Goal: Task Accomplishment & Management: Manage account settings

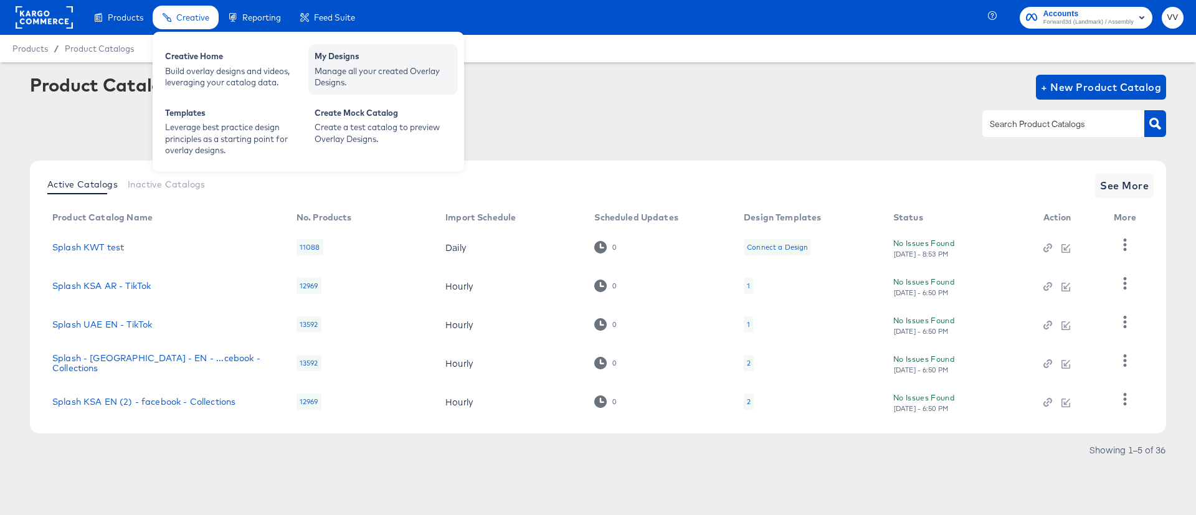
click at [371, 55] on div "My Designs" at bounding box center [383, 57] width 137 height 15
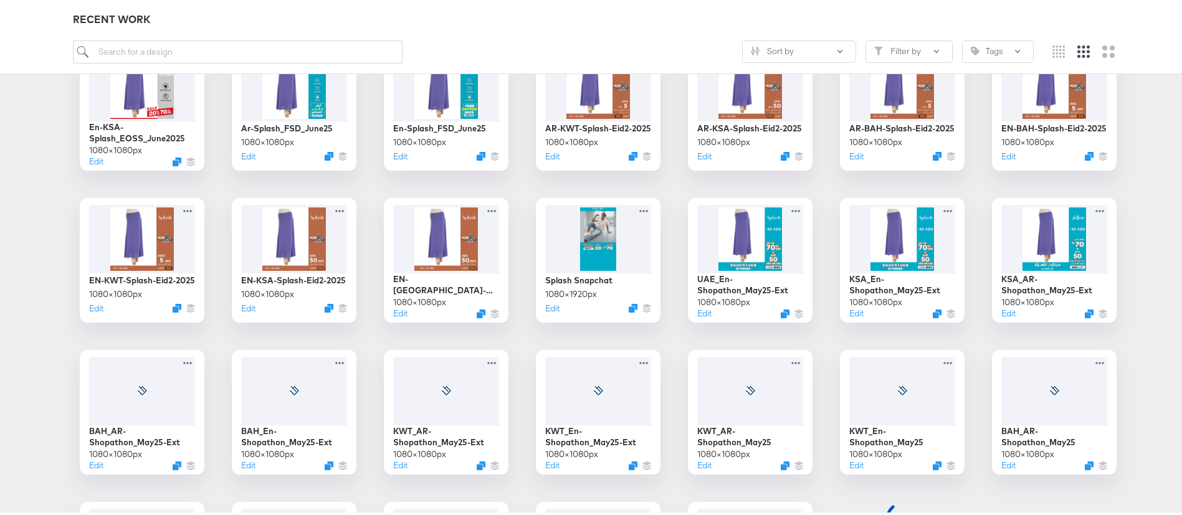
scroll to position [1294, 0]
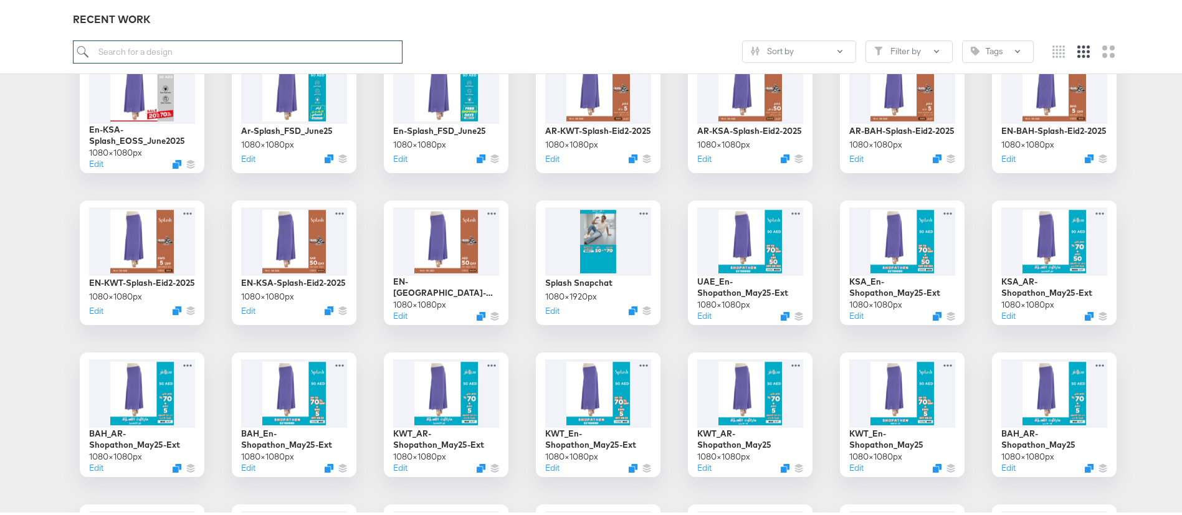
click at [236, 49] on input "search" at bounding box center [238, 48] width 330 height 23
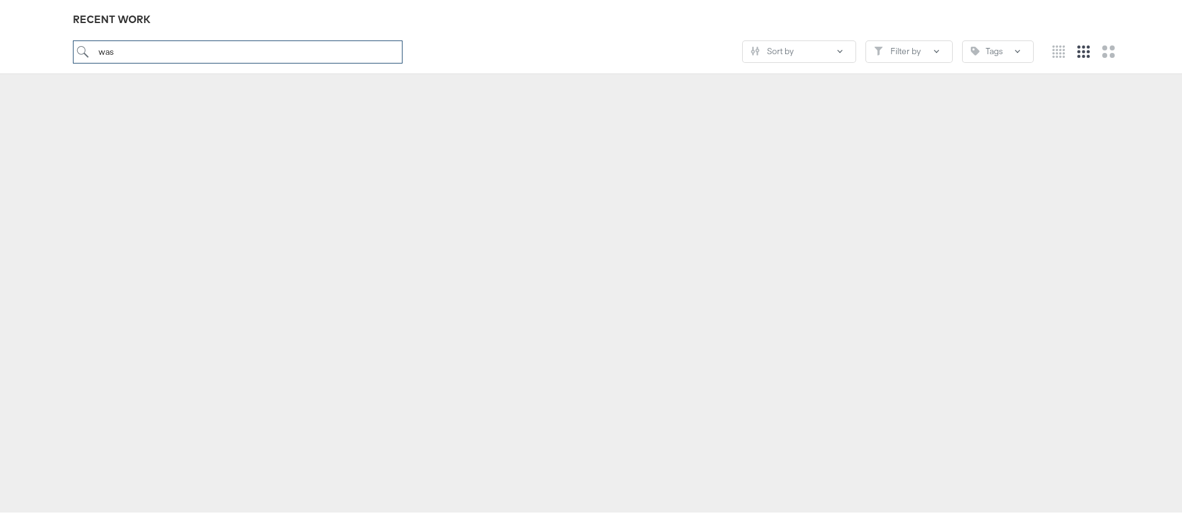
scroll to position [138, 0]
type input "was"
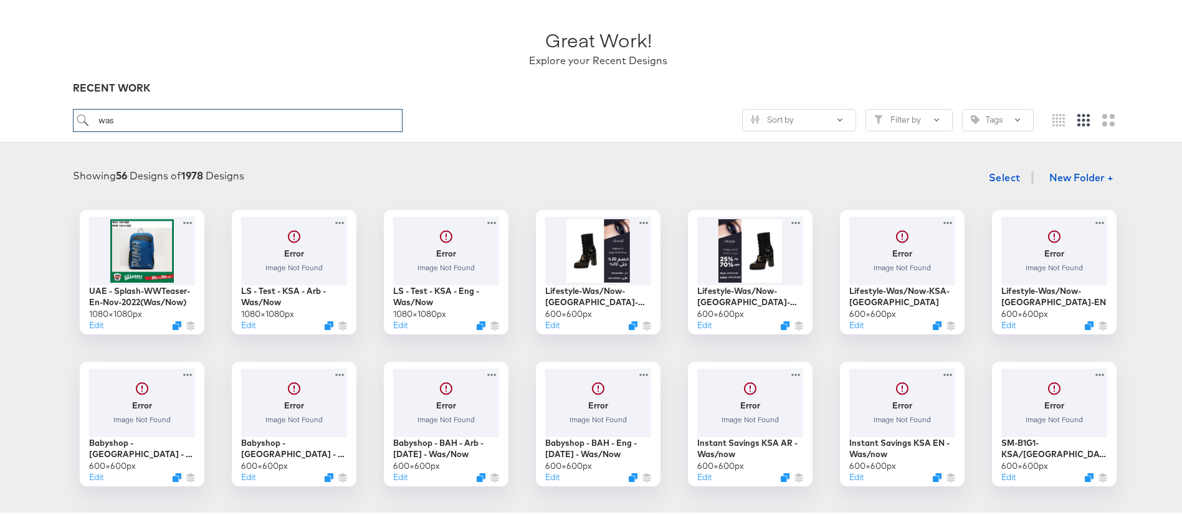
scroll to position [2, 0]
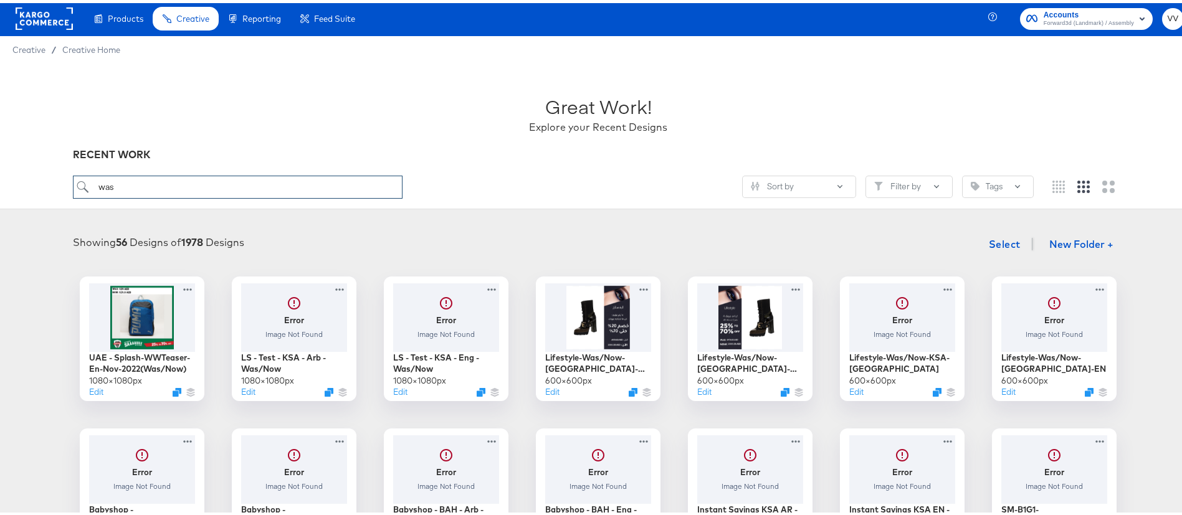
click at [179, 186] on input "was" at bounding box center [238, 184] width 330 height 23
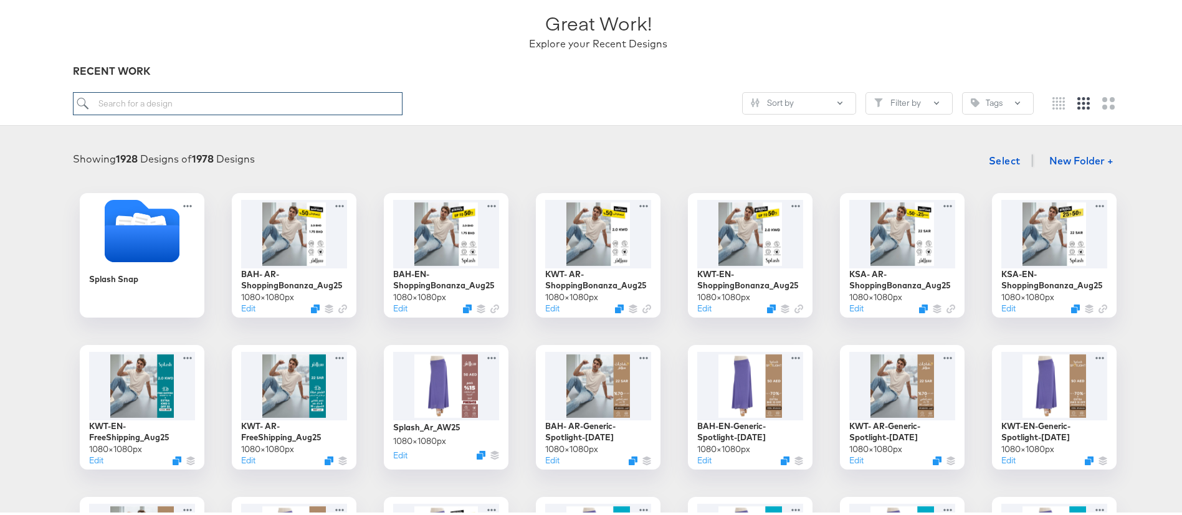
scroll to position [82, 0]
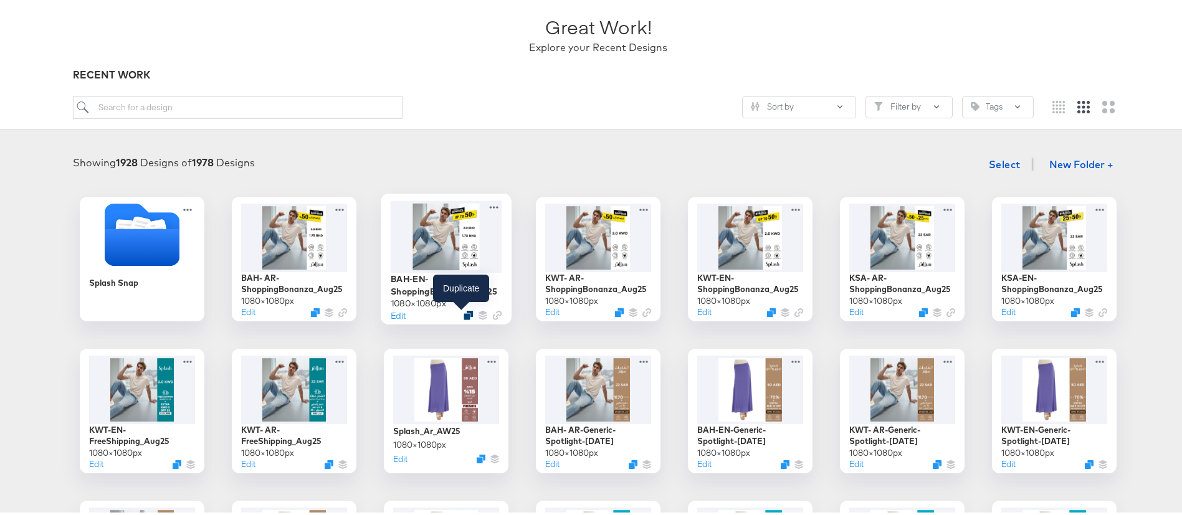
click at [464, 310] on icon "Duplicate" at bounding box center [468, 312] width 9 height 9
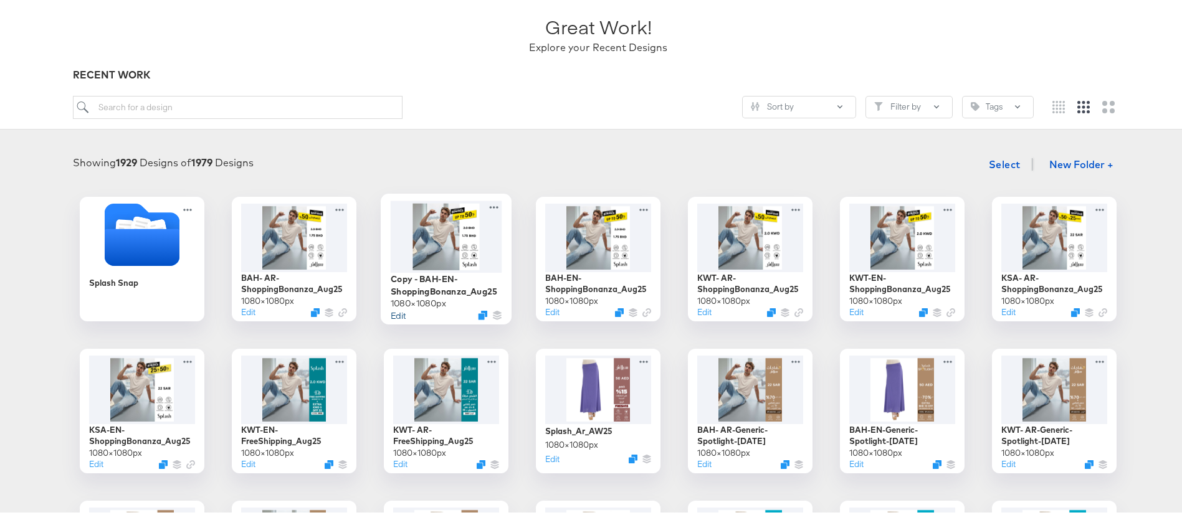
click at [398, 313] on button "Edit" at bounding box center [398, 312] width 15 height 12
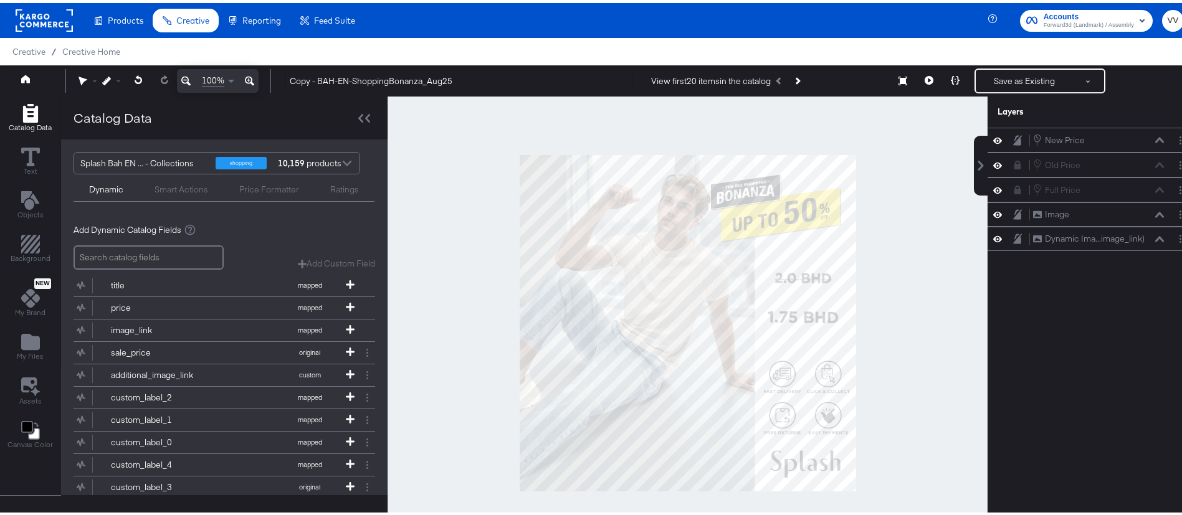
click at [874, 310] on div at bounding box center [688, 320] width 600 height 454
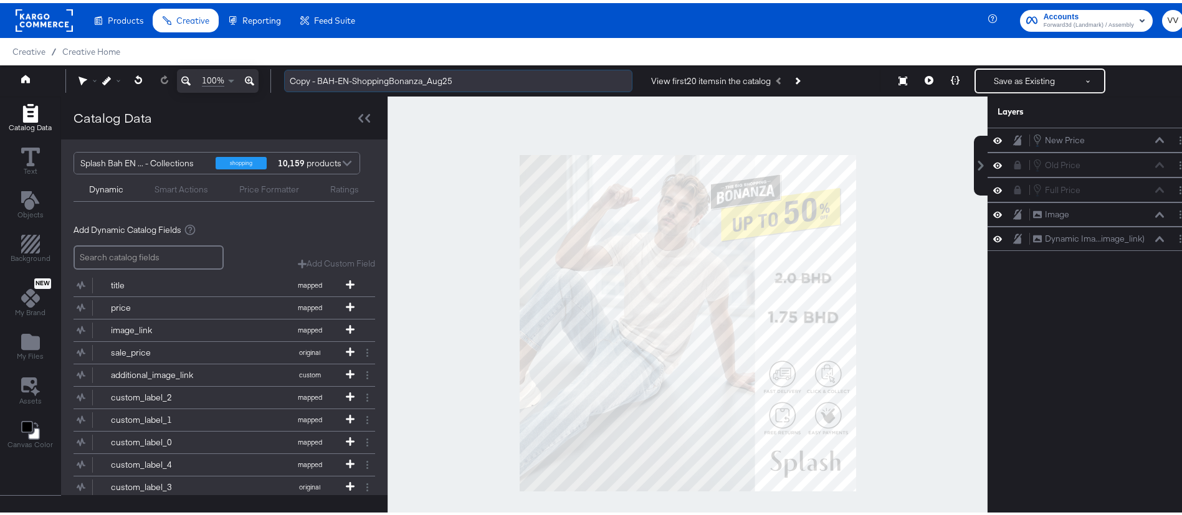
click at [336, 73] on input "Copy - BAH-EN-ShoppingBonanza_Aug25" at bounding box center [458, 78] width 348 height 23
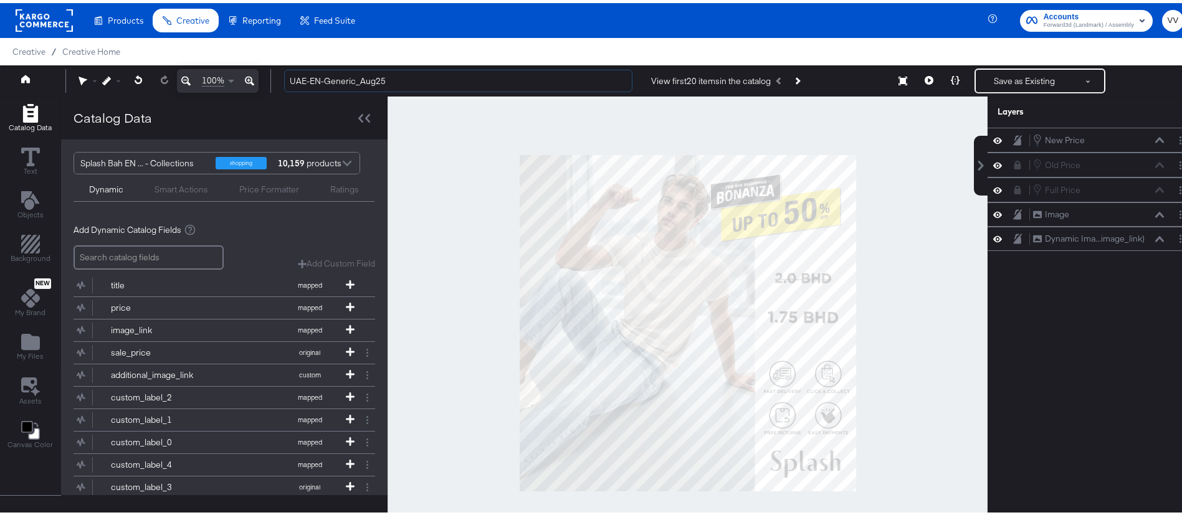
type input "UAE-EN-Generic_Aug25"
click at [930, 244] on div at bounding box center [688, 320] width 600 height 454
click at [1013, 239] on icon at bounding box center [1017, 236] width 9 height 10
click at [1013, 215] on icon at bounding box center [1017, 211] width 9 height 10
click at [1013, 209] on icon at bounding box center [1017, 212] width 9 height 9
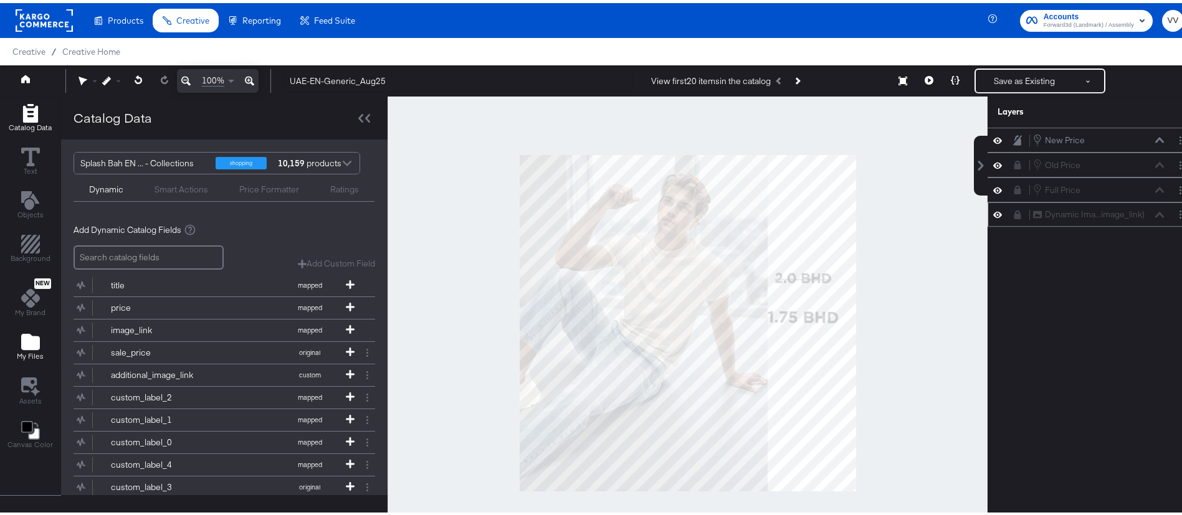
click at [31, 339] on icon "Add Files" at bounding box center [30, 339] width 19 height 16
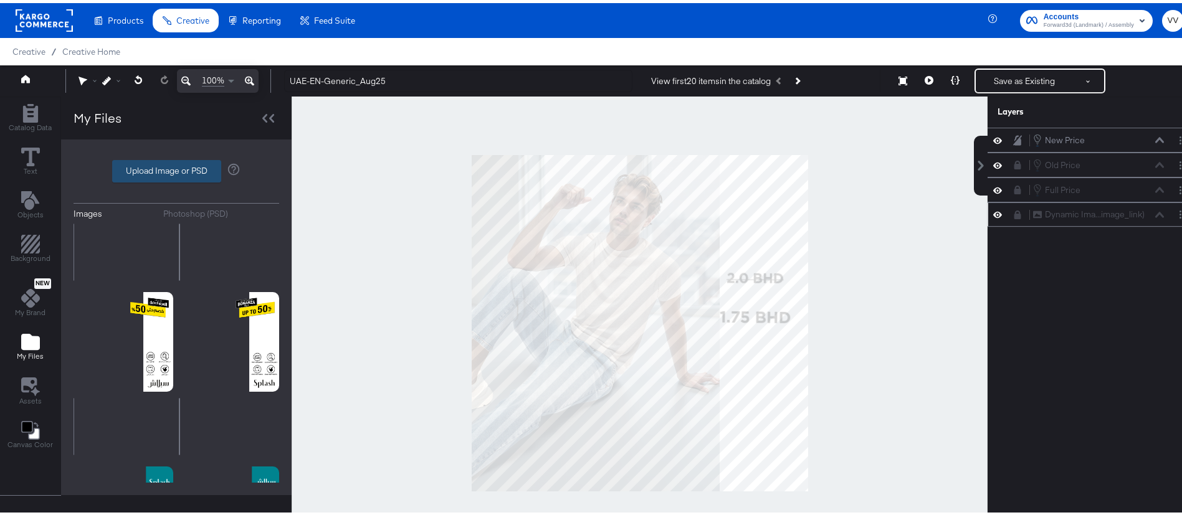
click at [160, 168] on label "Upload Image or PSD" at bounding box center [167, 168] width 108 height 21
click at [176, 168] on input "Upload Image or PSD" at bounding box center [176, 168] width 0 height 0
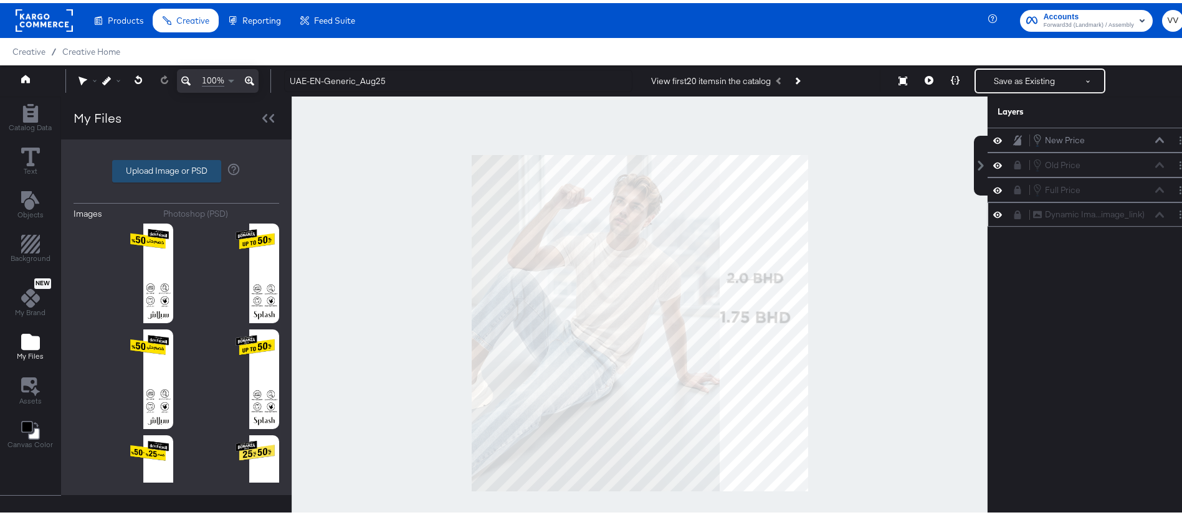
type input "C:\fakepath\DIT_Generic_4Sep.png"
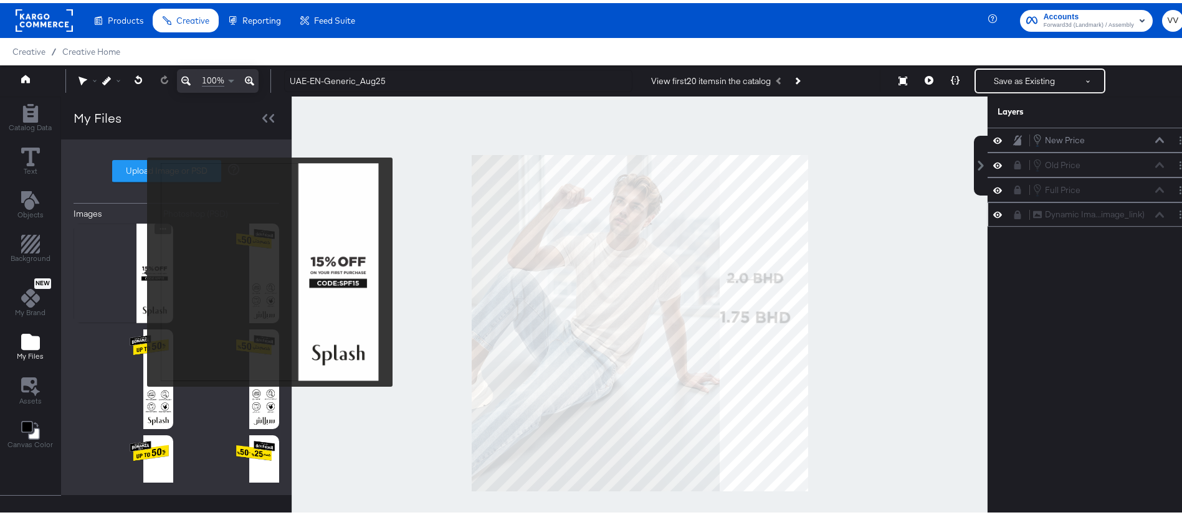
click at [139, 269] on img at bounding box center [124, 271] width 100 height 100
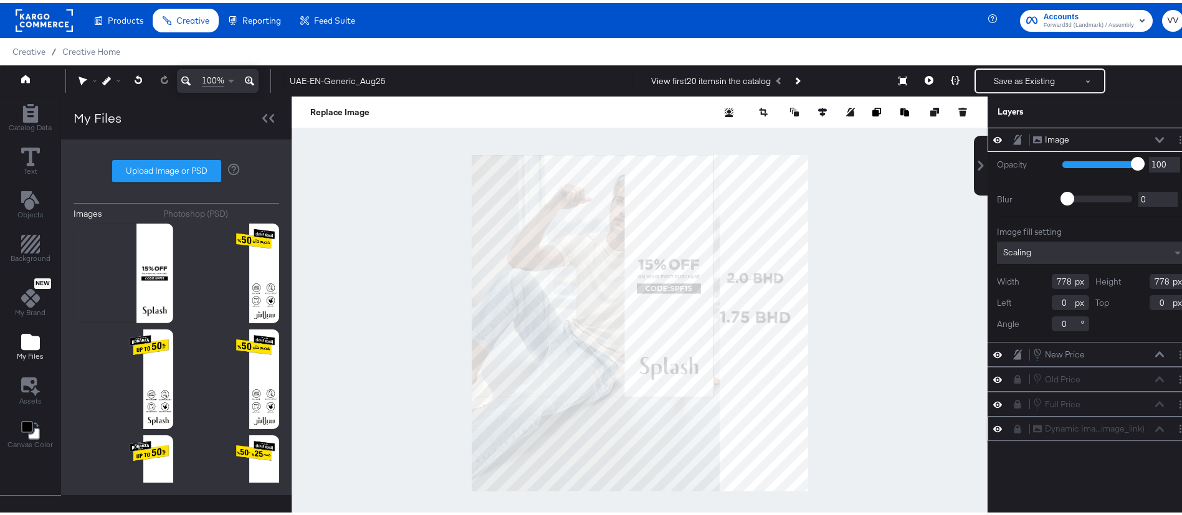
click at [1013, 138] on icon at bounding box center [1017, 136] width 9 height 10
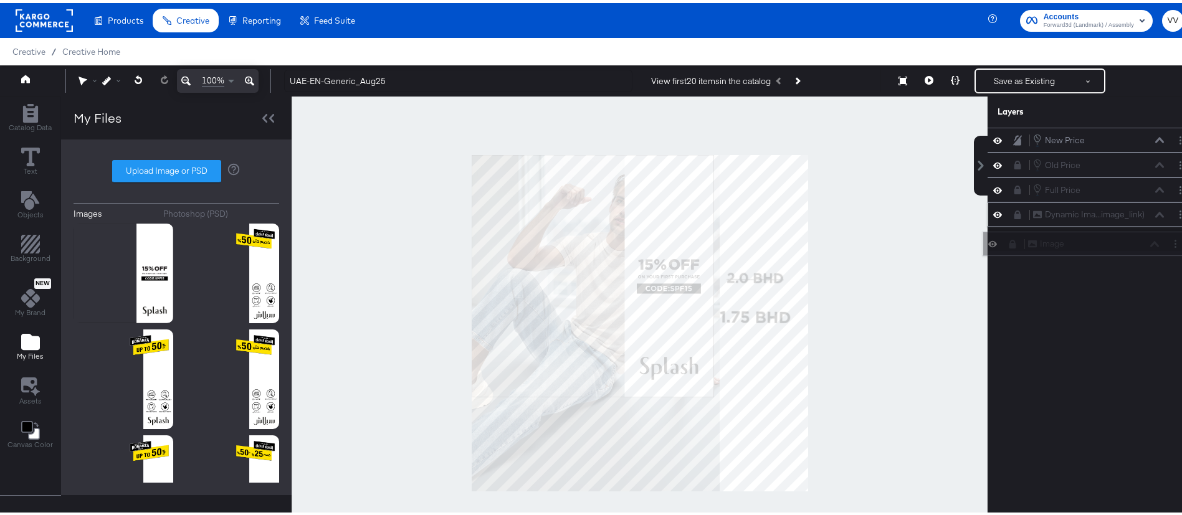
drag, startPoint x: 1042, startPoint y: 130, endPoint x: 1053, endPoint y: 243, distance: 114.0
click at [1053, 243] on div "Image Image" at bounding box center [1094, 240] width 132 height 13
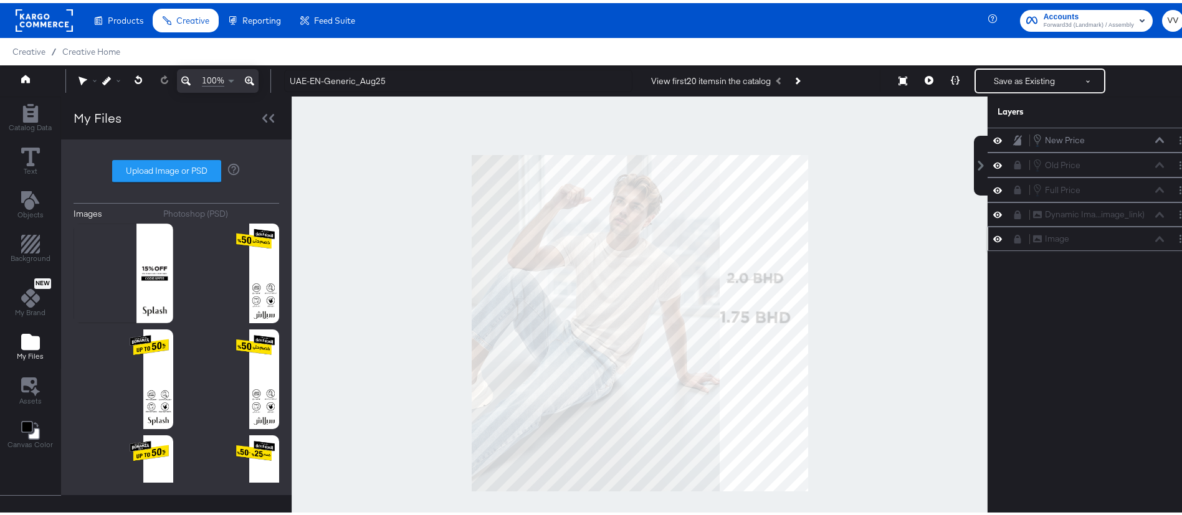
click at [1015, 236] on icon at bounding box center [1018, 236] width 7 height 9
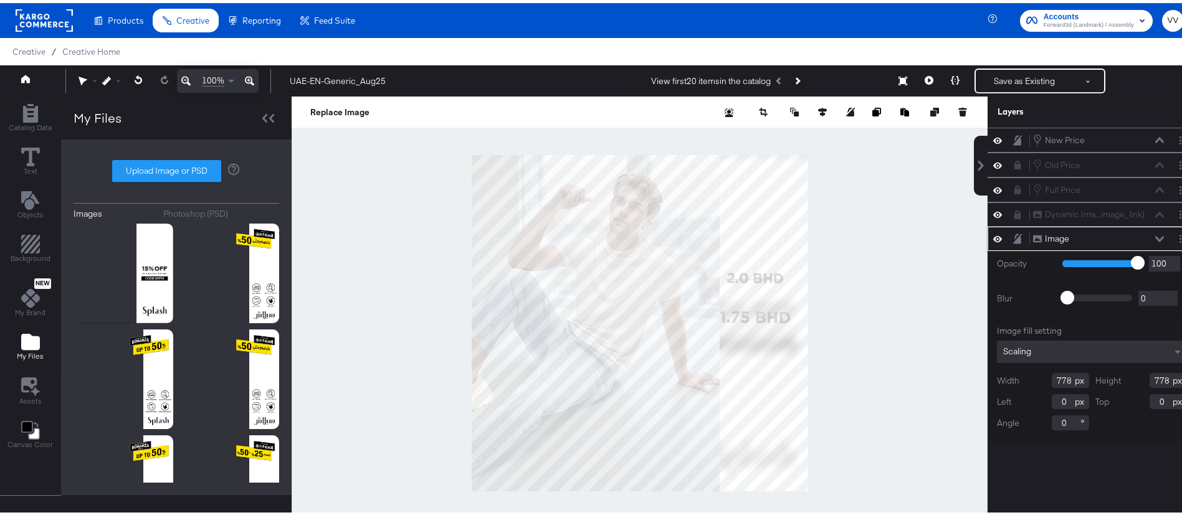
click at [818, 485] on div at bounding box center [640, 320] width 696 height 454
type input "1103"
click at [1013, 234] on icon at bounding box center [1017, 236] width 9 height 11
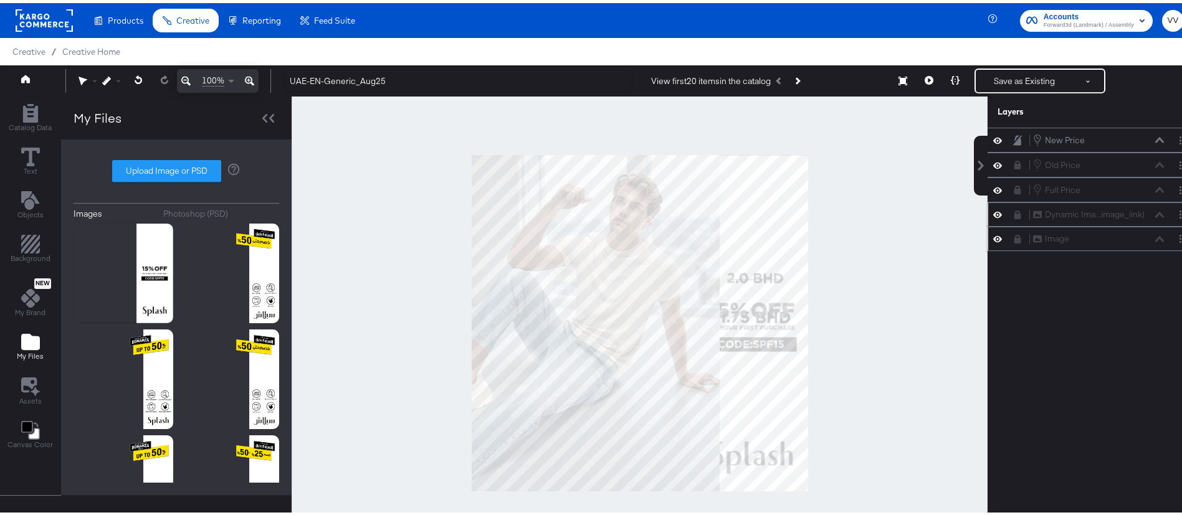
click at [1015, 213] on icon at bounding box center [1018, 212] width 7 height 9
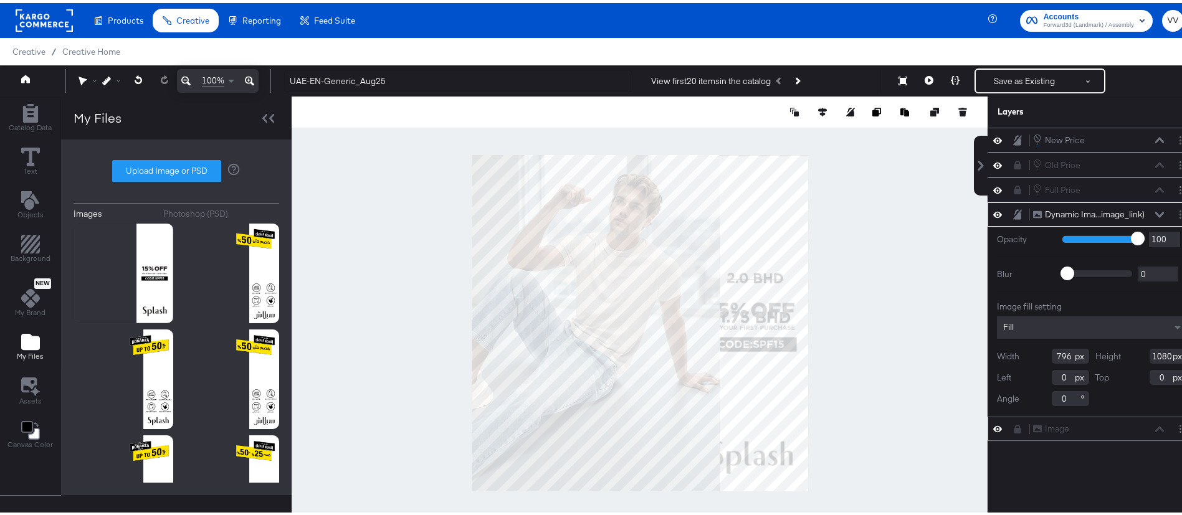
type input "763"
type input "1090"
click at [581, 492] on div at bounding box center [640, 320] width 696 height 454
type input "729"
click at [874, 317] on div at bounding box center [640, 320] width 696 height 454
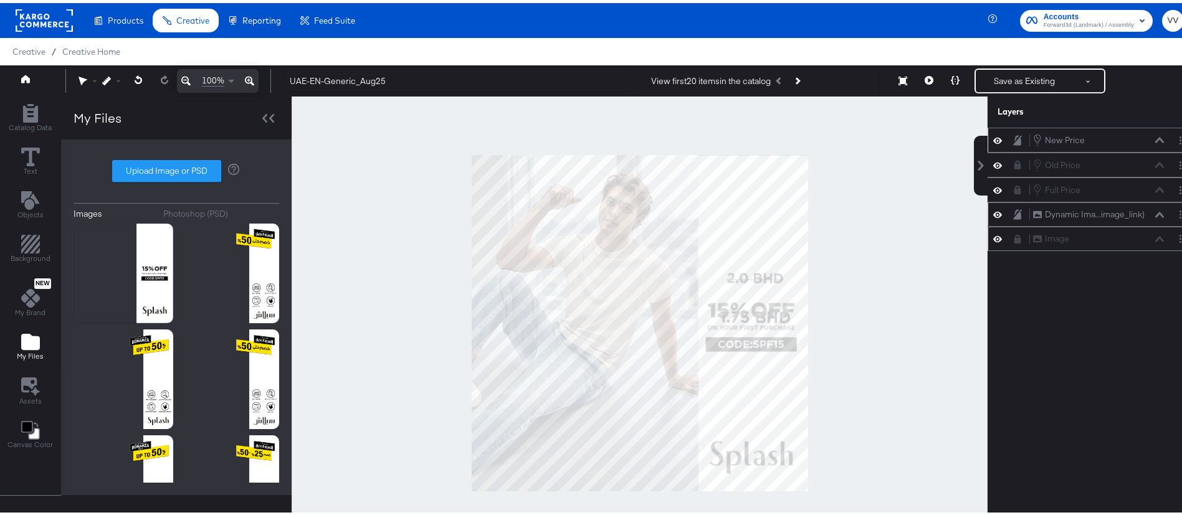
click at [1013, 138] on icon at bounding box center [1017, 137] width 9 height 10
click at [1015, 138] on icon at bounding box center [1018, 137] width 7 height 9
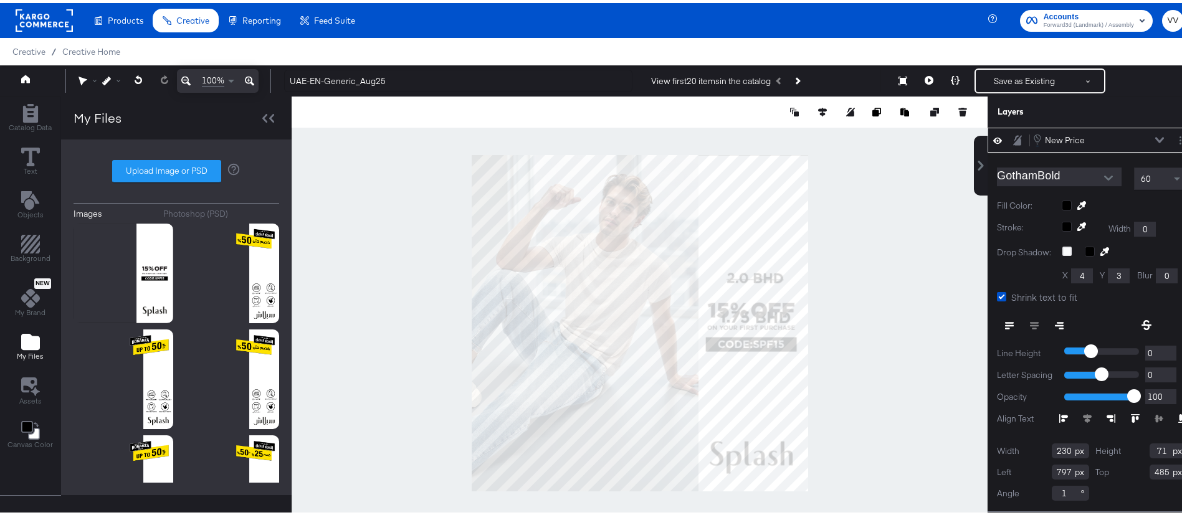
click at [1013, 138] on icon at bounding box center [1017, 137] width 9 height 10
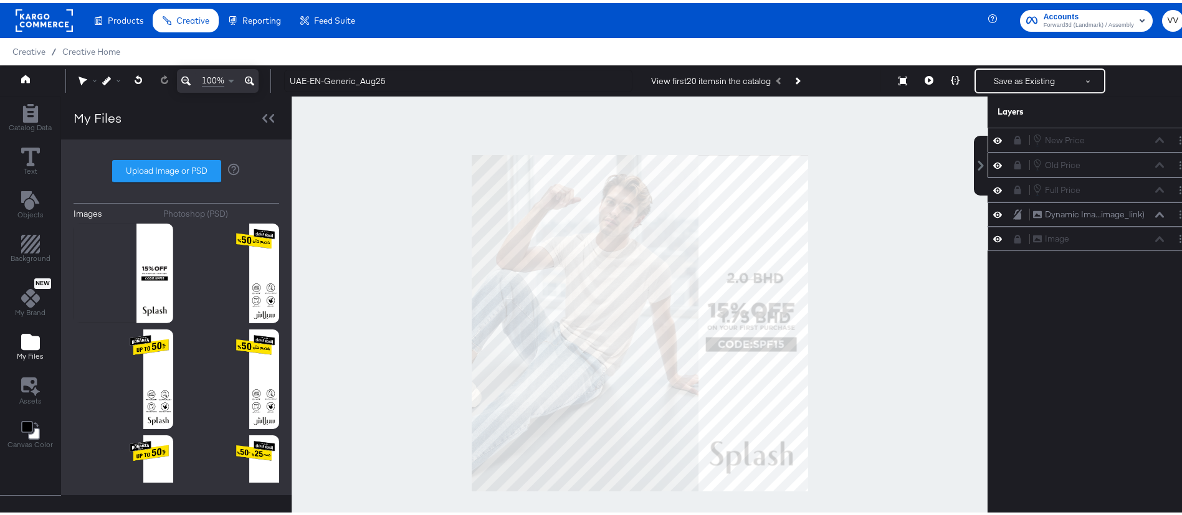
click at [1005, 168] on div "Old Price Old Price" at bounding box center [1092, 162] width 199 height 14
click at [1015, 164] on icon at bounding box center [1018, 162] width 7 height 9
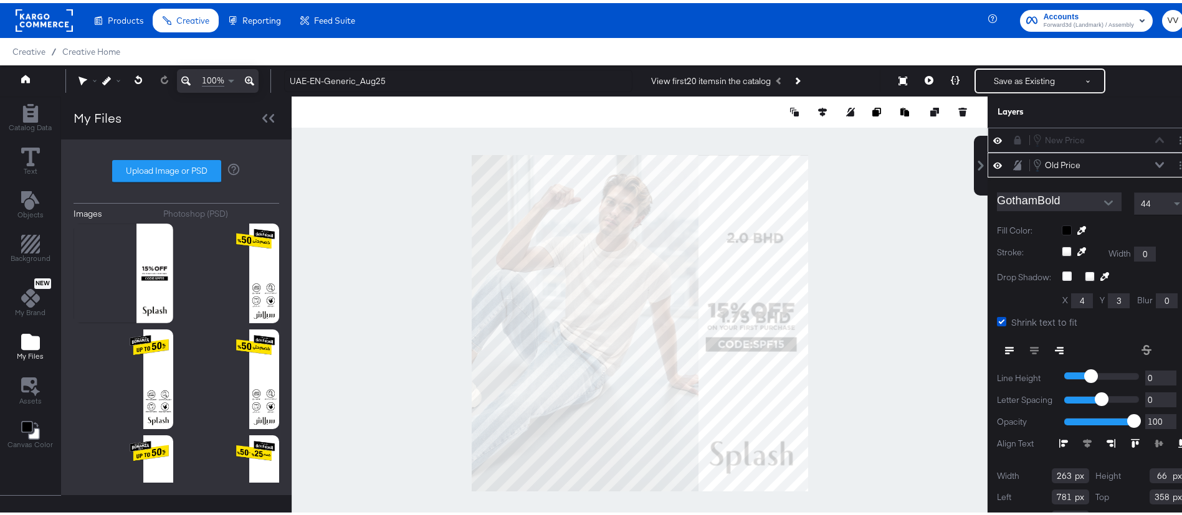
type input "234"
click at [1013, 133] on icon at bounding box center [1017, 137] width 9 height 9
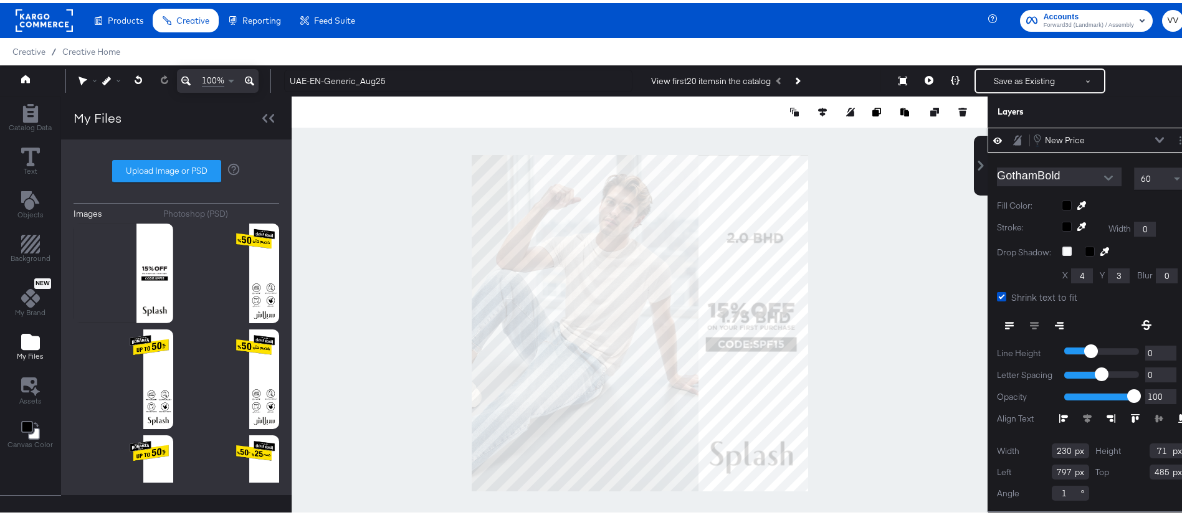
click at [1013, 136] on icon at bounding box center [1017, 137] width 9 height 11
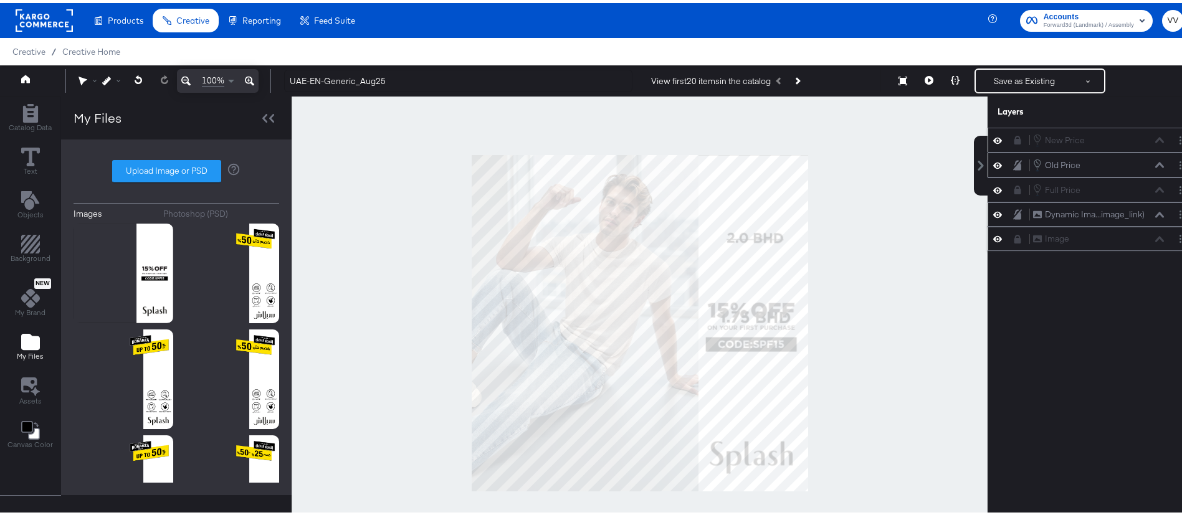
click at [1013, 160] on icon at bounding box center [1017, 162] width 9 height 11
click at [1013, 160] on icon at bounding box center [1017, 162] width 9 height 9
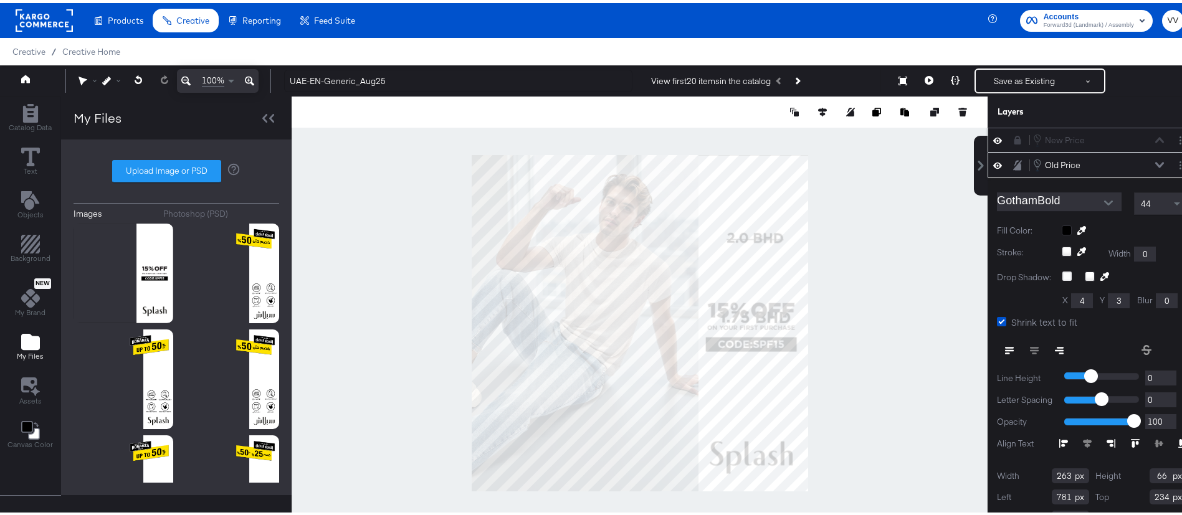
scroll to position [20, 0]
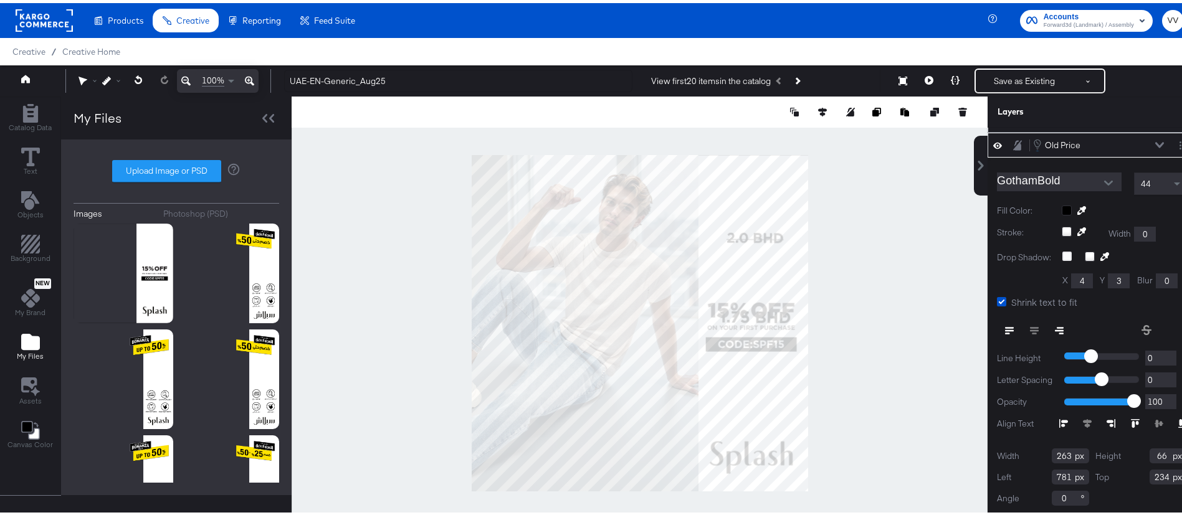
click at [1004, 160] on div at bounding box center [1092, 160] width 190 height 1
click at [1013, 136] on div at bounding box center [1021, 142] width 17 height 12
click at [1013, 140] on icon at bounding box center [1017, 142] width 9 height 11
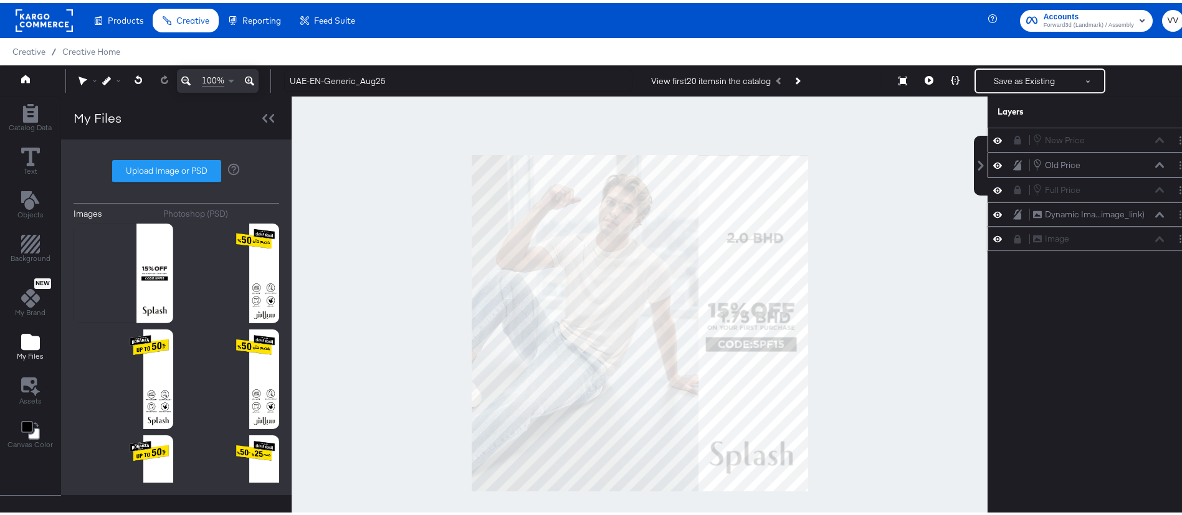
scroll to position [0, 0]
click at [1015, 164] on icon at bounding box center [1018, 162] width 7 height 9
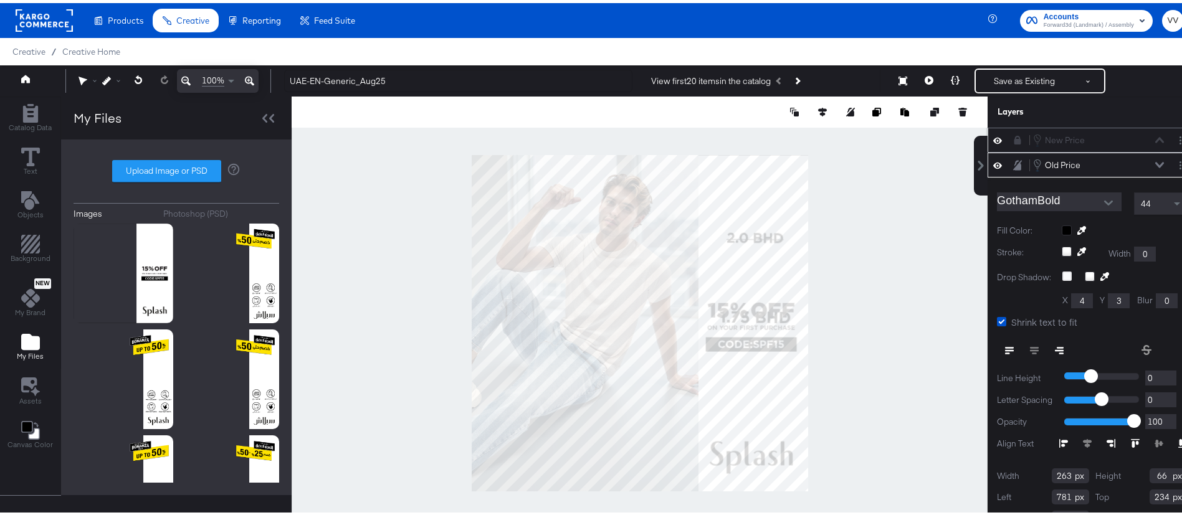
scroll to position [20, 0]
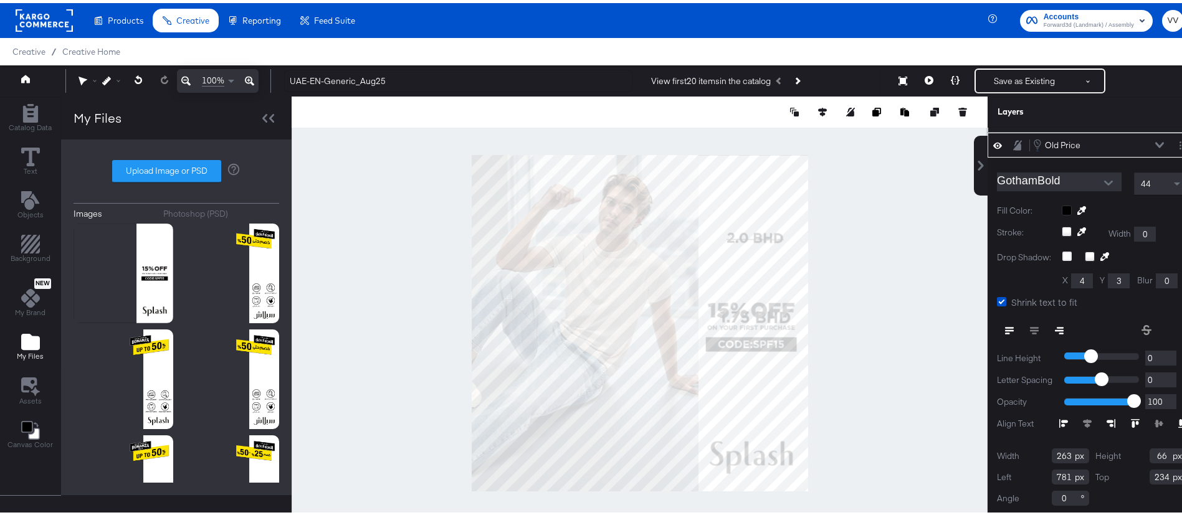
click at [1013, 146] on icon at bounding box center [1017, 142] width 9 height 10
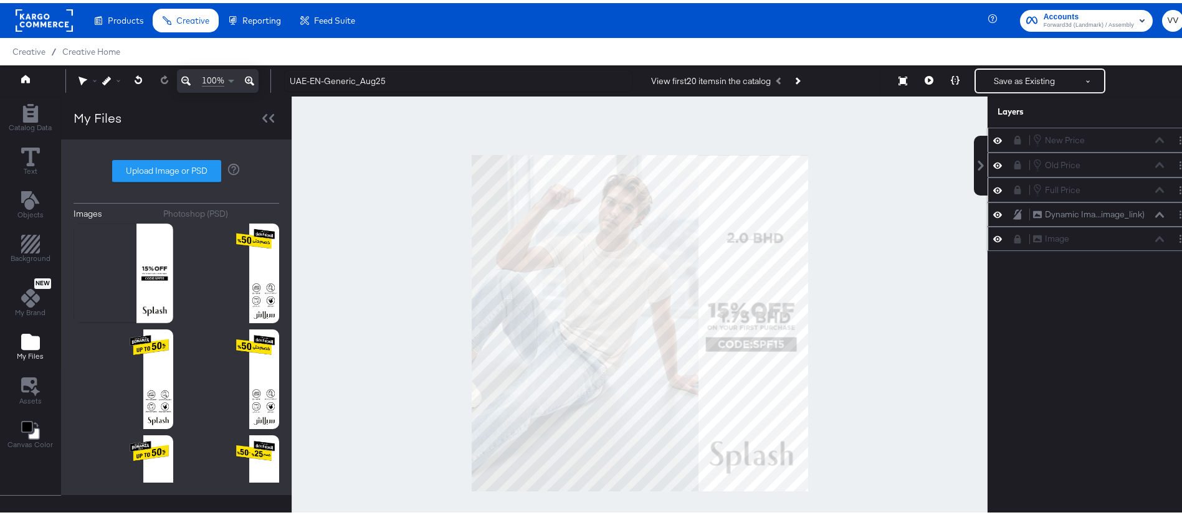
click at [1013, 183] on icon at bounding box center [1017, 187] width 9 height 9
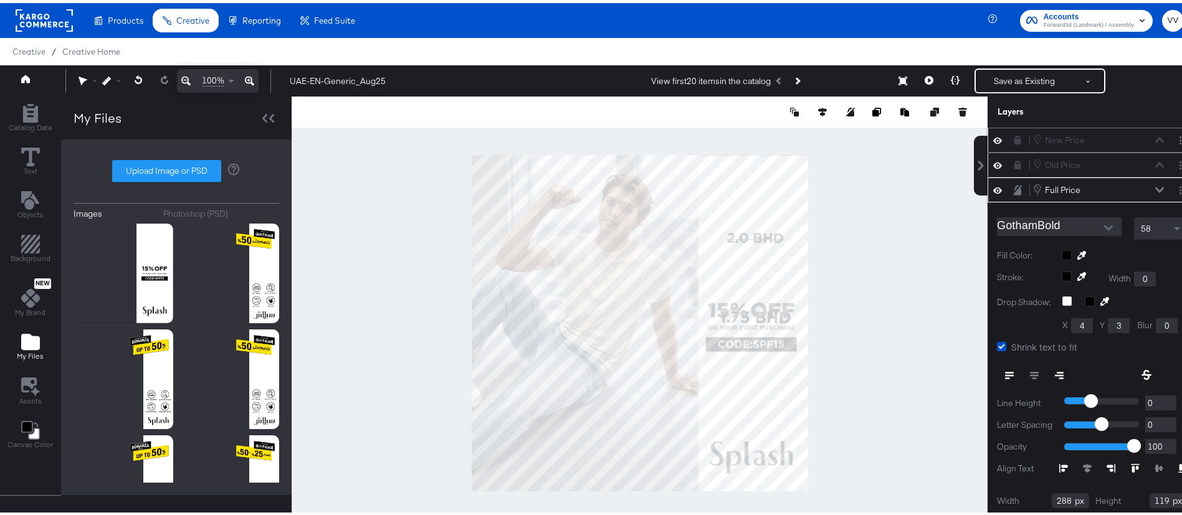
scroll to position [45, 0]
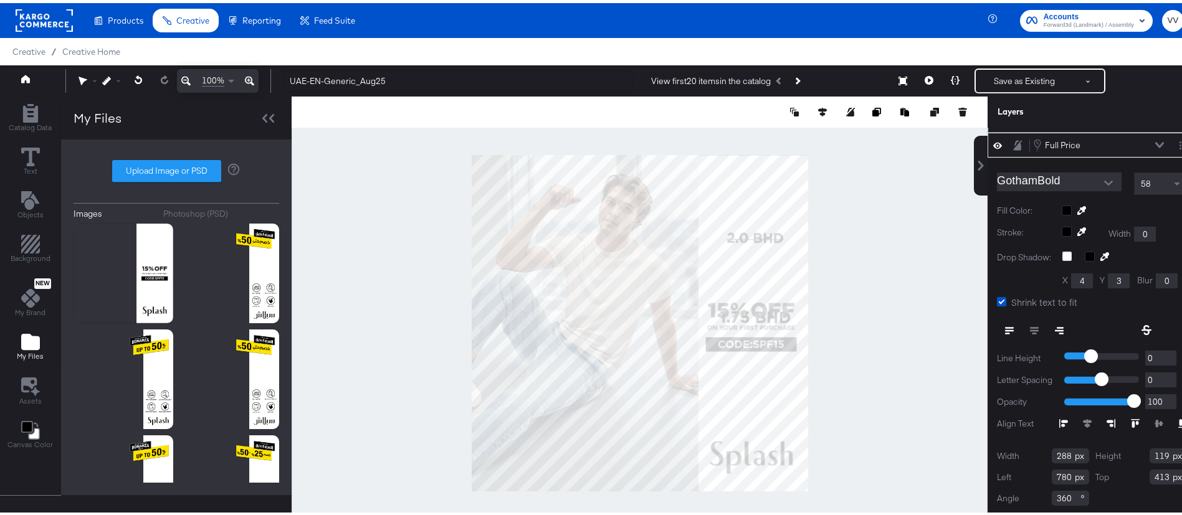
type input "768"
type input "225"
click at [834, 269] on div at bounding box center [640, 320] width 696 height 454
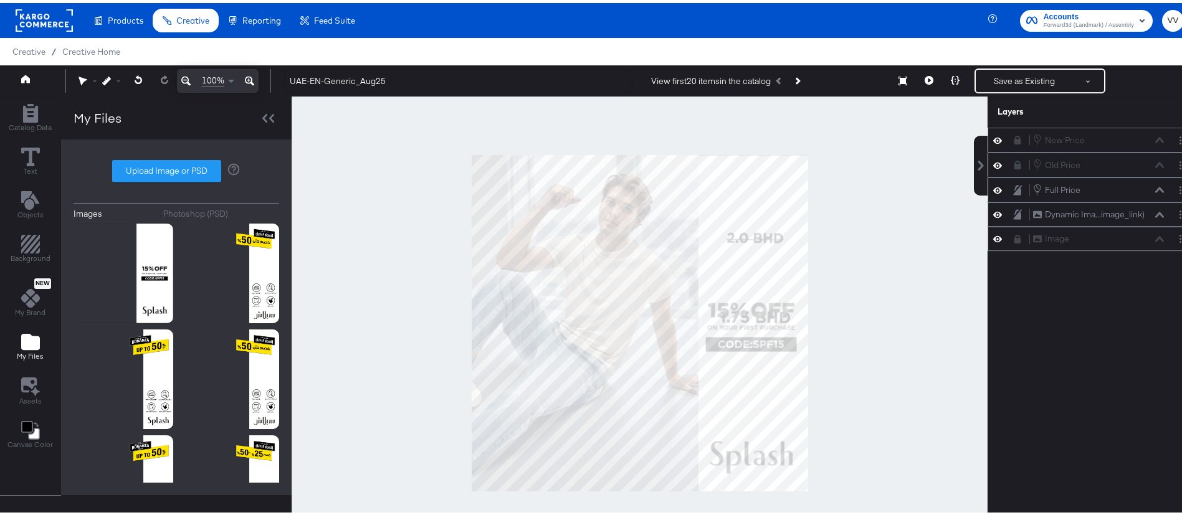
click at [1013, 136] on icon at bounding box center [1017, 137] width 9 height 9
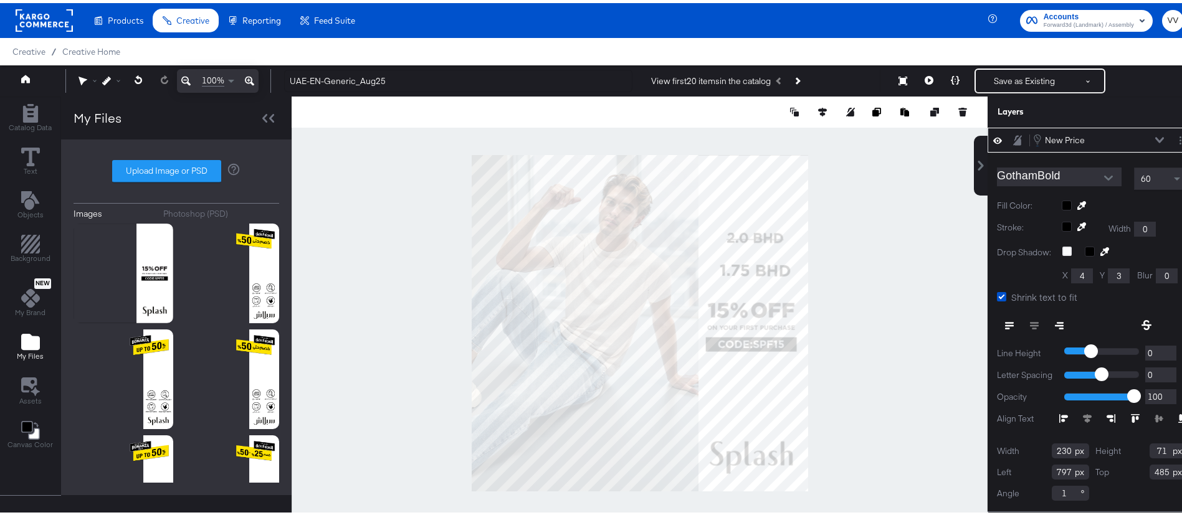
type input "335"
click at [863, 264] on div at bounding box center [640, 320] width 696 height 454
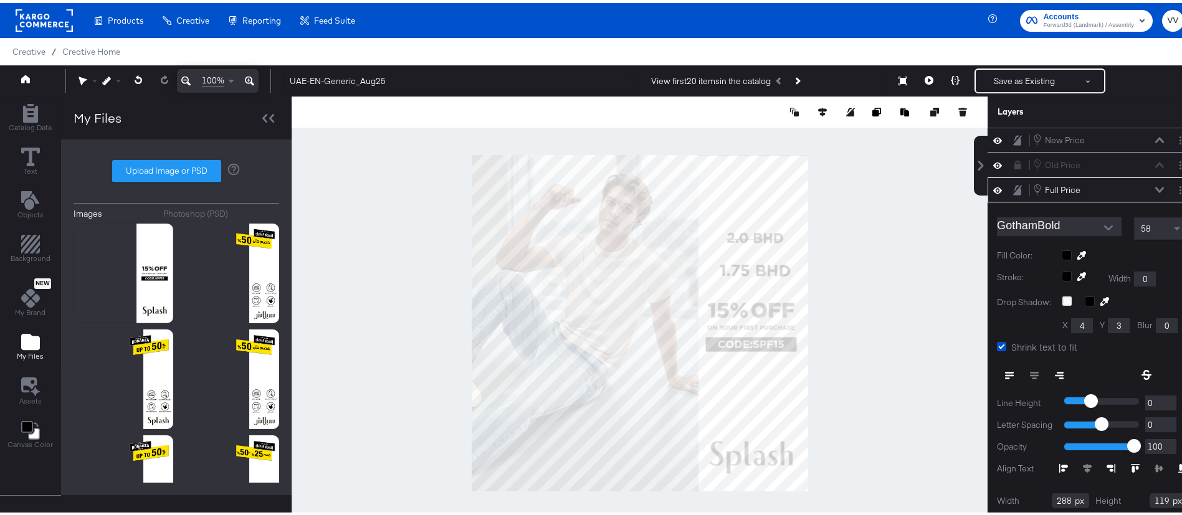
scroll to position [45, 0]
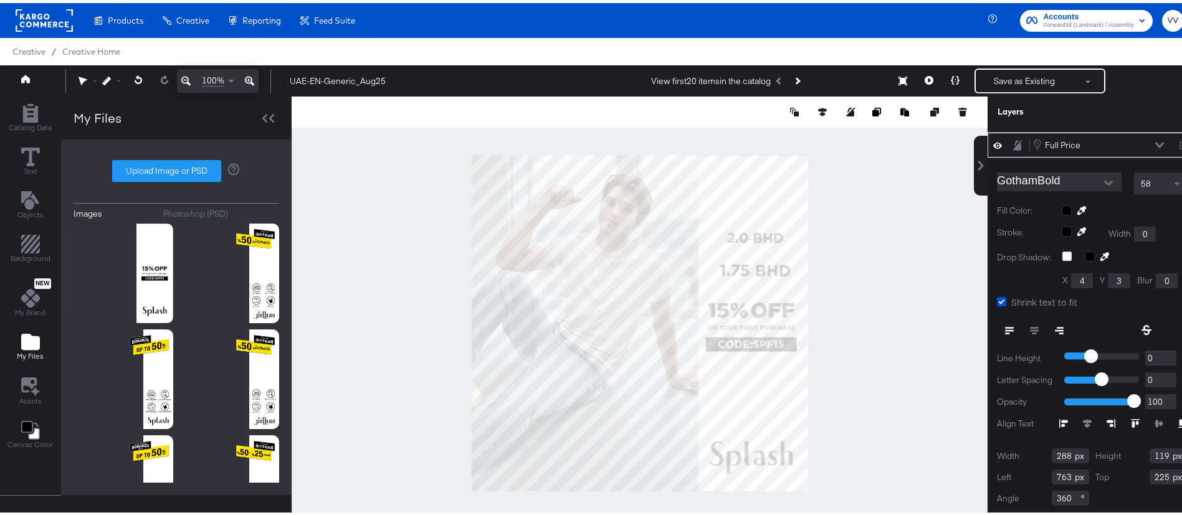
type input "762"
type input "223"
click at [1013, 143] on icon at bounding box center [1017, 142] width 9 height 10
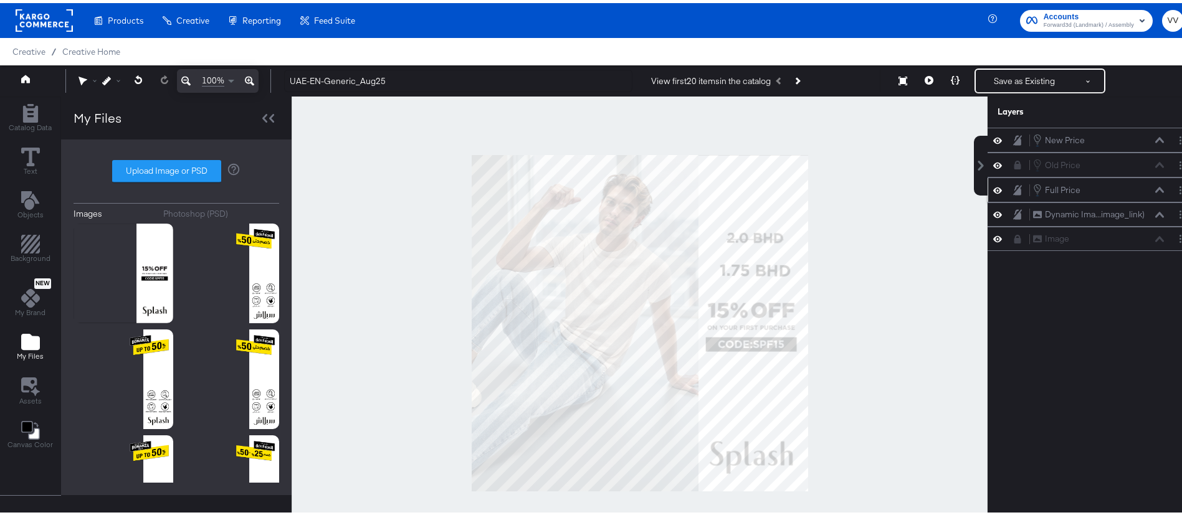
scroll to position [0, 0]
click at [34, 157] on icon at bounding box center [30, 154] width 19 height 19
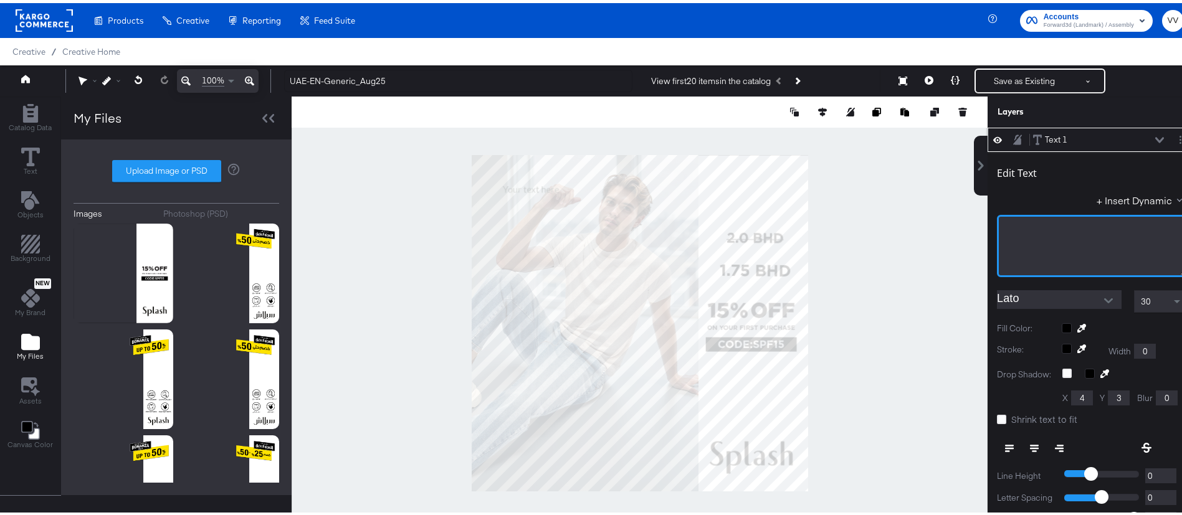
click at [1075, 227] on div "﻿" at bounding box center [1092, 226] width 174 height 12
click at [1027, 197] on div "+ Insert Dynamic" at bounding box center [1092, 200] width 190 height 18
click at [1013, 138] on icon at bounding box center [1017, 136] width 9 height 10
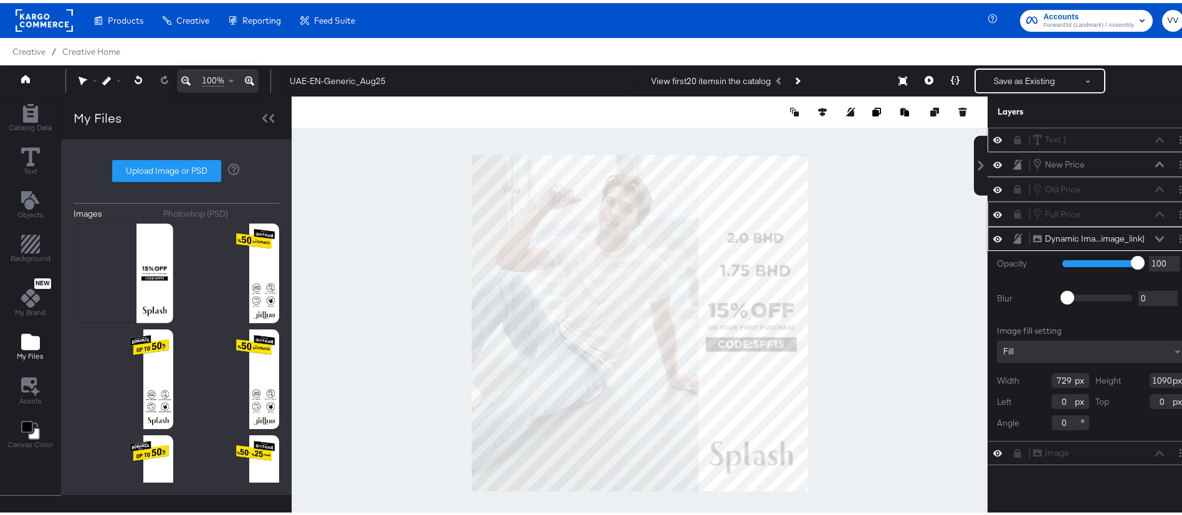
click at [1013, 236] on button at bounding box center [1018, 236] width 10 height 12
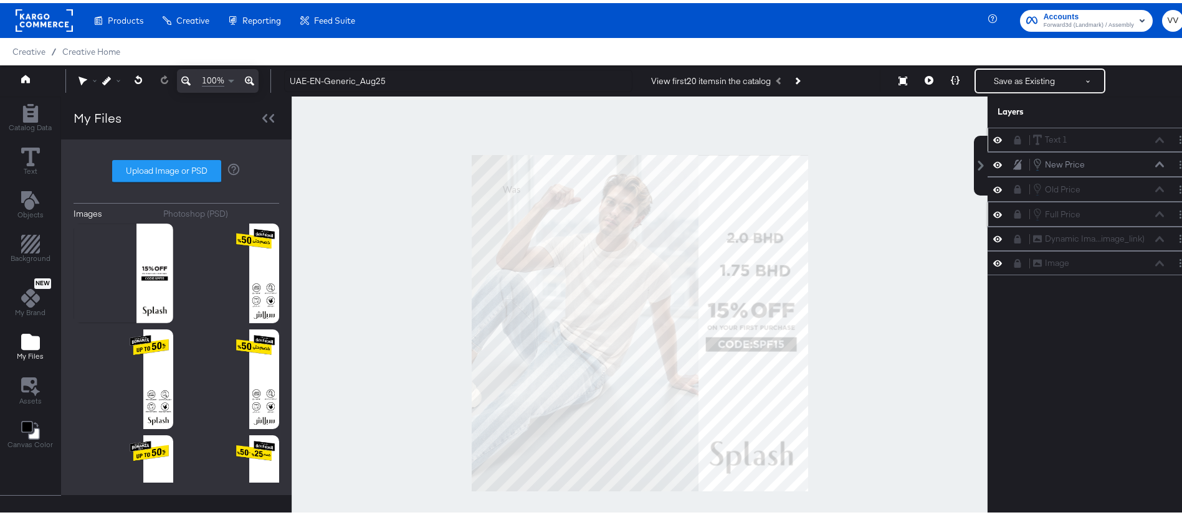
click at [1015, 139] on icon at bounding box center [1018, 137] width 7 height 9
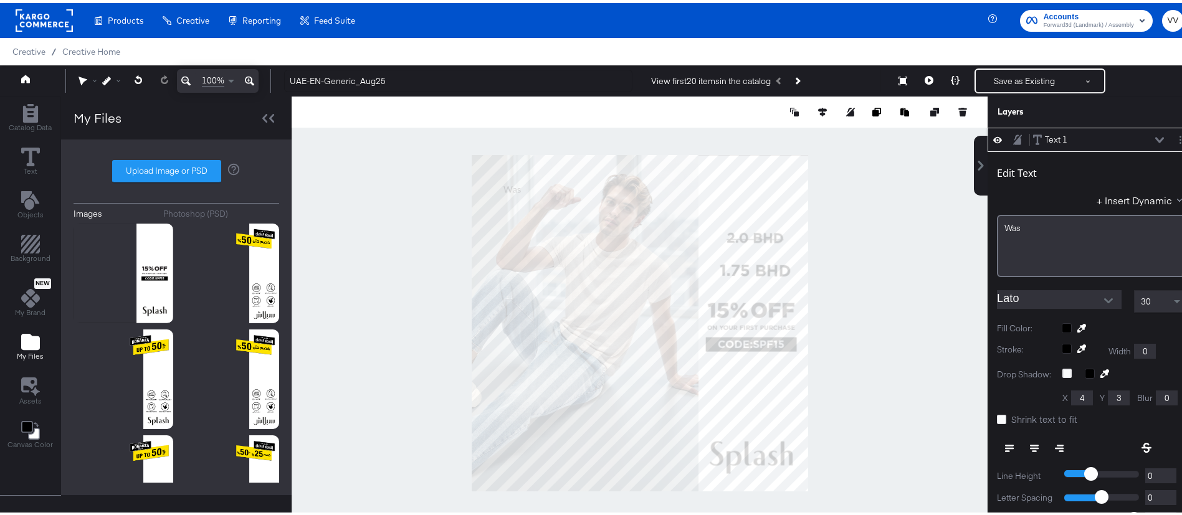
scroll to position [0, 11]
type input "762"
type input "152"
click at [1007, 224] on div "Was﻿" at bounding box center [1092, 226] width 174 height 12
click at [1028, 276] on div "Edit Text + Insert Dynamic WAS - Lato 30 Fill Color: Stroke: Width 0 Drop Shado…" at bounding box center [1092, 390] width 209 height 482
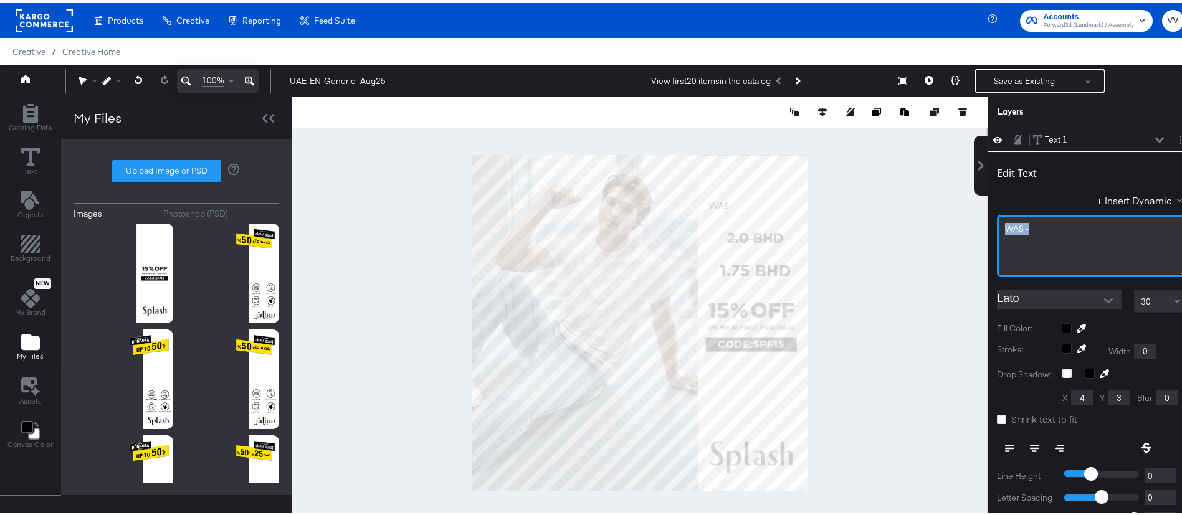
drag, startPoint x: 1023, startPoint y: 226, endPoint x: 972, endPoint y: 225, distance: 51.7
click at [997, 225] on div "WAS -" at bounding box center [1092, 243] width 190 height 62
click at [1077, 327] on icon at bounding box center [1081, 325] width 9 height 9
click at [1078, 327] on icon at bounding box center [1082, 326] width 9 height 9
click at [1062, 324] on div at bounding box center [1124, 325] width 125 height 10
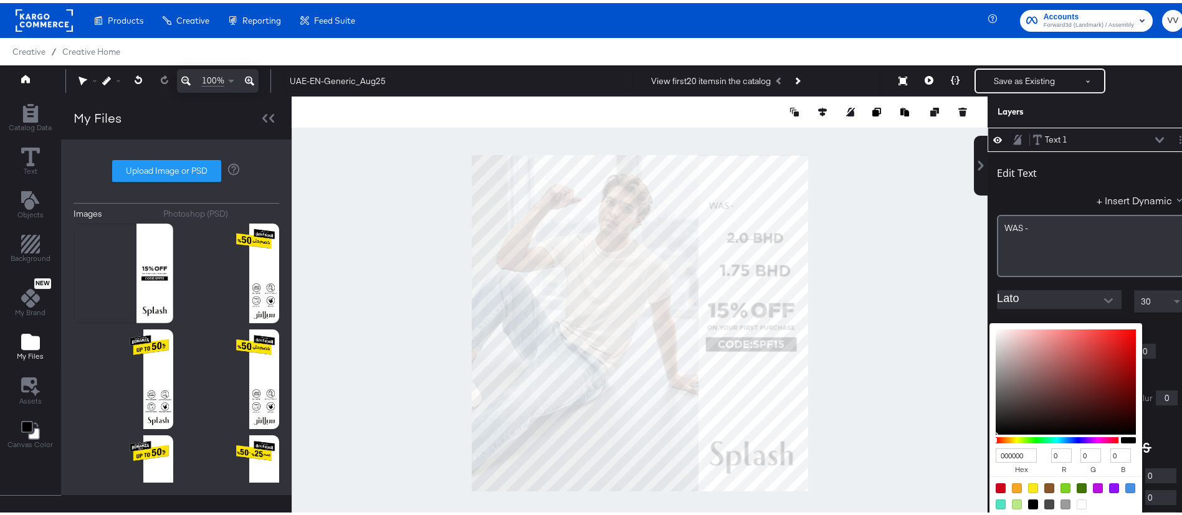
scroll to position [35, 11]
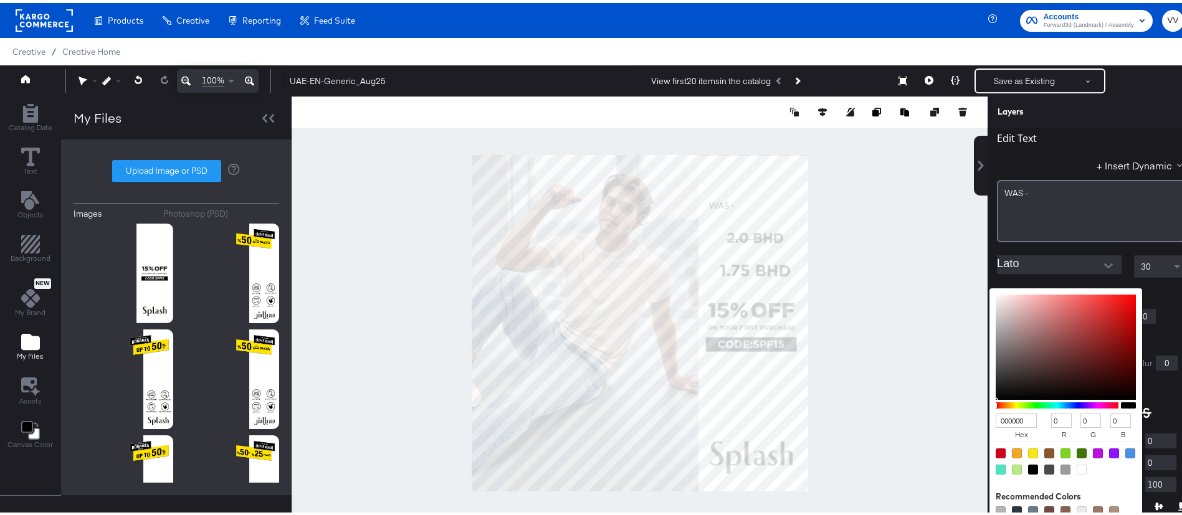
type input "C62C2C"
type input "198"
type input "44"
click at [1065, 315] on div at bounding box center [1066, 344] width 140 height 105
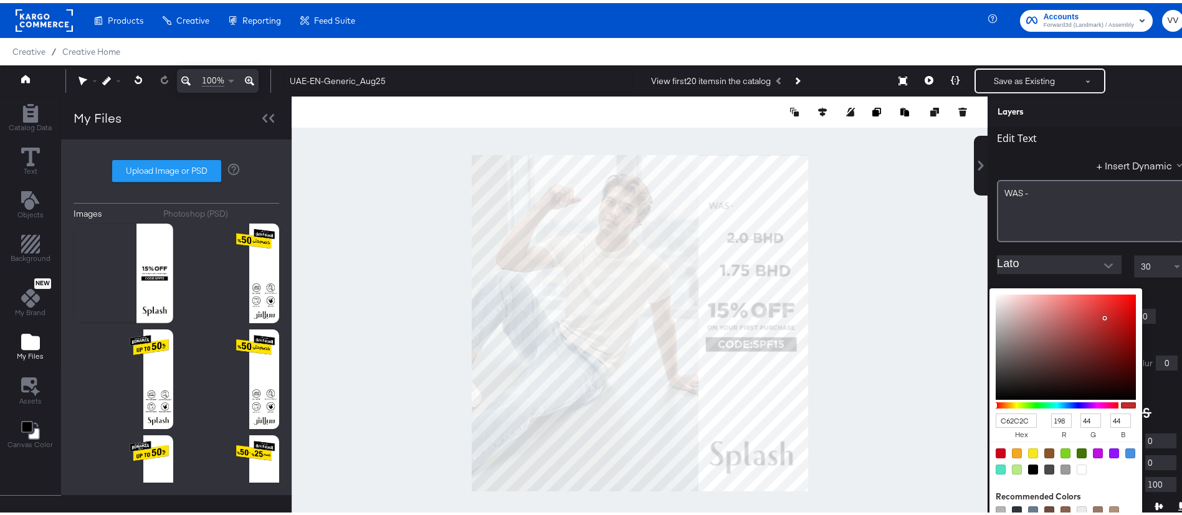
type input "DB1515"
type input "219"
type input "21"
click at [1082, 307] on div at bounding box center [1066, 344] width 140 height 105
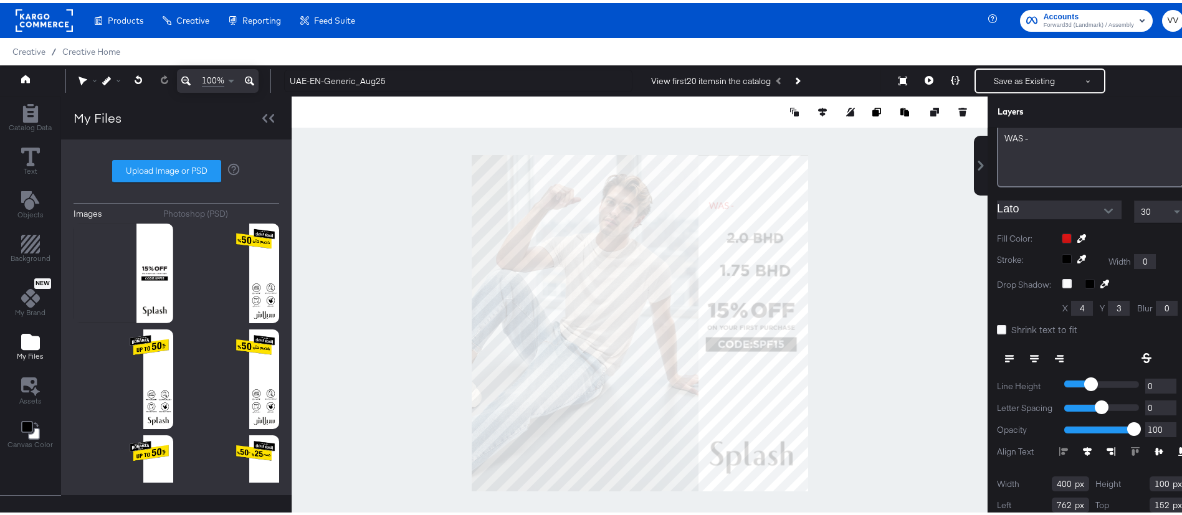
scroll to position [87, 11]
click at [1093, 236] on div at bounding box center [1124, 239] width 125 height 10
click at [885, 245] on div at bounding box center [640, 320] width 696 height 454
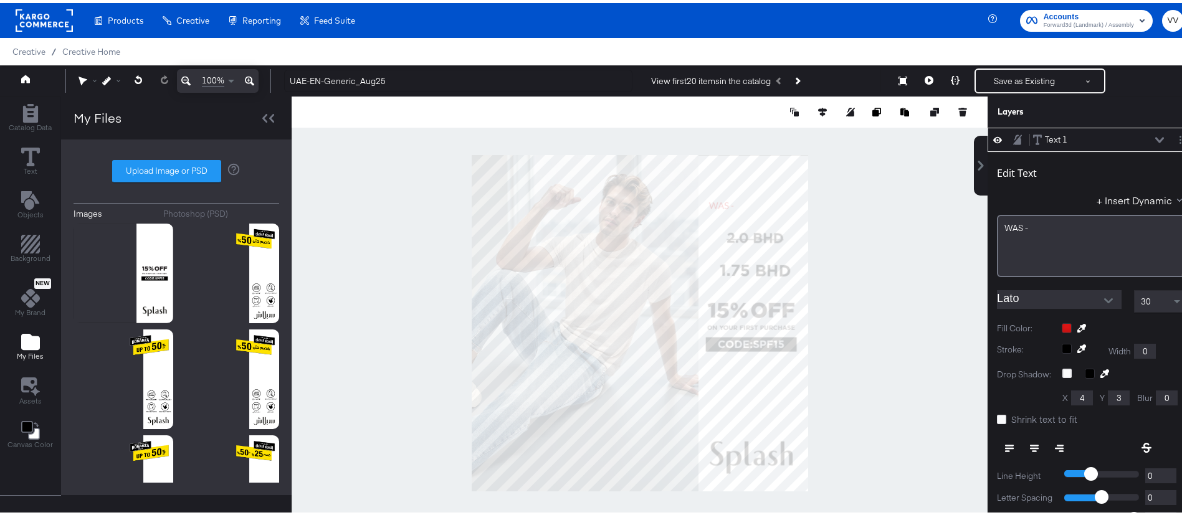
click at [833, 240] on div at bounding box center [640, 320] width 696 height 454
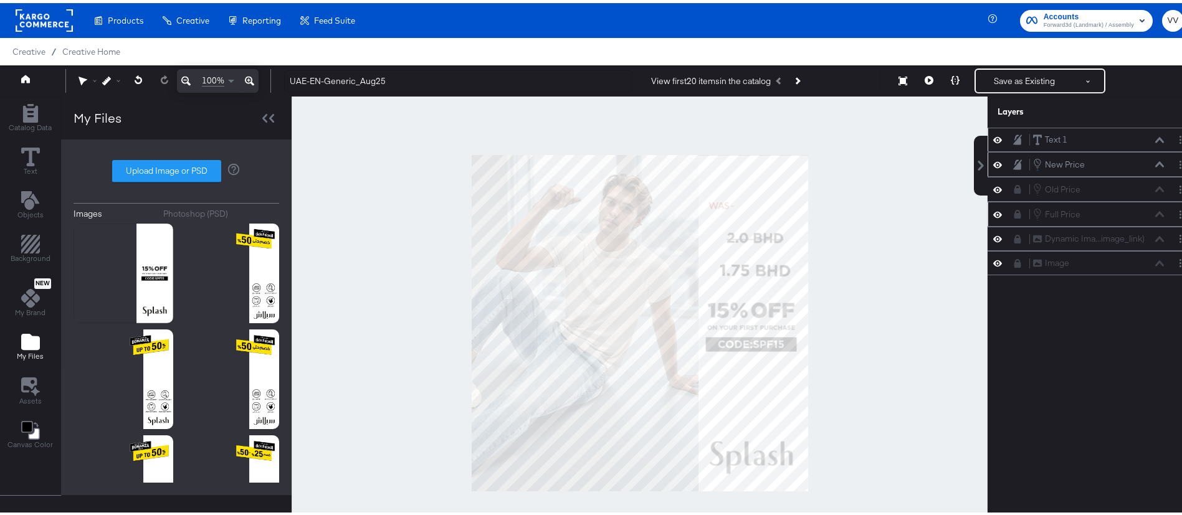
click at [1013, 161] on icon at bounding box center [1017, 161] width 9 height 11
click at [1015, 189] on icon at bounding box center [1018, 186] width 7 height 9
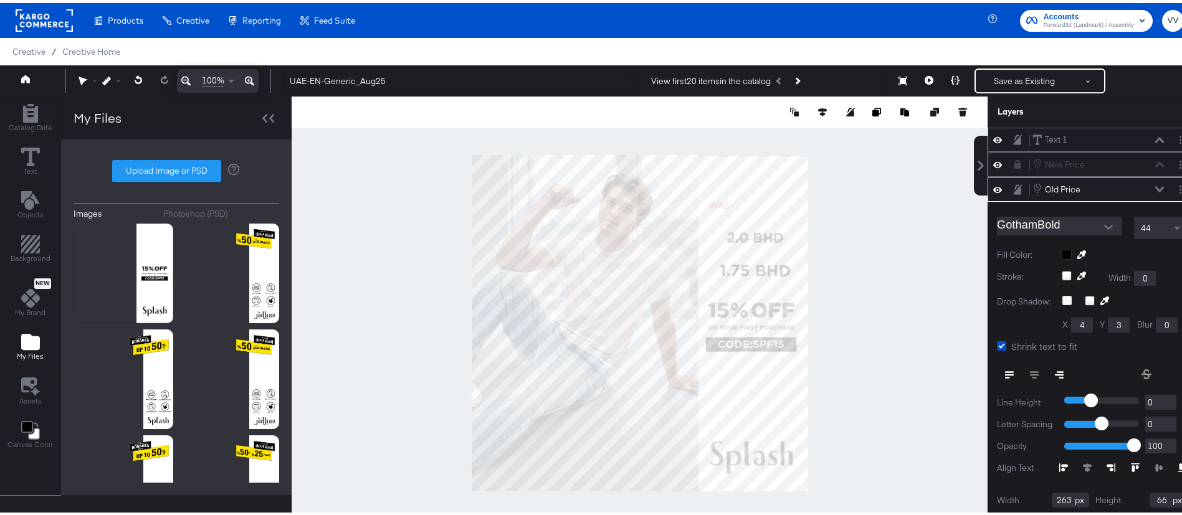
type input "232"
type input "831"
type input "152"
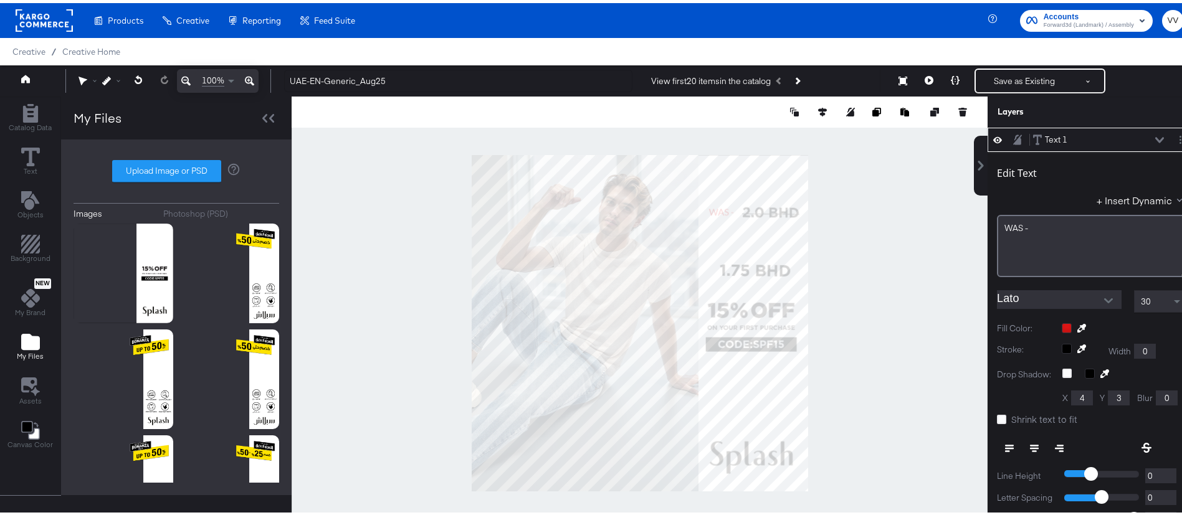
type input "174"
type input "760"
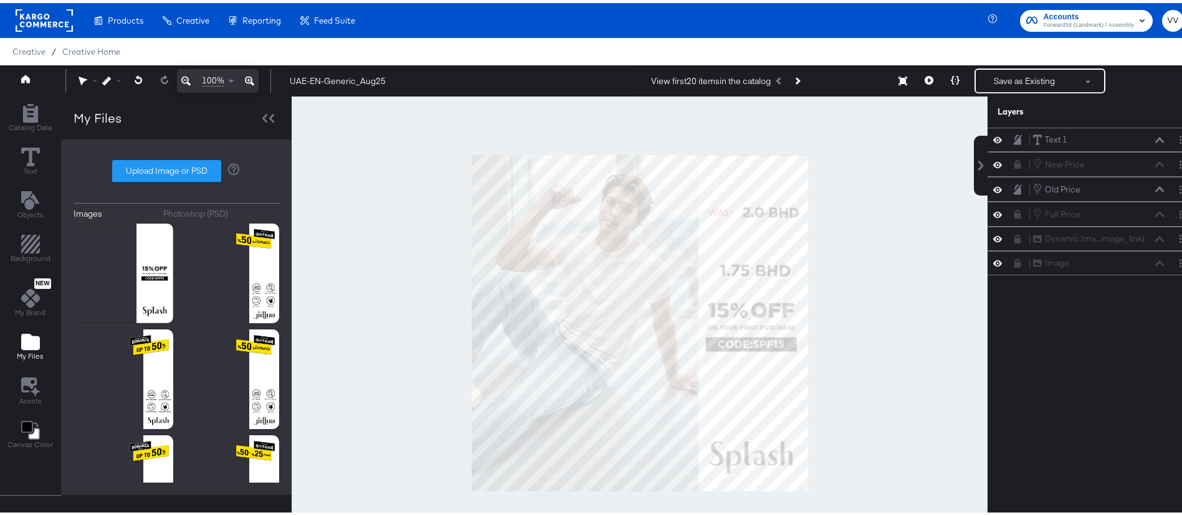
click at [896, 261] on div at bounding box center [640, 320] width 696 height 454
click at [825, 221] on div at bounding box center [640, 320] width 696 height 454
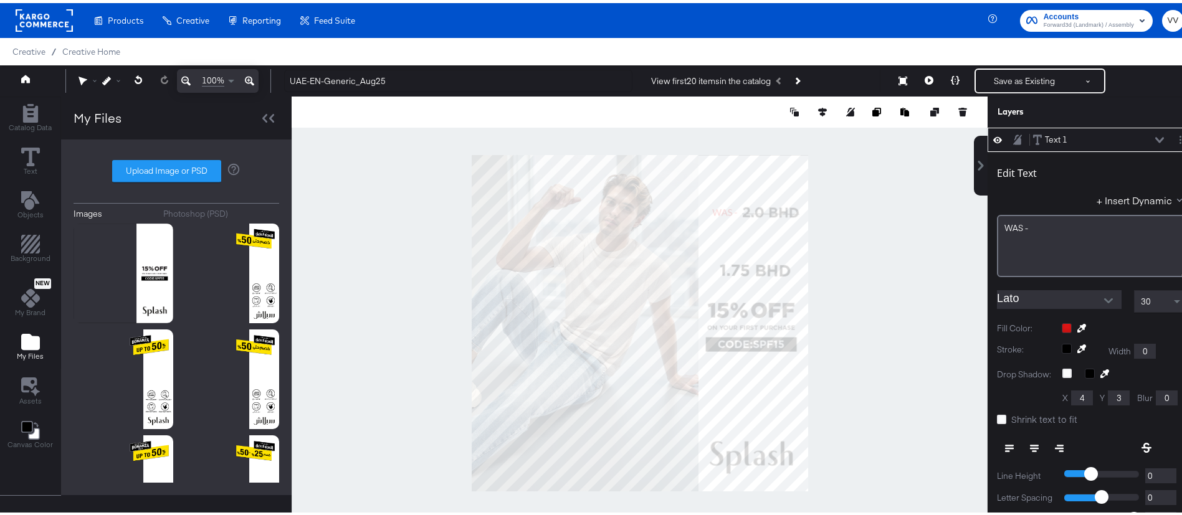
type input "775"
click at [1028, 189] on div "Edit Text + Insert Dynamic WAS -" at bounding box center [1092, 214] width 190 height 120
click at [884, 221] on div at bounding box center [640, 320] width 696 height 454
drag, startPoint x: 1027, startPoint y: 226, endPoint x: 985, endPoint y: 220, distance: 42.2
click at [997, 220] on div "WAS -" at bounding box center [1092, 243] width 190 height 62
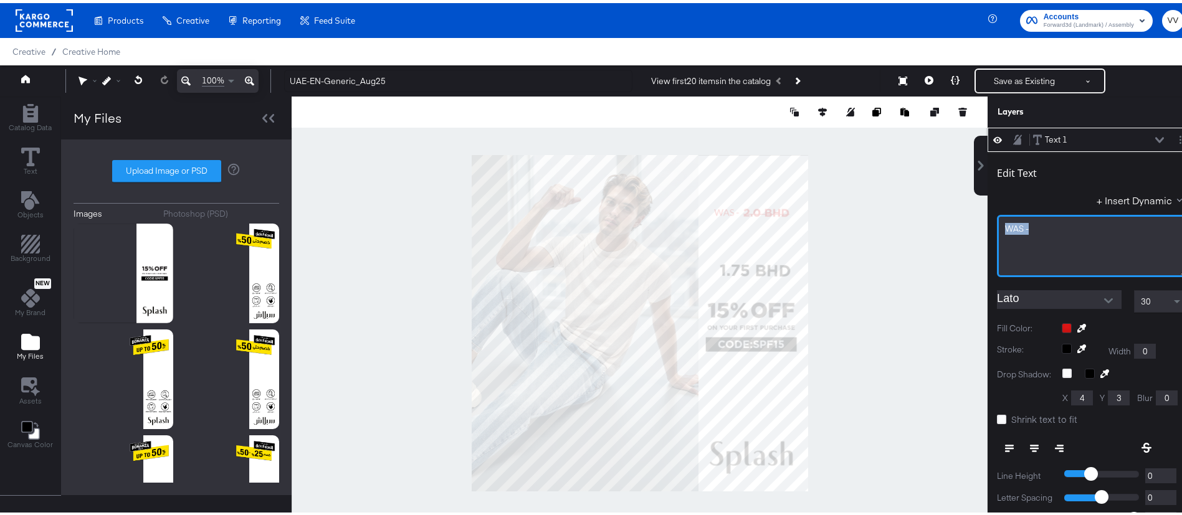
click at [1104, 297] on icon "Open" at bounding box center [1108, 297] width 9 height 5
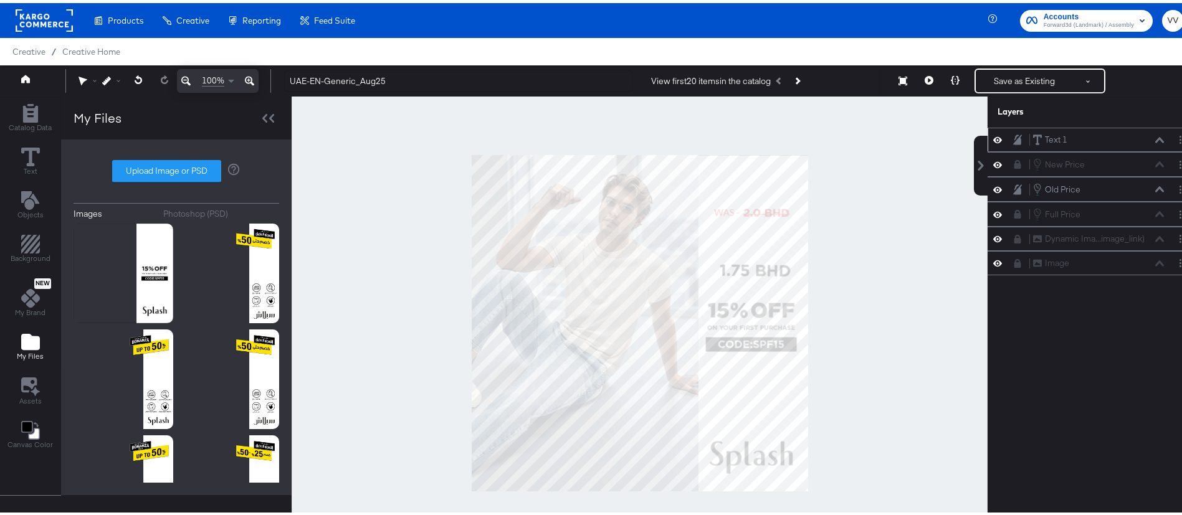
click at [1013, 140] on icon at bounding box center [1017, 136] width 9 height 10
click at [1015, 140] on icon at bounding box center [1018, 137] width 7 height 9
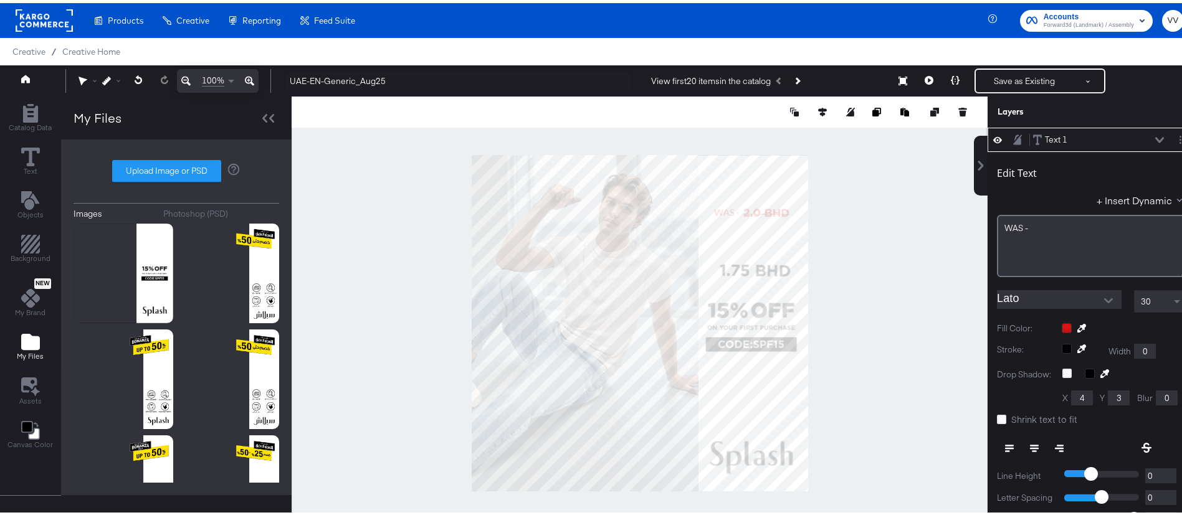
click at [1070, 302] on input "Lato" at bounding box center [1050, 296] width 106 height 19
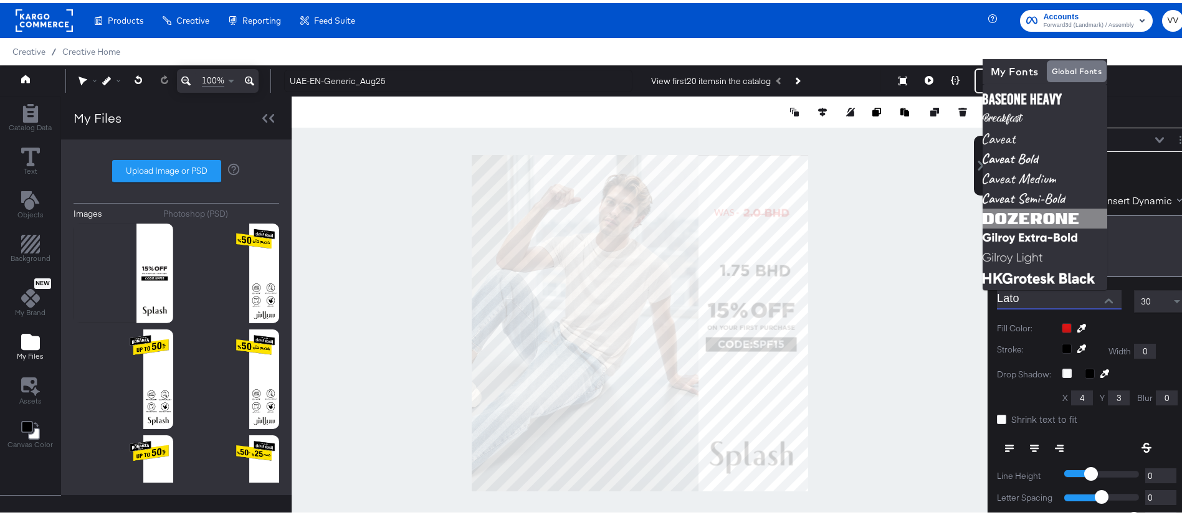
click at [1047, 218] on img at bounding box center [1045, 216] width 125 height 20
type input "DozerOne"
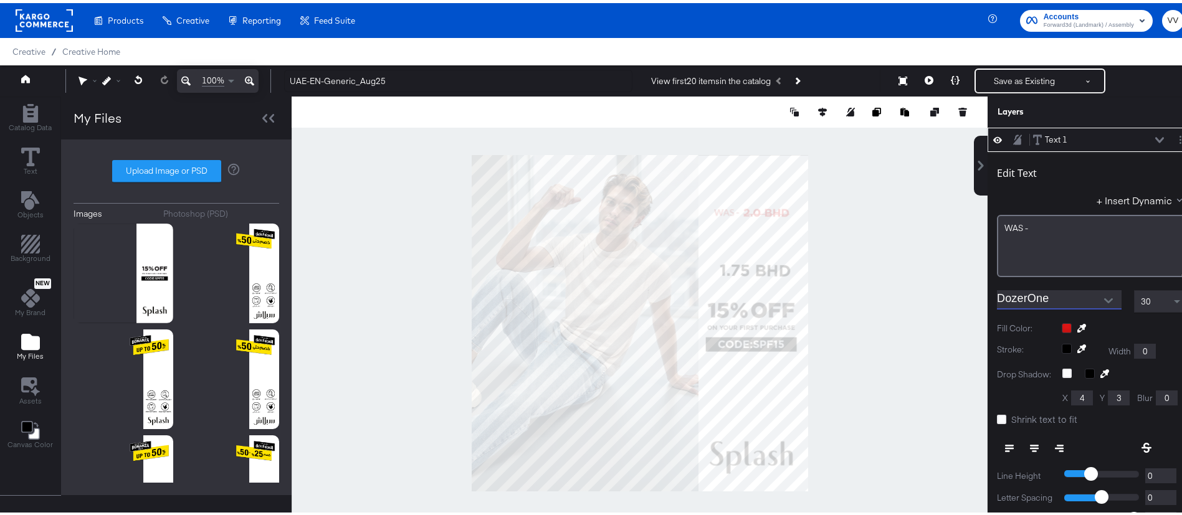
click at [863, 198] on div at bounding box center [640, 320] width 696 height 454
type input "775"
click at [1071, 302] on input "DozerOne" at bounding box center [1050, 296] width 106 height 19
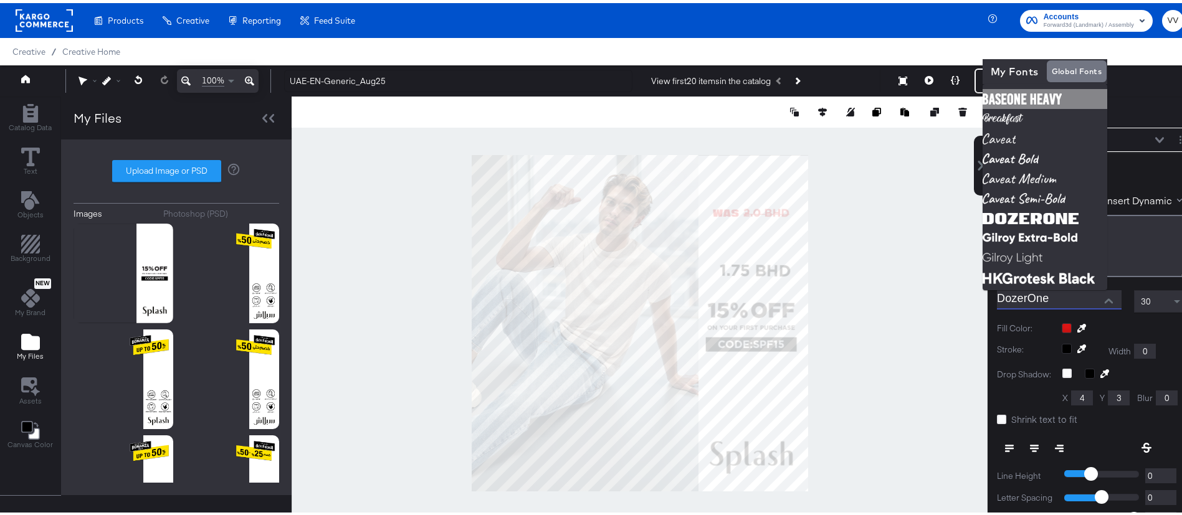
click at [1059, 97] on img at bounding box center [1045, 96] width 125 height 20
type input "BaseOne Heavy"
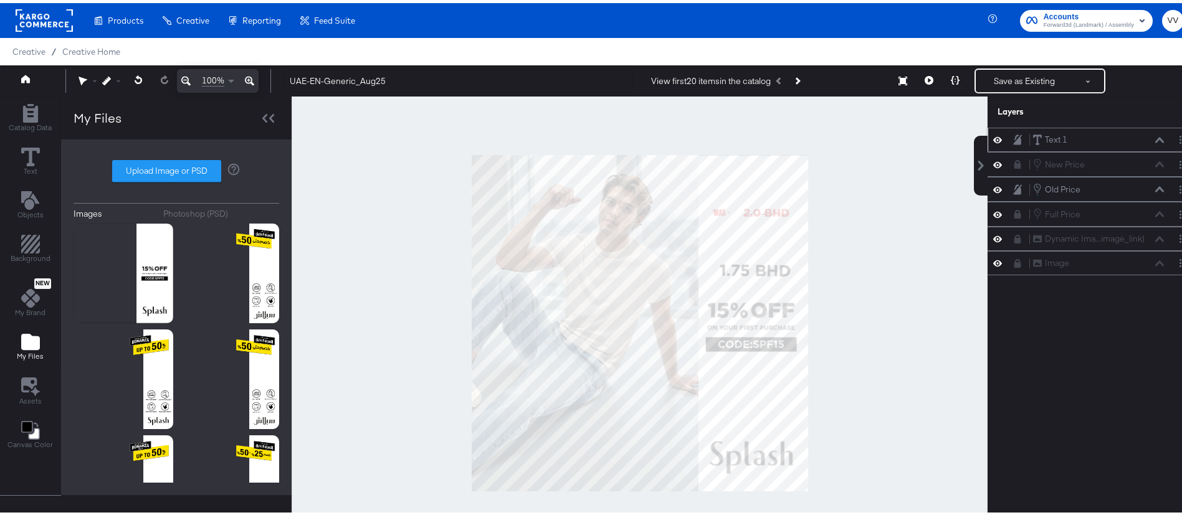
click at [844, 224] on div at bounding box center [640, 320] width 696 height 454
click at [1013, 138] on icon at bounding box center [1017, 136] width 9 height 11
click at [1015, 136] on icon at bounding box center [1018, 137] width 7 height 9
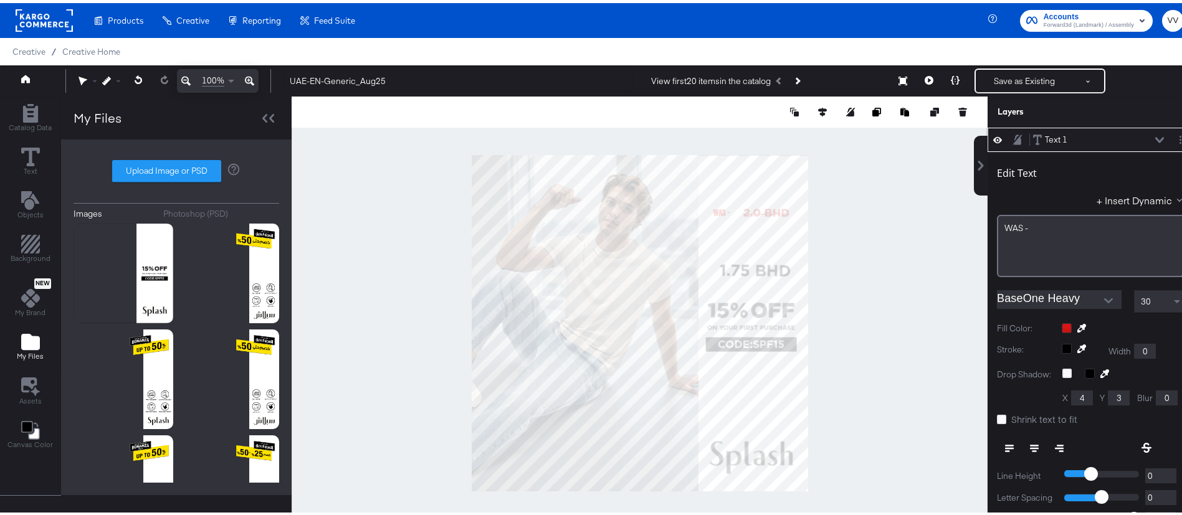
click at [1064, 294] on input "BaseOne Heavy" at bounding box center [1050, 296] width 106 height 19
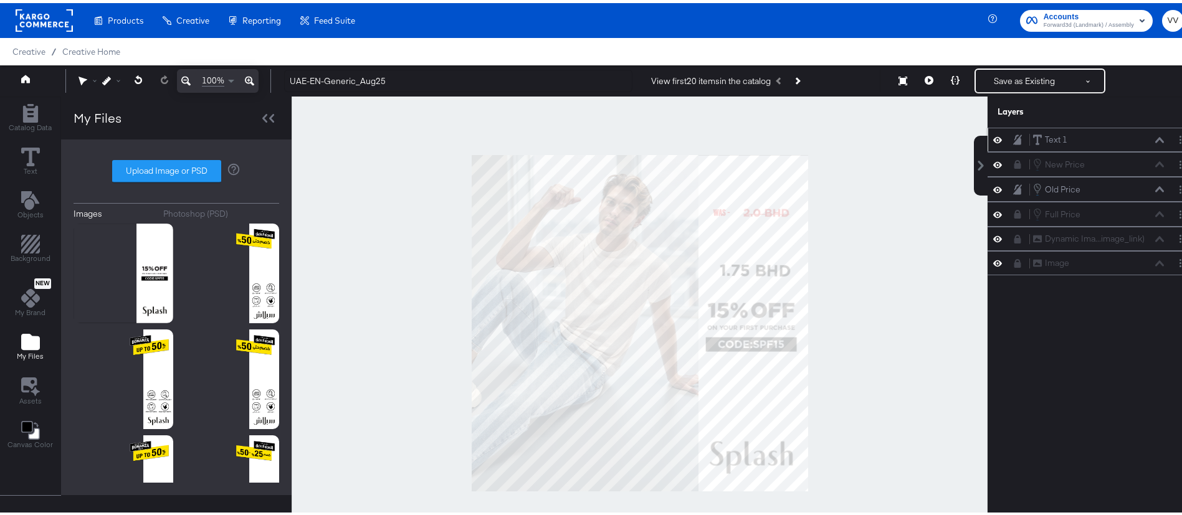
click at [1013, 136] on icon at bounding box center [1017, 136] width 9 height 11
click at [1015, 136] on icon at bounding box center [1018, 137] width 7 height 9
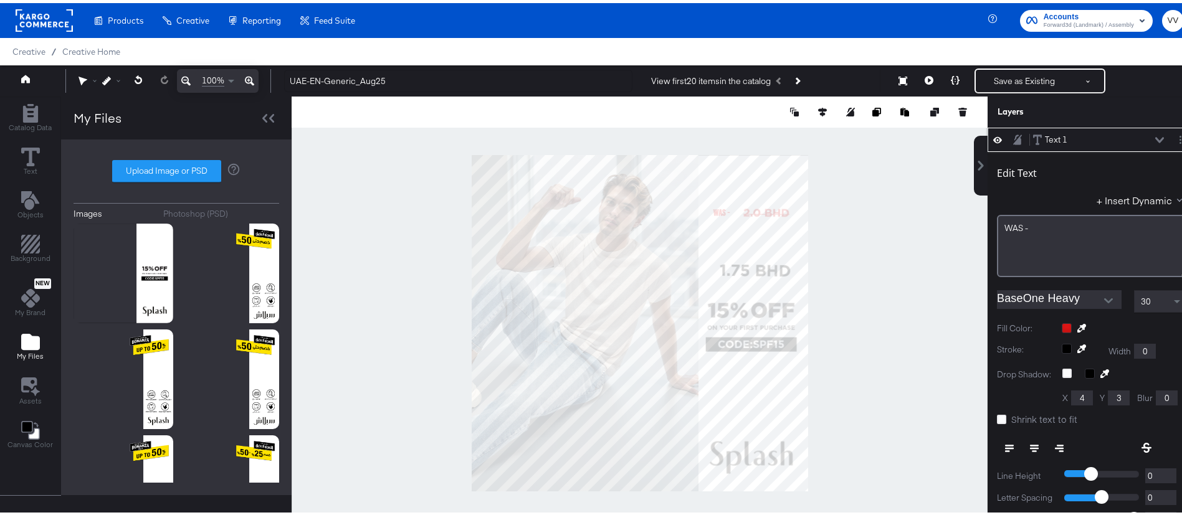
click at [1104, 299] on icon "Open" at bounding box center [1108, 297] width 9 height 5
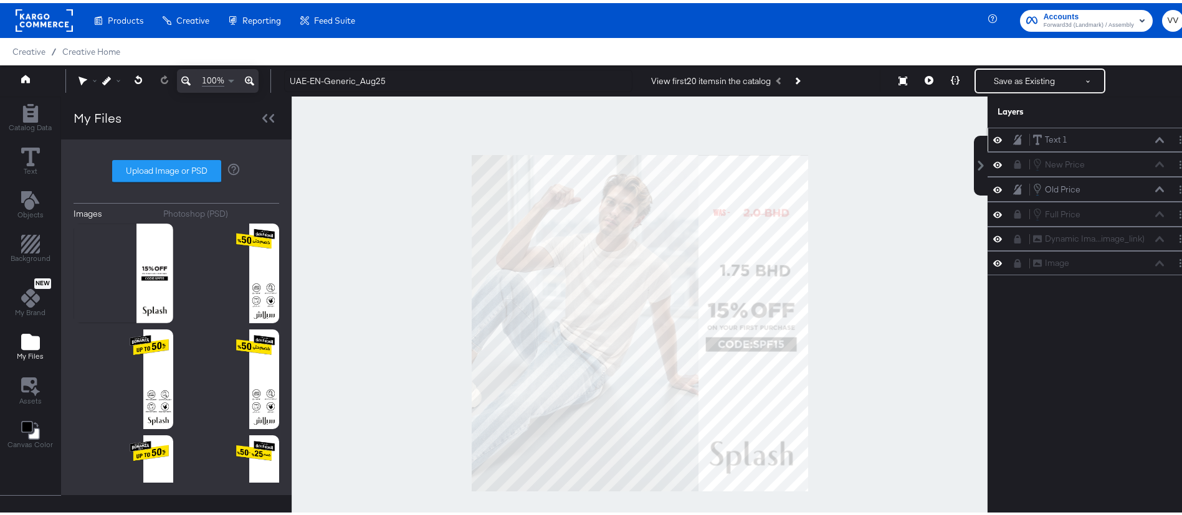
click at [1013, 140] on button at bounding box center [1018, 137] width 10 height 12
click at [1013, 140] on button at bounding box center [1018, 137] width 10 height 10
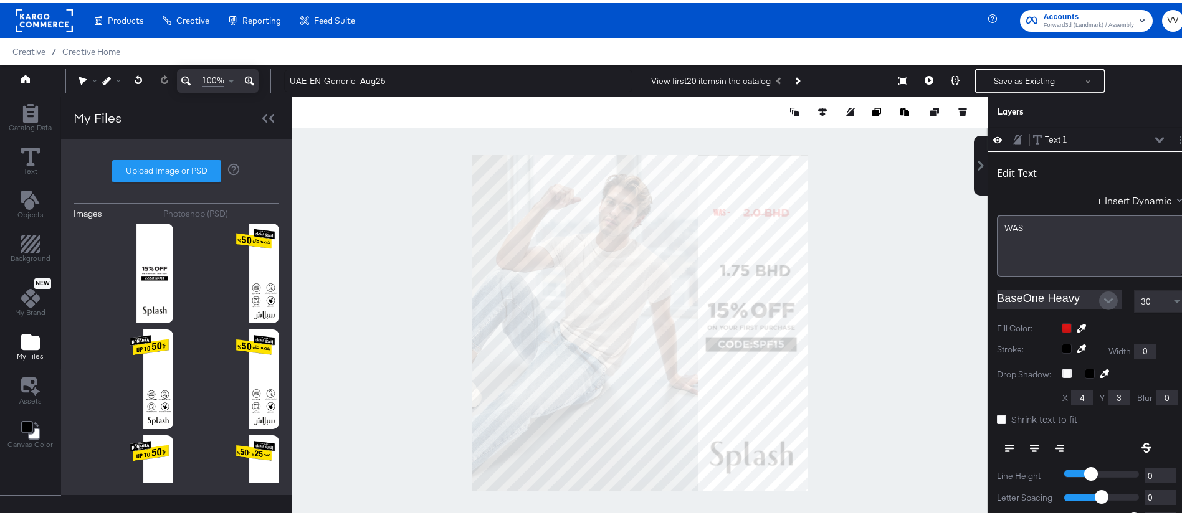
click at [1104, 300] on icon "Open" at bounding box center [1108, 298] width 9 height 9
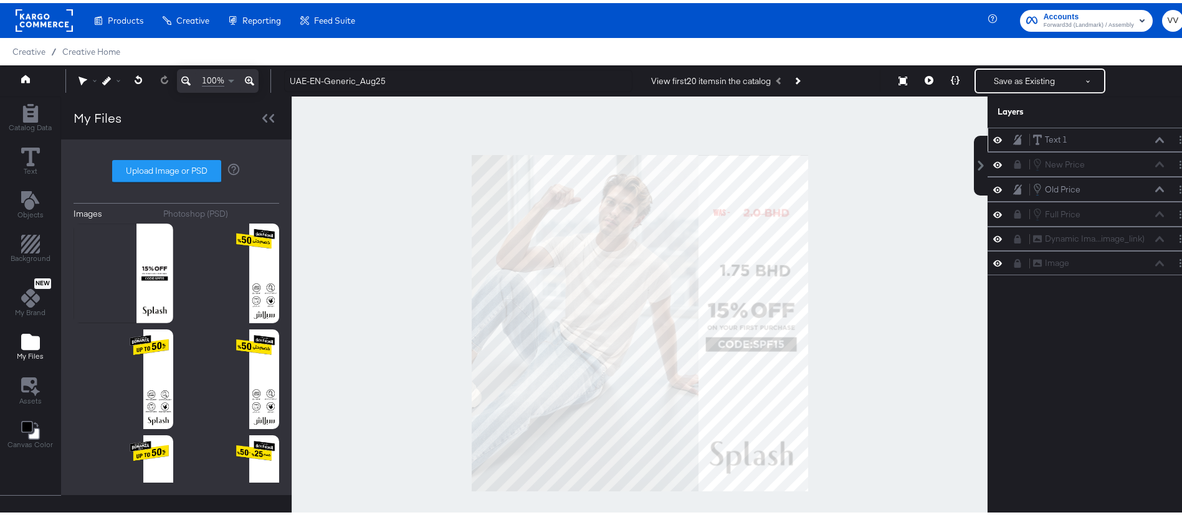
click at [1013, 140] on icon at bounding box center [1017, 136] width 9 height 10
click at [1015, 140] on icon at bounding box center [1018, 137] width 7 height 9
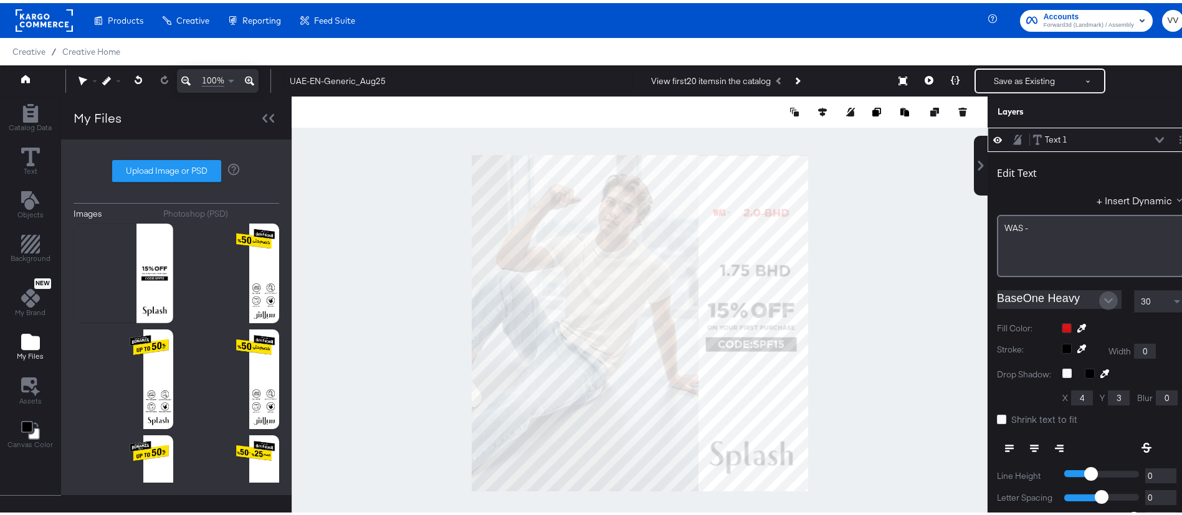
click at [1104, 297] on icon "Open" at bounding box center [1108, 298] width 9 height 9
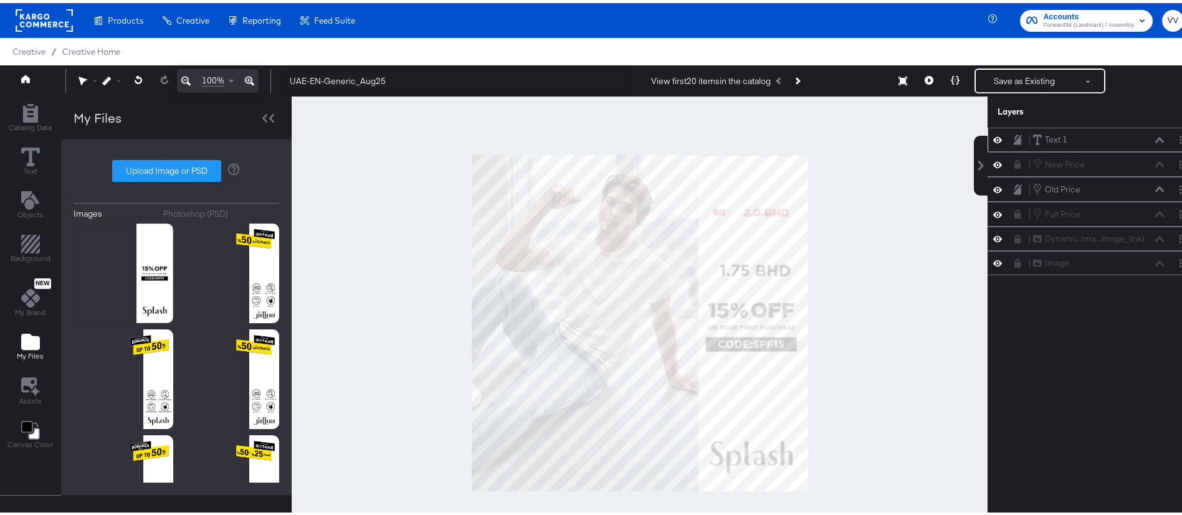
click at [1013, 134] on icon at bounding box center [1017, 136] width 9 height 11
click at [1013, 136] on div at bounding box center [1021, 137] width 17 height 10
click at [1015, 136] on icon at bounding box center [1018, 137] width 7 height 9
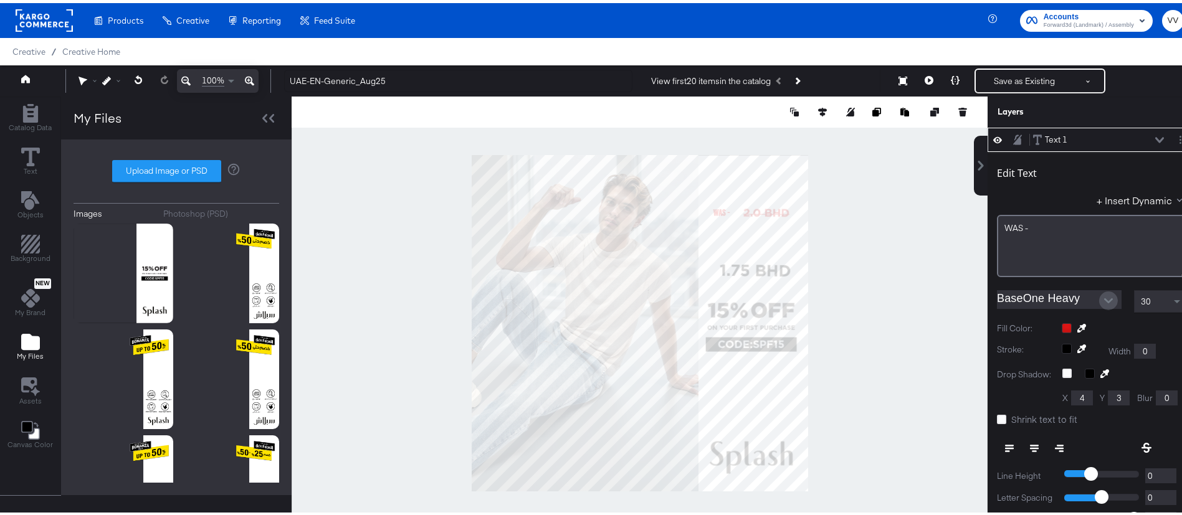
click at [1104, 297] on icon "Open" at bounding box center [1108, 298] width 9 height 9
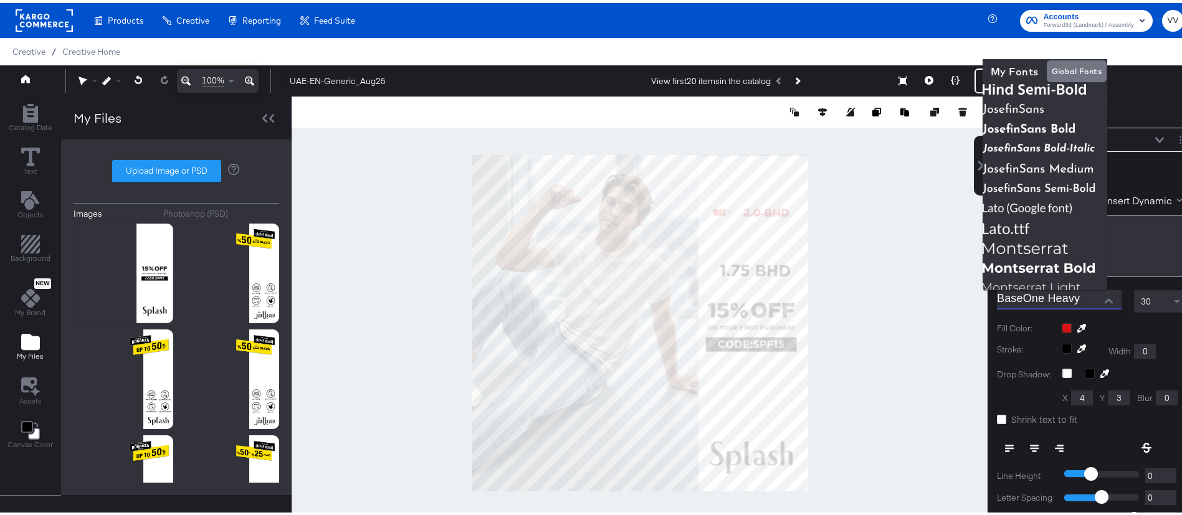
scroll to position [289, 0]
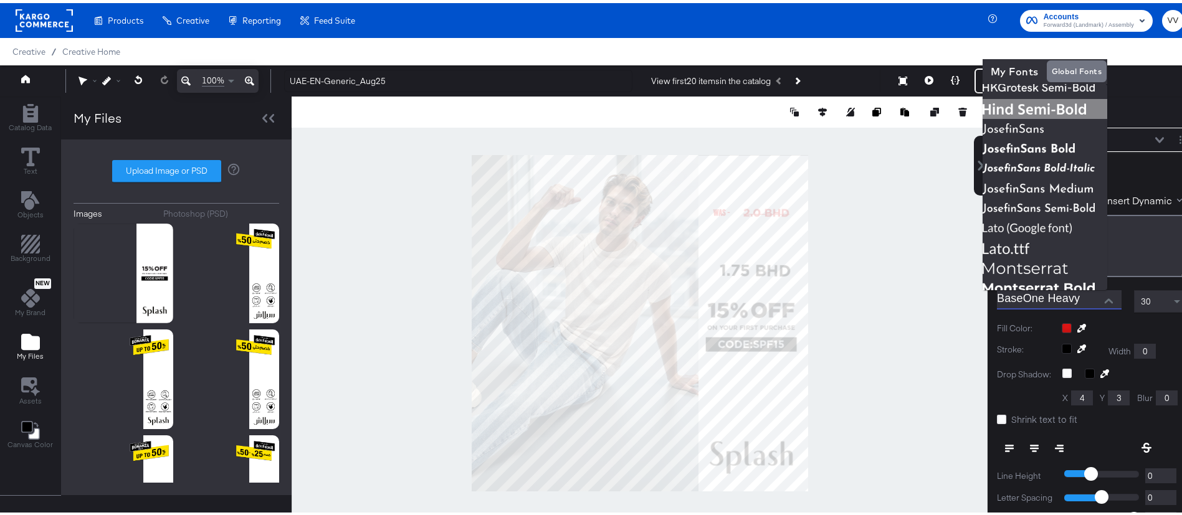
click at [1039, 111] on img at bounding box center [1045, 106] width 125 height 20
type input "Hind Semi-Bold"
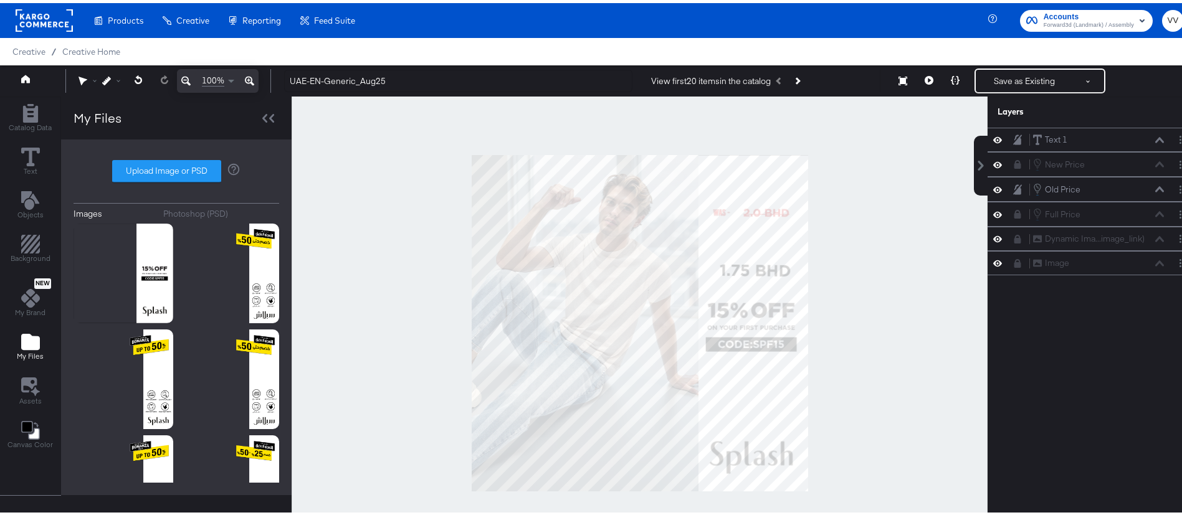
click at [862, 193] on div at bounding box center [640, 320] width 696 height 454
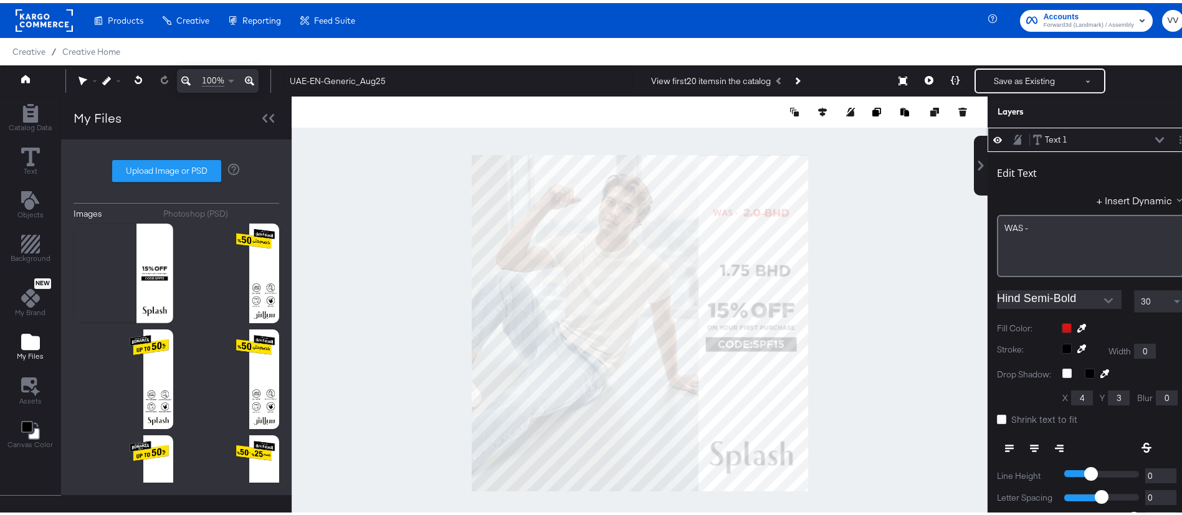
type input "176"
click at [866, 267] on div at bounding box center [640, 320] width 696 height 454
click at [823, 236] on div at bounding box center [640, 320] width 696 height 454
type input "177"
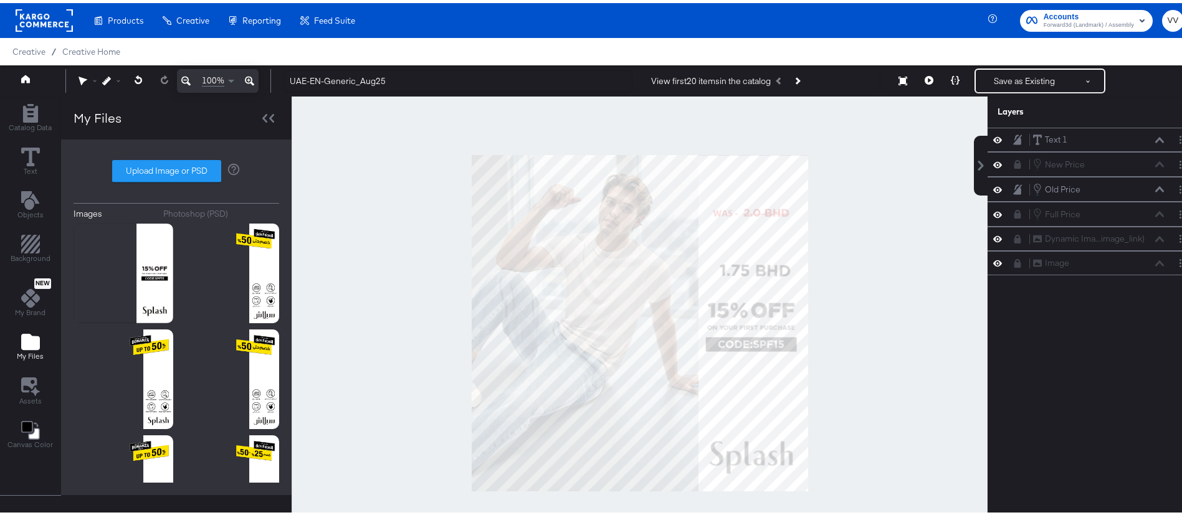
click at [903, 366] on div at bounding box center [640, 320] width 696 height 454
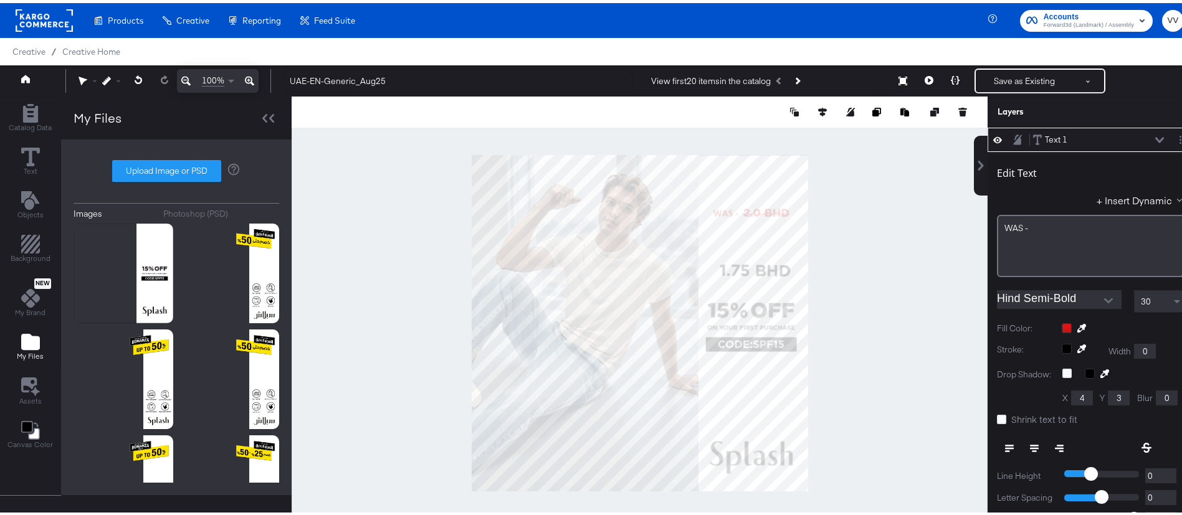
type input "777"
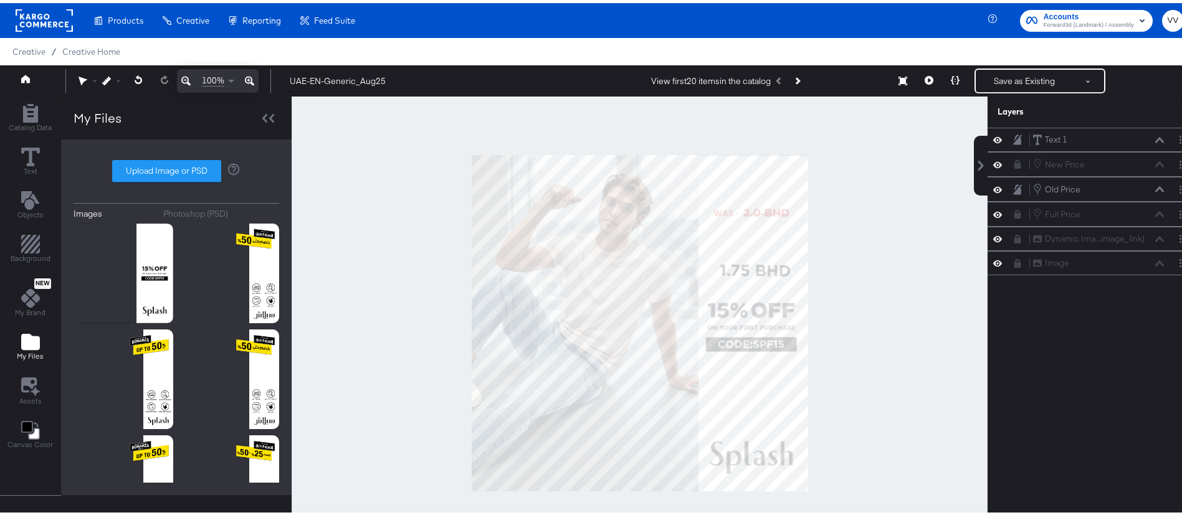
click at [855, 259] on div at bounding box center [640, 320] width 696 height 454
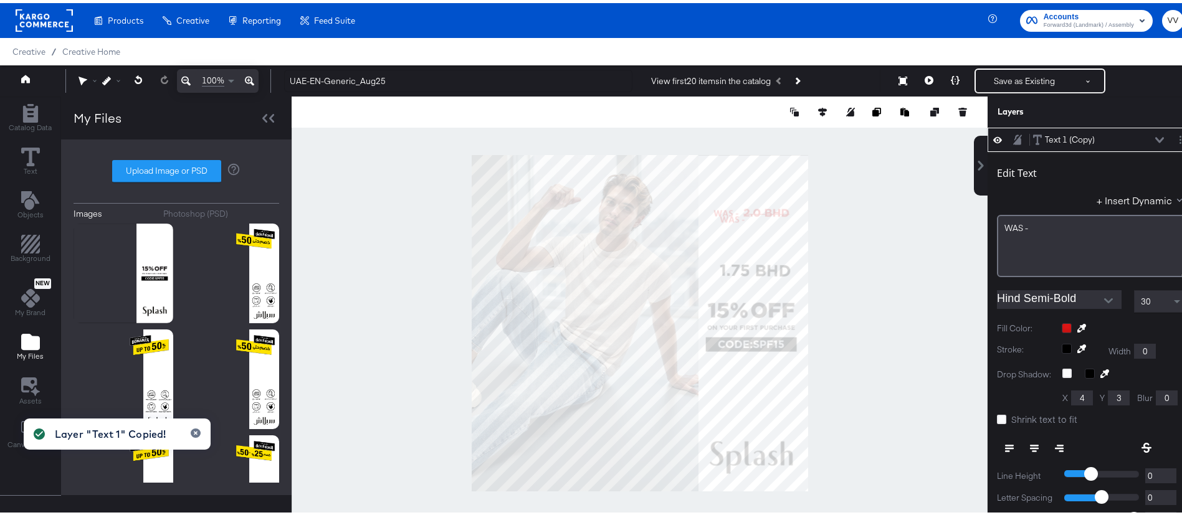
type input "198"
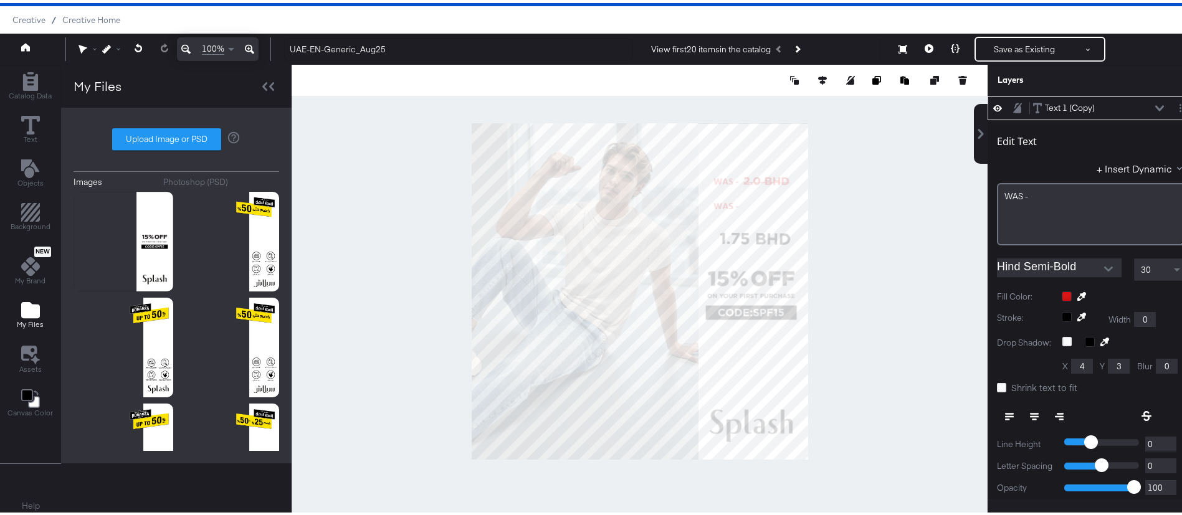
type input "777"
type input "256"
click at [1028, 199] on div "WAS -" at bounding box center [1092, 211] width 190 height 62
click at [1002, 171] on div "+ Insert Dynamic" at bounding box center [1092, 168] width 190 height 18
drag, startPoint x: 1016, startPoint y: 194, endPoint x: 965, endPoint y: 193, distance: 50.5
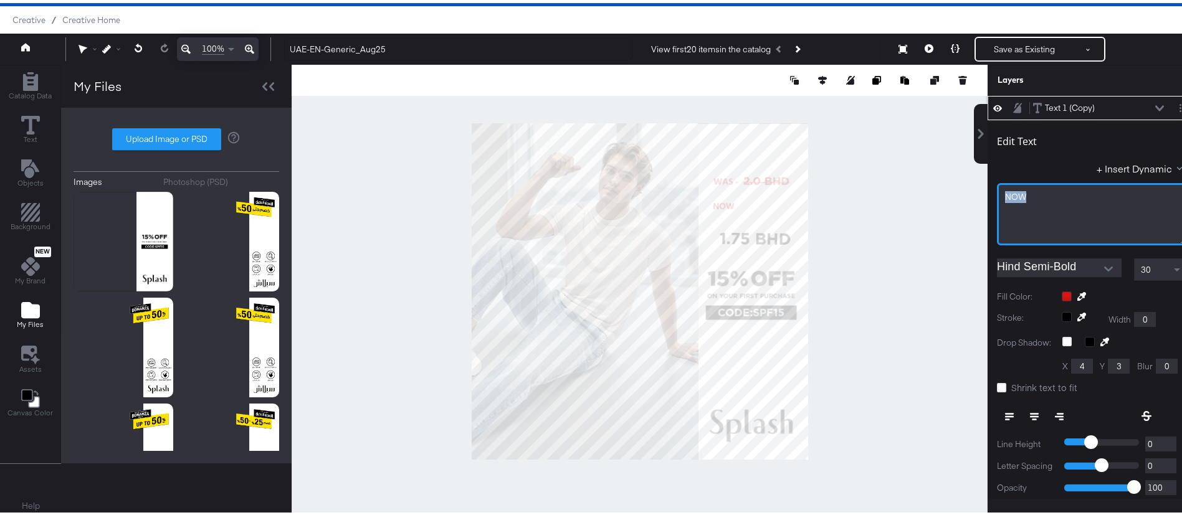
click at [972, 193] on div "Text 1 (Copy) Text 1 (Copy) Edit Text + Insert Dynamic NOW﻿ Hind Semi-Bold 30 F…" at bounding box center [1084, 294] width 224 height 403
click at [1104, 269] on icon "Open" at bounding box center [1108, 266] width 9 height 9
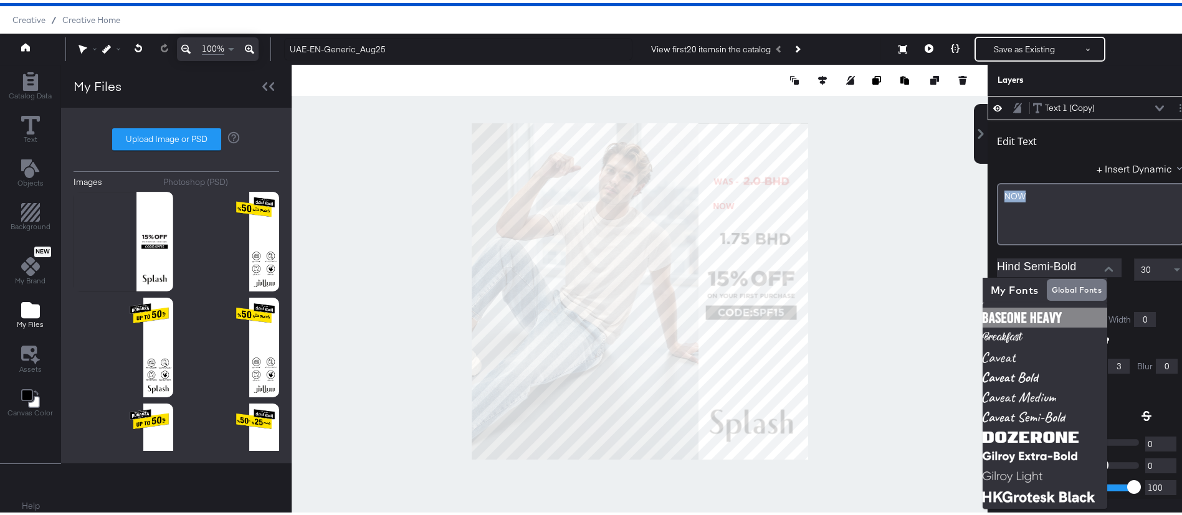
click at [1059, 312] on img at bounding box center [1045, 315] width 125 height 20
type input "BaseOne Heavy"
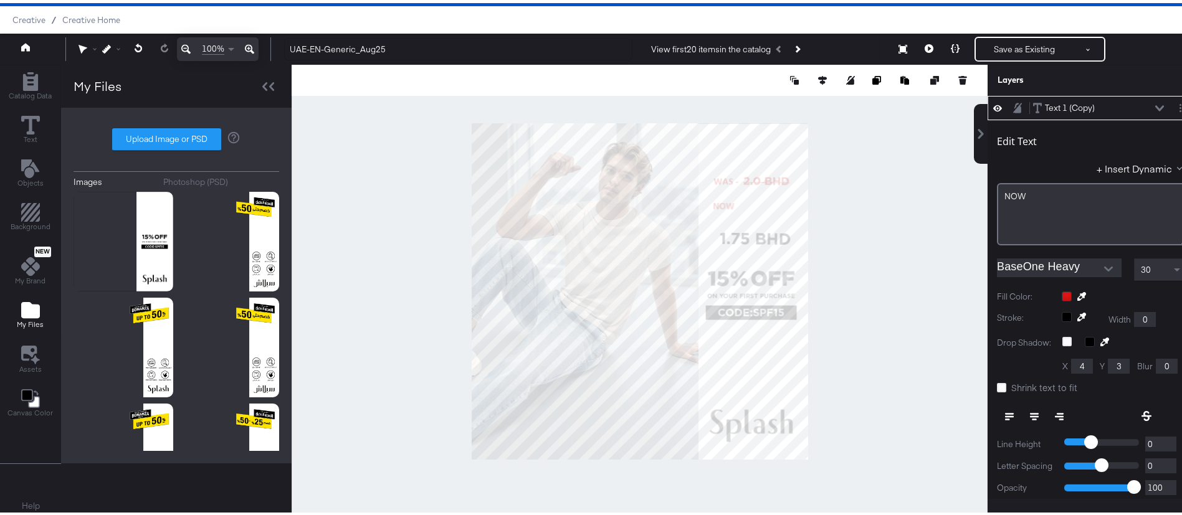
click at [950, 222] on div at bounding box center [640, 289] width 696 height 454
click at [1078, 295] on icon at bounding box center [1082, 294] width 9 height 9
click at [1062, 292] on div at bounding box center [1124, 294] width 125 height 10
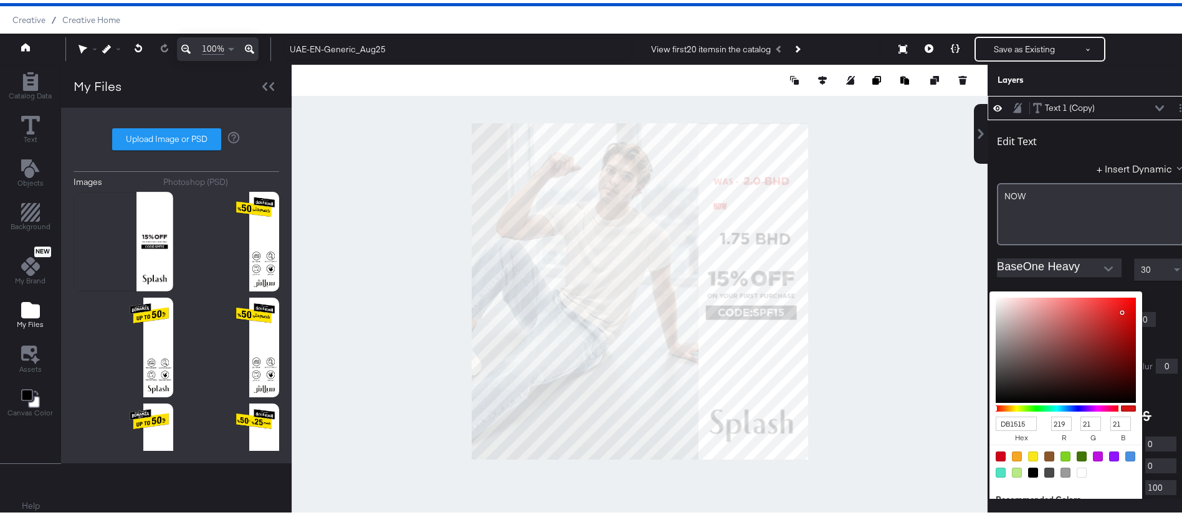
type input "000000"
type input "0"
click at [783, 310] on div at bounding box center [639, 289] width 695 height 454
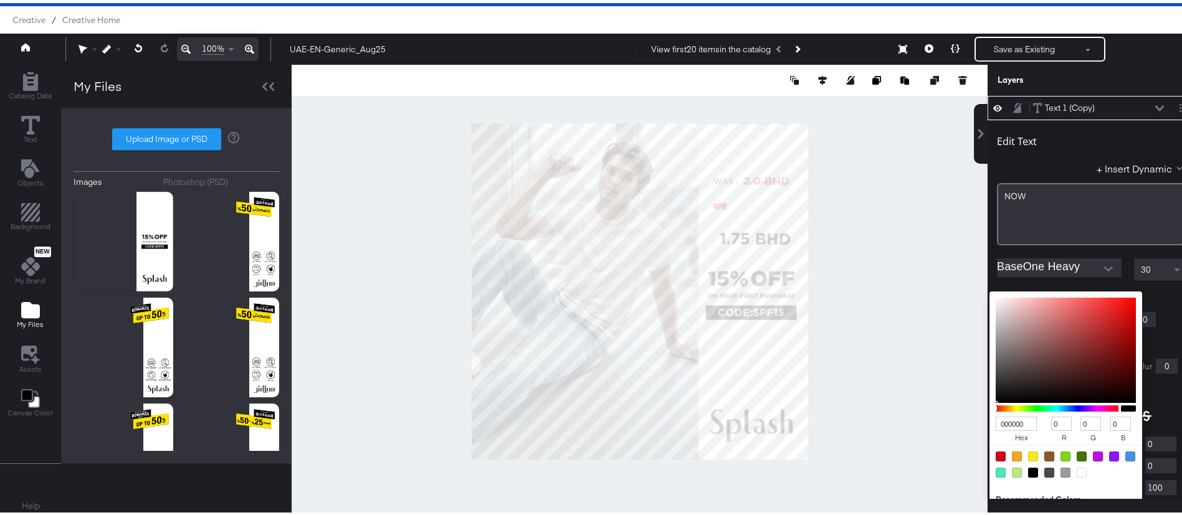
scroll to position [35, 0]
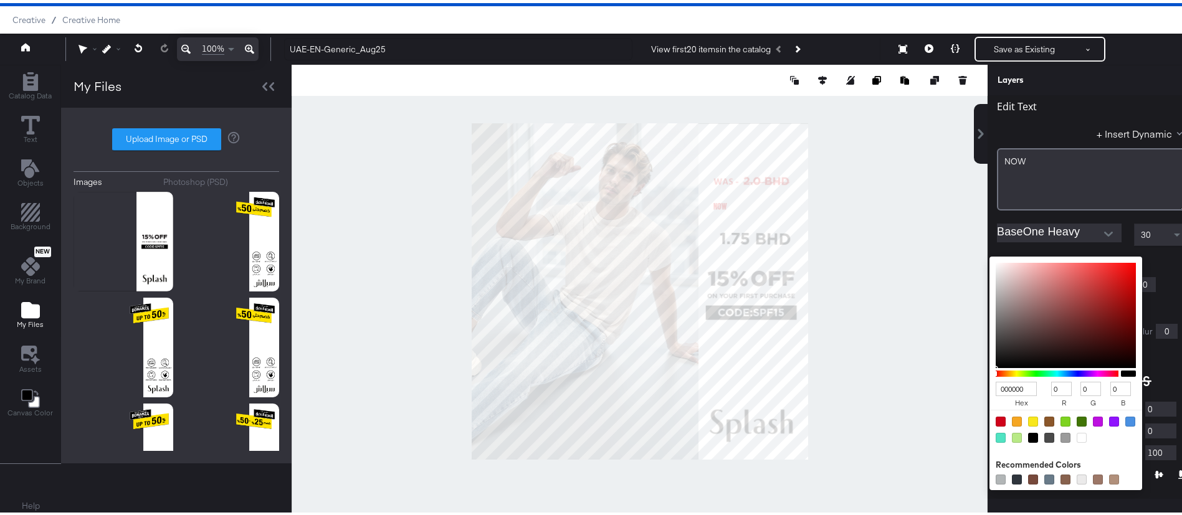
type input "EDF0F2"
type input "237"
type input "240"
type input "242"
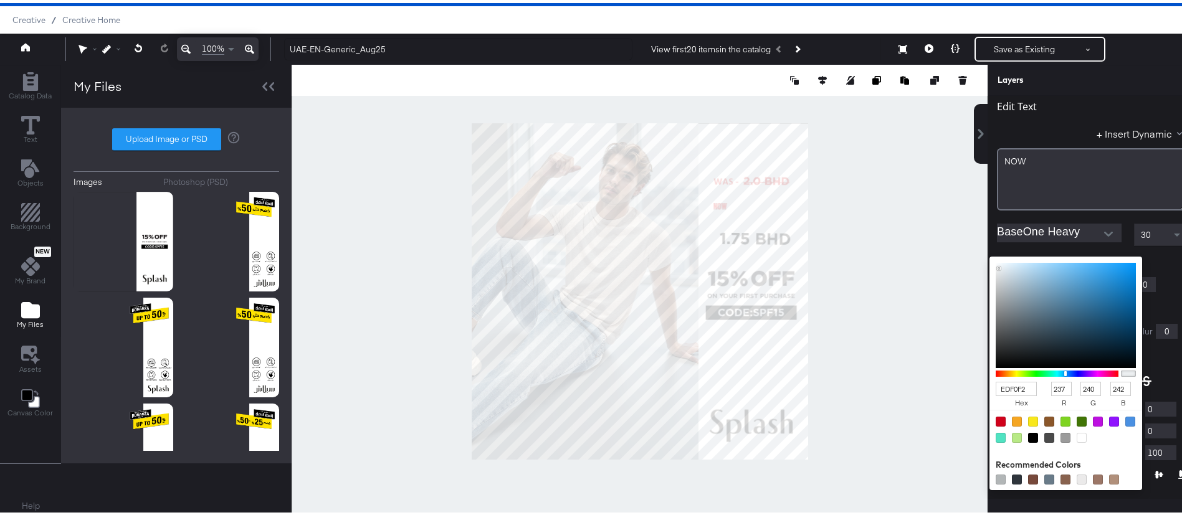
click at [937, 242] on div at bounding box center [639, 289] width 695 height 454
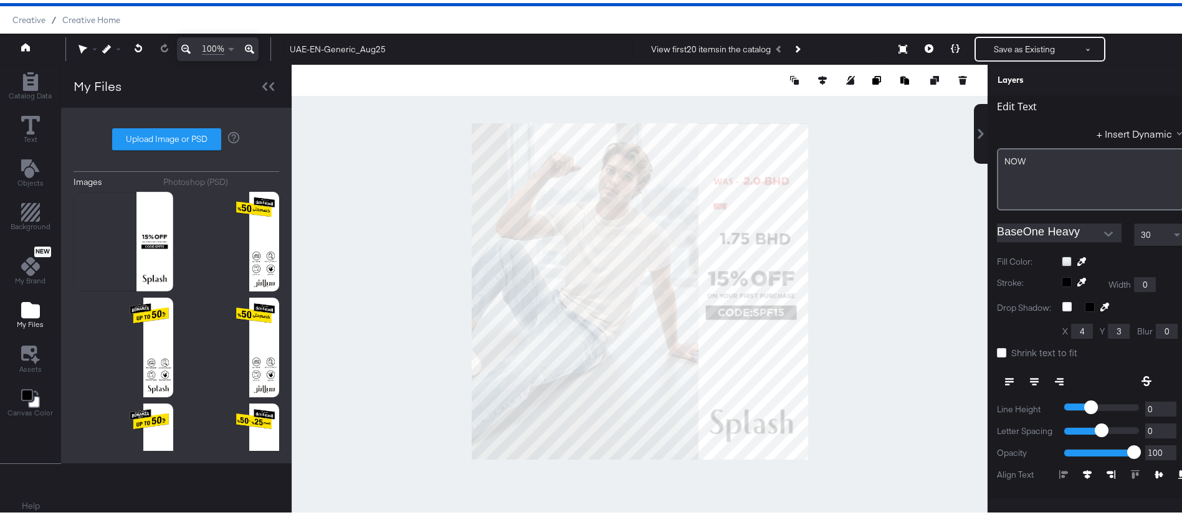
click at [988, 217] on div "Edit Text + Insert Dynamic NOW﻿ BaseOne Heavy 30 Fill Color: Stroke: Width 0 Dr…" at bounding box center [1092, 323] width 209 height 482
click at [1078, 259] on icon at bounding box center [1082, 259] width 9 height 9
click at [1062, 259] on div at bounding box center [1124, 259] width 125 height 10
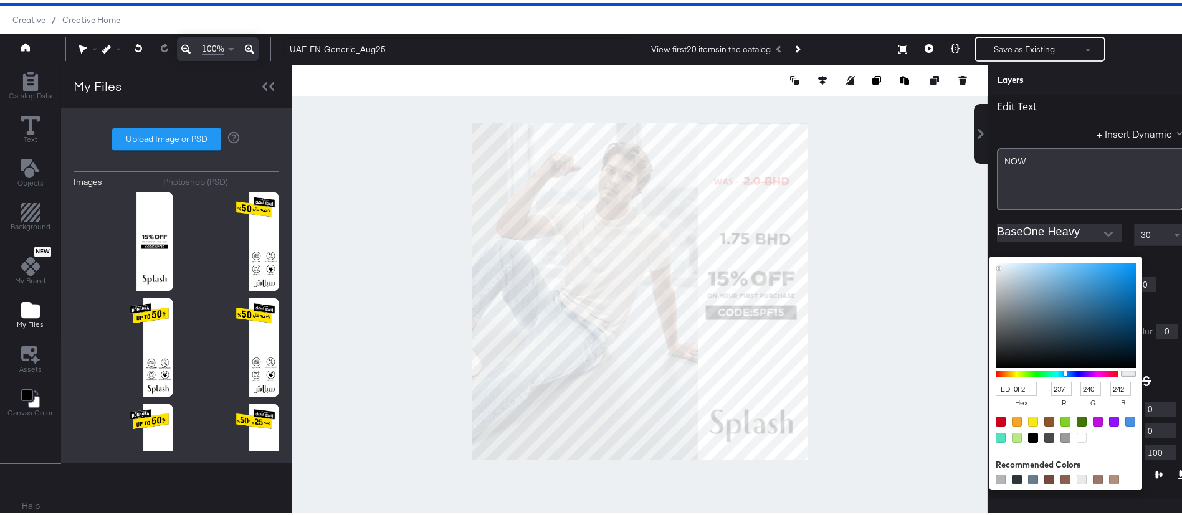
type input "000000"
type input "0"
click at [704, 310] on div at bounding box center [639, 289] width 695 height 454
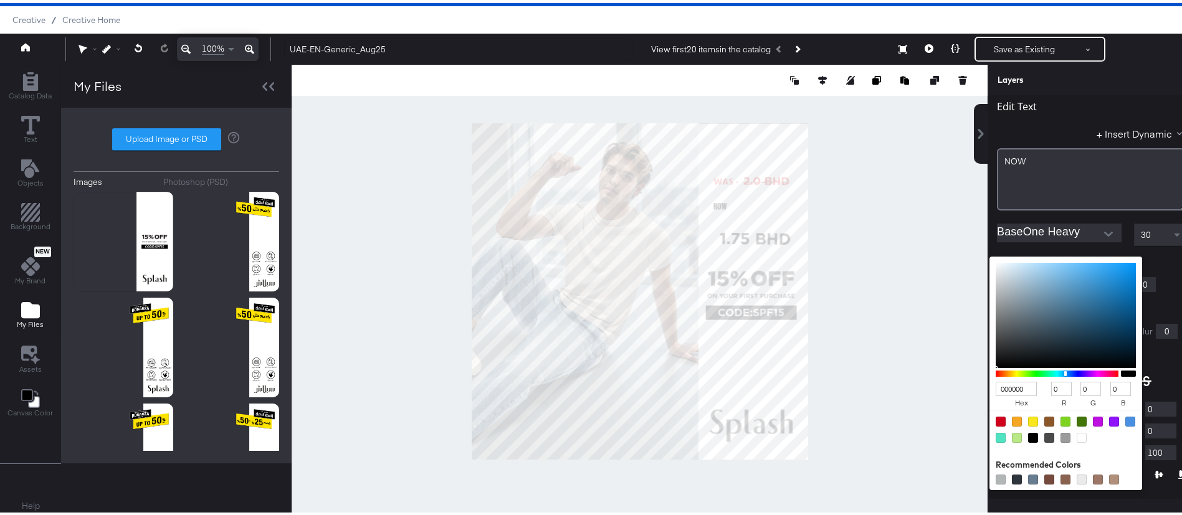
click at [1037, 122] on div "Edit Text + Insert Dynamic NOW﻿" at bounding box center [1092, 147] width 190 height 120
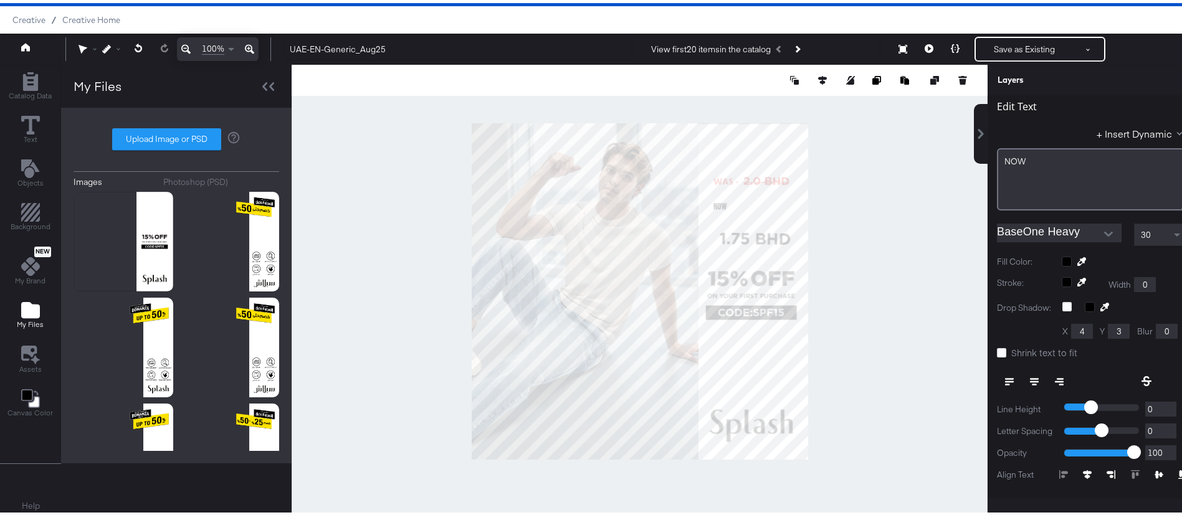
click at [899, 186] on div at bounding box center [640, 289] width 696 height 454
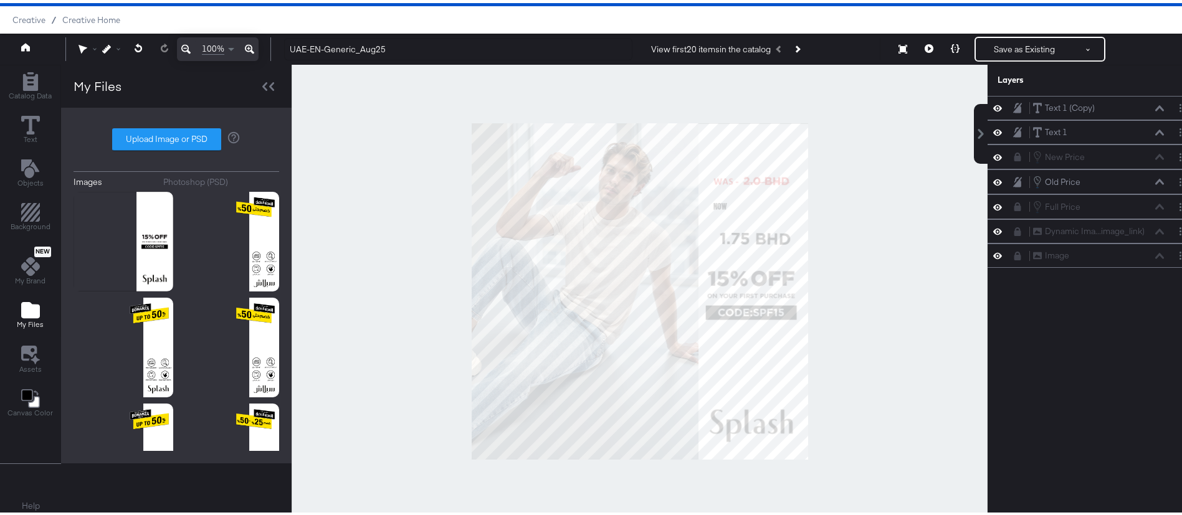
scroll to position [0, 0]
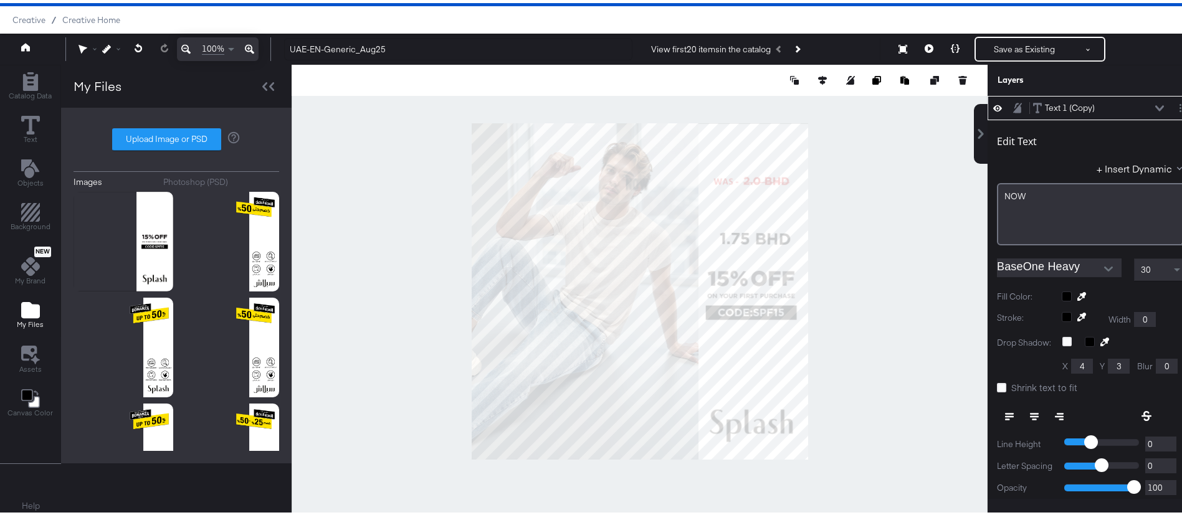
type input "682"
type input "179"
type input "495"
type input "177"
type input "777"
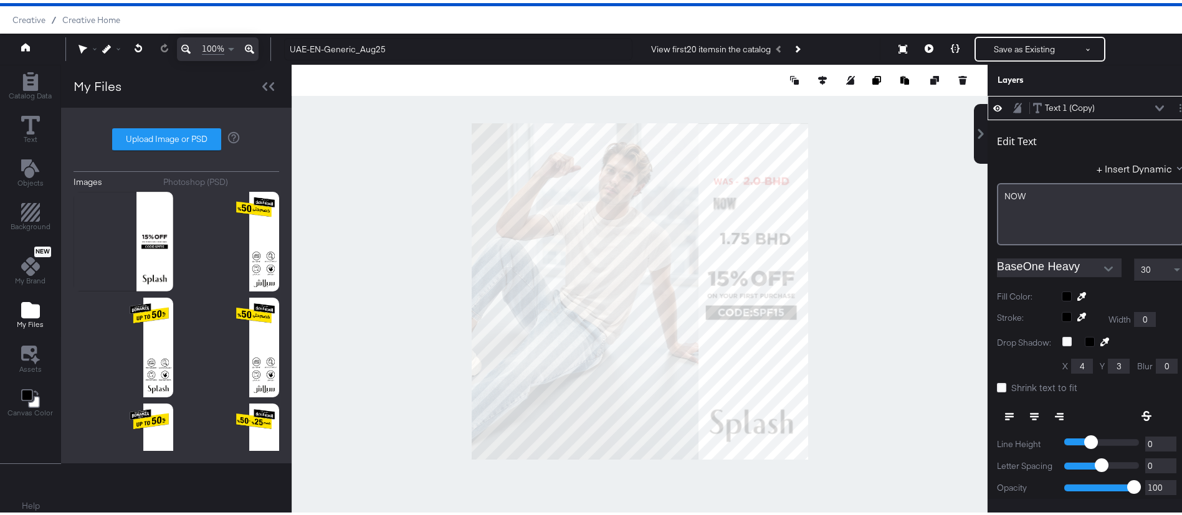
type input "239"
type input "919"
type input "232"
type input "539"
type input "177"
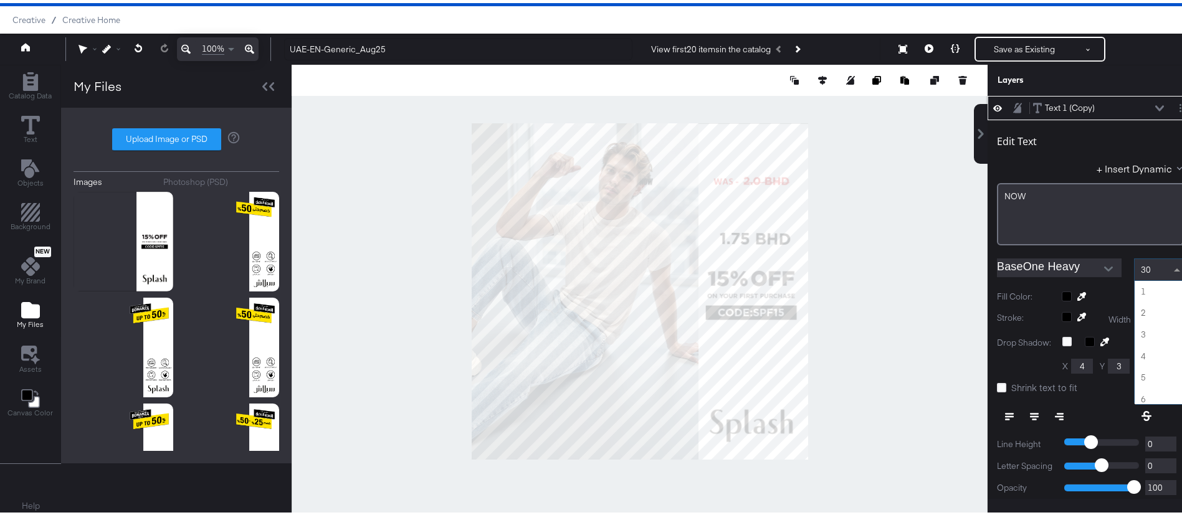
click at [1171, 271] on span at bounding box center [1179, 266] width 16 height 21
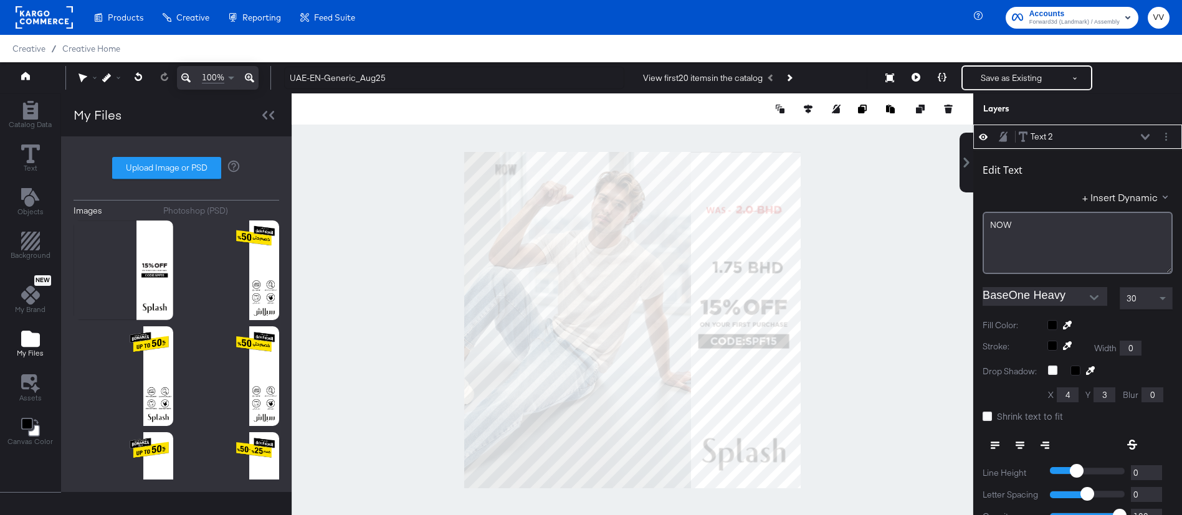
scroll to position [32, 0]
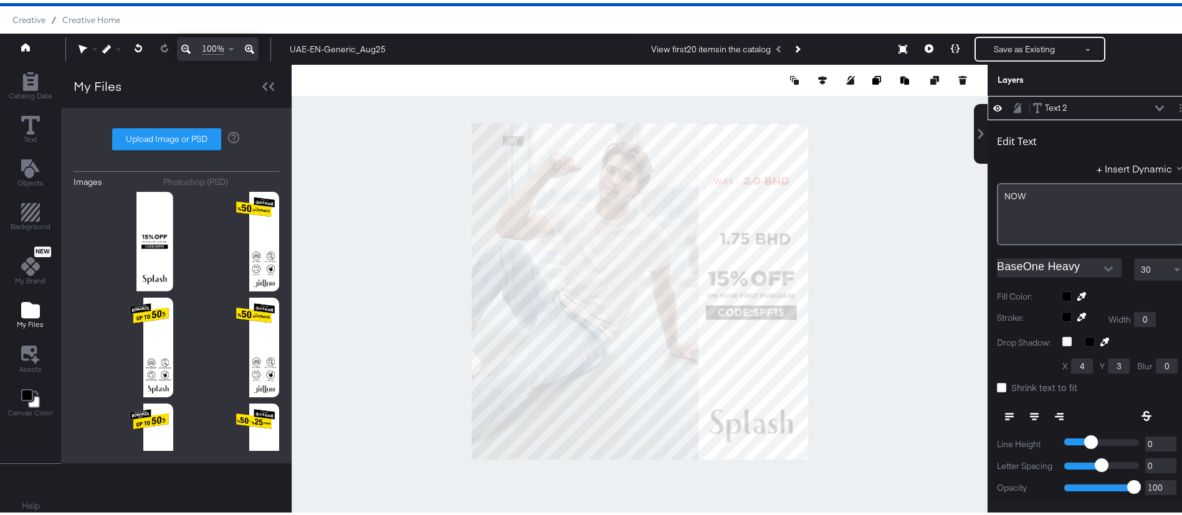
type input "708"
type input "249"
type input "777"
type input "262"
type input "621"
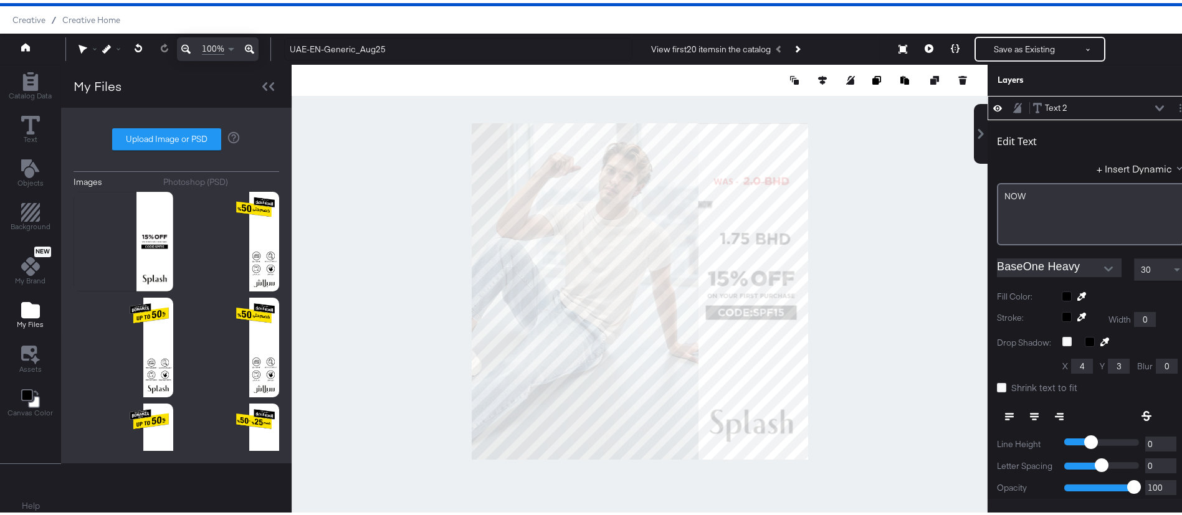
type input "145"
type input "796"
type input "300"
type input "786"
type input "277"
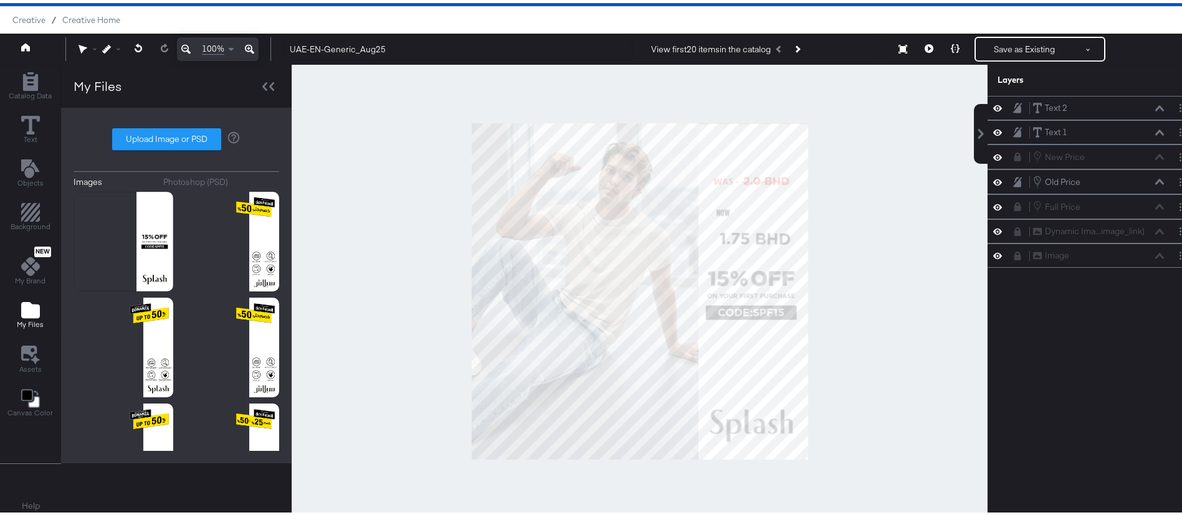
click at [861, 259] on div at bounding box center [640, 289] width 696 height 454
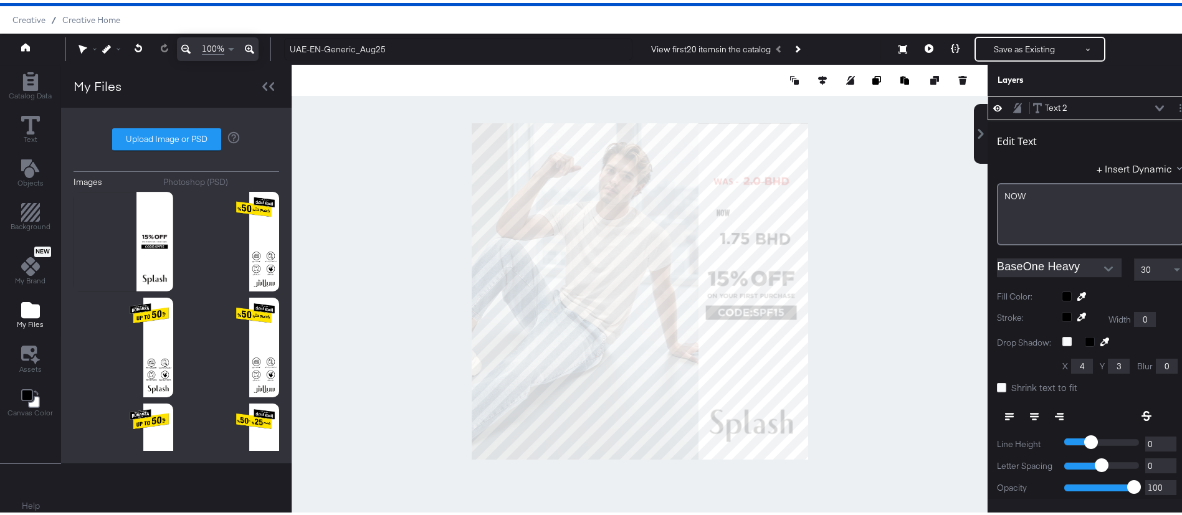
type input "348"
type input "235"
type input "324"
type input "144"
type input "236"
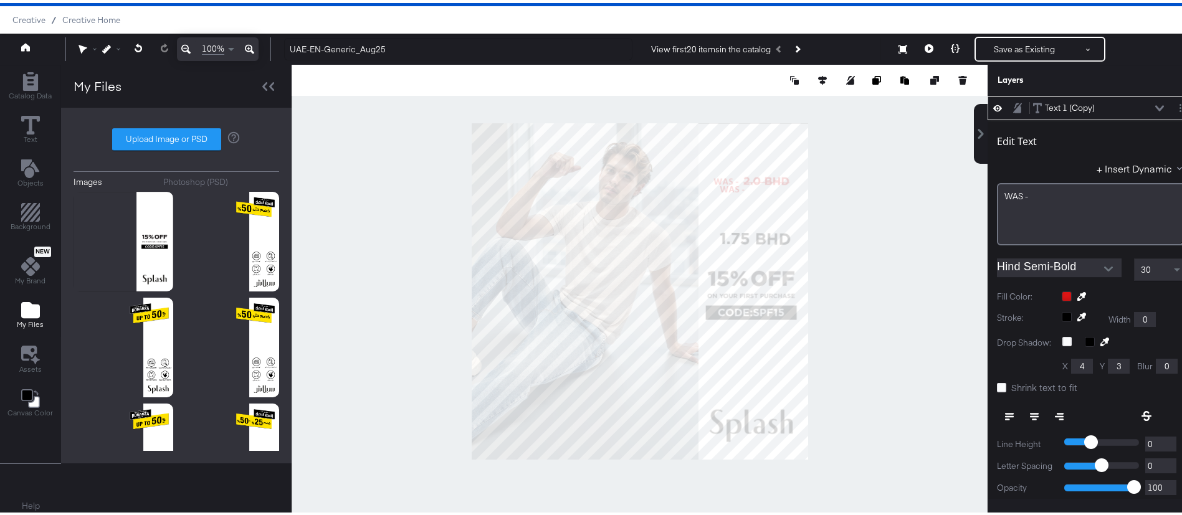
type input "204"
type input "777"
type input "252"
click at [1020, 191] on div "WAS -" at bounding box center [1092, 194] width 174 height 12
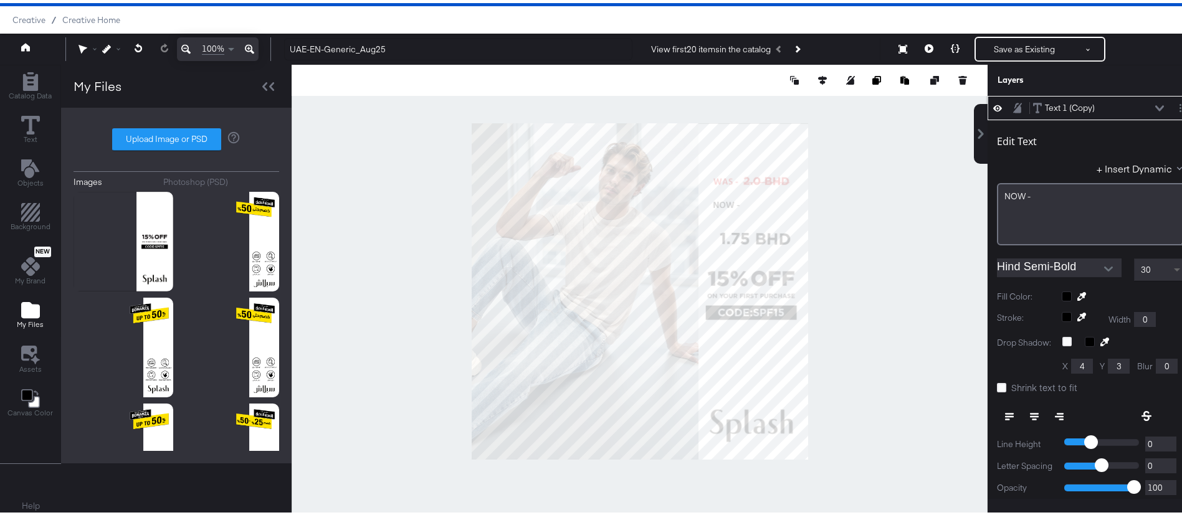
click at [1174, 268] on span at bounding box center [1177, 267] width 6 height 4
click at [930, 245] on div at bounding box center [640, 289] width 696 height 454
type input "245"
type input "775"
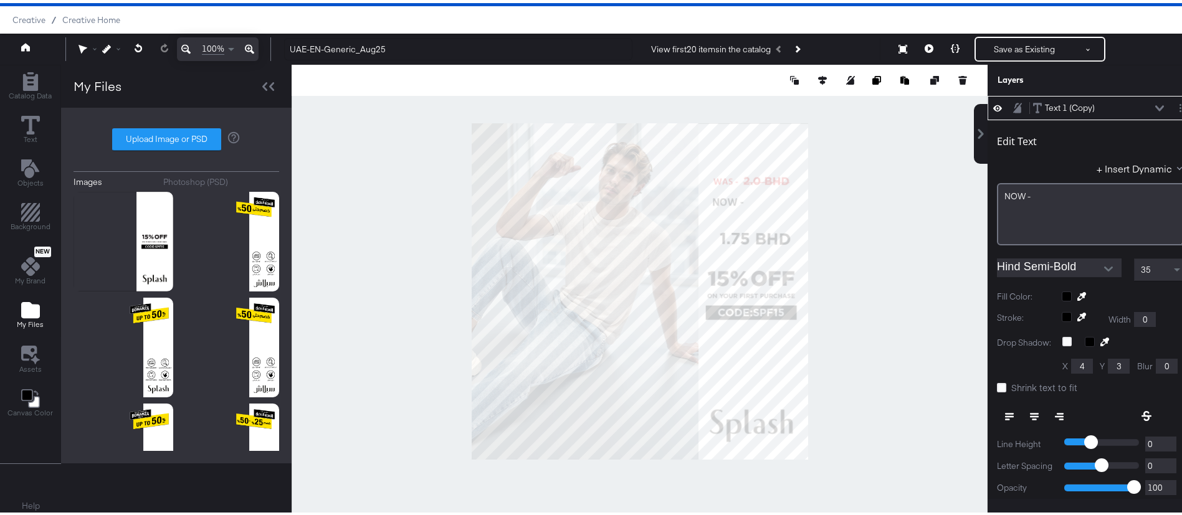
type input "240"
type input "760"
click at [845, 240] on div at bounding box center [640, 289] width 696 height 454
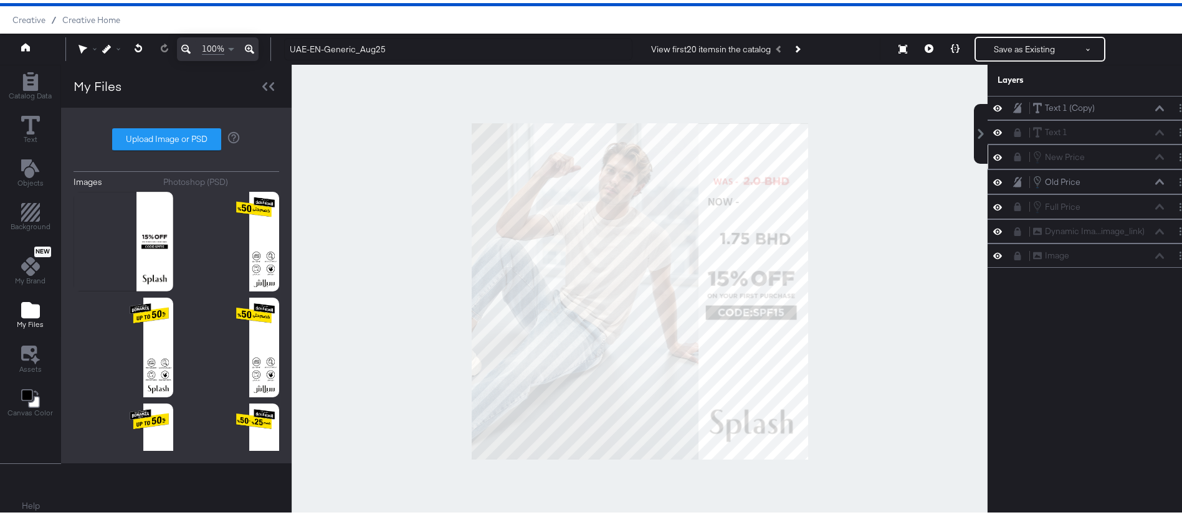
click at [1015, 157] on icon at bounding box center [1018, 154] width 7 height 9
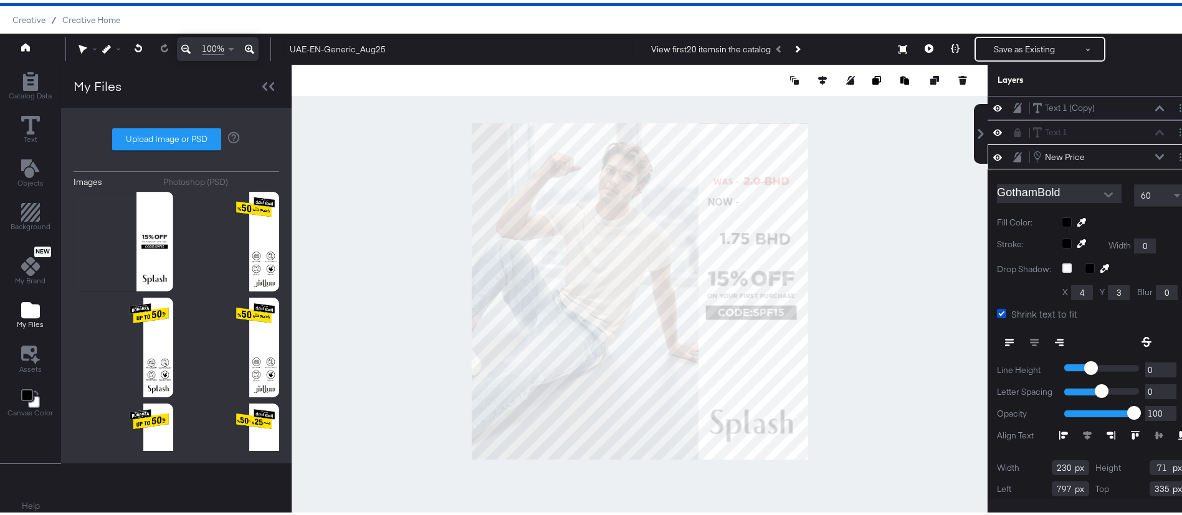
scroll to position [44, 0]
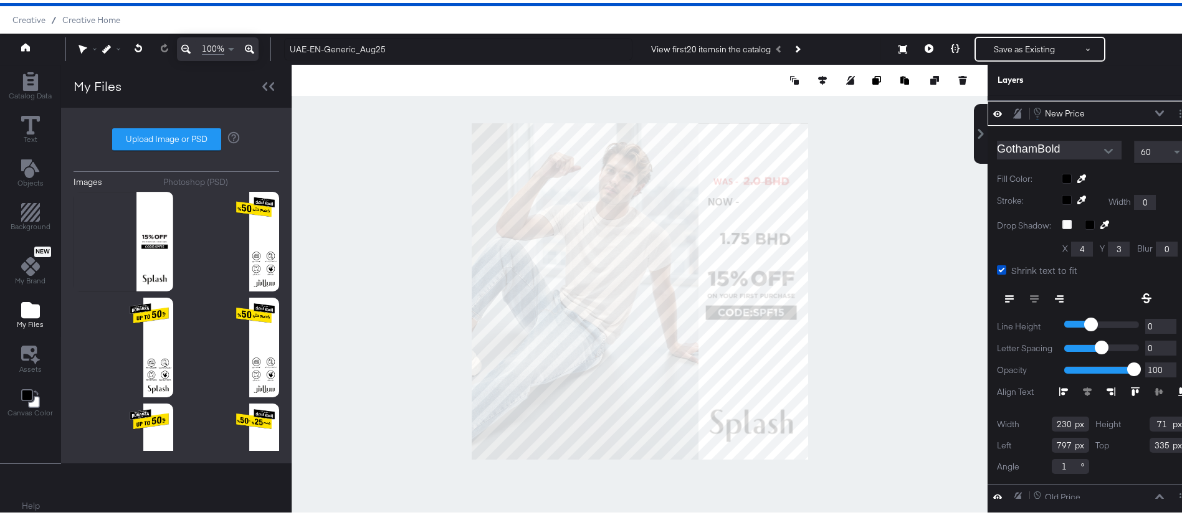
type input "334"
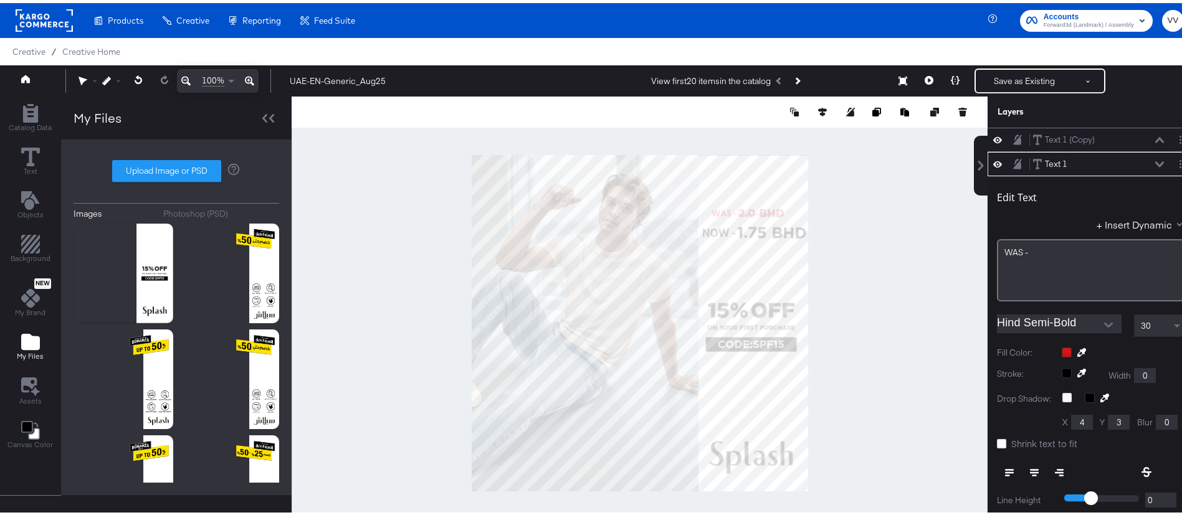
scroll to position [24, 0]
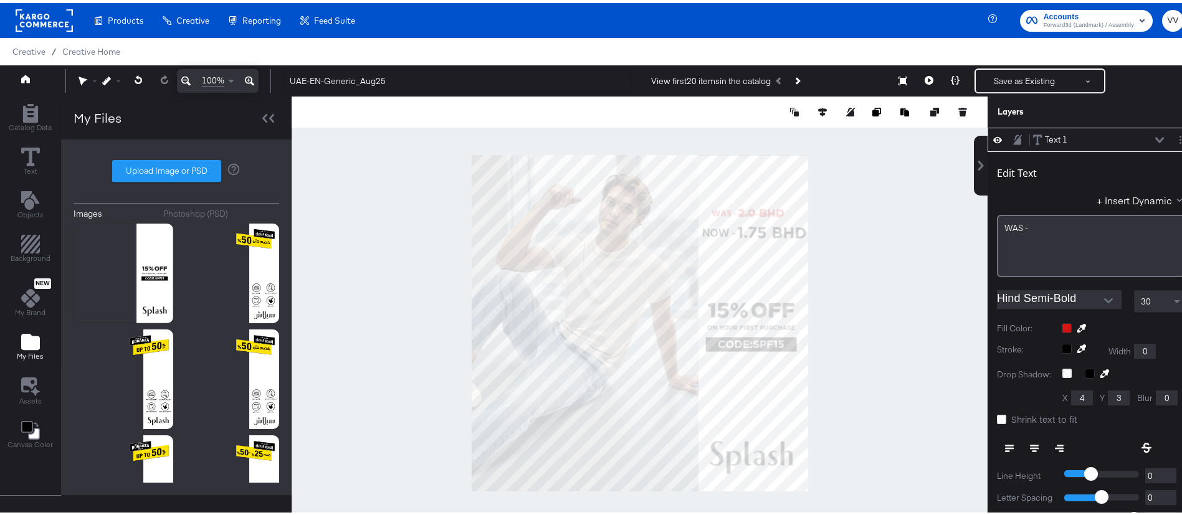
click at [846, 252] on div at bounding box center [640, 320] width 696 height 454
click at [880, 284] on div at bounding box center [640, 320] width 696 height 454
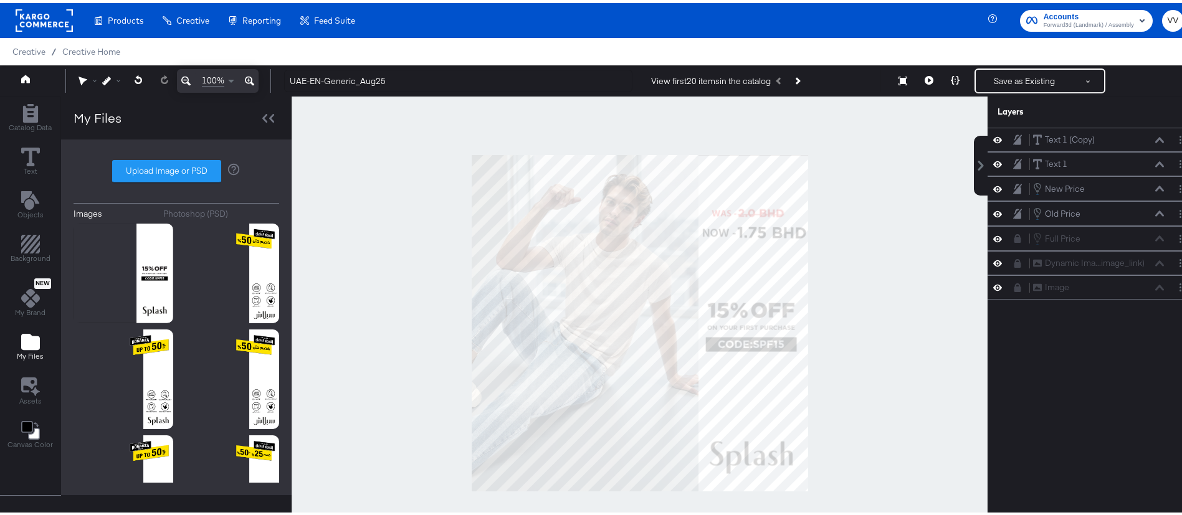
scroll to position [0, 0]
click at [1013, 211] on icon at bounding box center [1017, 211] width 9 height 11
click at [1015, 211] on icon at bounding box center [1018, 210] width 7 height 9
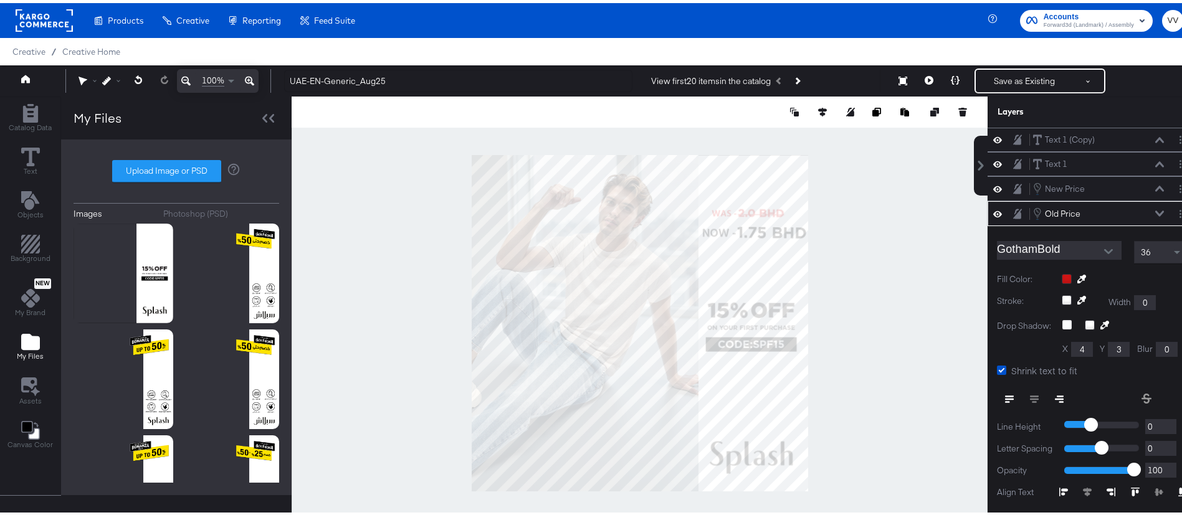
scroll to position [69, 0]
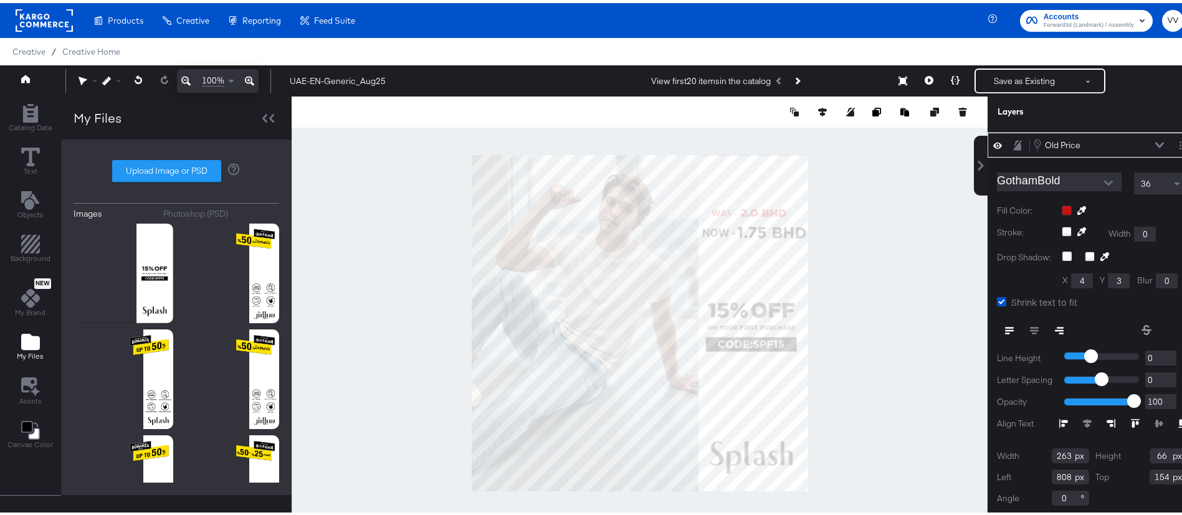
type input "809"
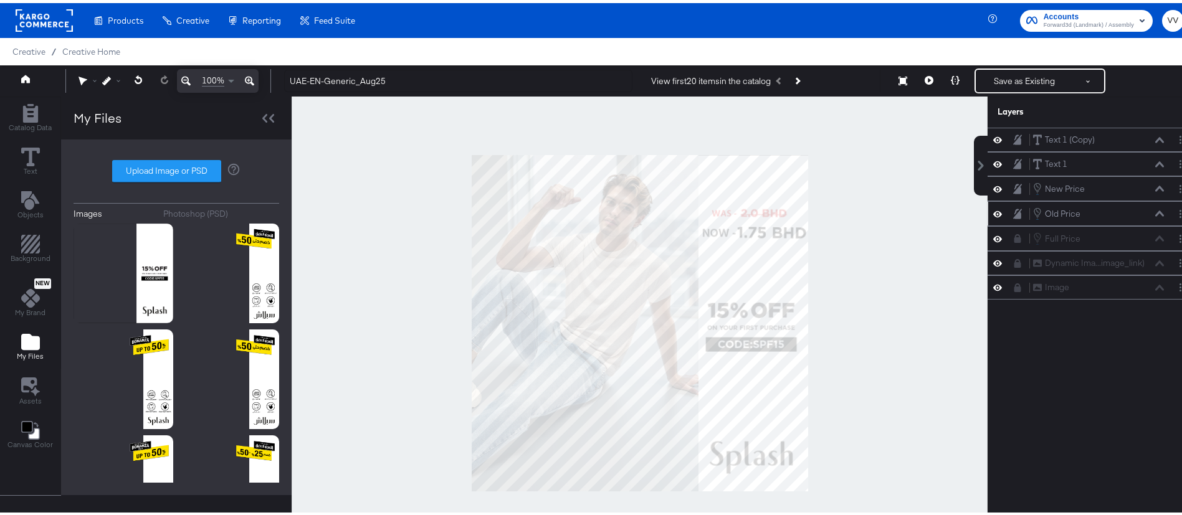
click at [932, 269] on div at bounding box center [640, 320] width 696 height 454
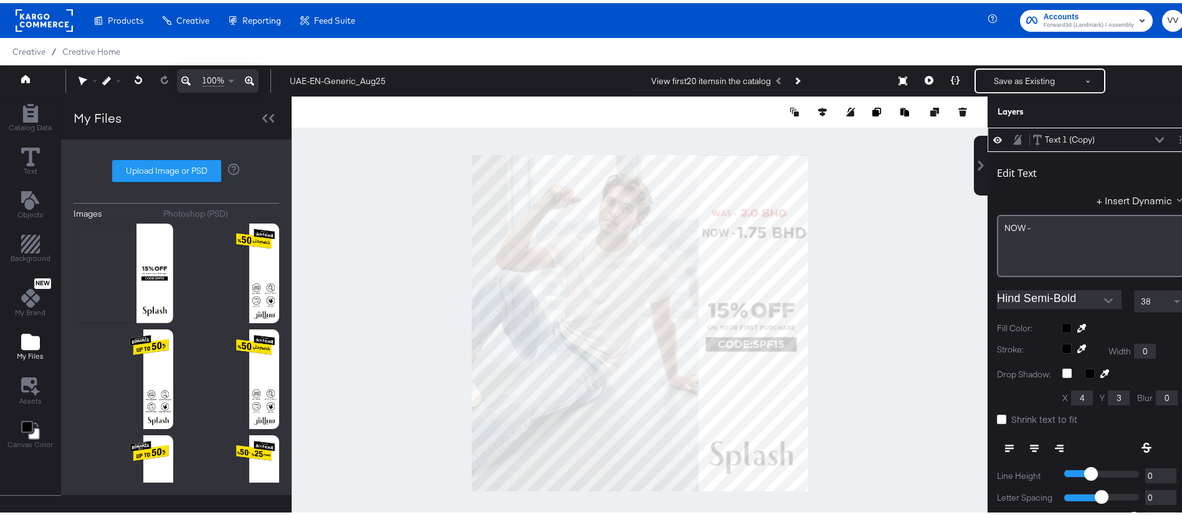
click at [1039, 181] on div "Edit Text + Insert Dynamic NOW ﻿-" at bounding box center [1092, 214] width 190 height 120
click at [1013, 139] on icon at bounding box center [1017, 136] width 9 height 10
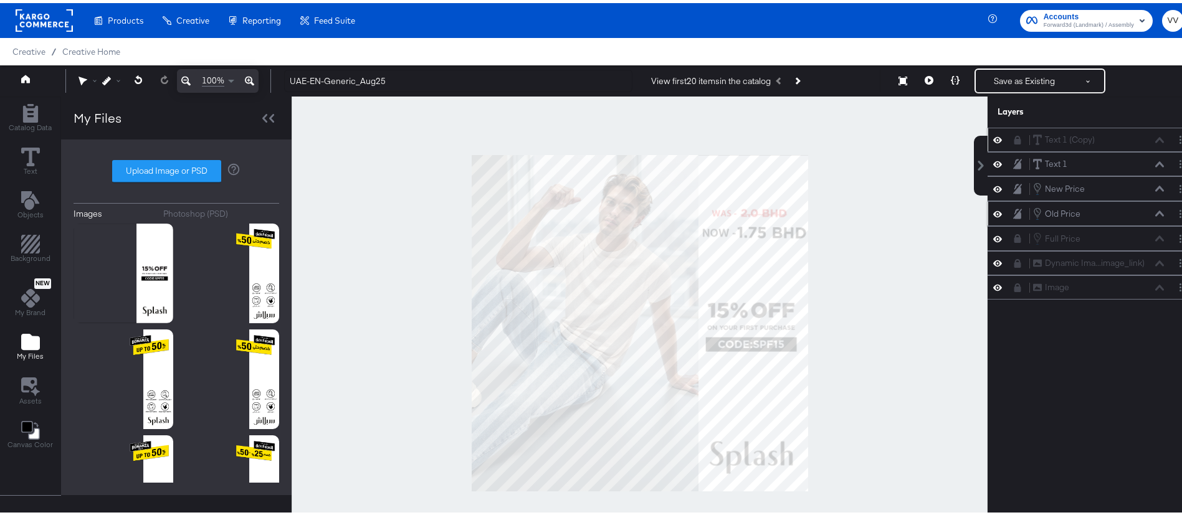
click at [1013, 211] on icon at bounding box center [1017, 211] width 9 height 10
click at [1013, 187] on icon at bounding box center [1017, 186] width 9 height 10
click at [1015, 187] on icon at bounding box center [1018, 185] width 7 height 9
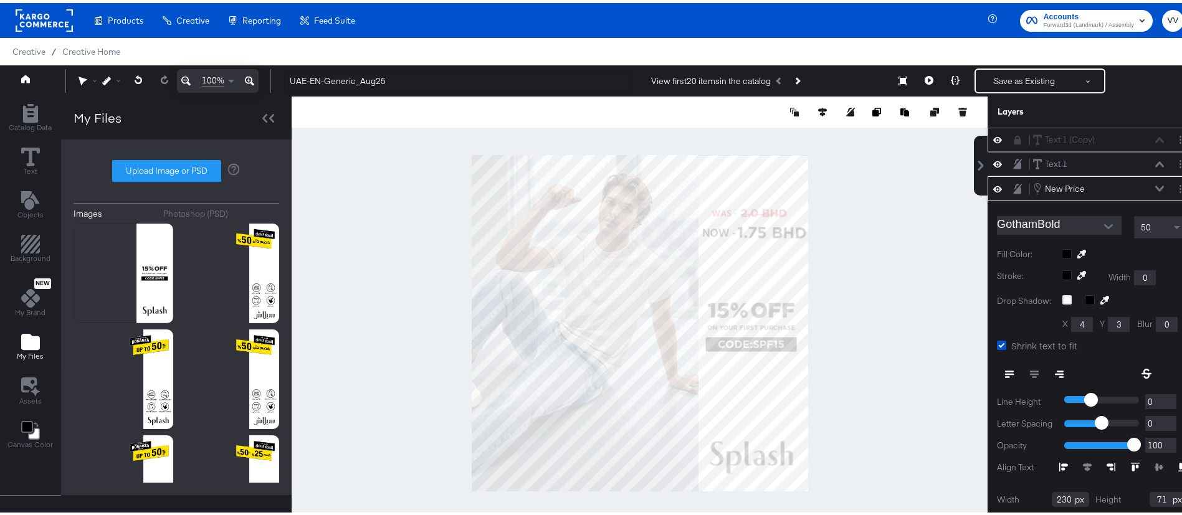
scroll to position [44, 0]
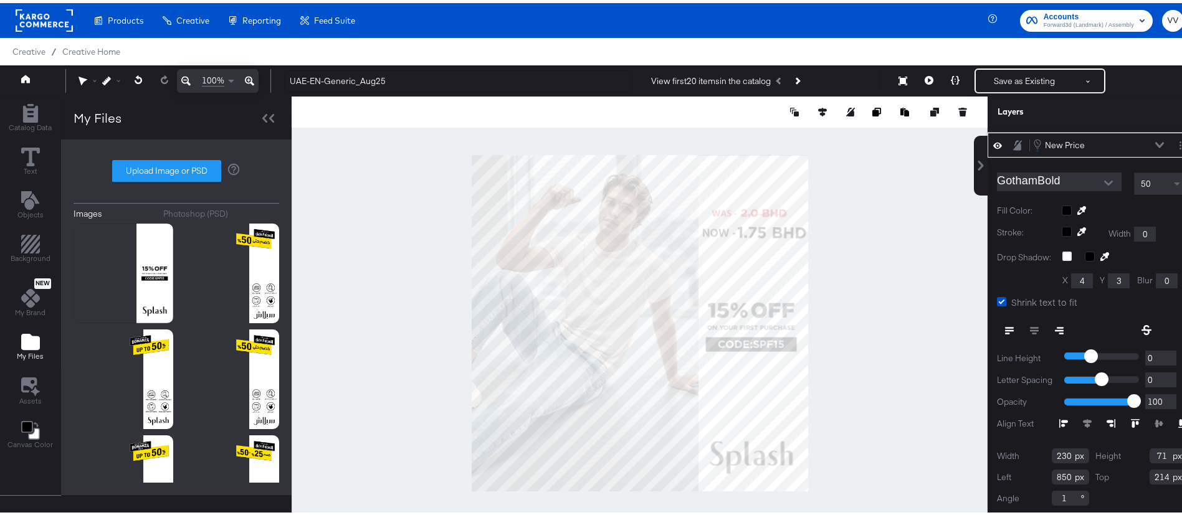
click at [1174, 181] on span at bounding box center [1177, 181] width 6 height 4
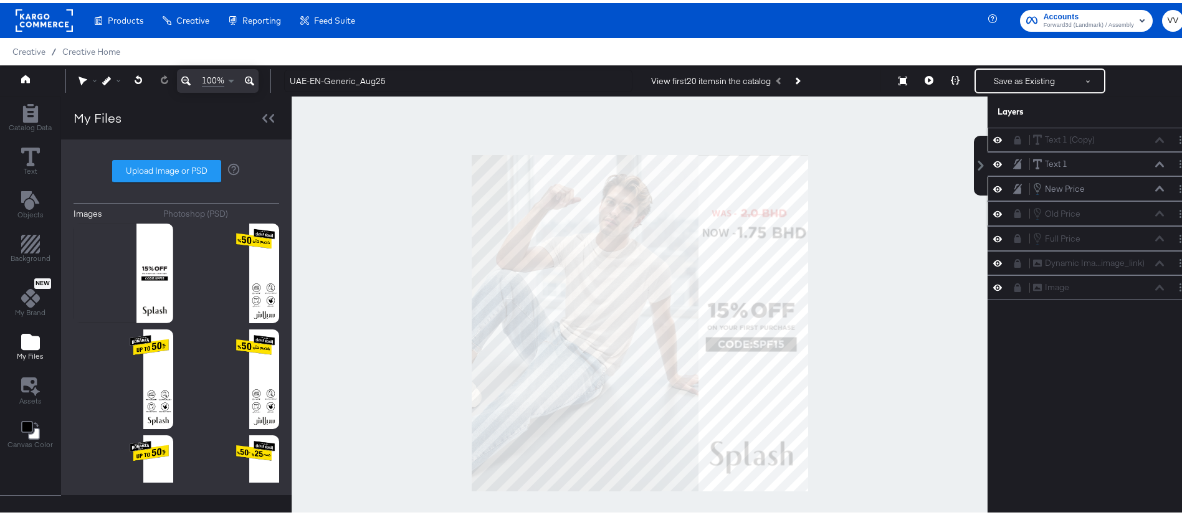
click at [899, 255] on div at bounding box center [640, 320] width 696 height 454
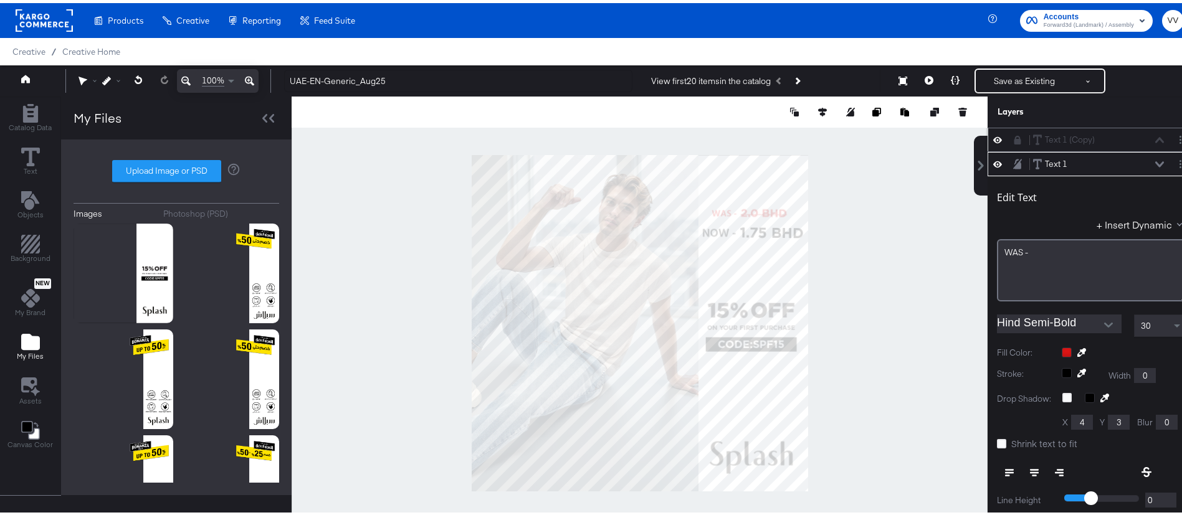
scroll to position [24, 0]
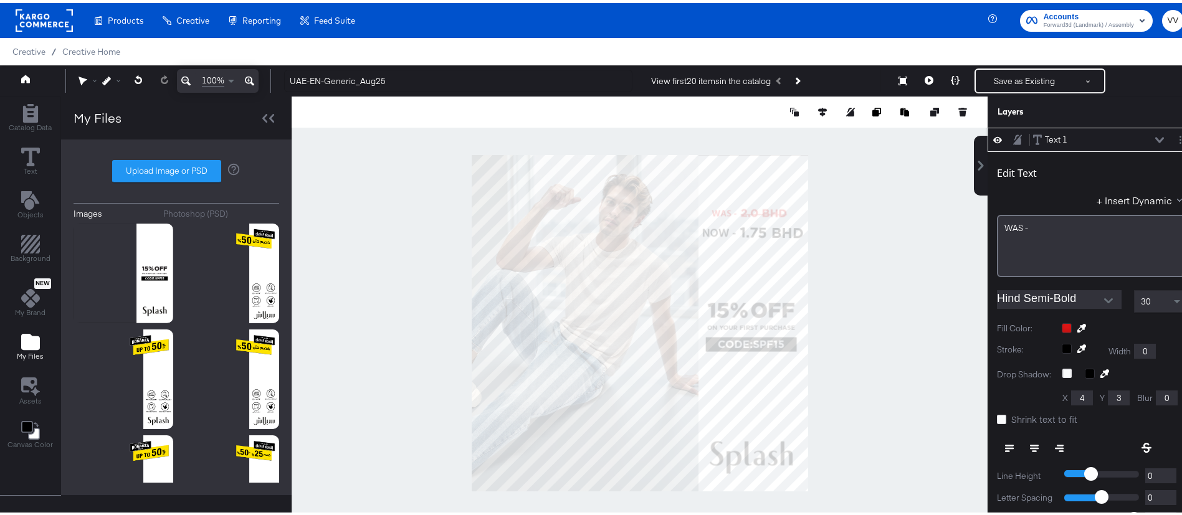
click at [1013, 138] on icon at bounding box center [1017, 136] width 9 height 10
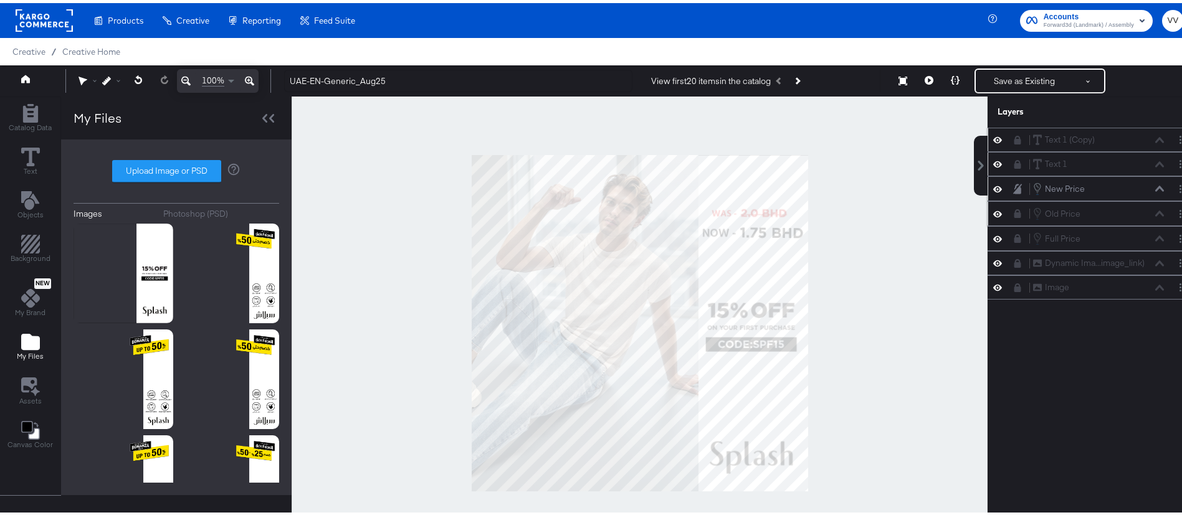
click at [1013, 182] on icon at bounding box center [1017, 186] width 9 height 11
click at [1015, 182] on icon at bounding box center [1018, 185] width 7 height 9
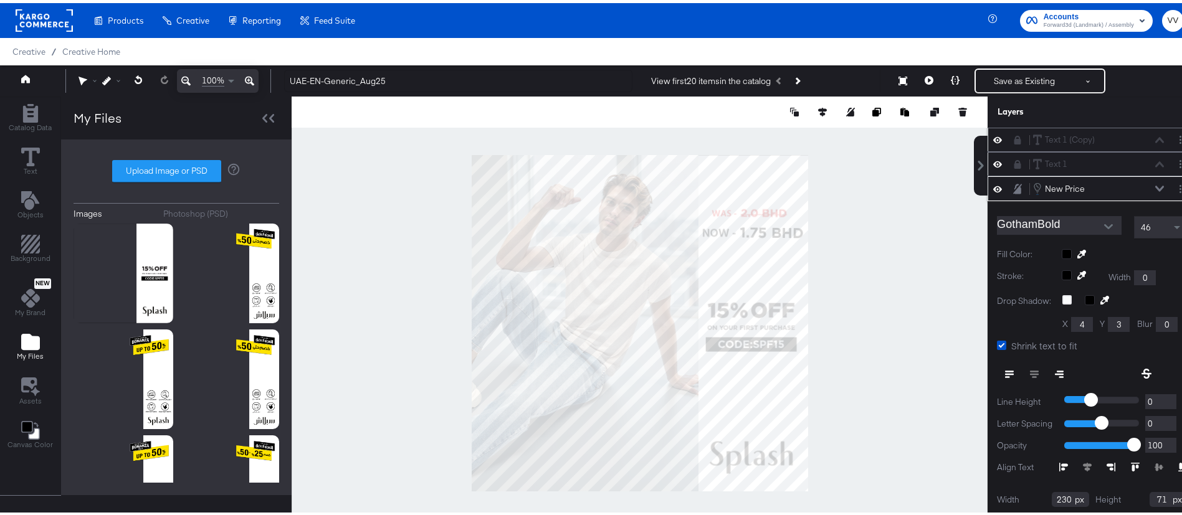
scroll to position [44, 0]
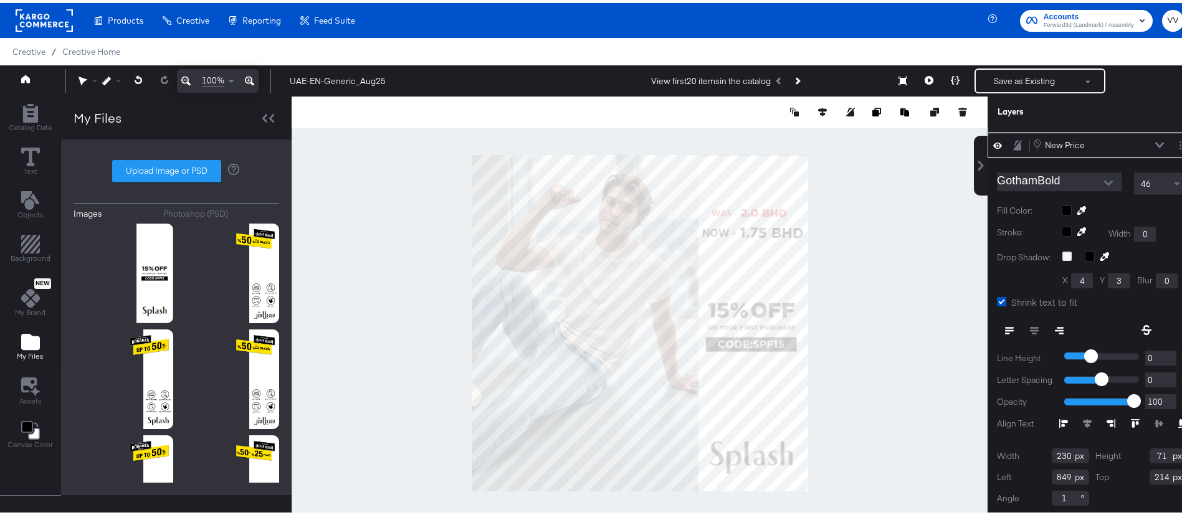
type input "848"
type input "213"
click at [972, 125] on div "Catalog Data Text Objects Background New My Brand My Files Assets Canvas Color …" at bounding box center [598, 108] width 1196 height 31
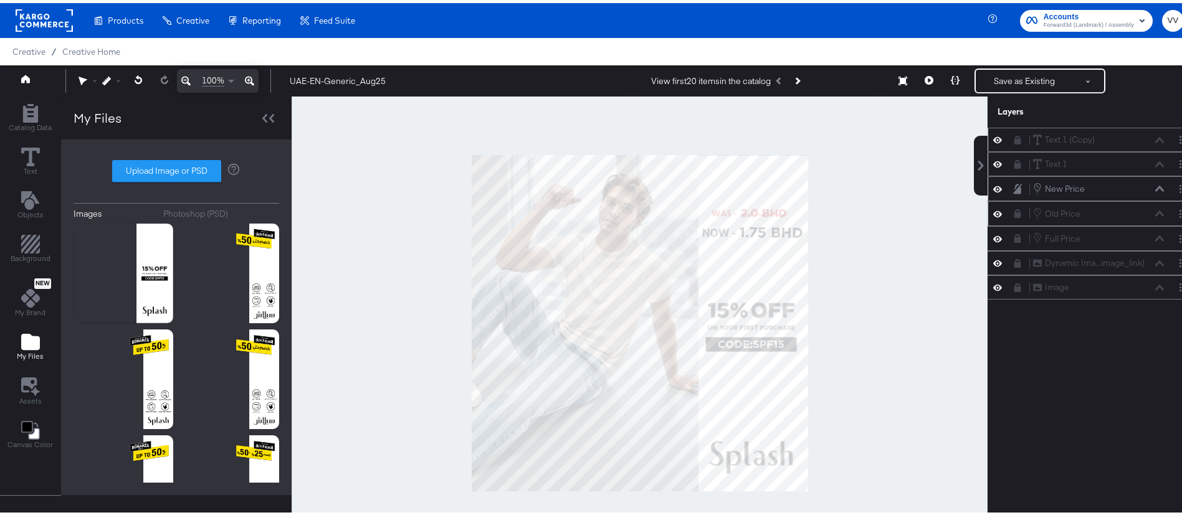
click at [897, 251] on div at bounding box center [640, 320] width 696 height 454
click at [793, 77] on icon "Next Product" at bounding box center [796, 77] width 7 height 7
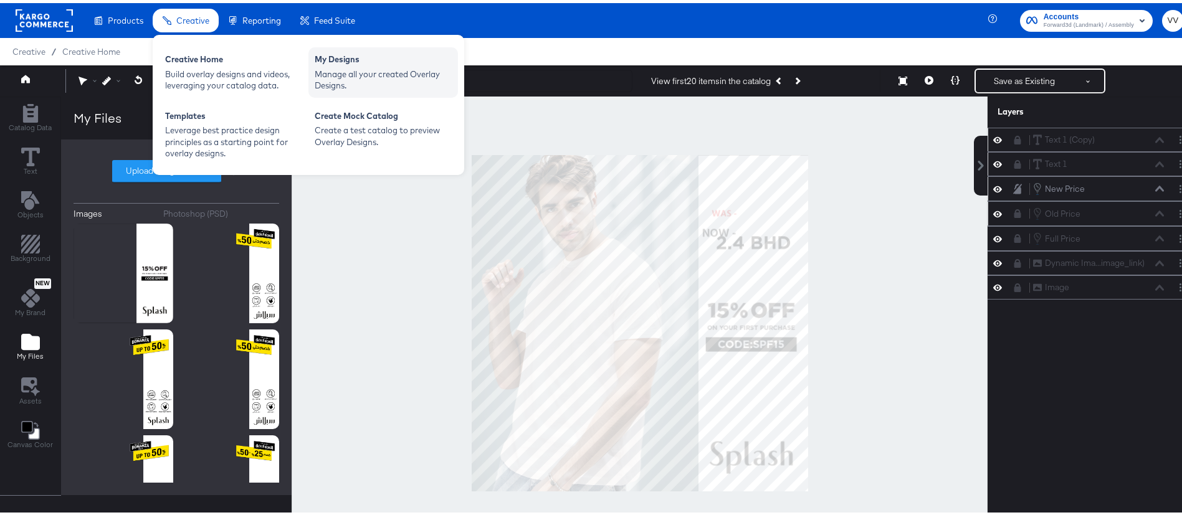
click at [337, 75] on div "Manage all your created Overlay Designs." at bounding box center [383, 76] width 137 height 23
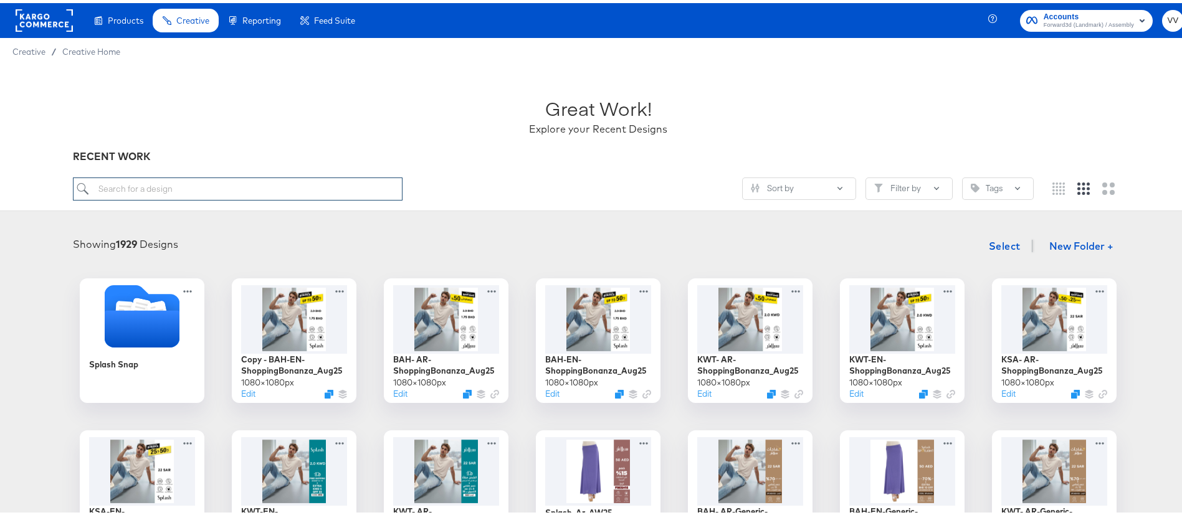
click at [279, 191] on input "search" at bounding box center [238, 185] width 330 height 23
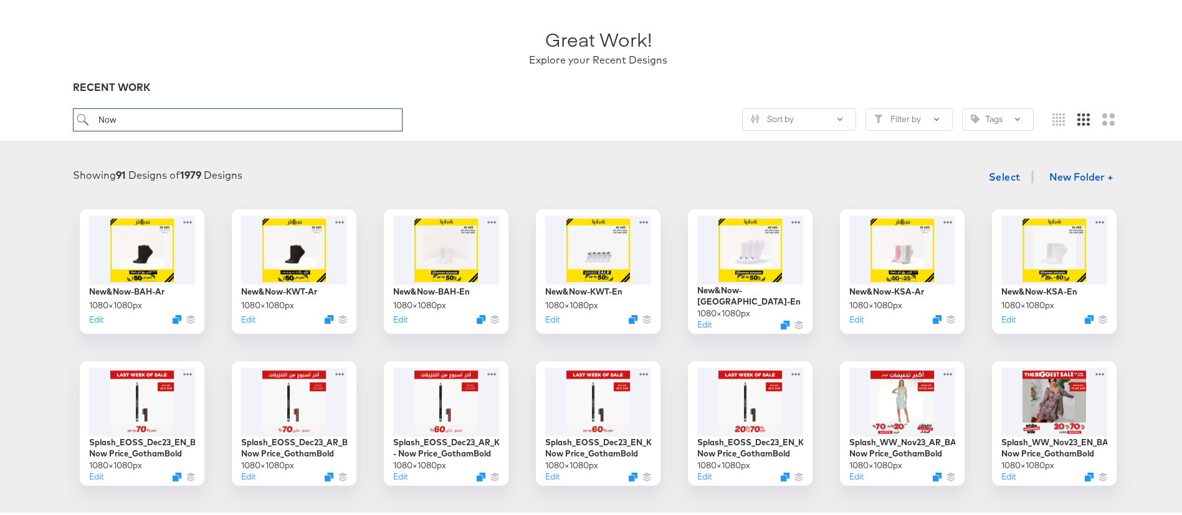
scroll to position [187, 0]
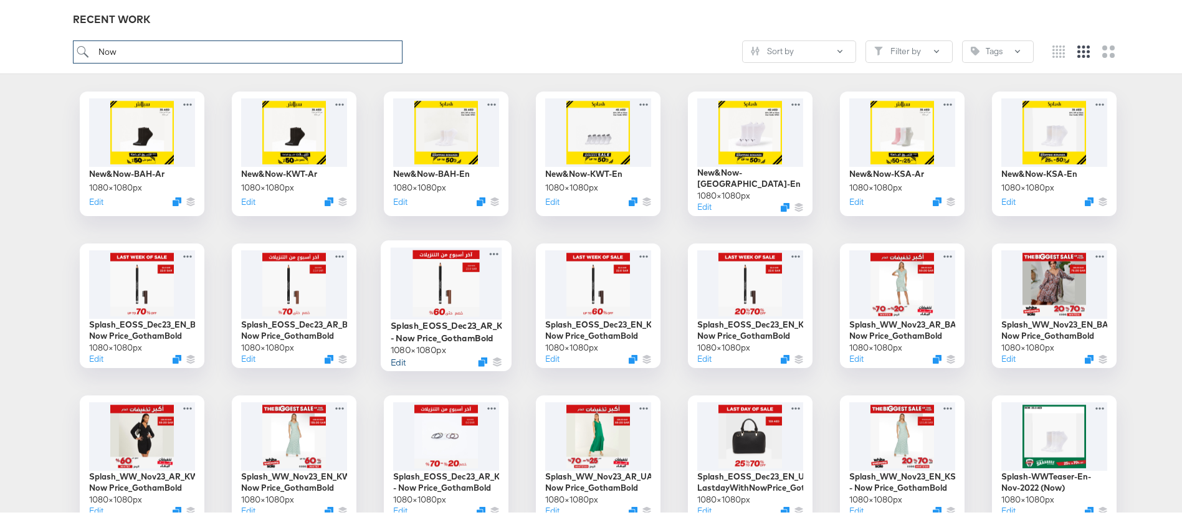
type input "Now"
click at [391, 360] on button "Edit" at bounding box center [398, 359] width 15 height 12
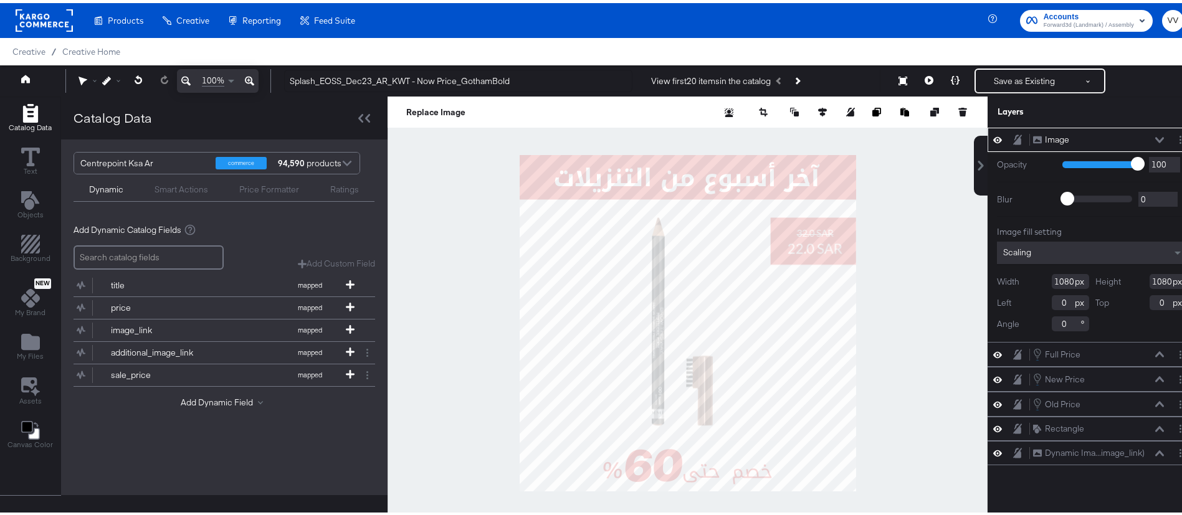
drag, startPoint x: 325, startPoint y: 72, endPoint x: 679, endPoint y: 84, distance: 353.5
click at [0, 0] on div "Manage all your created Overlay Designs." at bounding box center [0, 0] width 0 height 0
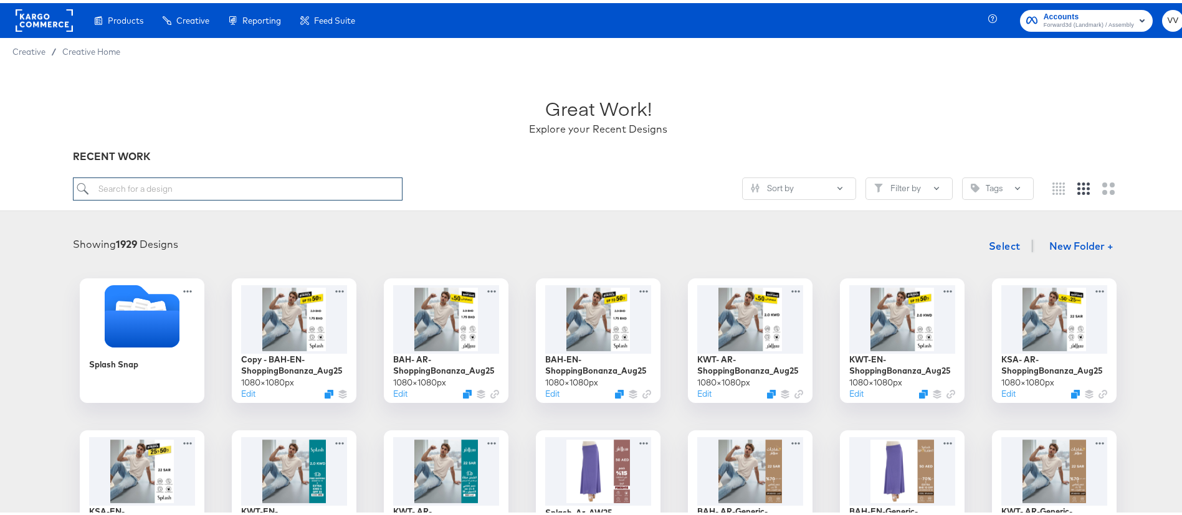
click at [314, 190] on input "search" at bounding box center [238, 185] width 330 height 23
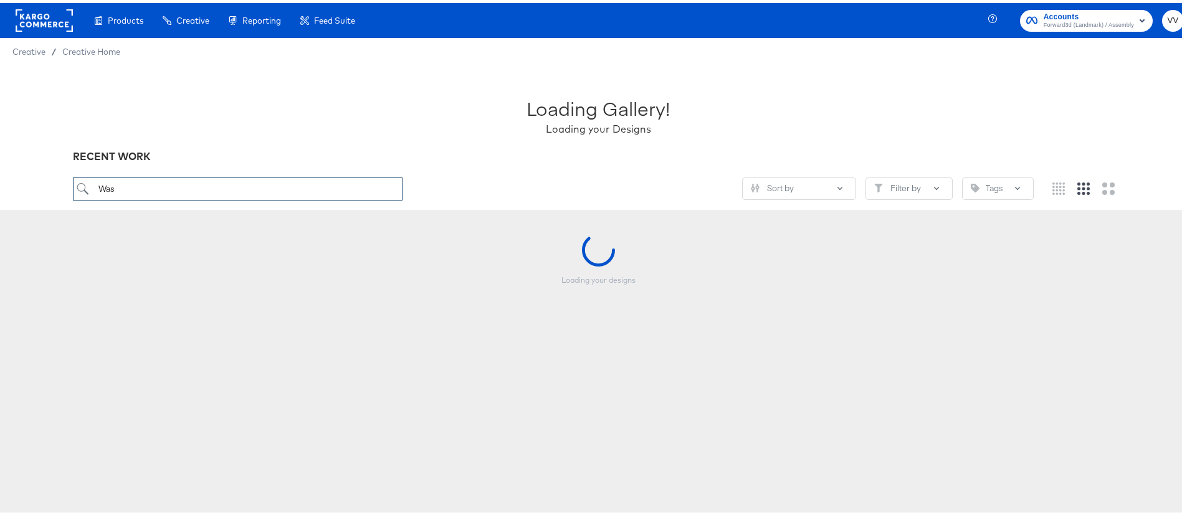
type input "Was"
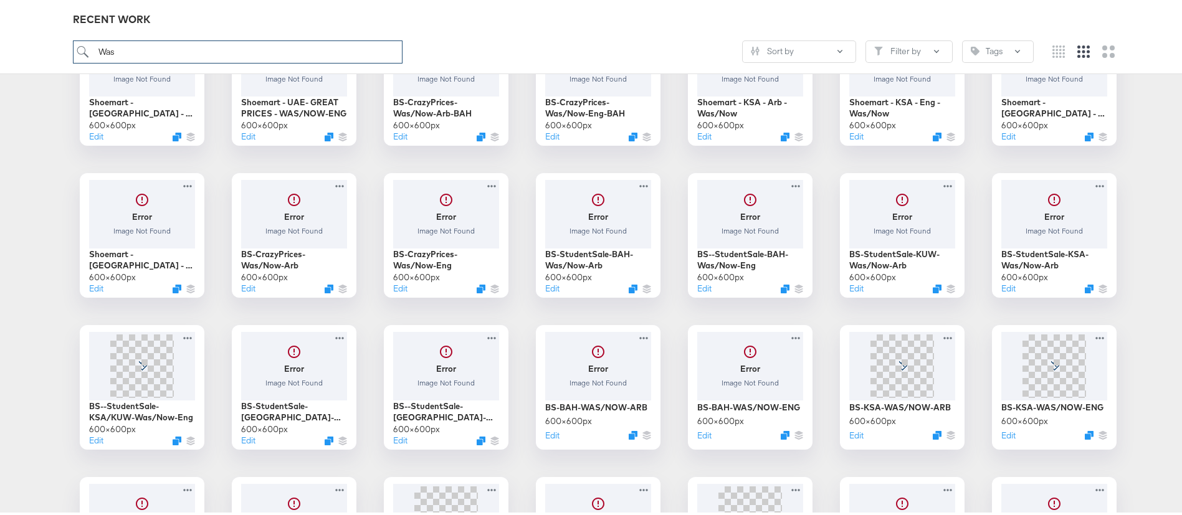
scroll to position [863, 0]
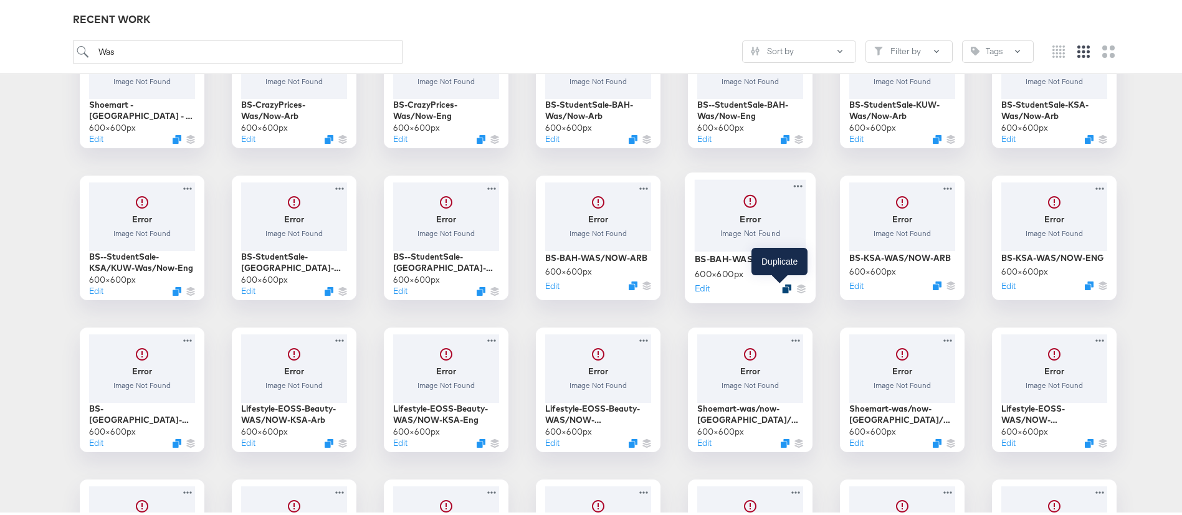
click at [782, 286] on icon "Duplicate" at bounding box center [786, 285] width 9 height 9
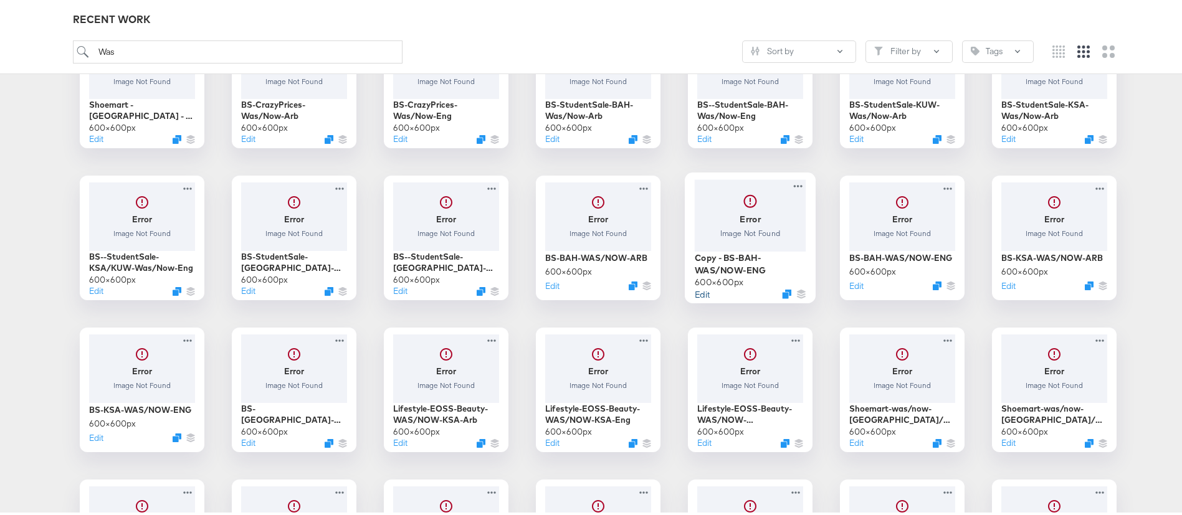
click at [701, 292] on button "Edit" at bounding box center [702, 291] width 15 height 12
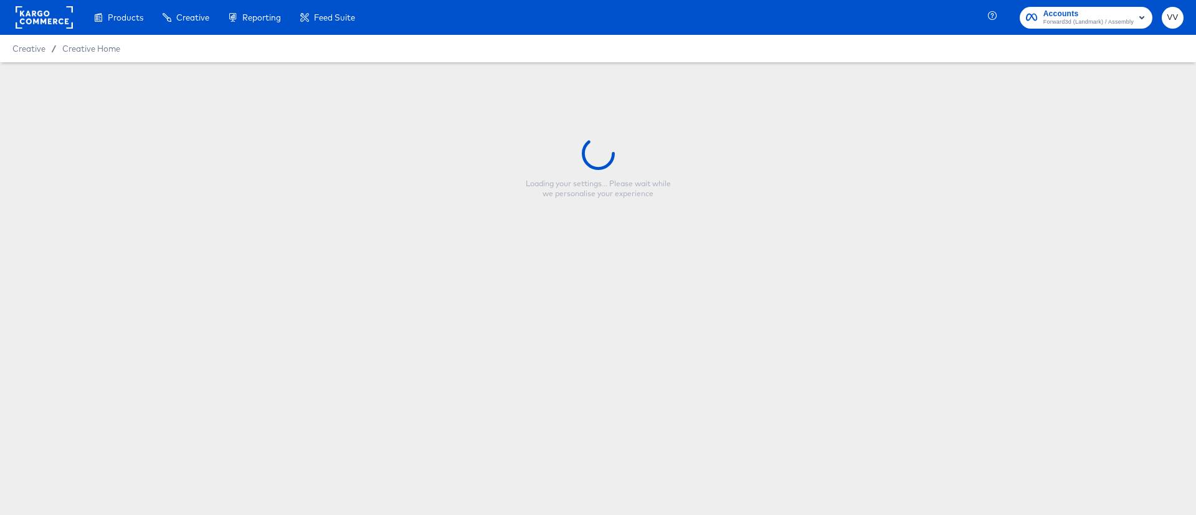
type input "Copy - BS-BAH-WAS/NOW-ENG"
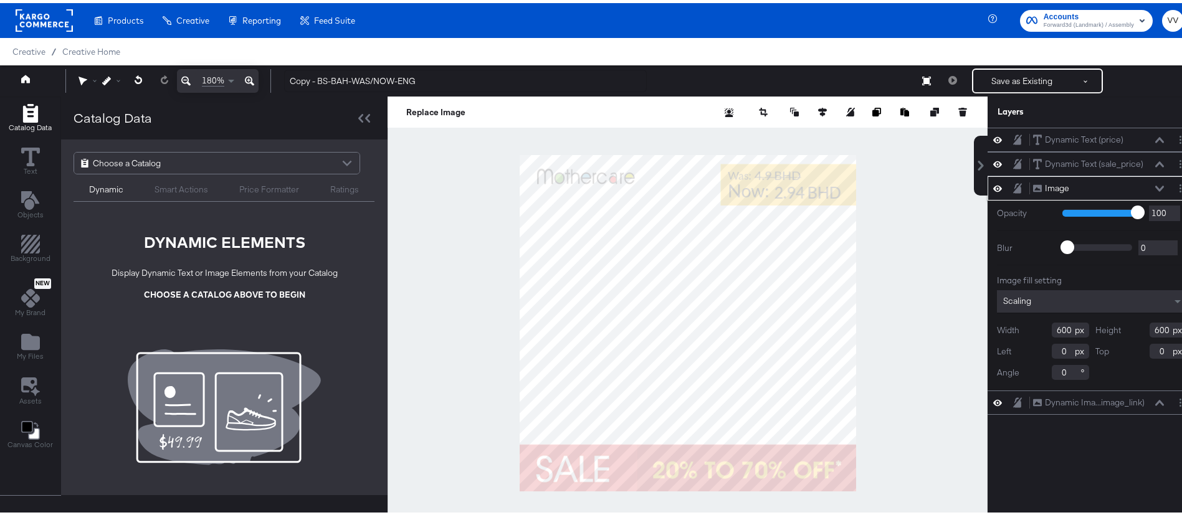
click at [1013, 188] on button at bounding box center [1018, 185] width 10 height 12
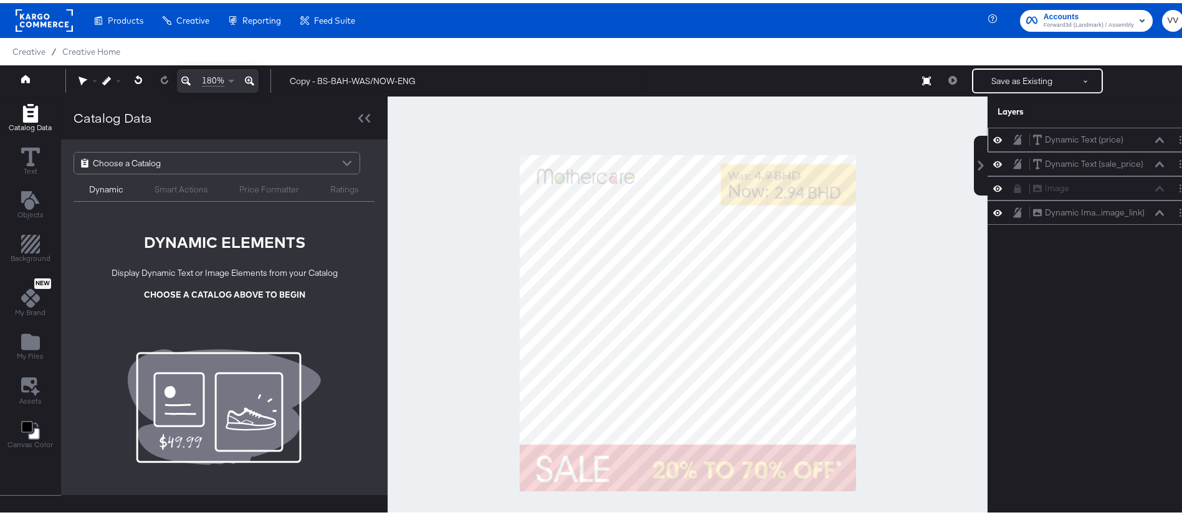
click at [1013, 138] on icon at bounding box center [1017, 136] width 9 height 10
click at [1015, 138] on icon at bounding box center [1018, 137] width 7 height 9
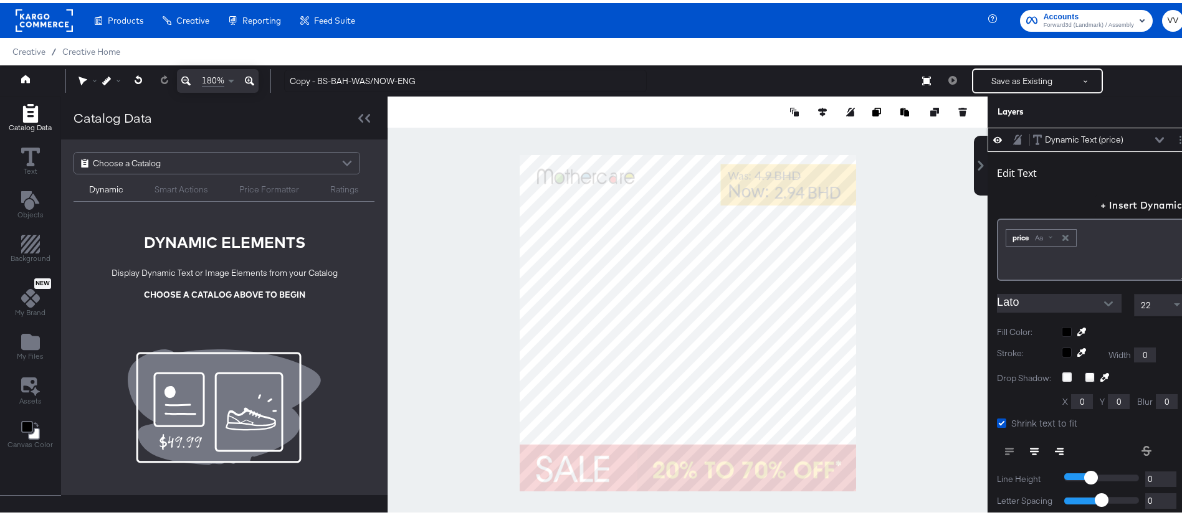
click at [1013, 138] on icon at bounding box center [1017, 136] width 9 height 10
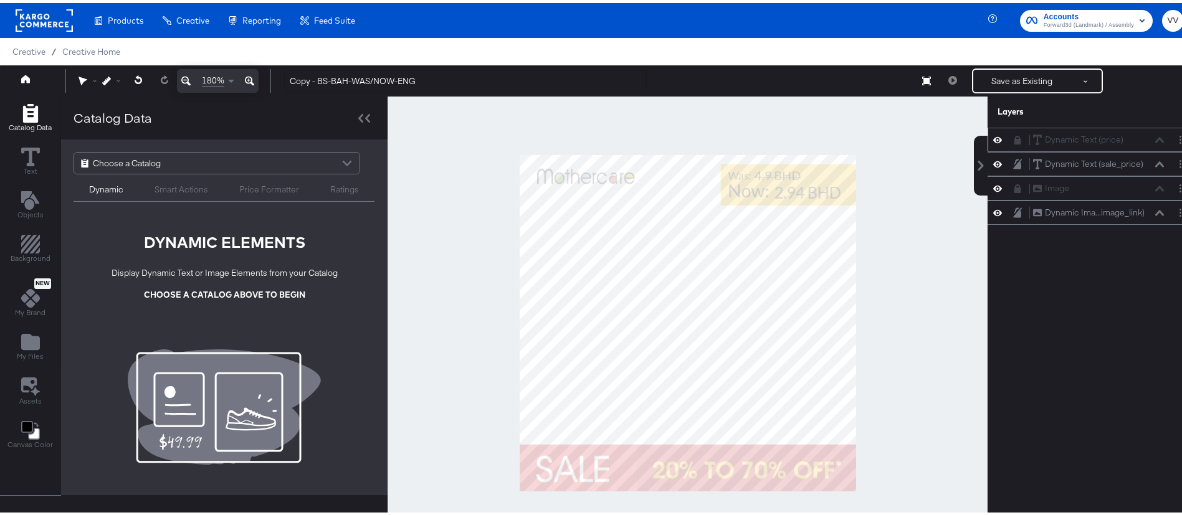
drag, startPoint x: 351, startPoint y: 77, endPoint x: 679, endPoint y: 77, distance: 327.8
click at [0, 0] on div "Manage all your created Overlay Designs." at bounding box center [0, 0] width 0 height 0
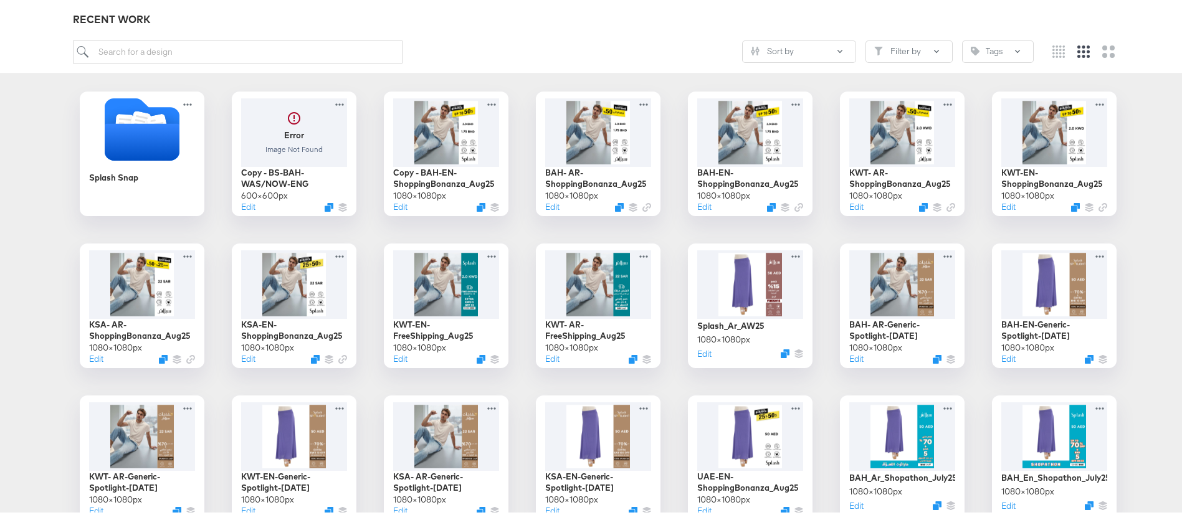
scroll to position [195, 0]
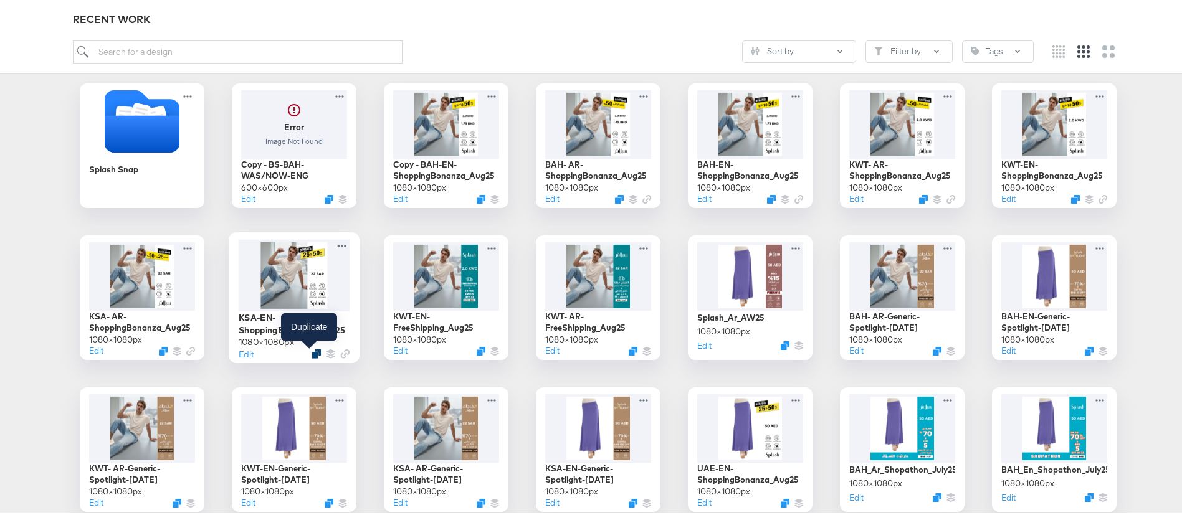
click at [312, 350] on icon "Duplicate" at bounding box center [316, 350] width 9 height 9
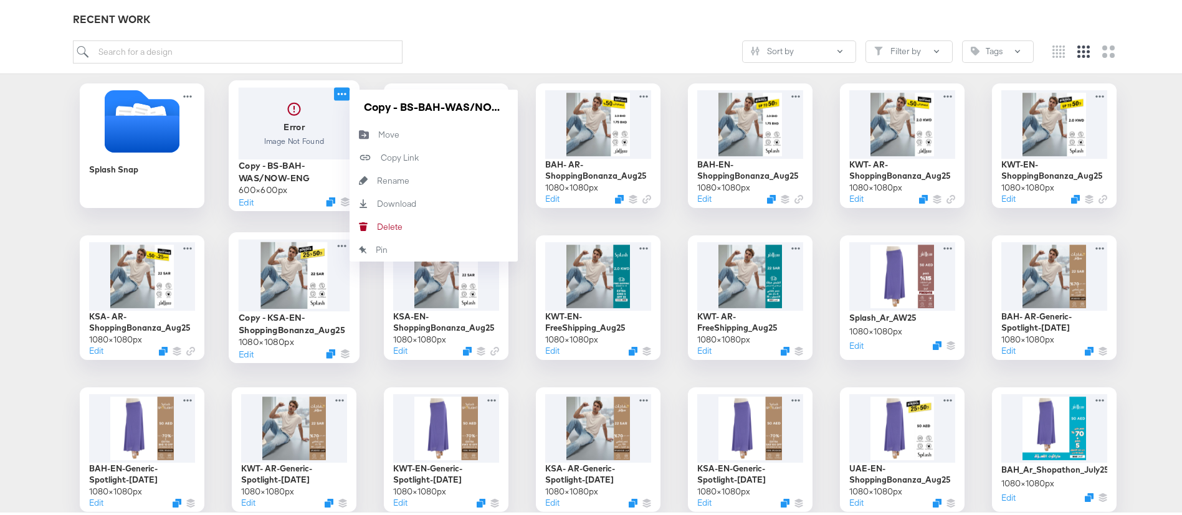
click at [336, 87] on icon at bounding box center [342, 90] width 16 height 13
click at [377, 224] on div "[PERSON_NAME]" at bounding box center [377, 224] width 0 height 0
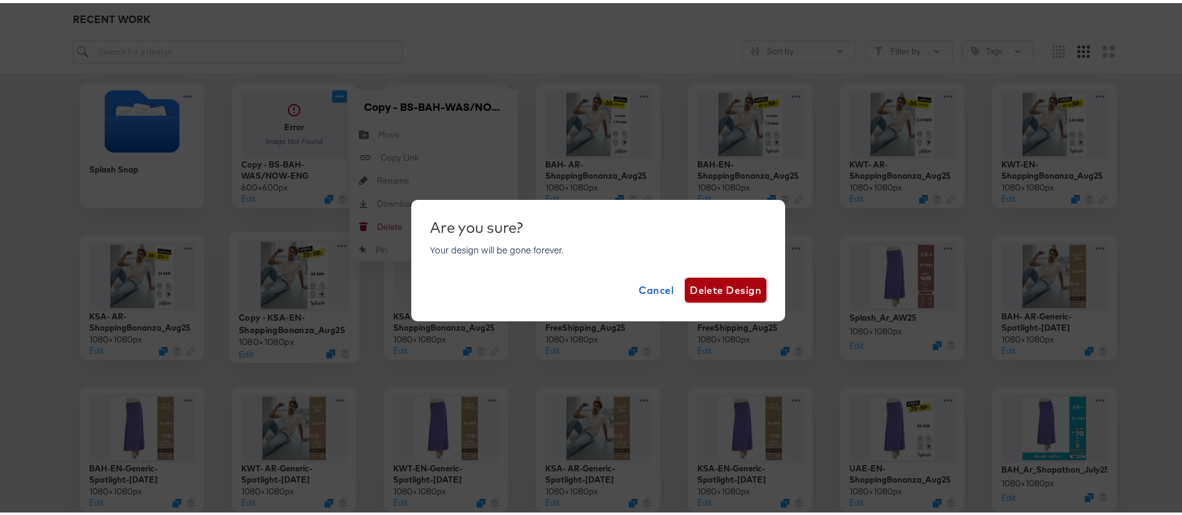
click at [707, 280] on span "Delete Design" at bounding box center [726, 287] width 72 height 17
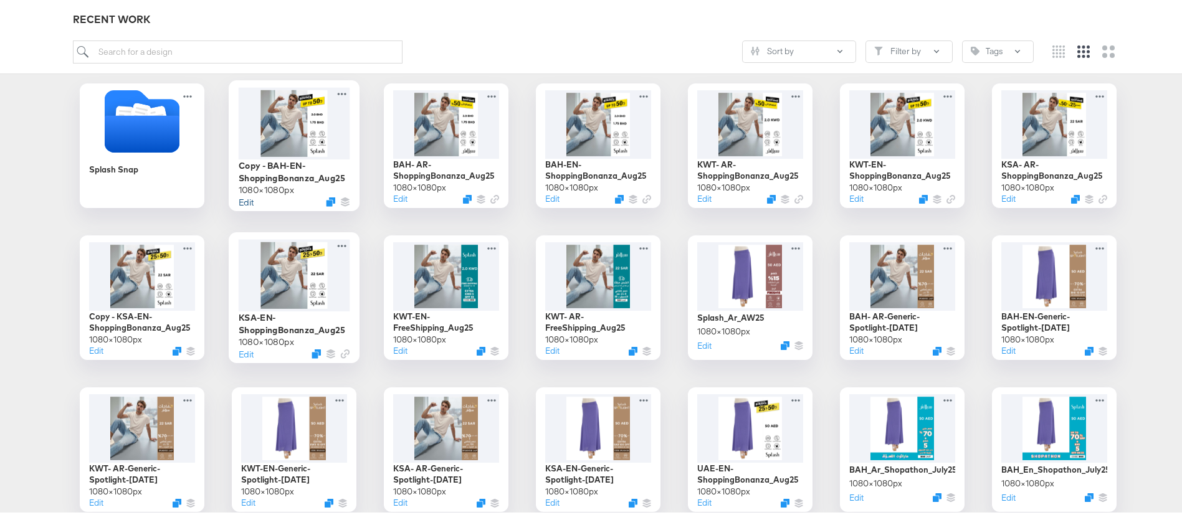
click at [242, 194] on button "Edit" at bounding box center [246, 199] width 15 height 12
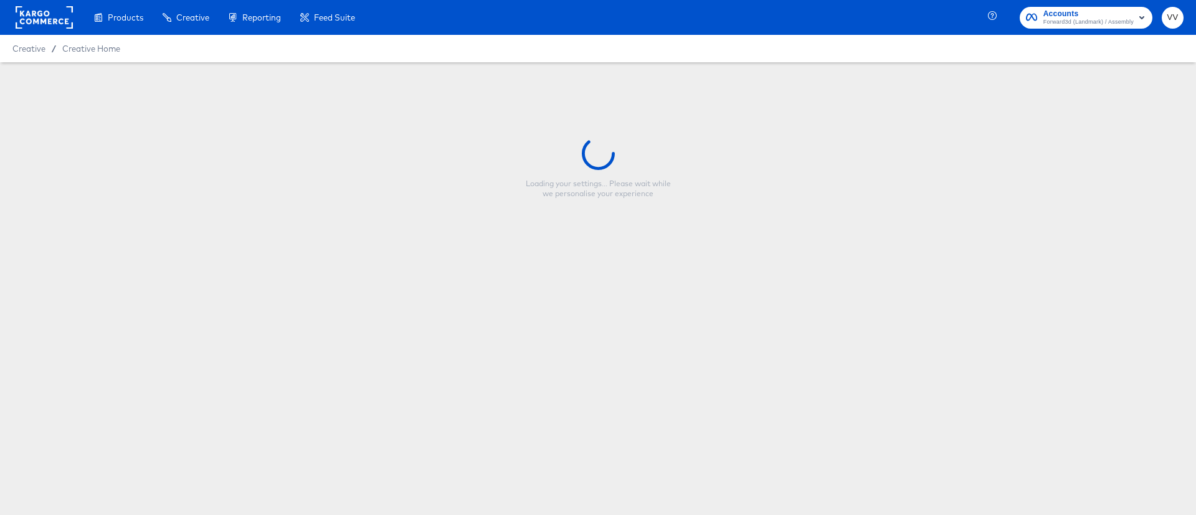
type input "Copy - BAH-EN-ShoppingBonanza_Aug25"
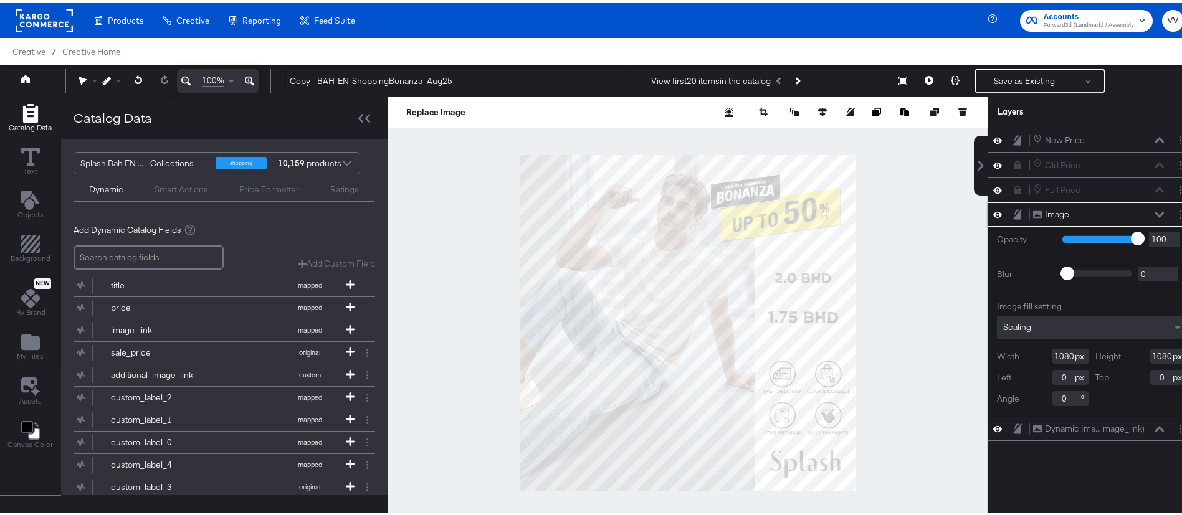
click at [1013, 209] on icon at bounding box center [1017, 211] width 9 height 11
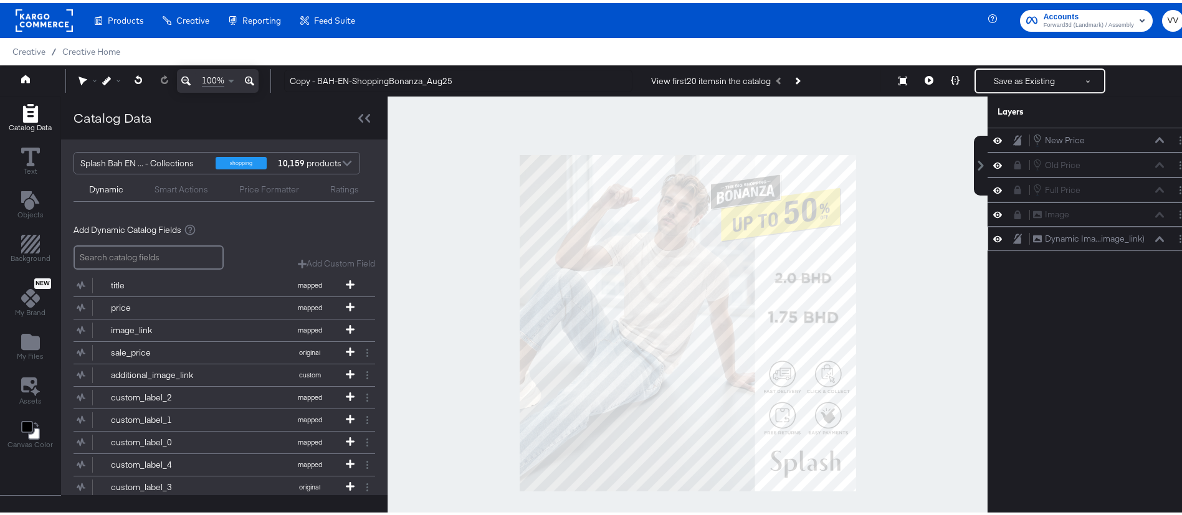
click at [1013, 234] on icon at bounding box center [1017, 236] width 9 height 11
click at [1004, 217] on div "Image Image" at bounding box center [1092, 211] width 199 height 13
click at [1015, 213] on icon at bounding box center [1018, 212] width 7 height 9
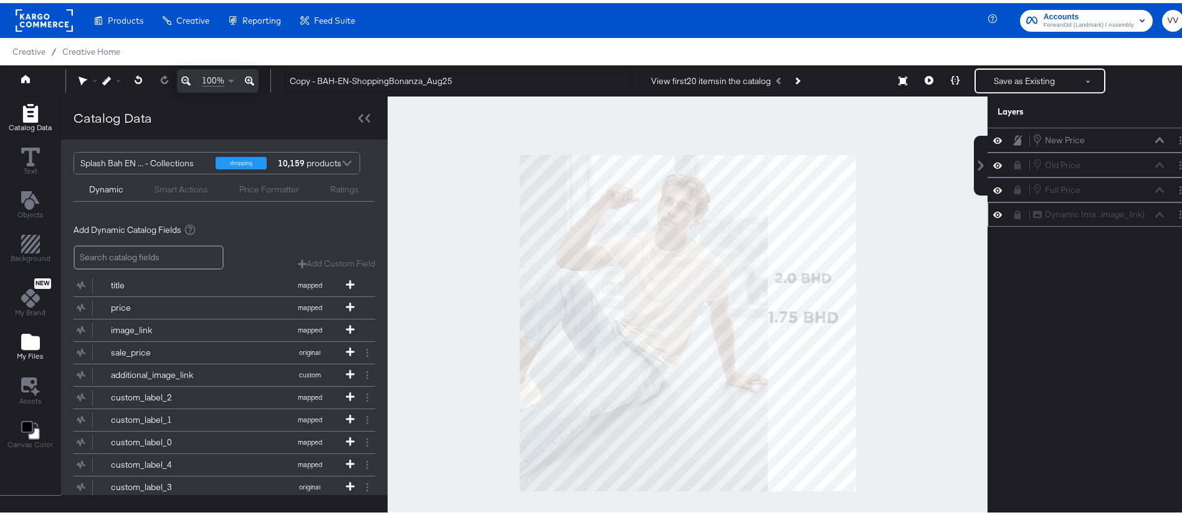
click at [32, 338] on icon "Add Files" at bounding box center [30, 339] width 19 height 16
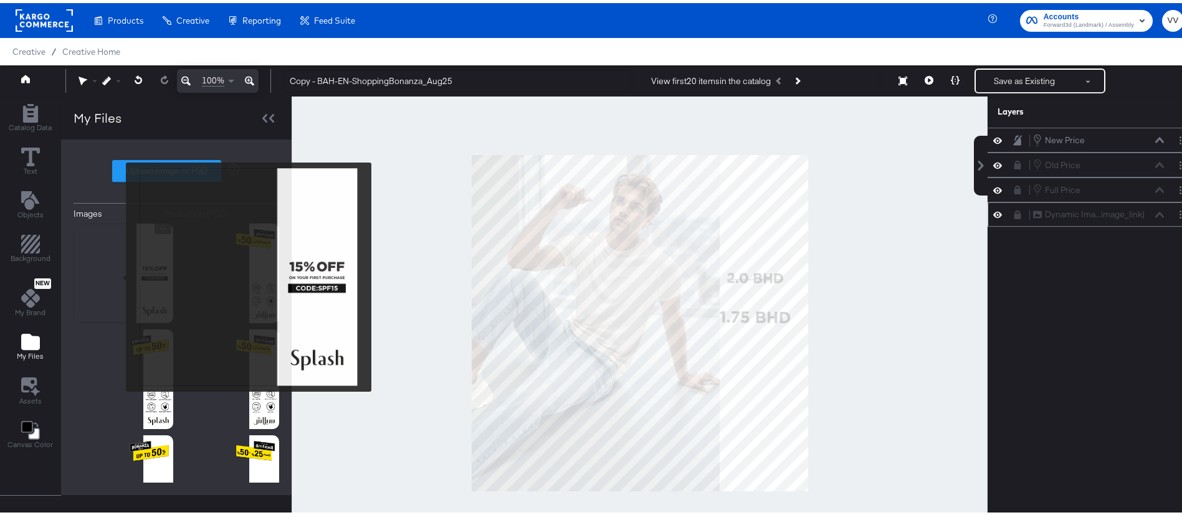
click at [117, 273] on img at bounding box center [124, 271] width 100 height 100
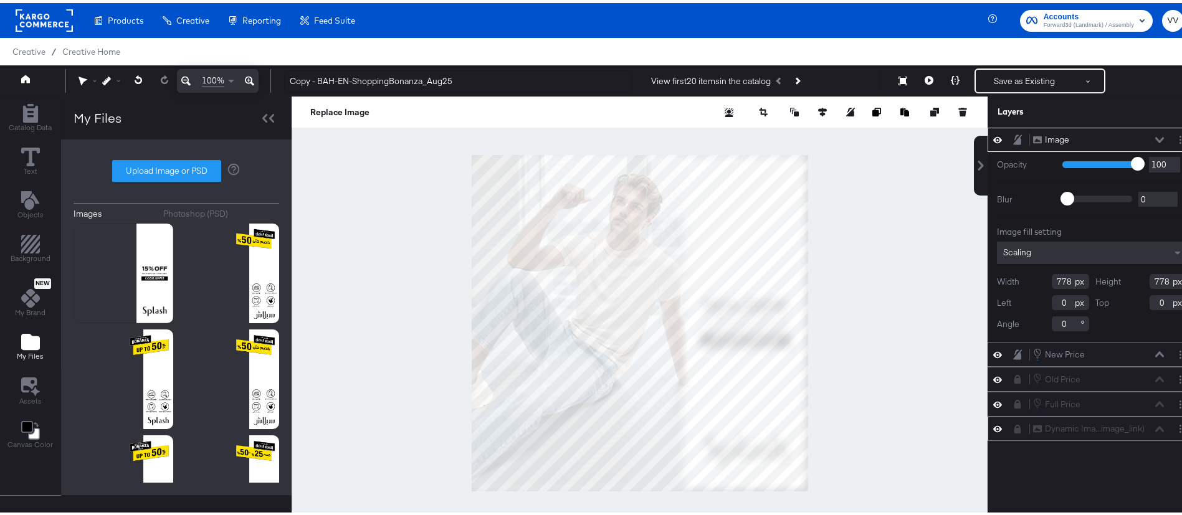
click at [811, 477] on div at bounding box center [640, 320] width 696 height 454
type input "1080"
click at [993, 137] on icon at bounding box center [997, 136] width 9 height 11
click at [993, 135] on icon at bounding box center [997, 137] width 9 height 8
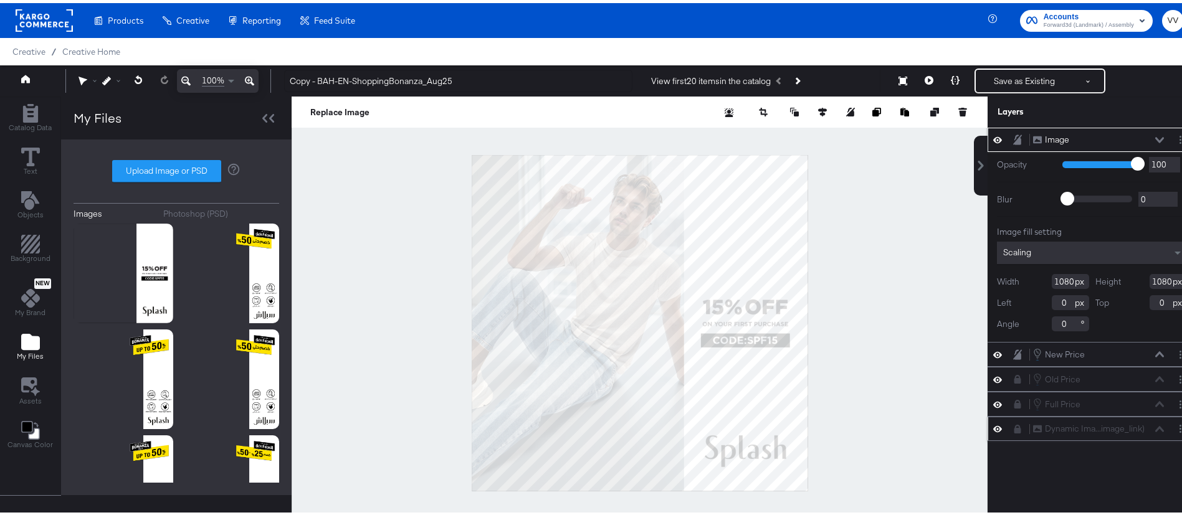
click at [1013, 135] on icon at bounding box center [1017, 136] width 9 height 11
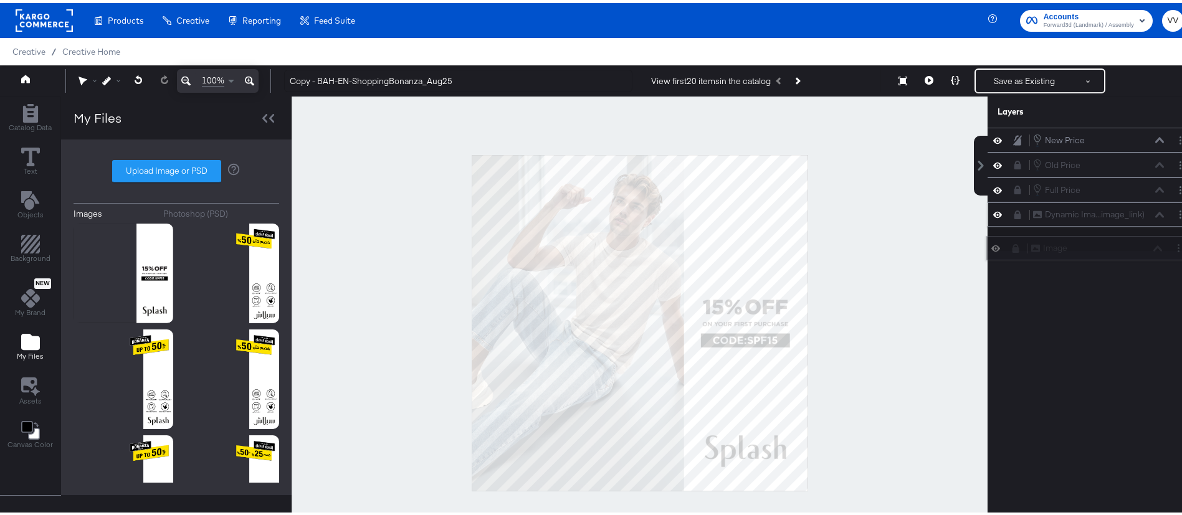
drag, startPoint x: 1045, startPoint y: 135, endPoint x: 1057, endPoint y: 248, distance: 113.4
click at [1057, 248] on div "Image Image" at bounding box center [1097, 245] width 132 height 13
click at [1015, 215] on icon at bounding box center [1018, 212] width 7 height 9
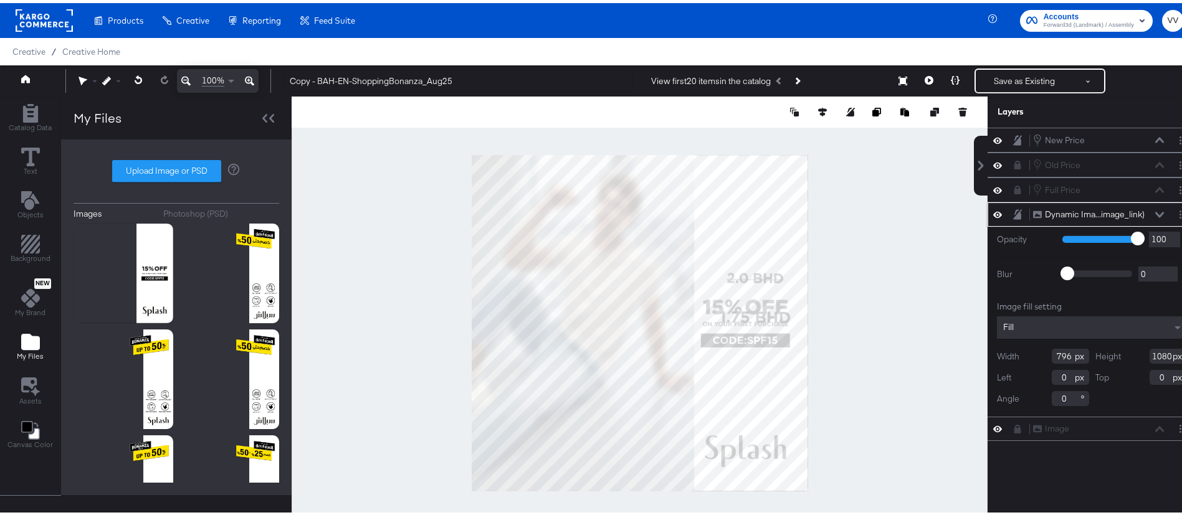
type input "715"
click at [866, 315] on div at bounding box center [640, 320] width 696 height 454
type input "727"
click at [1013, 210] on icon at bounding box center [1017, 211] width 9 height 11
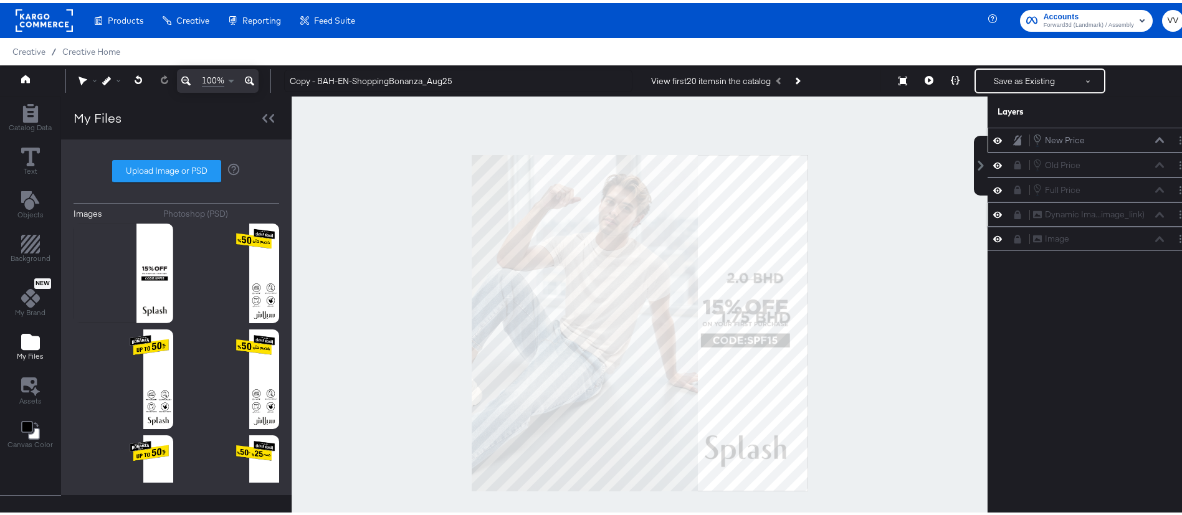
click at [1013, 136] on icon at bounding box center [1017, 137] width 9 height 11
click at [1013, 159] on icon at bounding box center [1017, 162] width 9 height 9
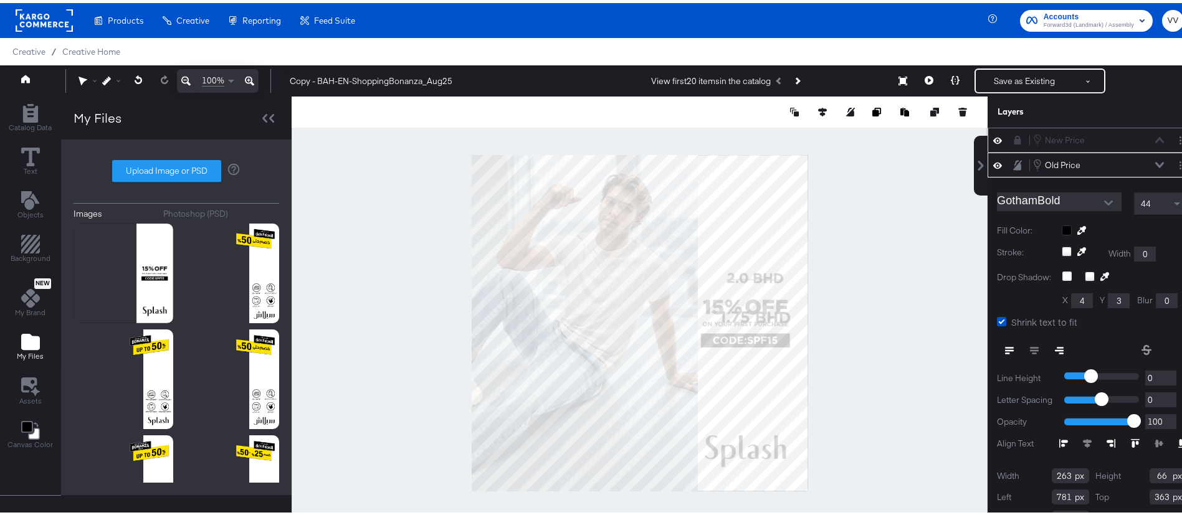
scroll to position [20, 0]
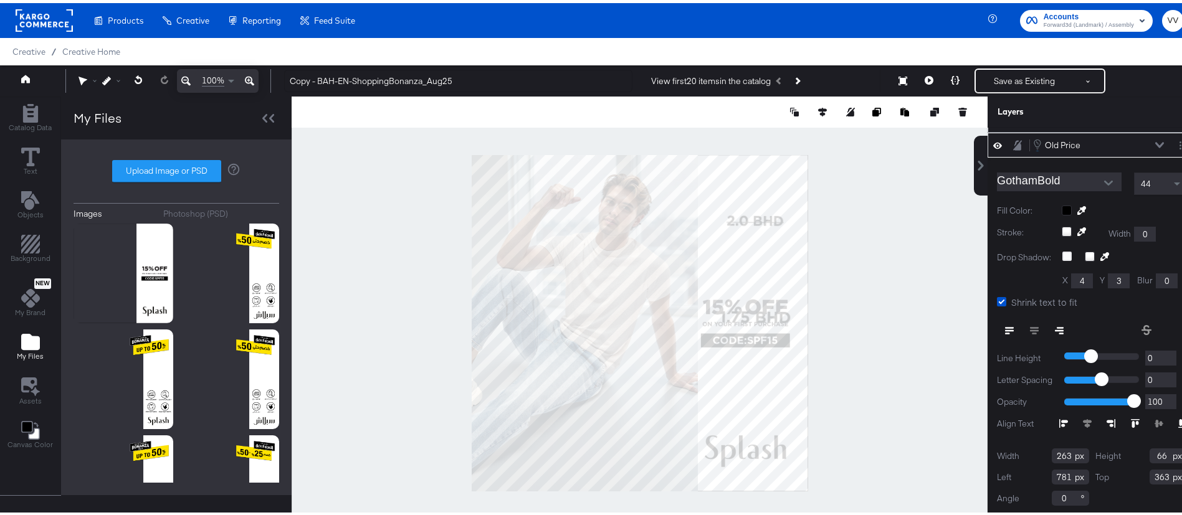
type input "179"
type input "777"
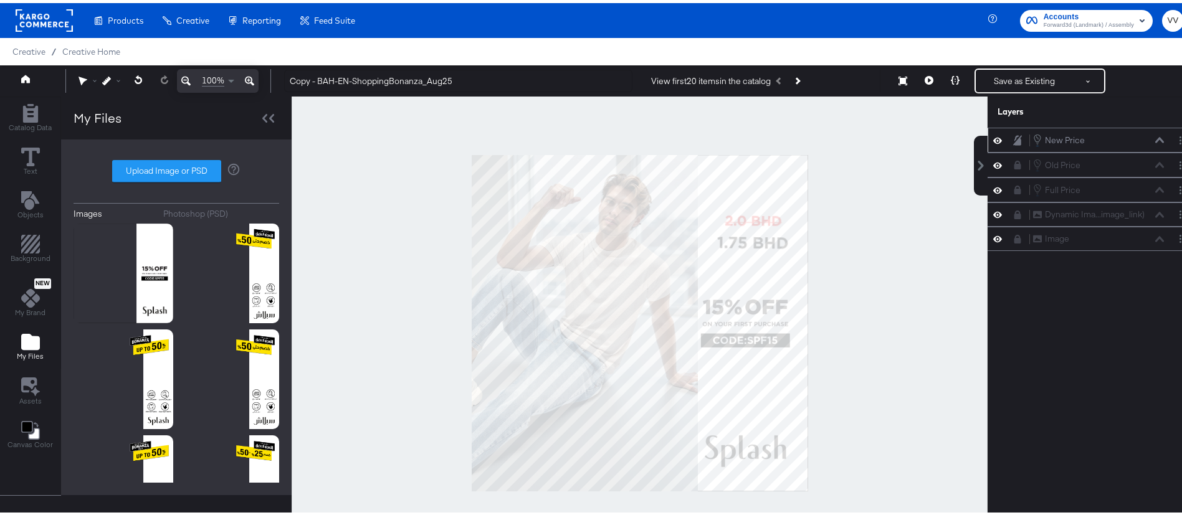
click at [1013, 136] on icon at bounding box center [1017, 137] width 9 height 11
click at [1015, 136] on icon at bounding box center [1018, 137] width 7 height 9
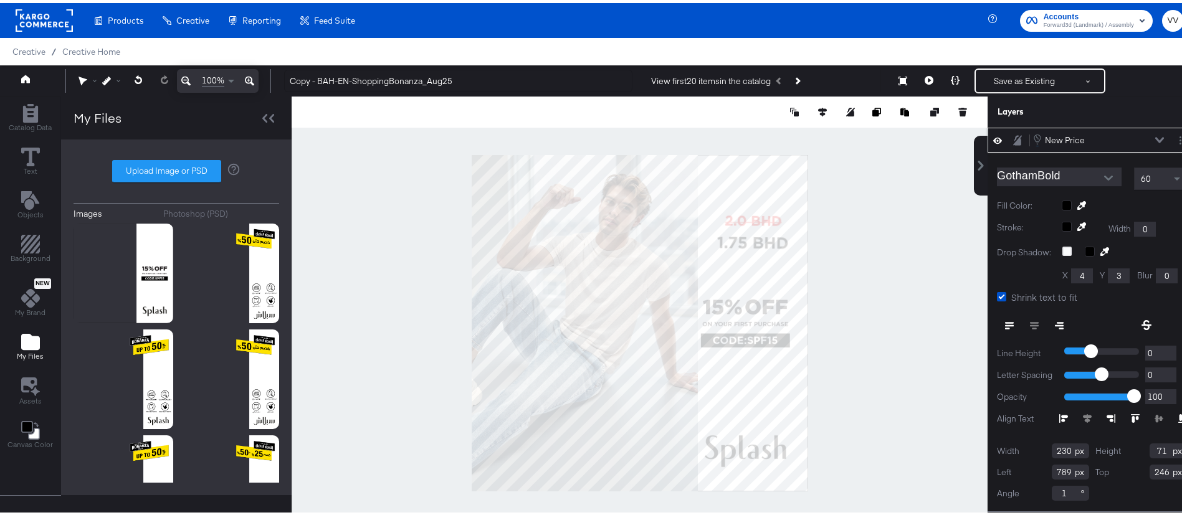
click at [1013, 134] on icon at bounding box center [1017, 137] width 9 height 11
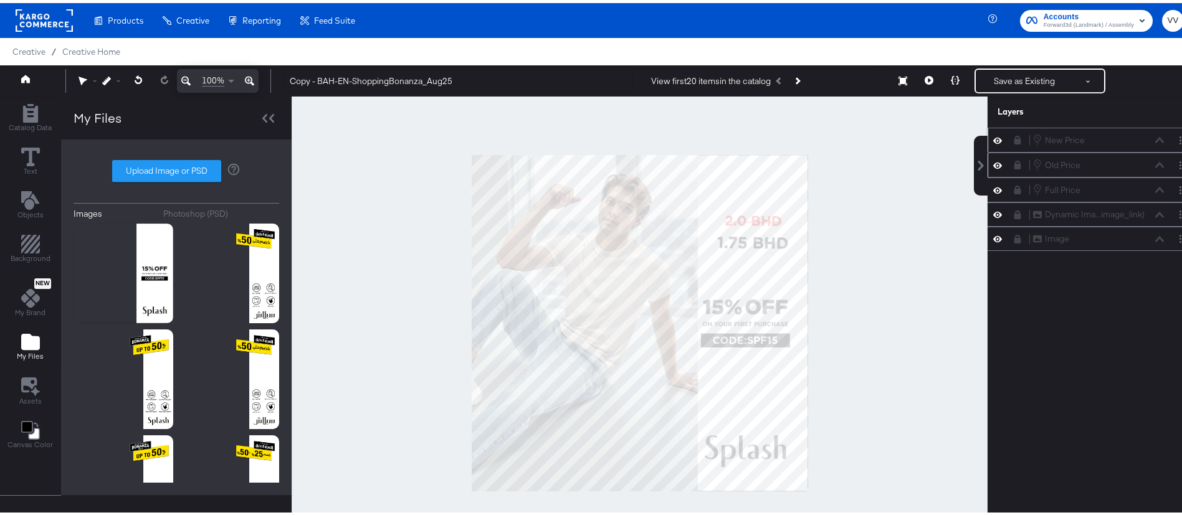
click at [1015, 163] on icon at bounding box center [1018, 162] width 7 height 9
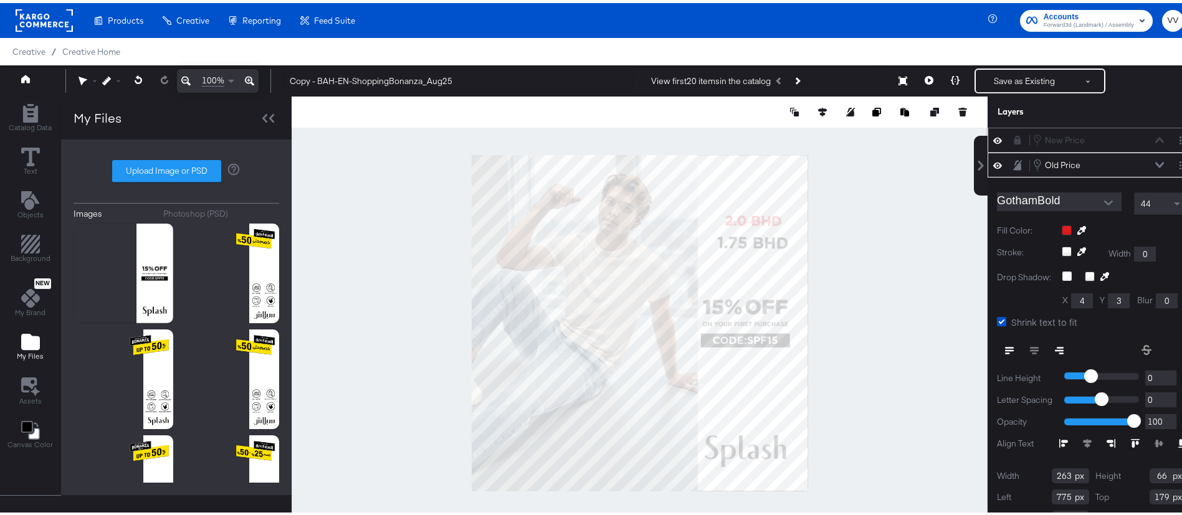
scroll to position [20, 0]
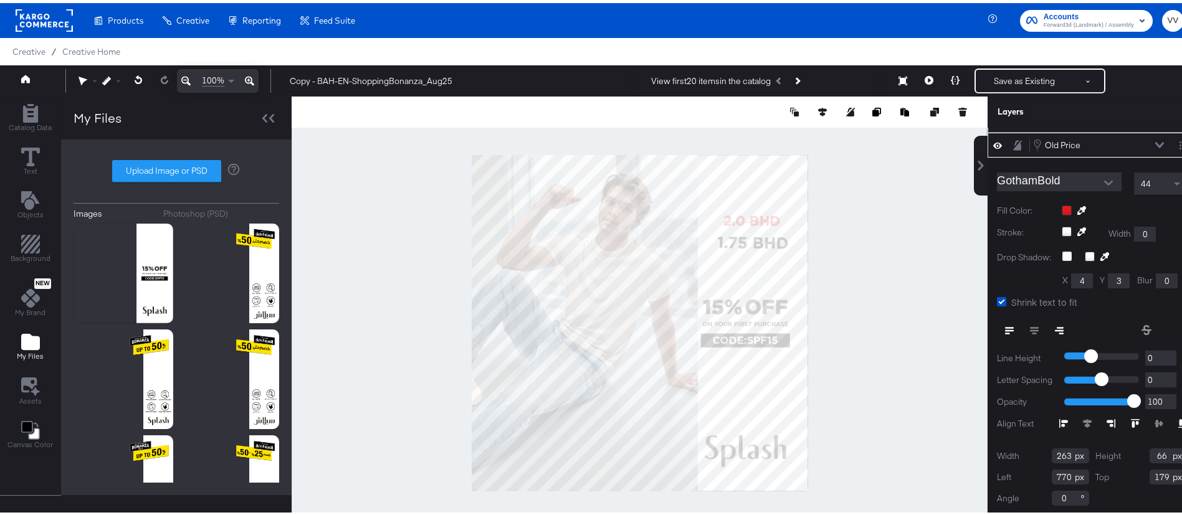
type input "769"
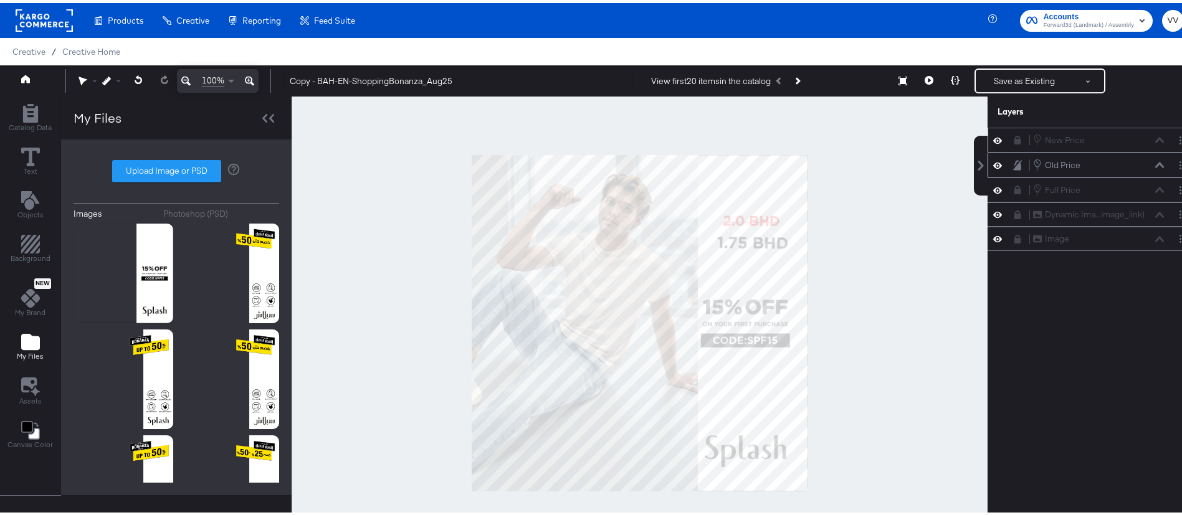
click at [895, 229] on div at bounding box center [640, 320] width 696 height 454
click at [1013, 161] on icon at bounding box center [1017, 162] width 9 height 11
click at [1015, 161] on icon at bounding box center [1018, 162] width 7 height 9
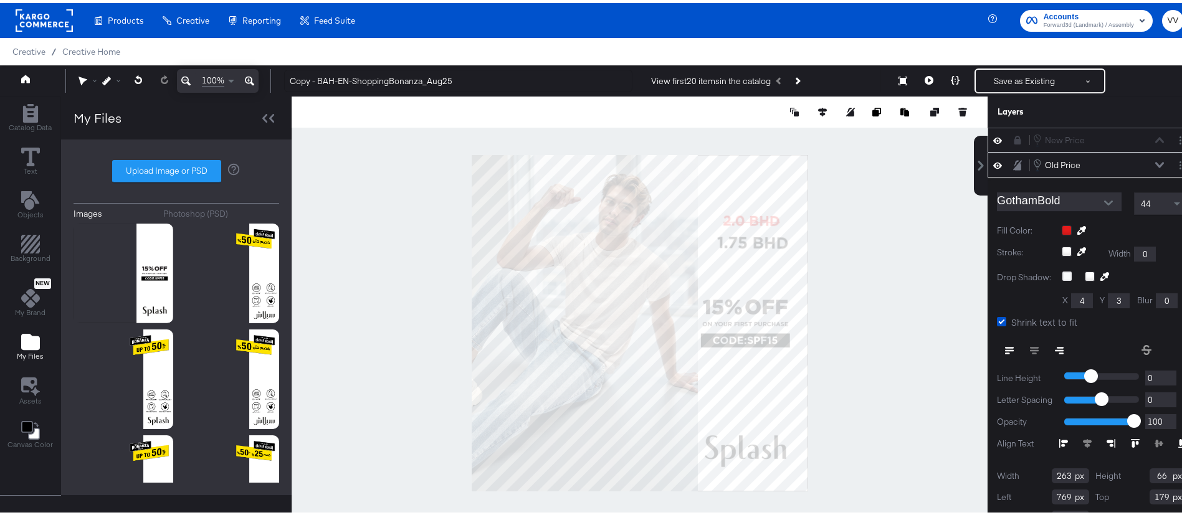
scroll to position [20, 0]
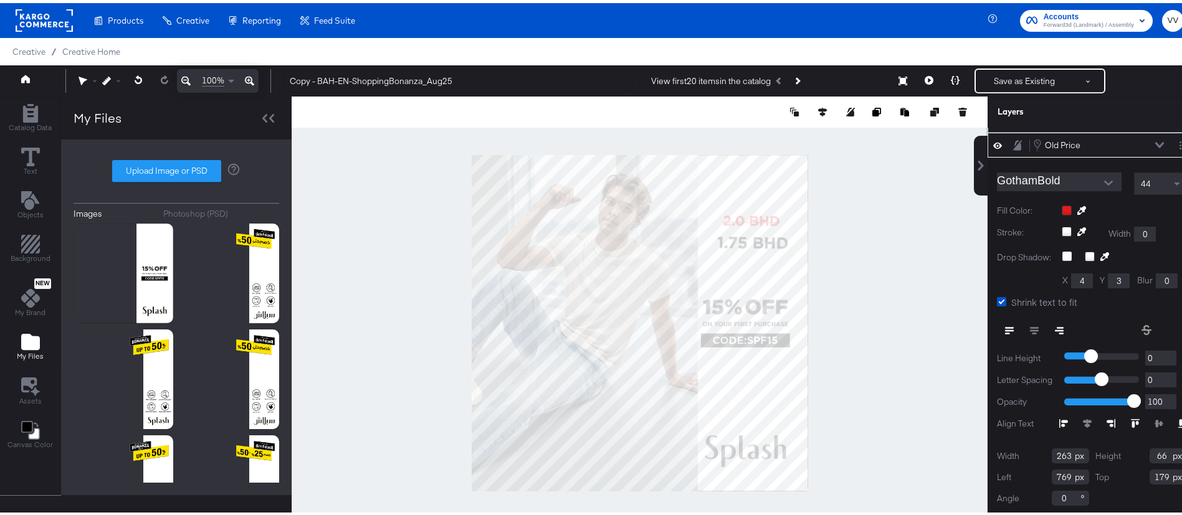
click at [1013, 145] on icon at bounding box center [1017, 142] width 9 height 10
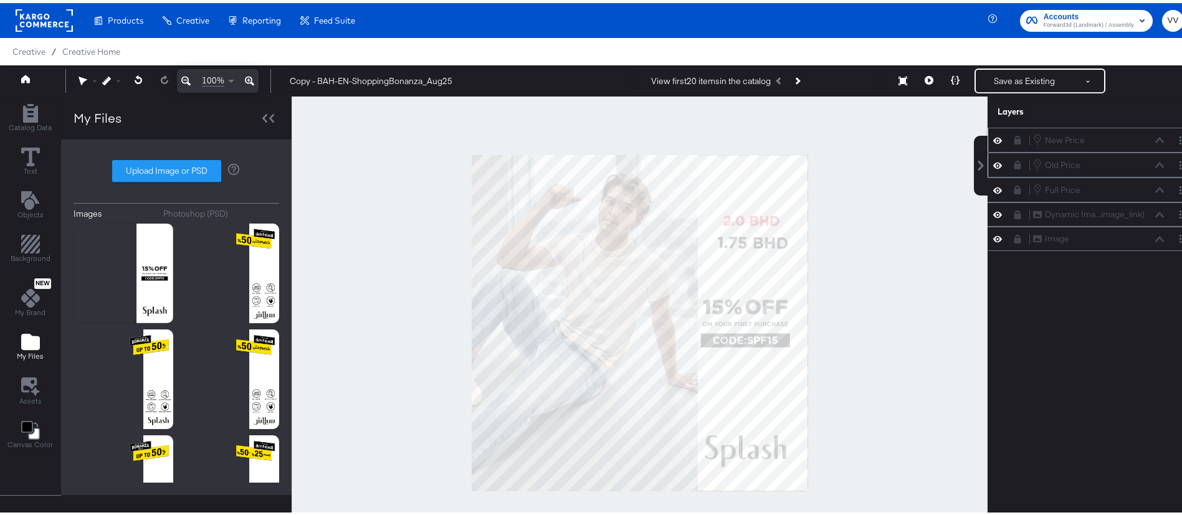
click at [1015, 163] on icon at bounding box center [1018, 162] width 7 height 9
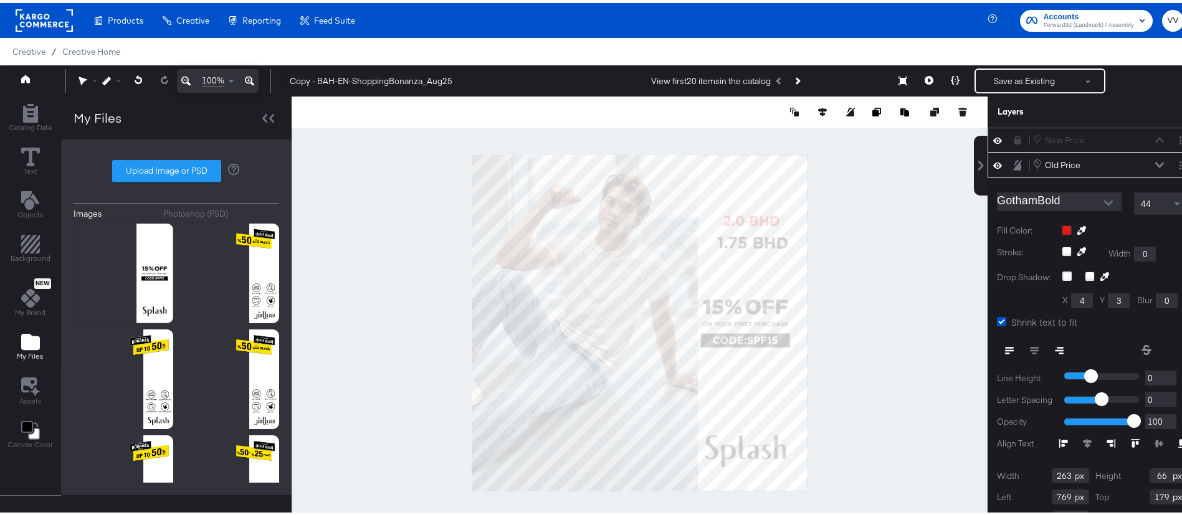
scroll to position [20, 0]
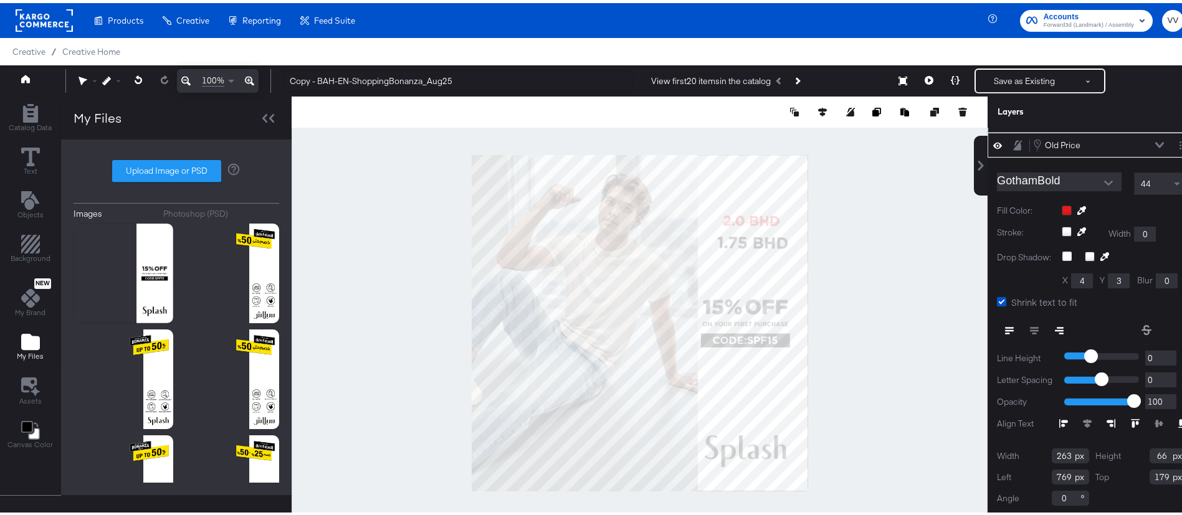
click at [1004, 163] on div "GothamBold 44 Fill Color: Stroke: Width 0 Drop Shadow: X 4 Y 3 Blur 0 Shrink te…" at bounding box center [1092, 334] width 209 height 359
click at [1013, 146] on icon at bounding box center [1017, 142] width 9 height 10
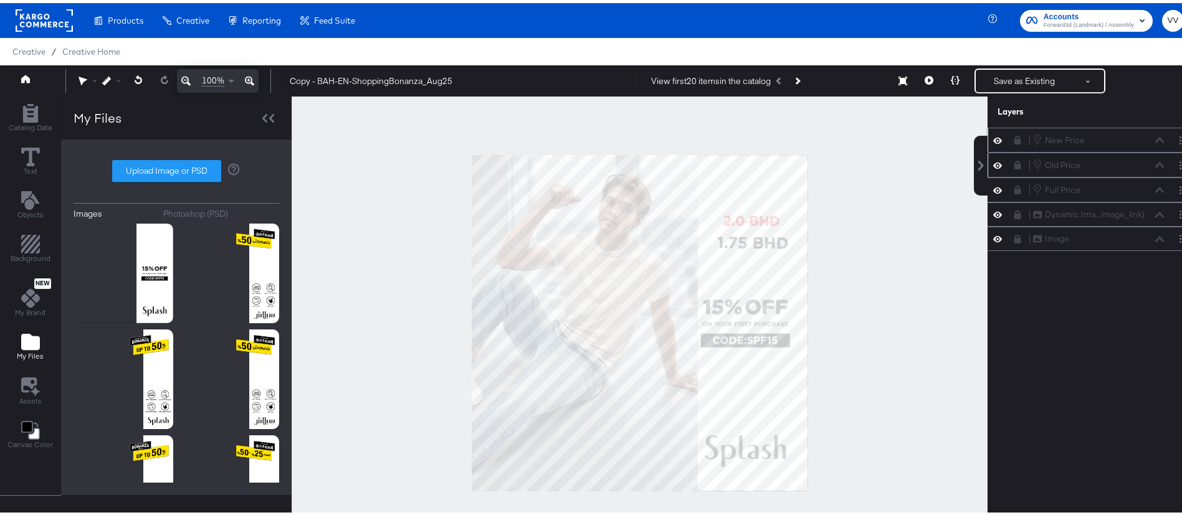
scroll to position [0, 0]
click at [1013, 135] on icon at bounding box center [1017, 137] width 9 height 9
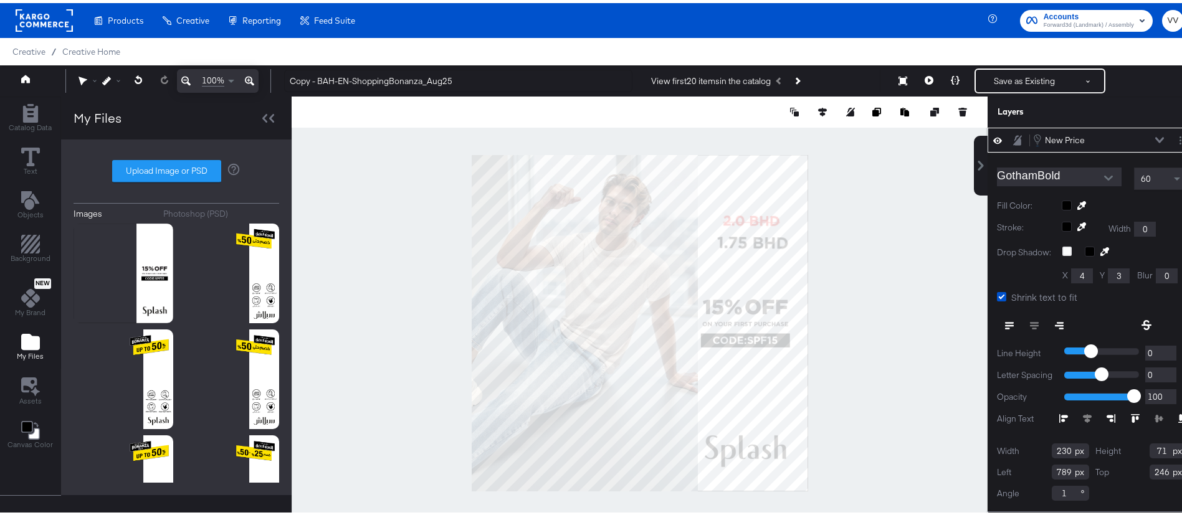
type input "247"
type input "787"
click at [908, 257] on div at bounding box center [640, 320] width 696 height 454
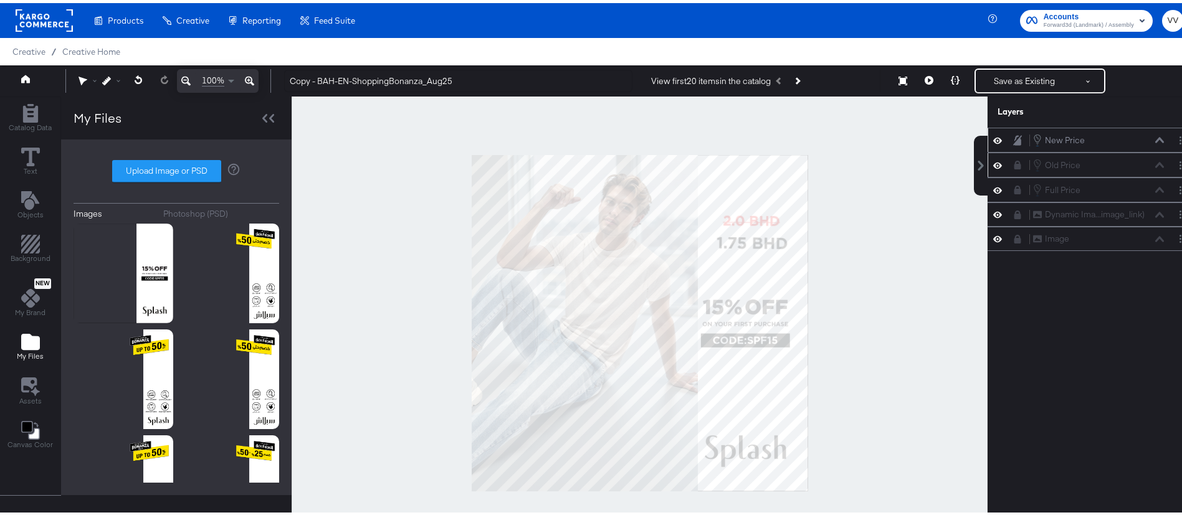
click at [1013, 139] on icon at bounding box center [1017, 137] width 9 height 11
click at [1015, 139] on icon at bounding box center [1018, 137] width 7 height 9
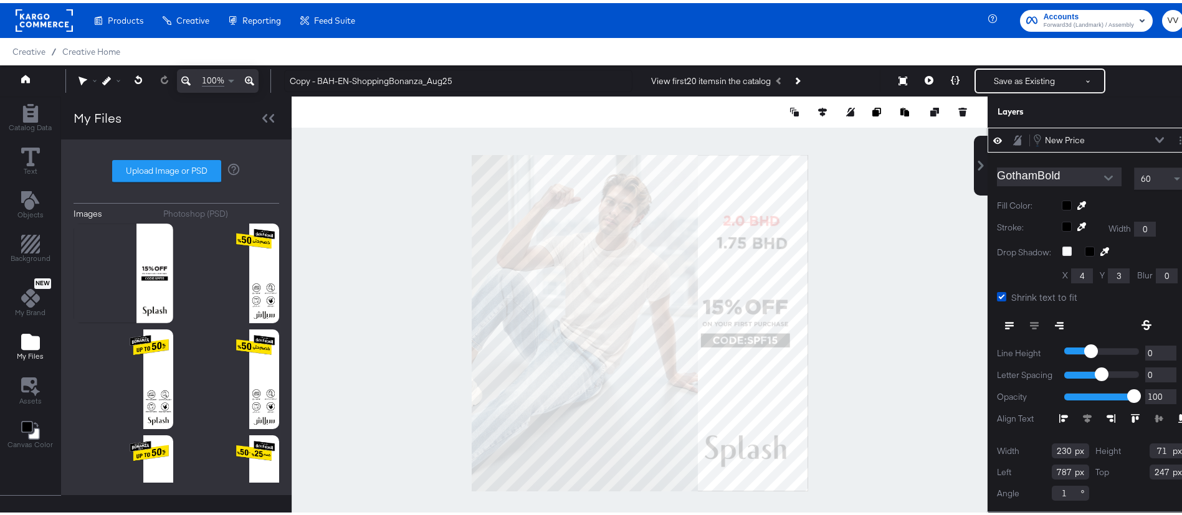
click at [1013, 139] on icon at bounding box center [1017, 137] width 9 height 11
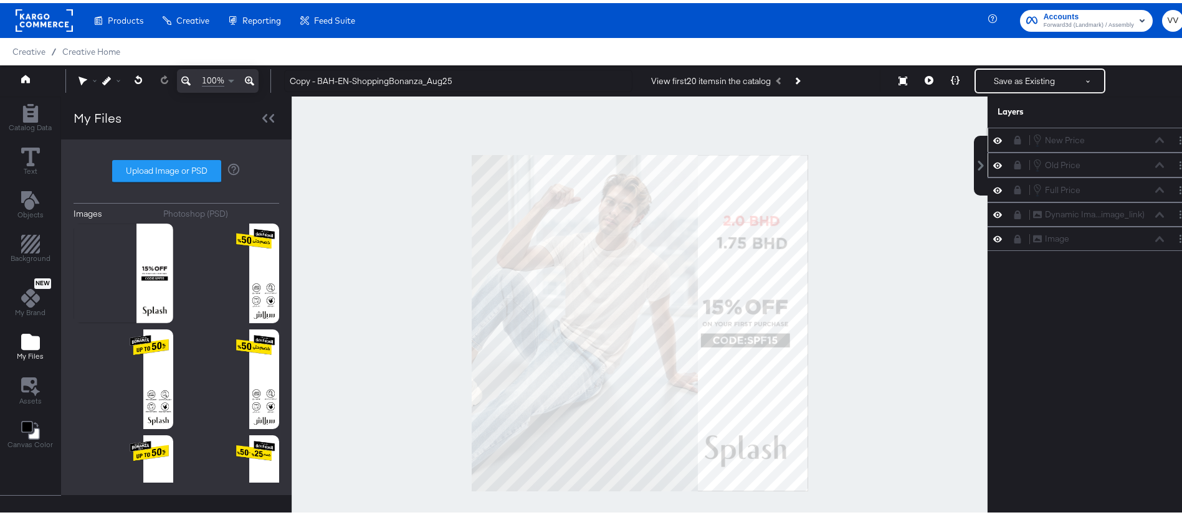
click at [1015, 164] on icon at bounding box center [1018, 162] width 7 height 9
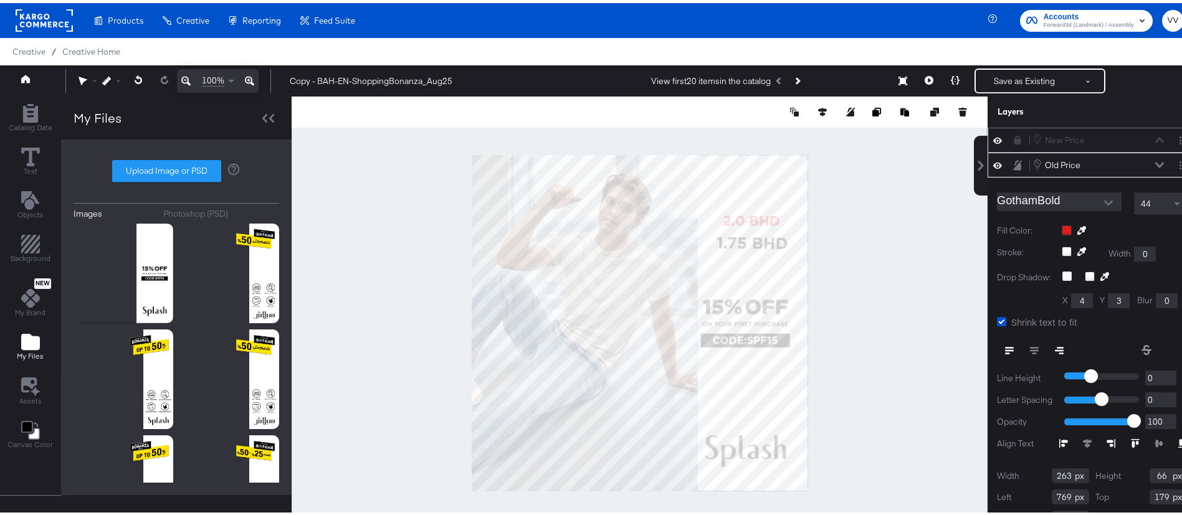
scroll to position [20, 0]
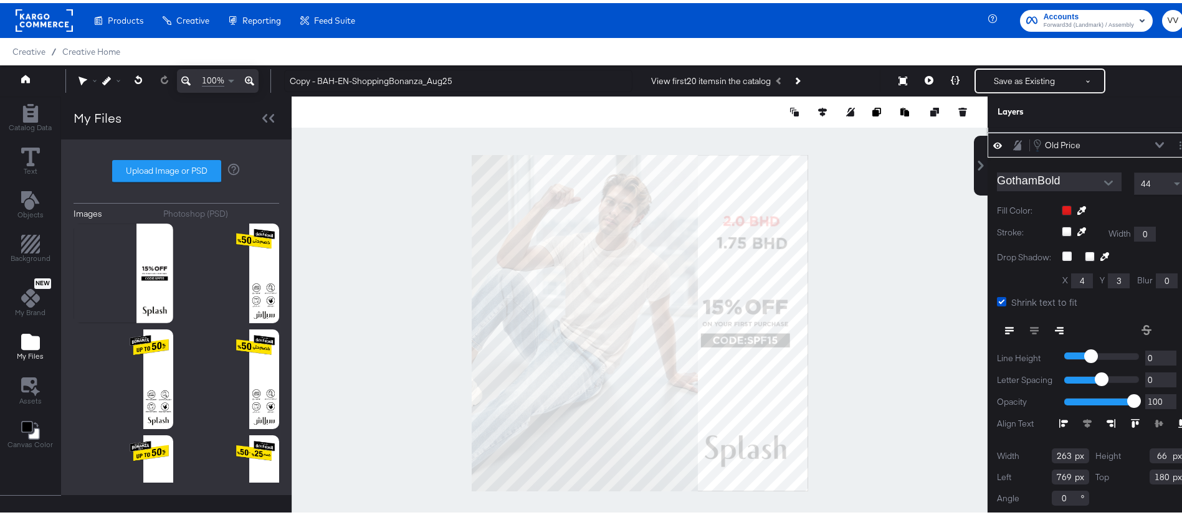
type input "181"
type input "770"
type input "182"
type input "769"
type input "182"
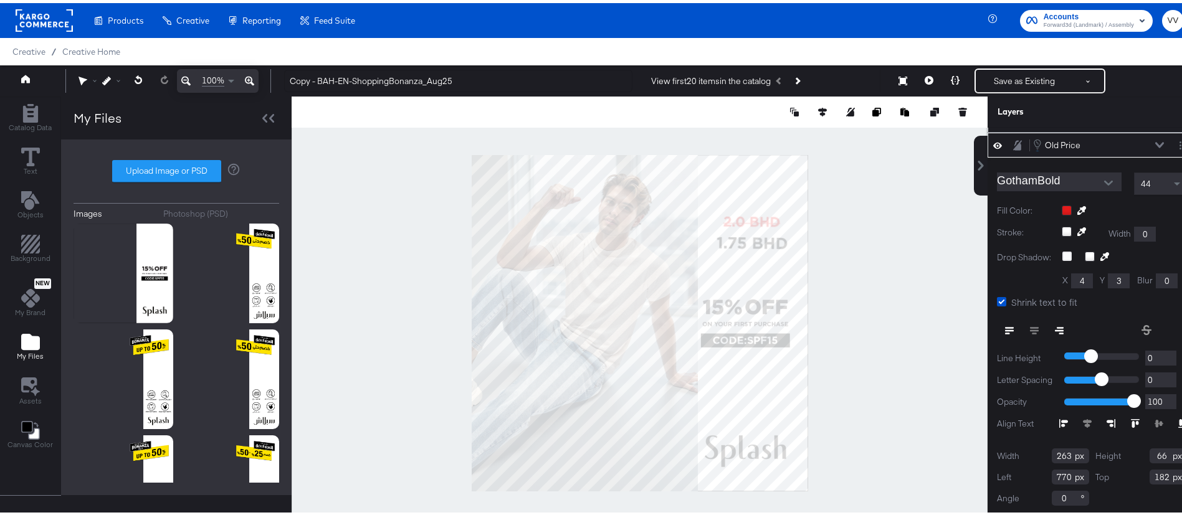
type input "771"
click at [908, 228] on div at bounding box center [640, 320] width 696 height 454
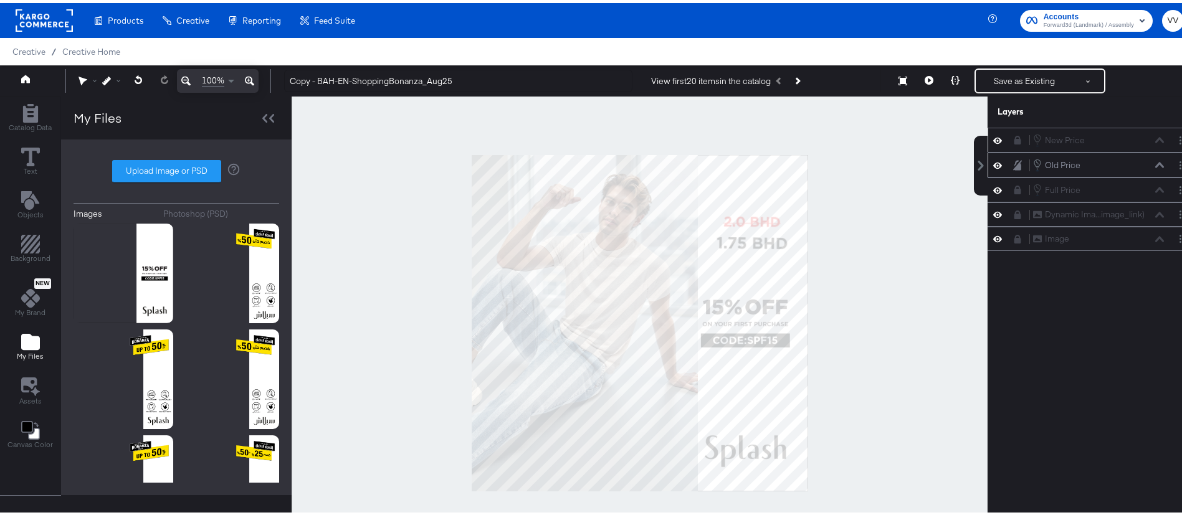
click at [1013, 162] on icon at bounding box center [1017, 162] width 9 height 10
click at [1015, 137] on icon at bounding box center [1018, 137] width 7 height 9
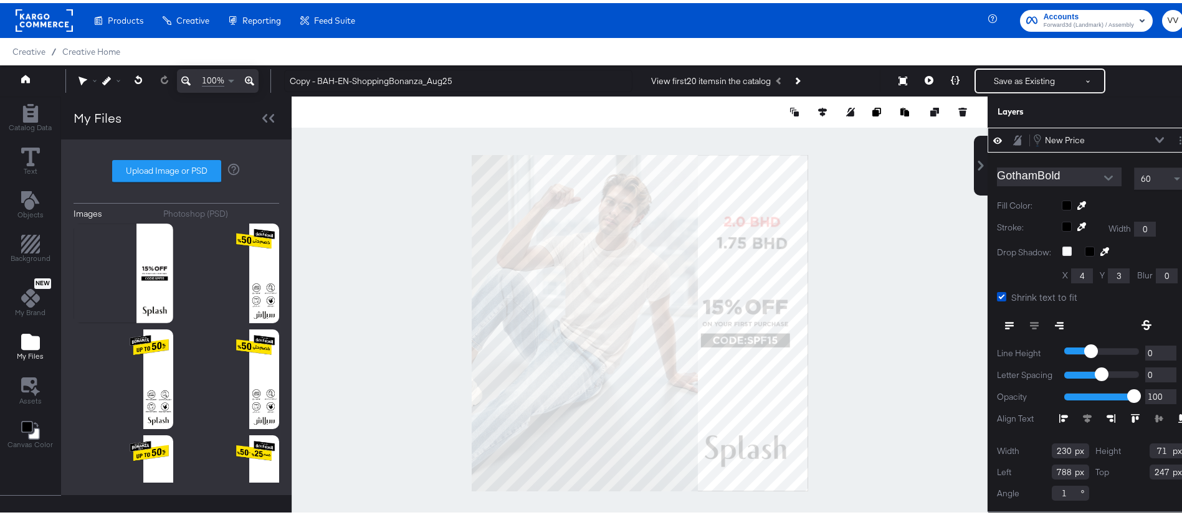
type input "789"
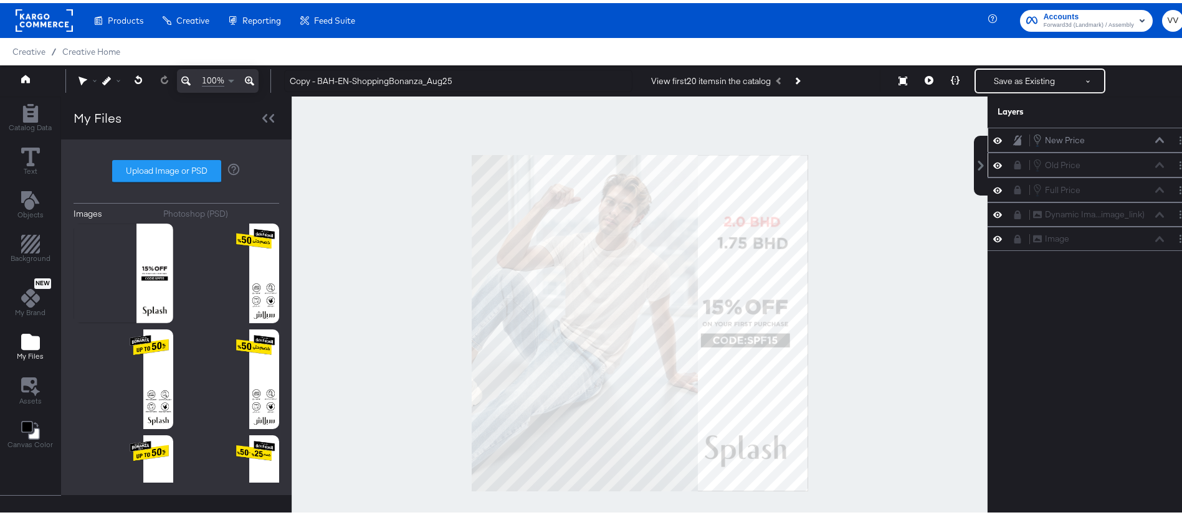
click at [905, 242] on div at bounding box center [640, 320] width 696 height 454
click at [1013, 135] on icon at bounding box center [1017, 137] width 9 height 10
click at [1015, 214] on icon at bounding box center [1018, 212] width 7 height 9
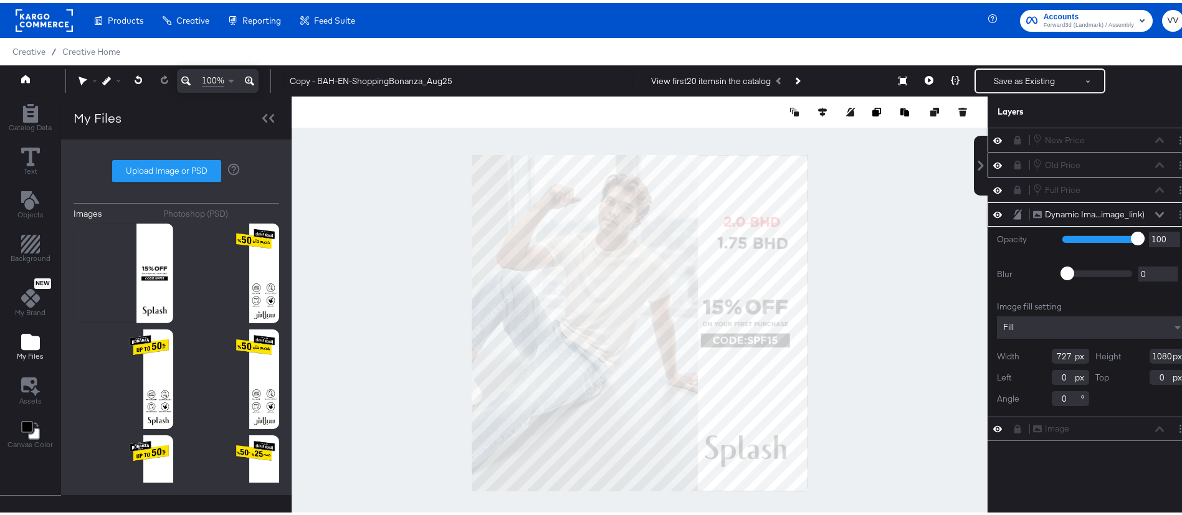
click at [1013, 213] on icon at bounding box center [1017, 211] width 9 height 11
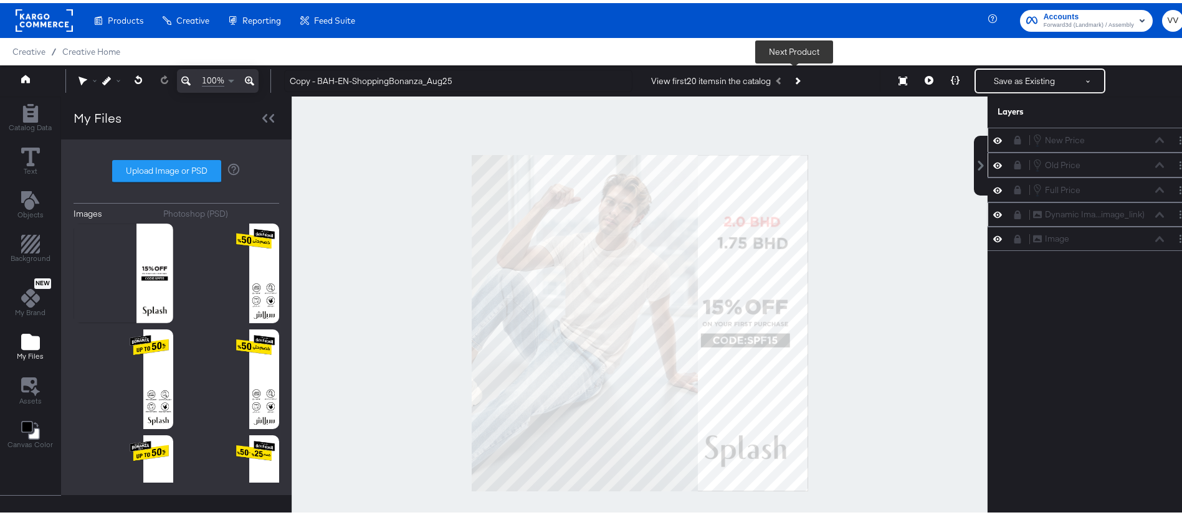
click at [796, 79] on button "Next Product" at bounding box center [796, 78] width 17 height 22
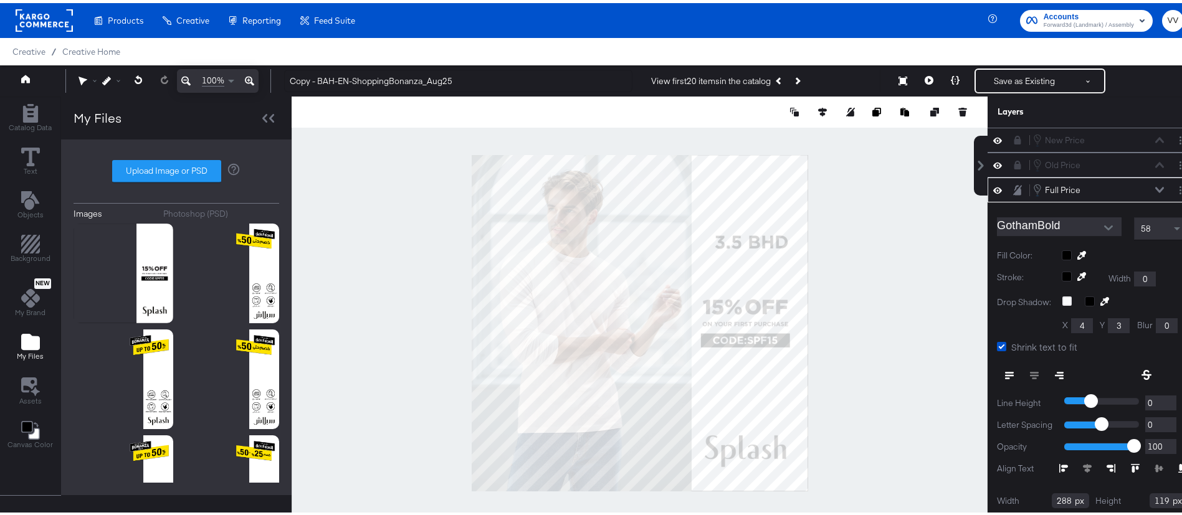
scroll to position [45, 0]
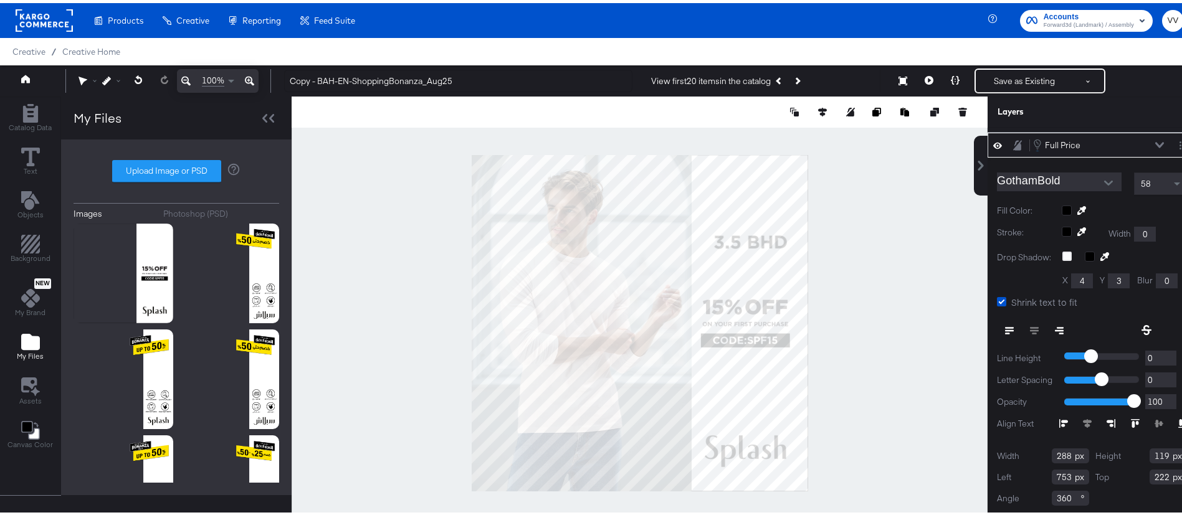
type input "752"
type input "229"
click at [914, 232] on div at bounding box center [640, 320] width 696 height 454
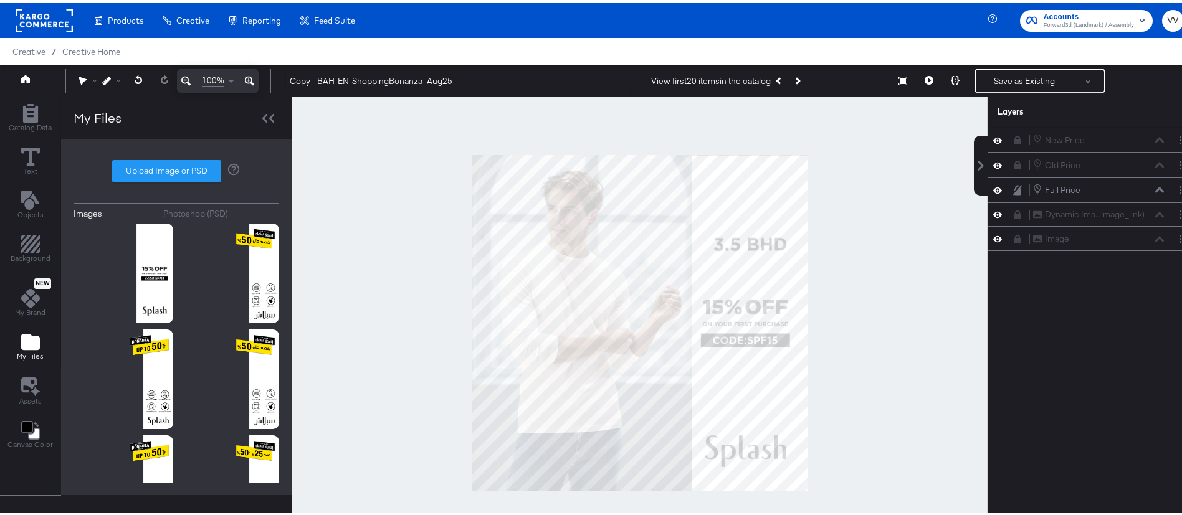
click at [1013, 189] on icon at bounding box center [1017, 187] width 9 height 10
click at [796, 80] on button "Next Product" at bounding box center [796, 78] width 17 height 22
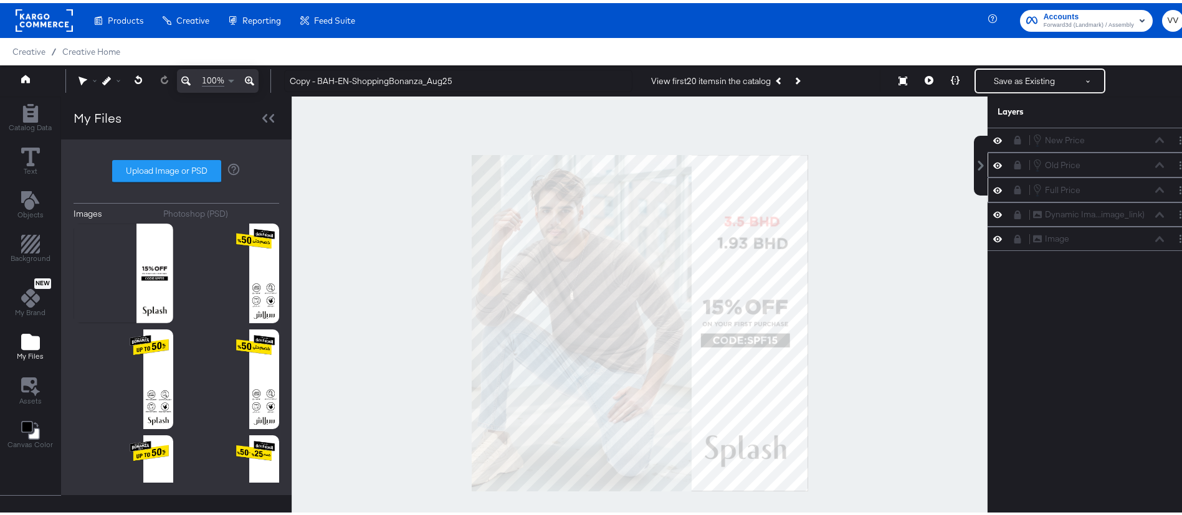
click at [1015, 163] on icon at bounding box center [1018, 162] width 7 height 9
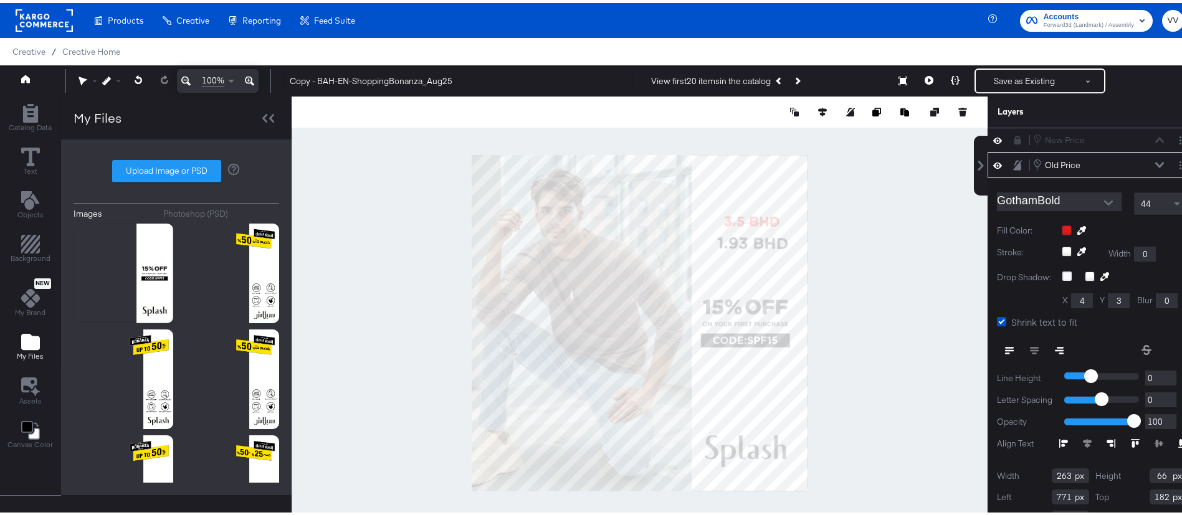
scroll to position [20, 0]
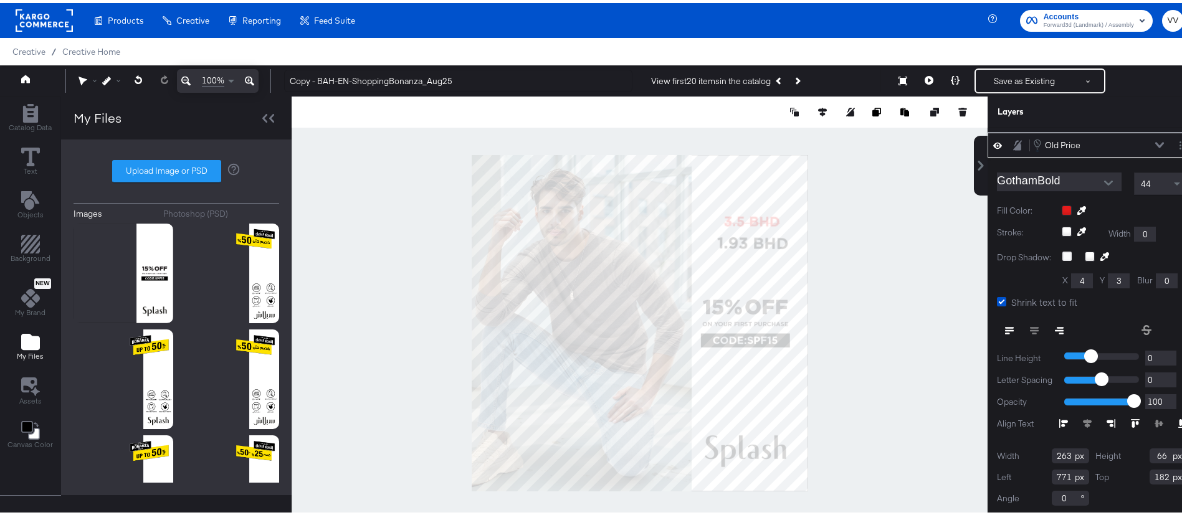
click at [1013, 145] on icon at bounding box center [1017, 142] width 9 height 10
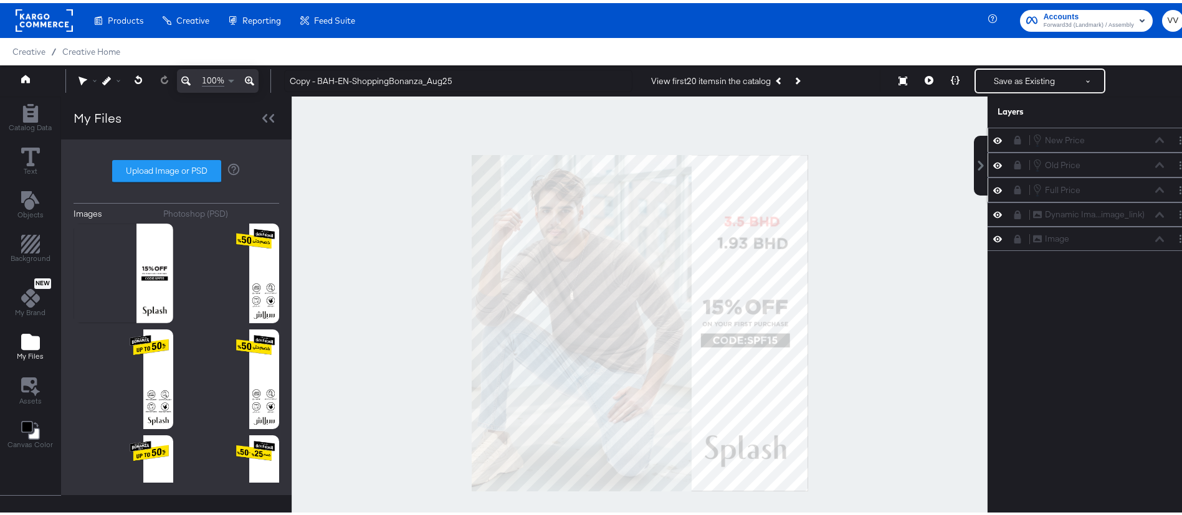
click at [1013, 133] on icon at bounding box center [1017, 137] width 9 height 9
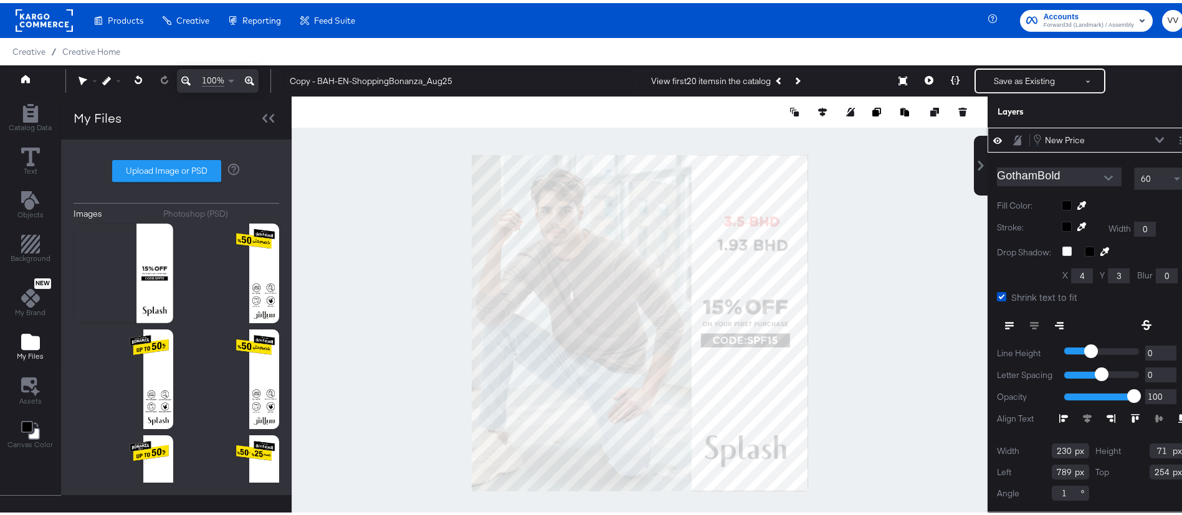
type input "255"
type input "777"
type input "260"
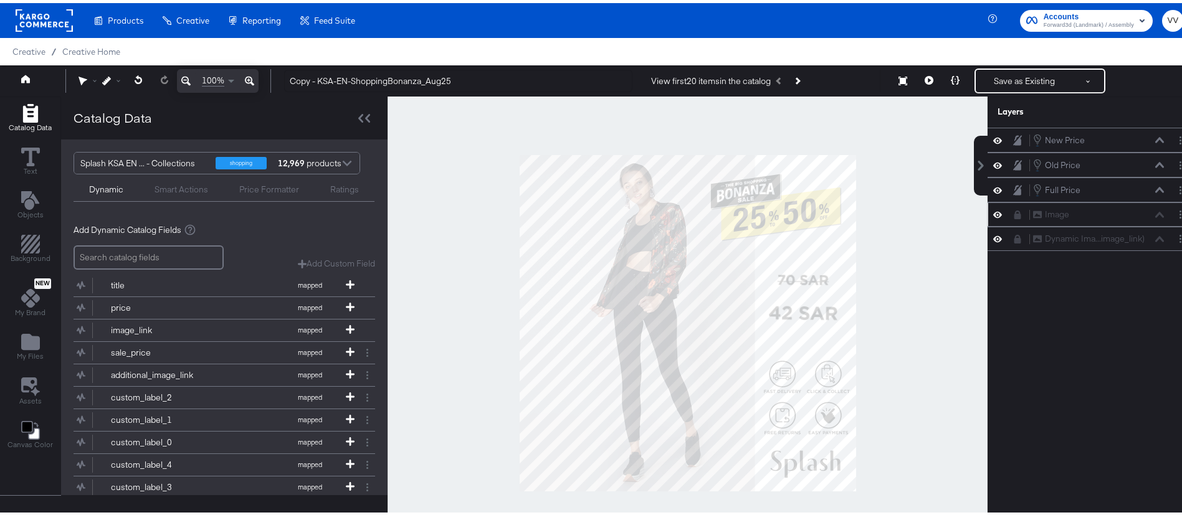
click at [1015, 209] on icon at bounding box center [1018, 212] width 7 height 9
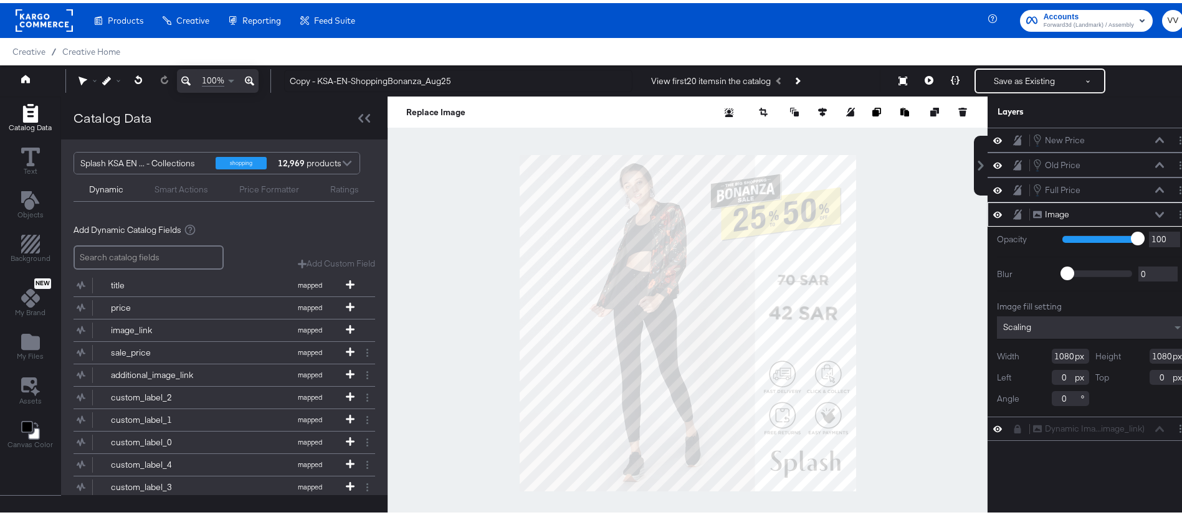
click at [1013, 209] on icon at bounding box center [1017, 211] width 9 height 11
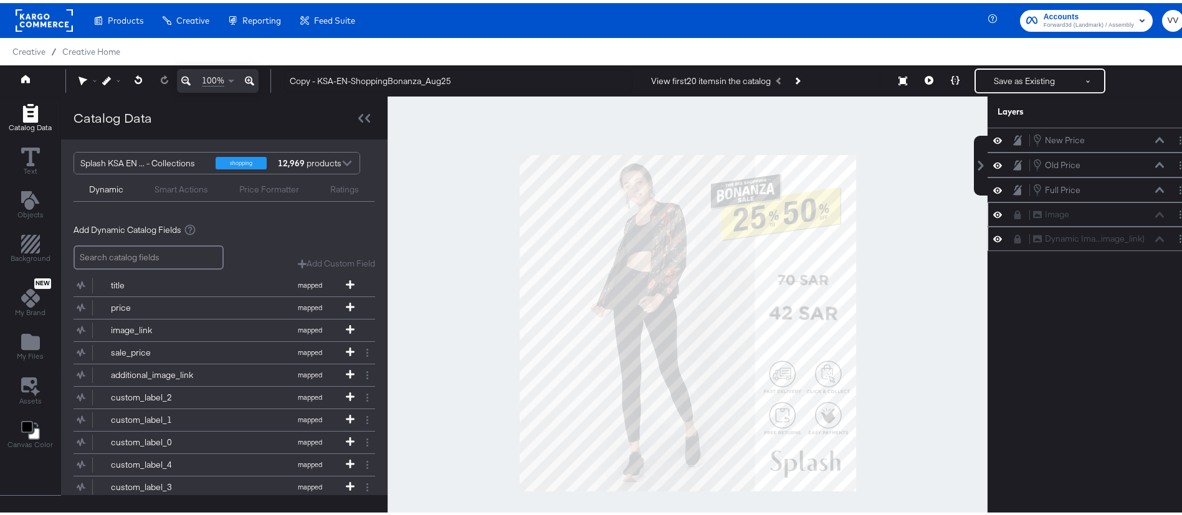
click at [1015, 234] on icon at bounding box center [1018, 236] width 7 height 9
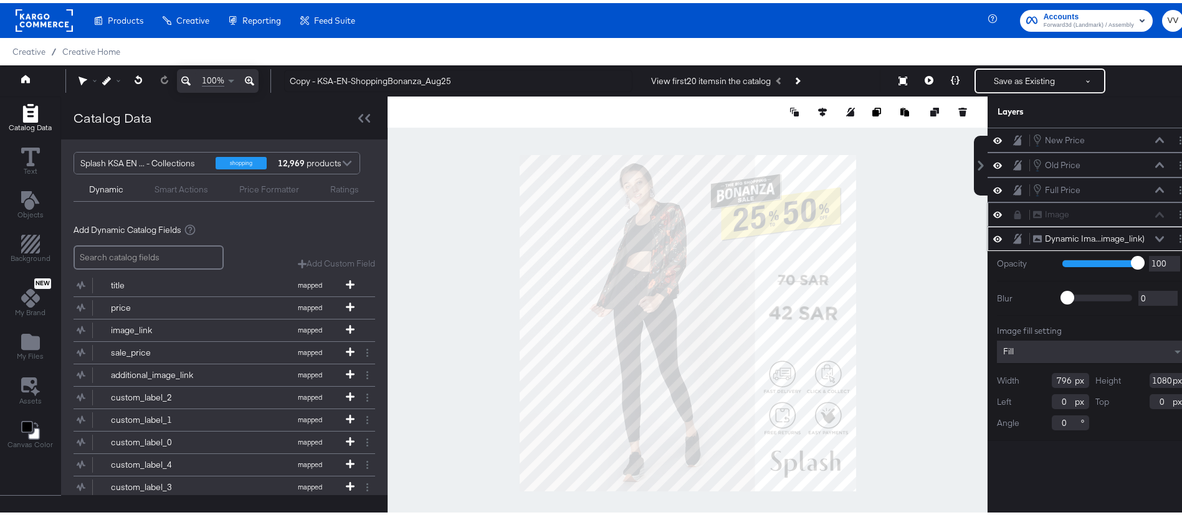
click at [1013, 232] on button at bounding box center [1018, 236] width 10 height 12
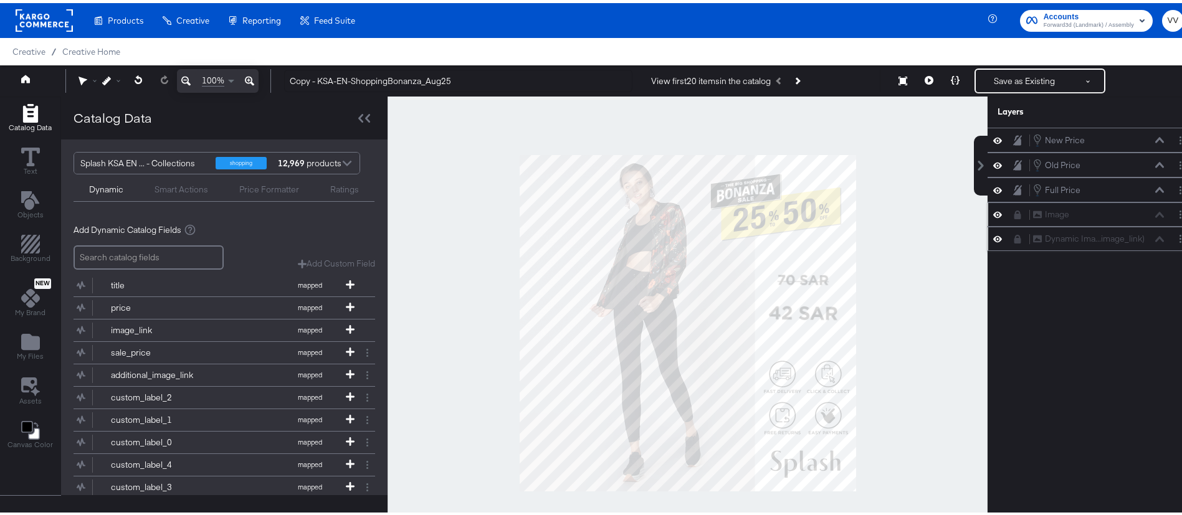
click at [1013, 232] on button at bounding box center [1018, 236] width 10 height 10
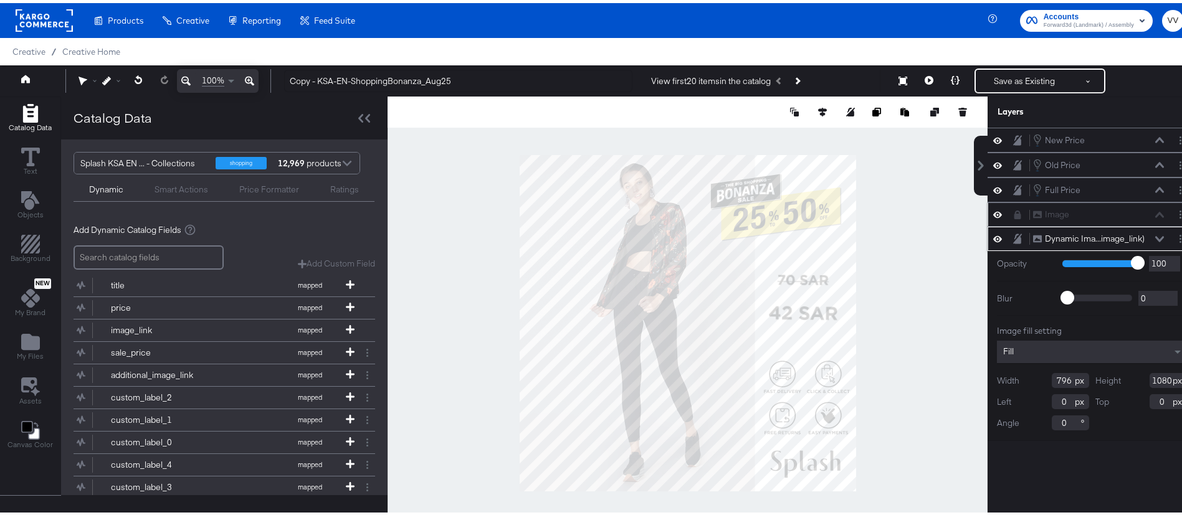
click at [1013, 232] on button at bounding box center [1018, 236] width 10 height 12
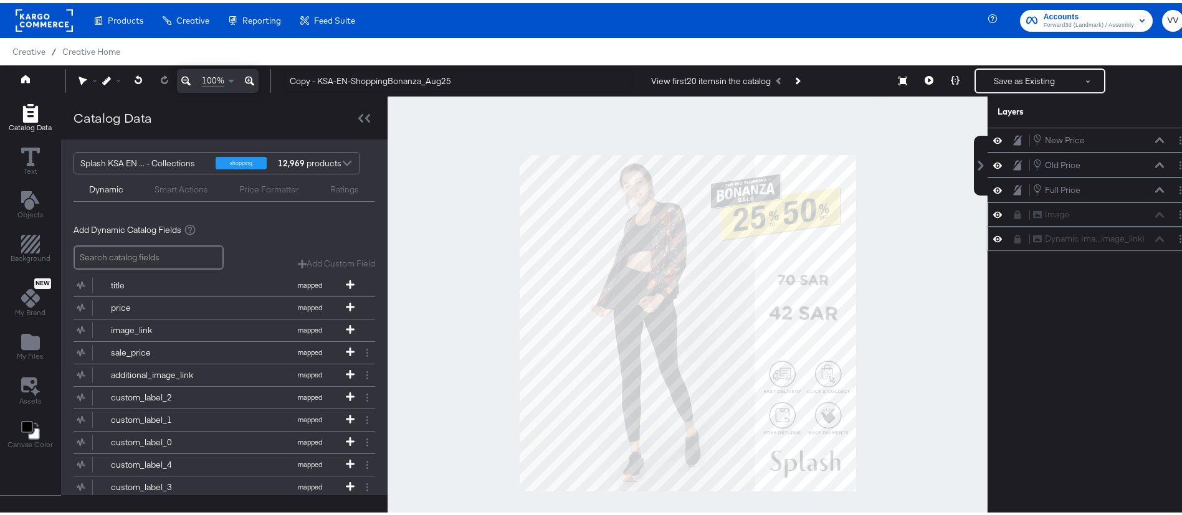
click at [1013, 232] on button at bounding box center [1018, 236] width 10 height 10
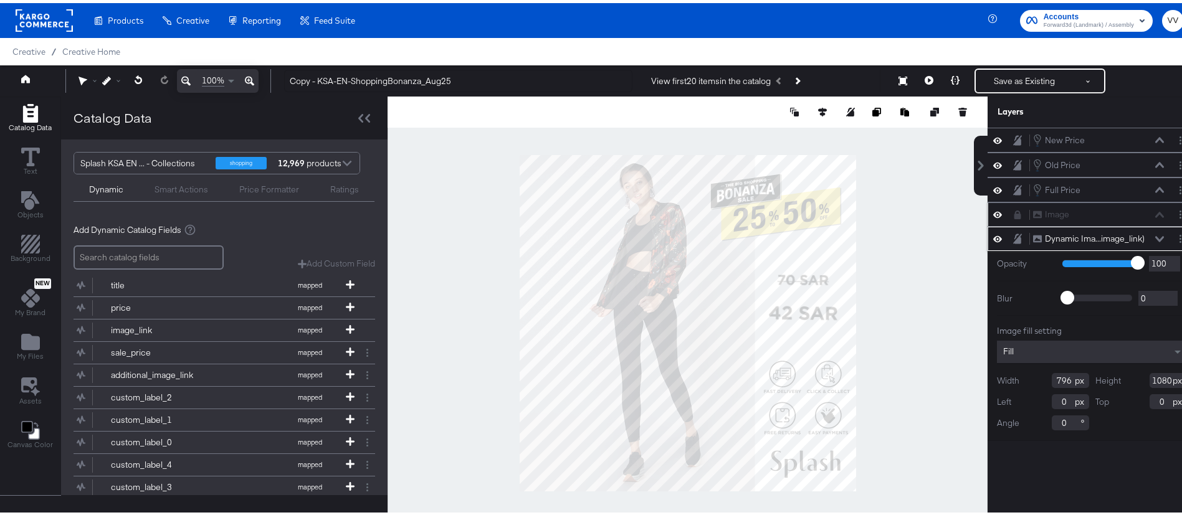
click at [1013, 232] on button at bounding box center [1018, 236] width 10 height 12
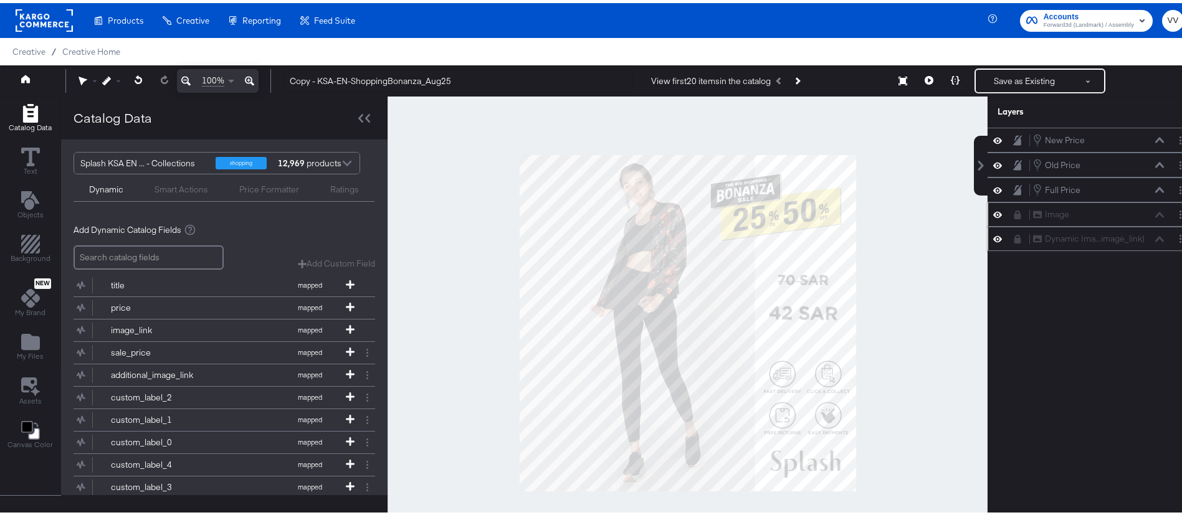
click at [1013, 232] on button at bounding box center [1018, 236] width 10 height 10
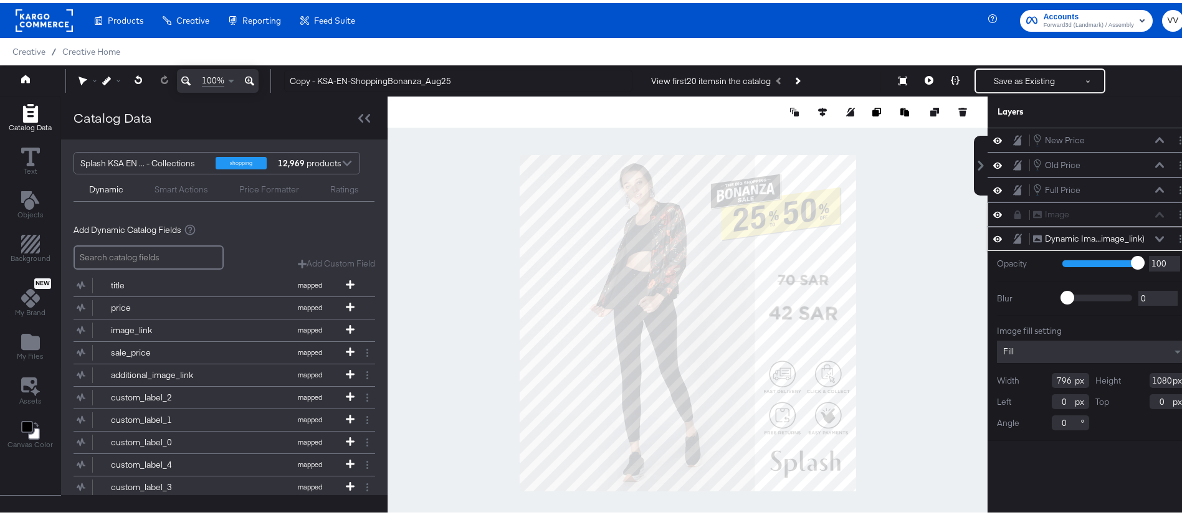
click at [1013, 232] on button at bounding box center [1018, 236] width 10 height 12
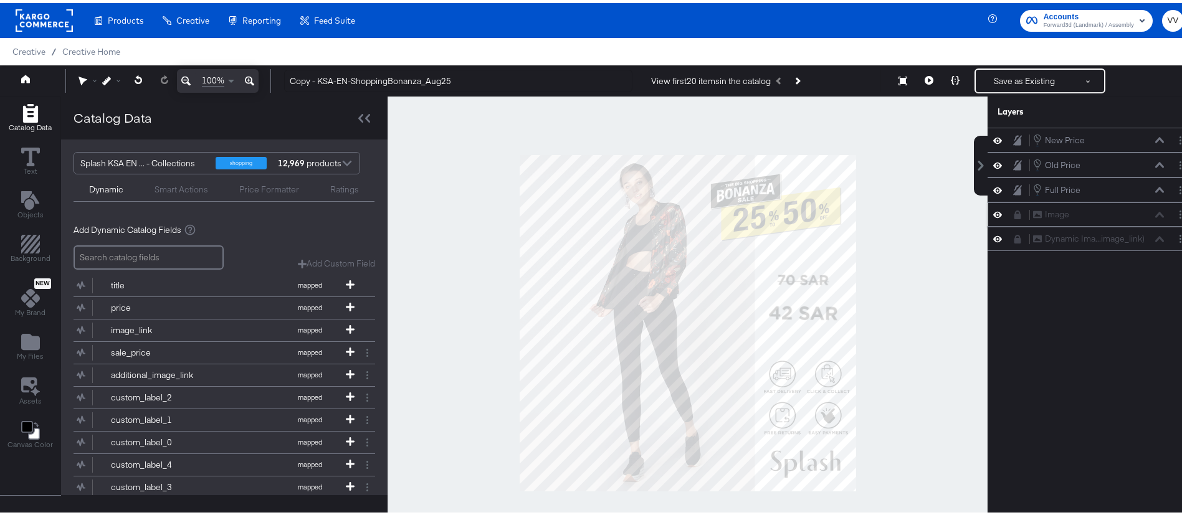
click at [1015, 214] on icon at bounding box center [1018, 212] width 7 height 9
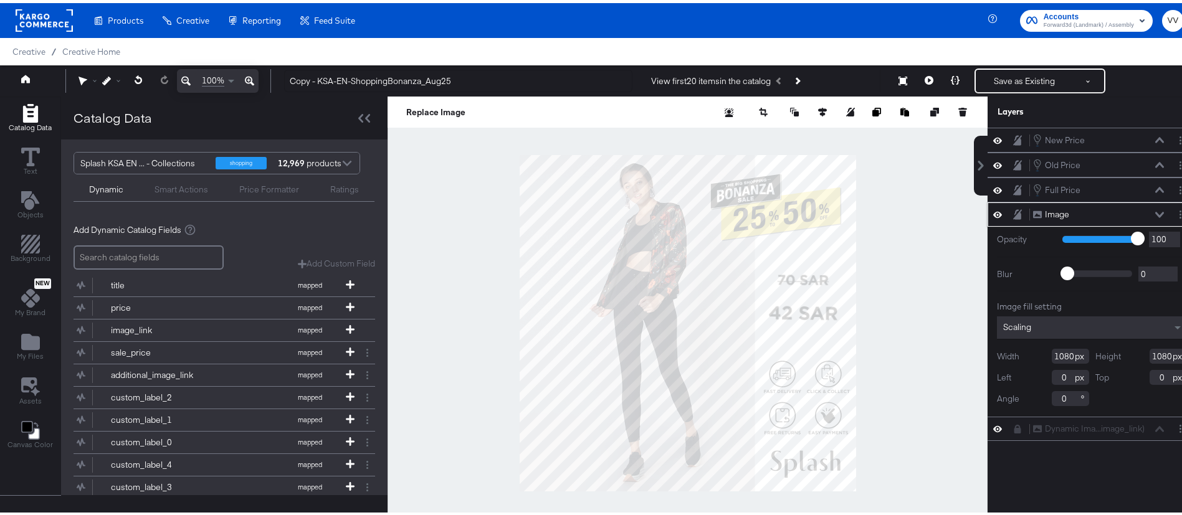
click at [1013, 214] on icon at bounding box center [1017, 211] width 9 height 10
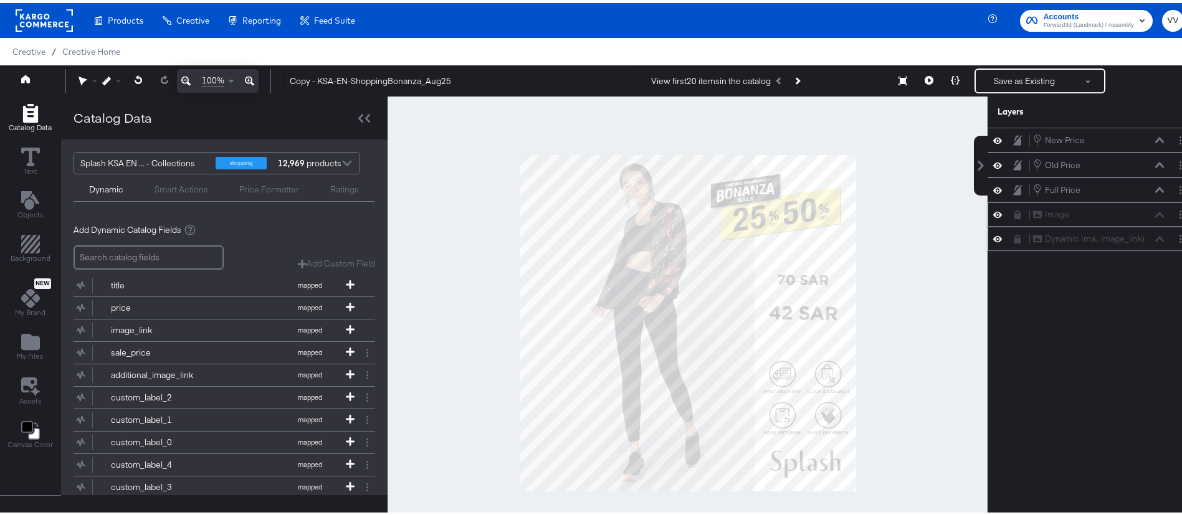
click at [1015, 237] on icon at bounding box center [1018, 236] width 7 height 9
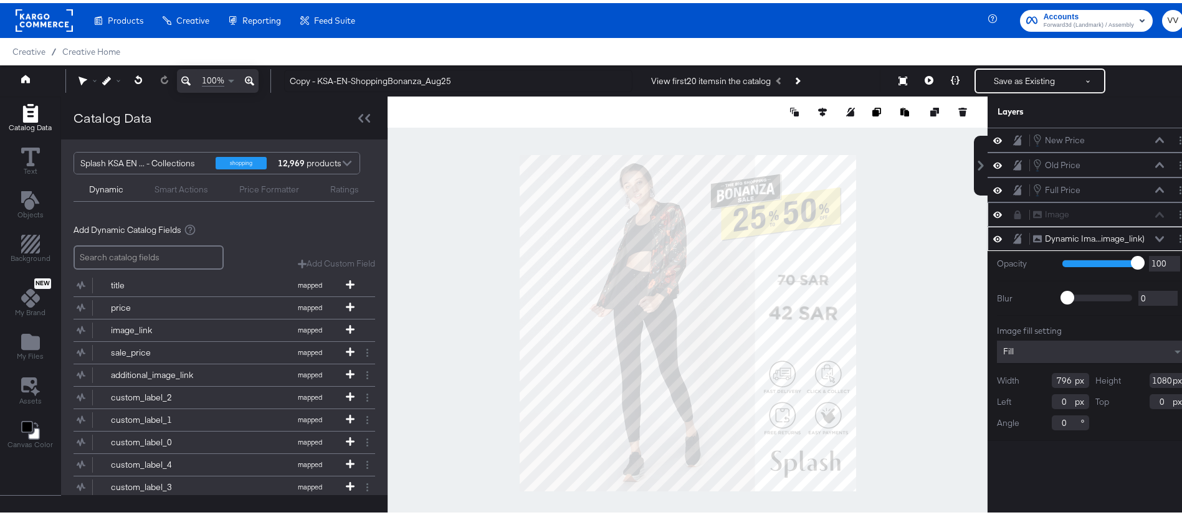
click at [0, 0] on div "Manage all your created Overlay Designs." at bounding box center [0, 0] width 0 height 0
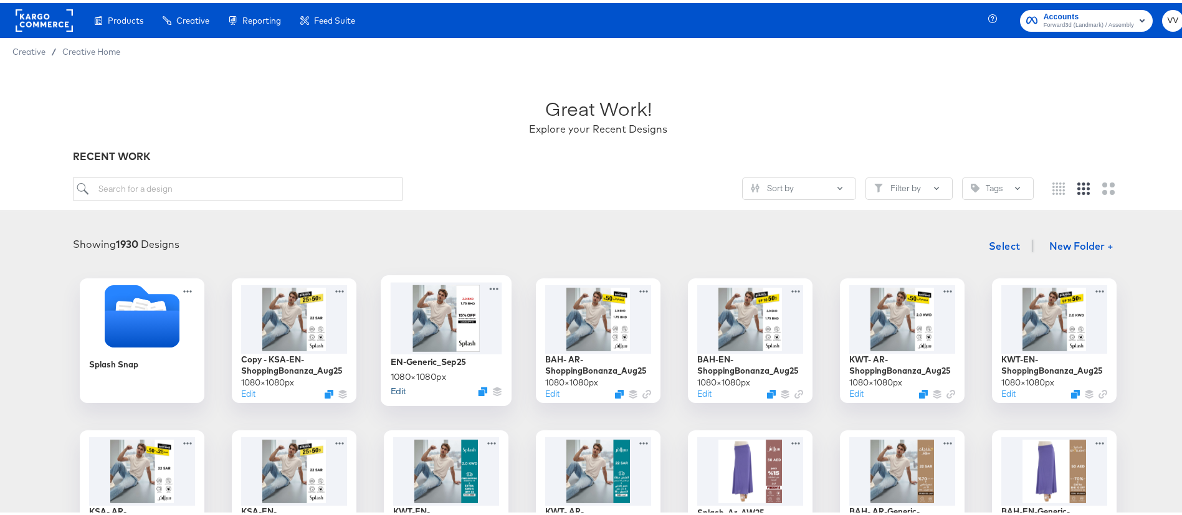
click at [394, 387] on button "Edit" at bounding box center [398, 388] width 15 height 12
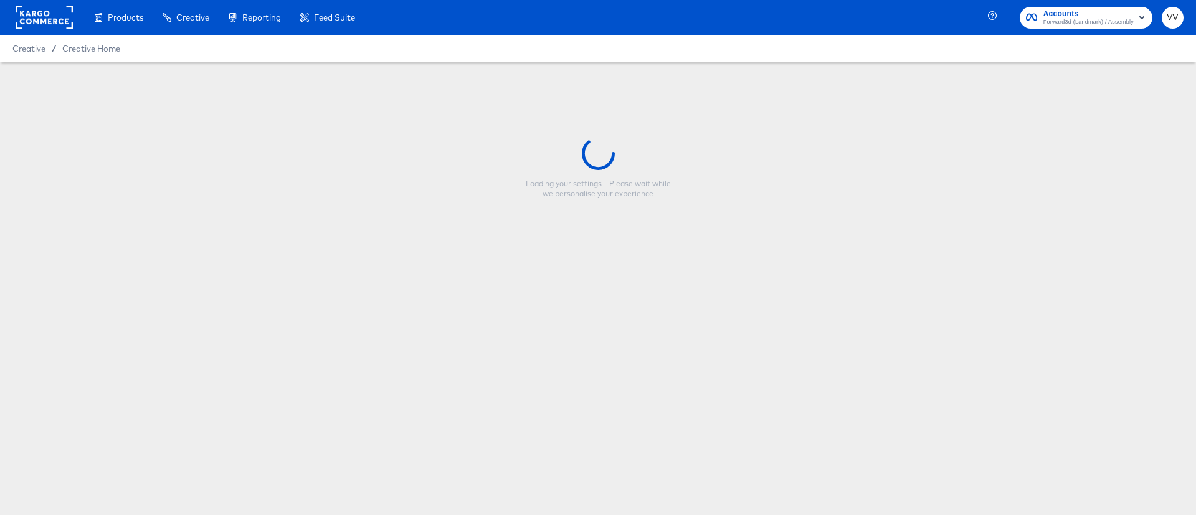
type input "EN-Generic_Sep25"
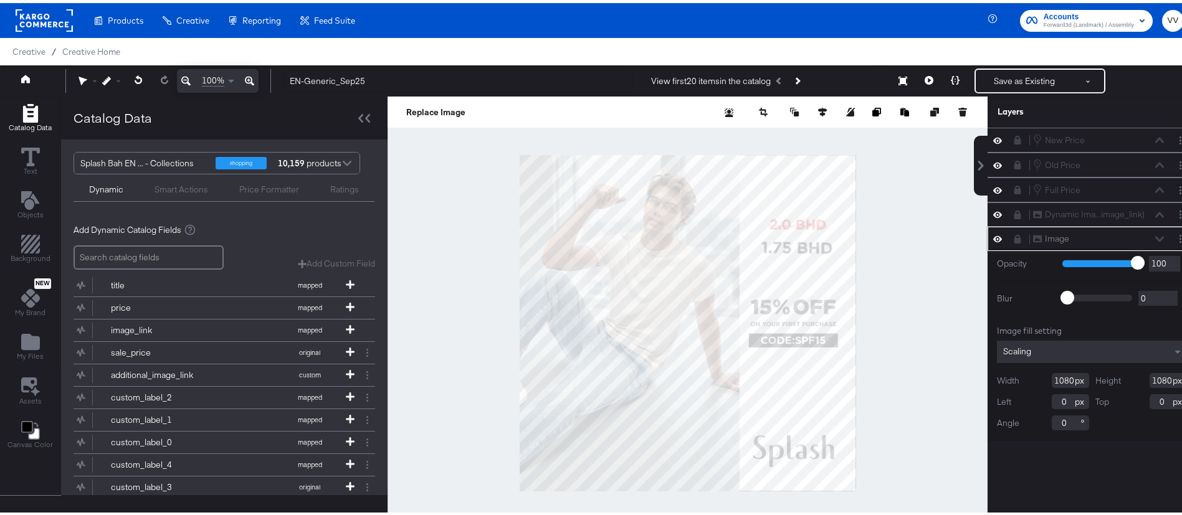
click at [1013, 240] on button at bounding box center [1018, 236] width 10 height 10
click at [1003, 242] on div "Image Image" at bounding box center [1092, 235] width 199 height 13
click at [1013, 238] on icon at bounding box center [1017, 236] width 9 height 10
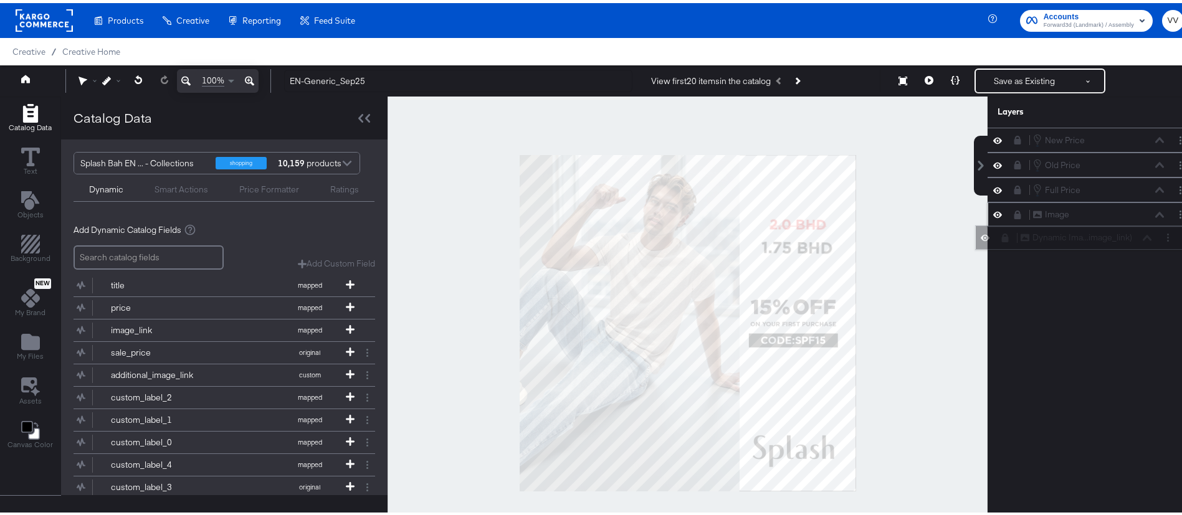
drag, startPoint x: 1033, startPoint y: 211, endPoint x: 1035, endPoint y: 244, distance: 33.1
click at [1035, 241] on div "Dynamic Ima...image_link) Dynamic Image (image_link)" at bounding box center [1086, 234] width 132 height 13
click at [1015, 236] on icon at bounding box center [1018, 236] width 7 height 9
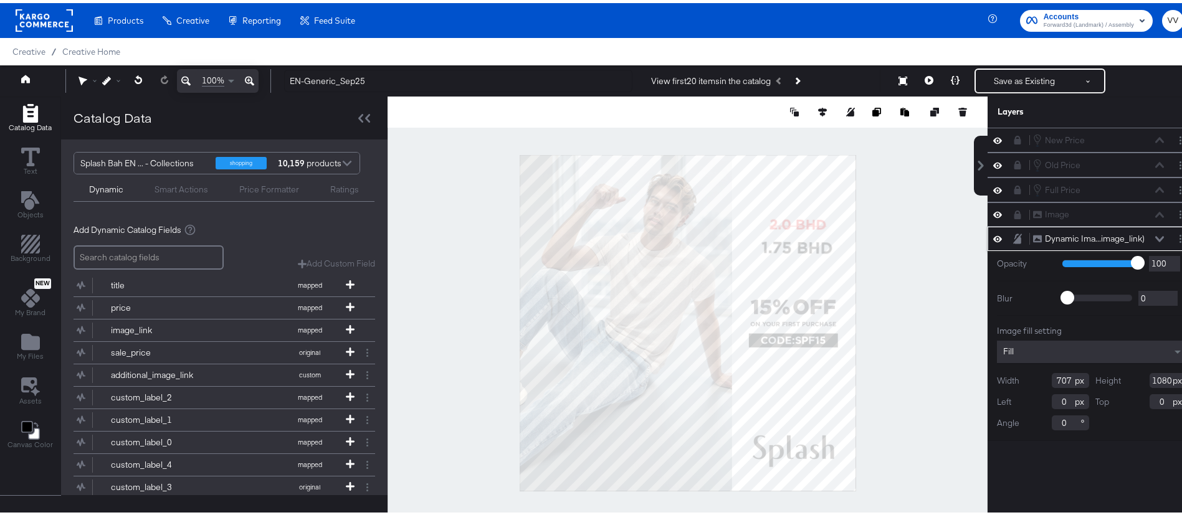
click at [1013, 236] on icon at bounding box center [1017, 236] width 9 height 10
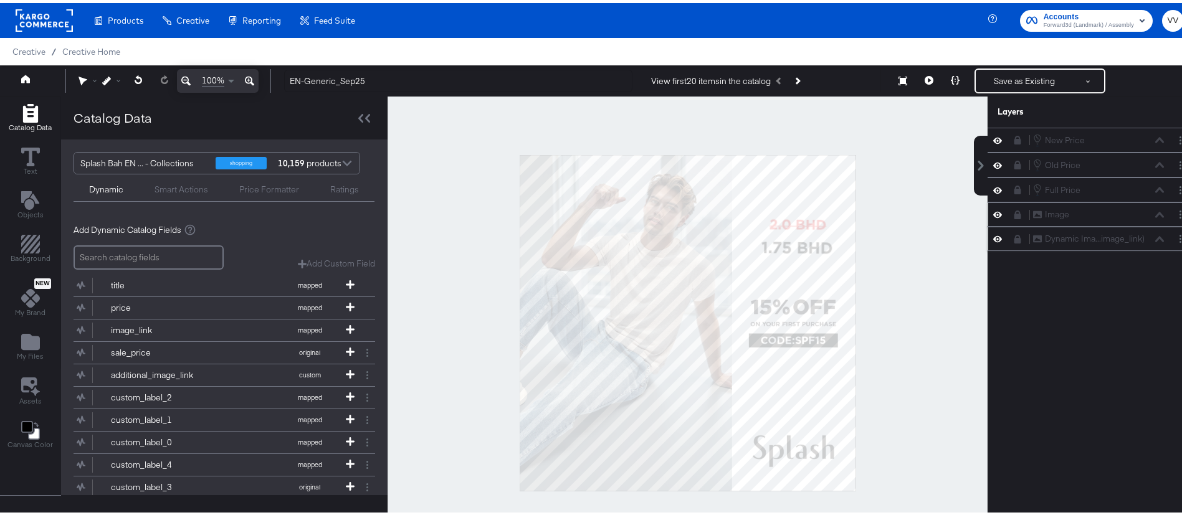
click at [1015, 212] on icon at bounding box center [1018, 212] width 7 height 9
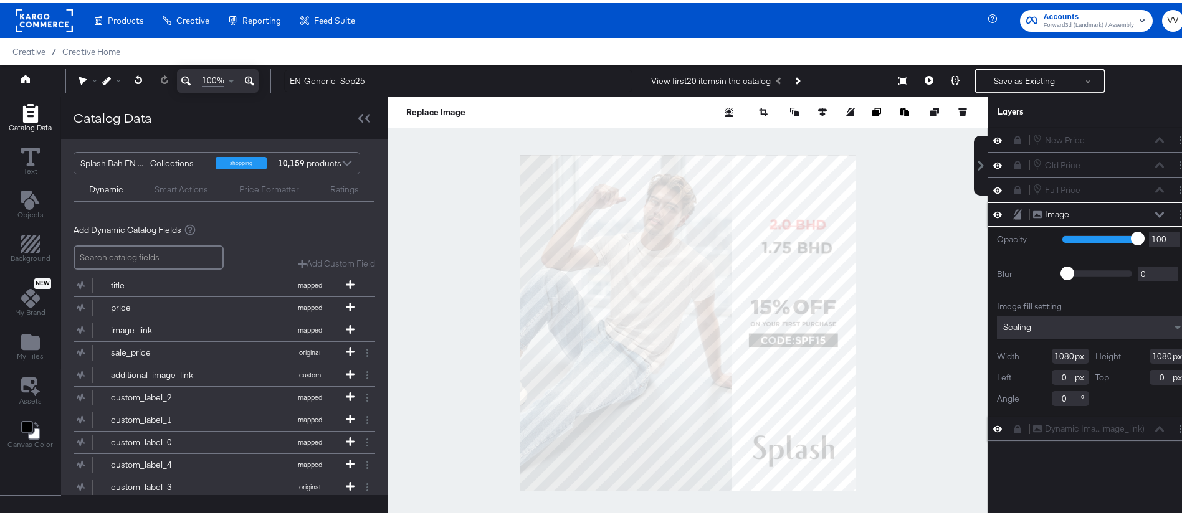
click at [1013, 212] on icon at bounding box center [1017, 211] width 9 height 10
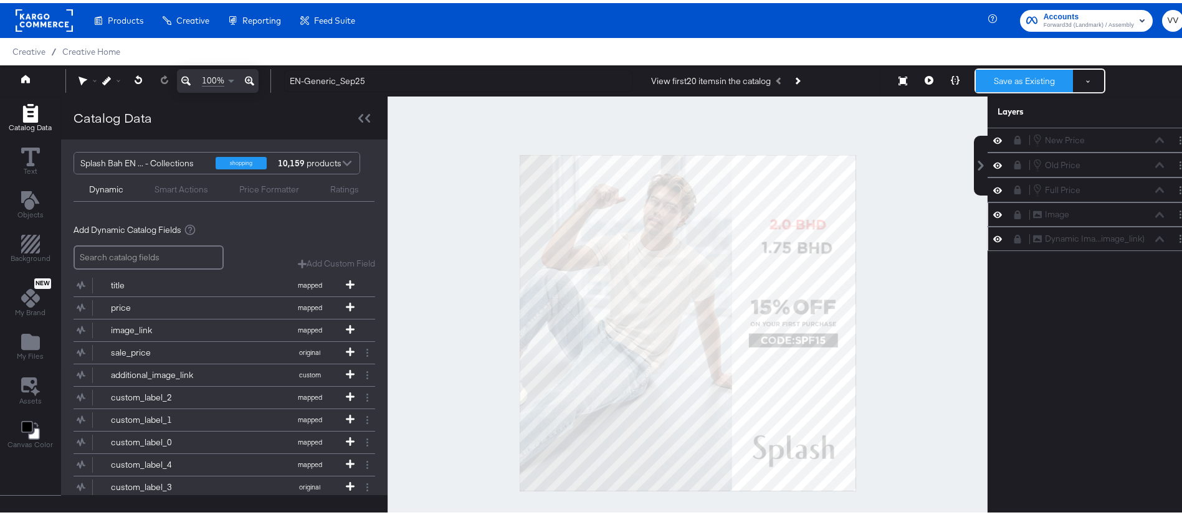
click at [1007, 82] on button "Save as Existing" at bounding box center [1024, 78] width 97 height 22
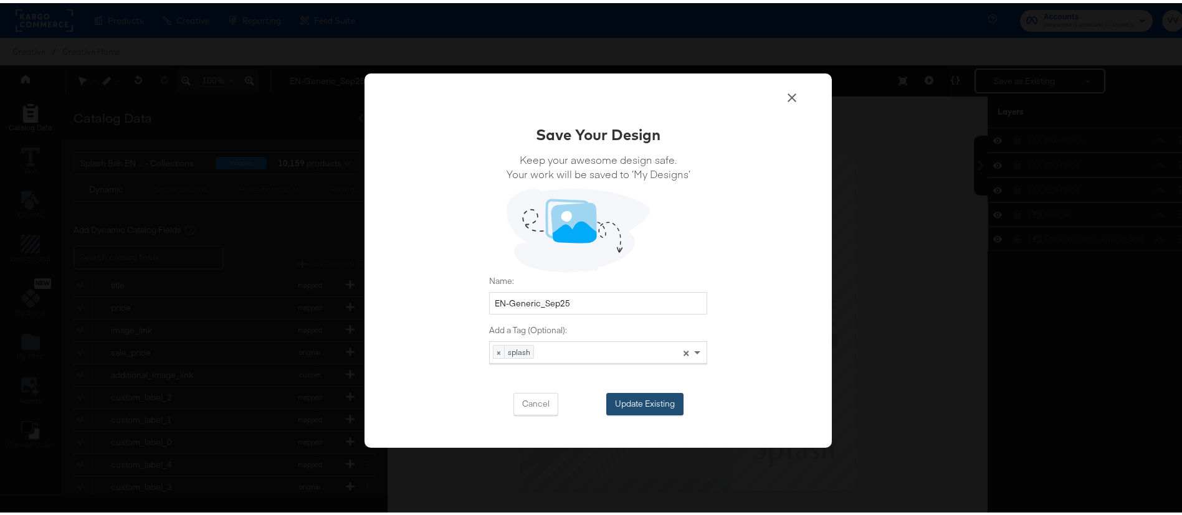
click at [670, 398] on button "Update Existing" at bounding box center [644, 401] width 77 height 22
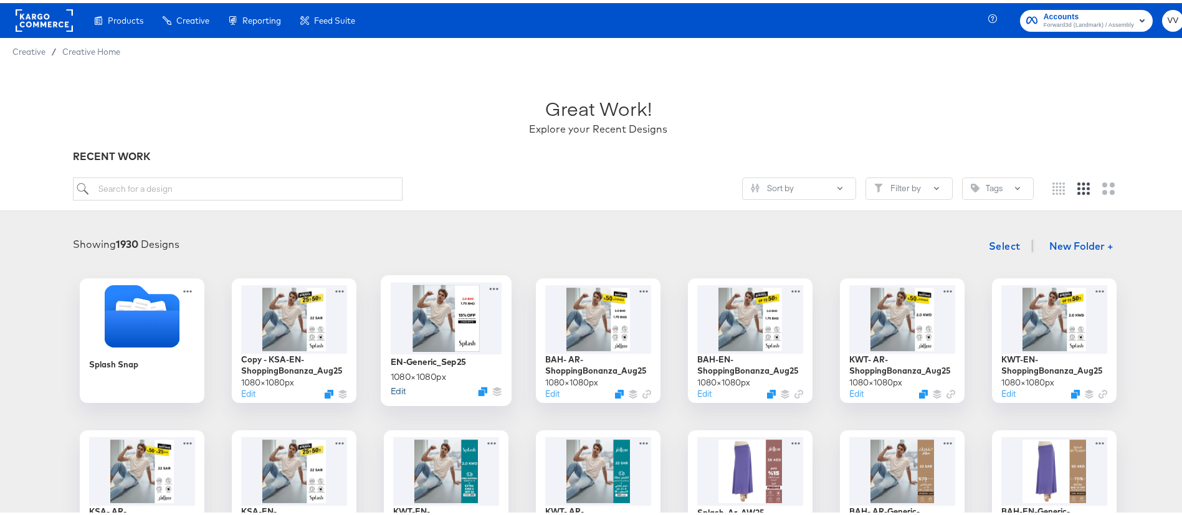
click at [394, 386] on button "Edit" at bounding box center [398, 388] width 15 height 12
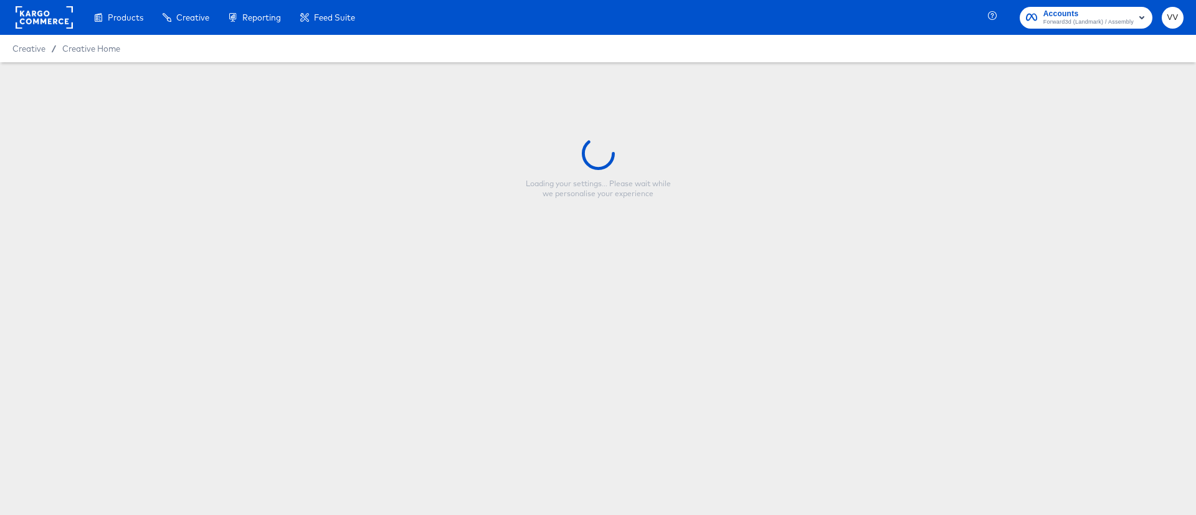
type input "EN-Generic_Sep25"
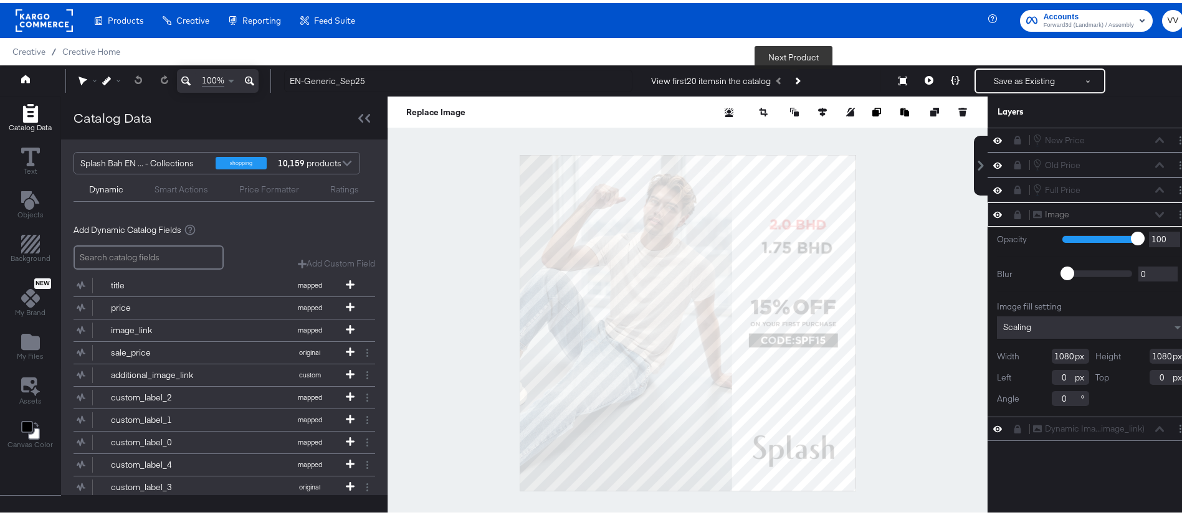
click at [793, 79] on icon "Next Product" at bounding box center [796, 77] width 7 height 7
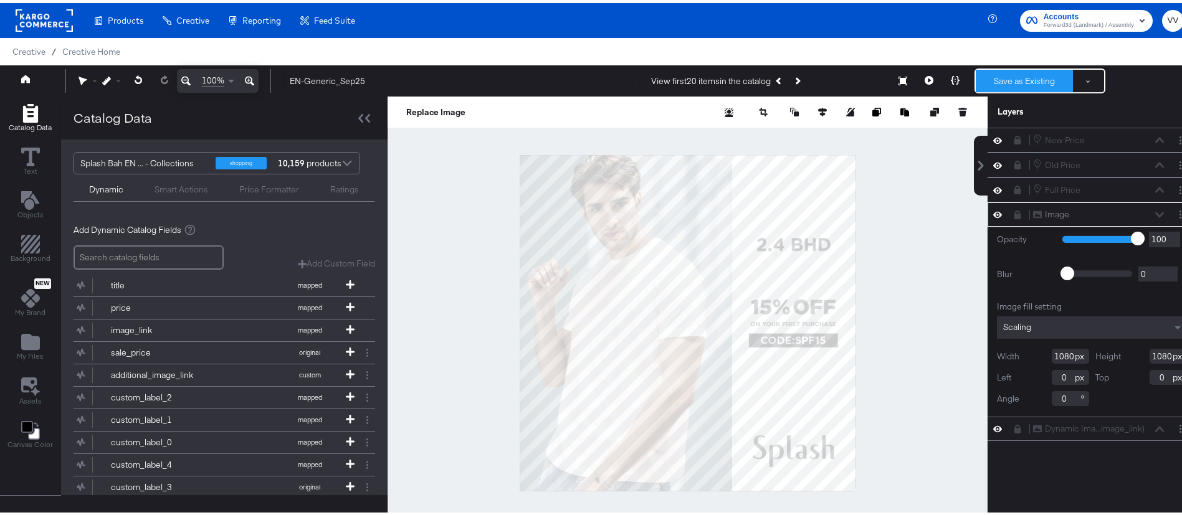
click at [1014, 84] on button "Save as Existing" at bounding box center [1024, 78] width 97 height 22
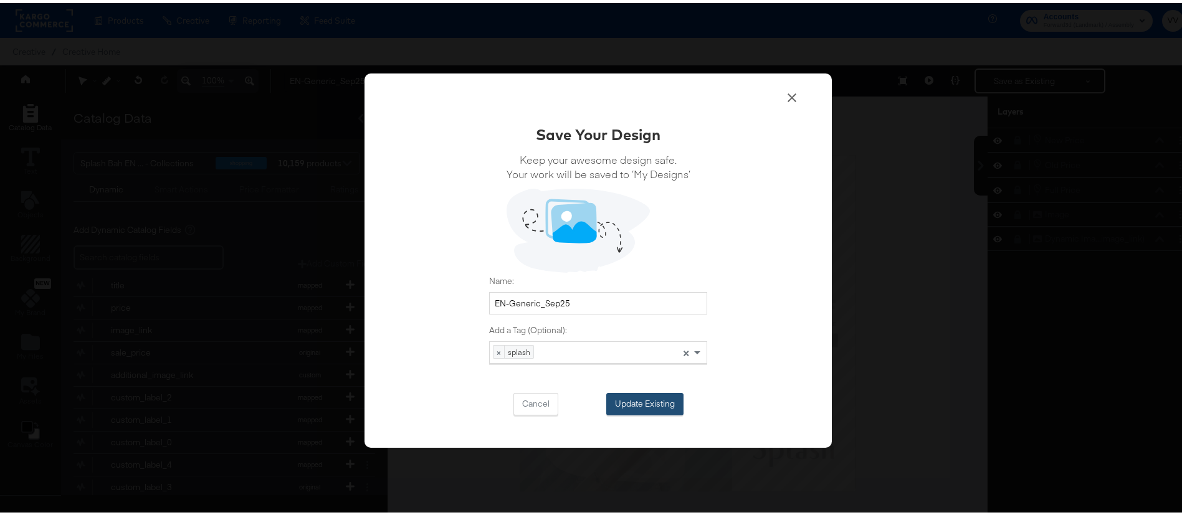
click at [652, 398] on button "Update Existing" at bounding box center [644, 401] width 77 height 22
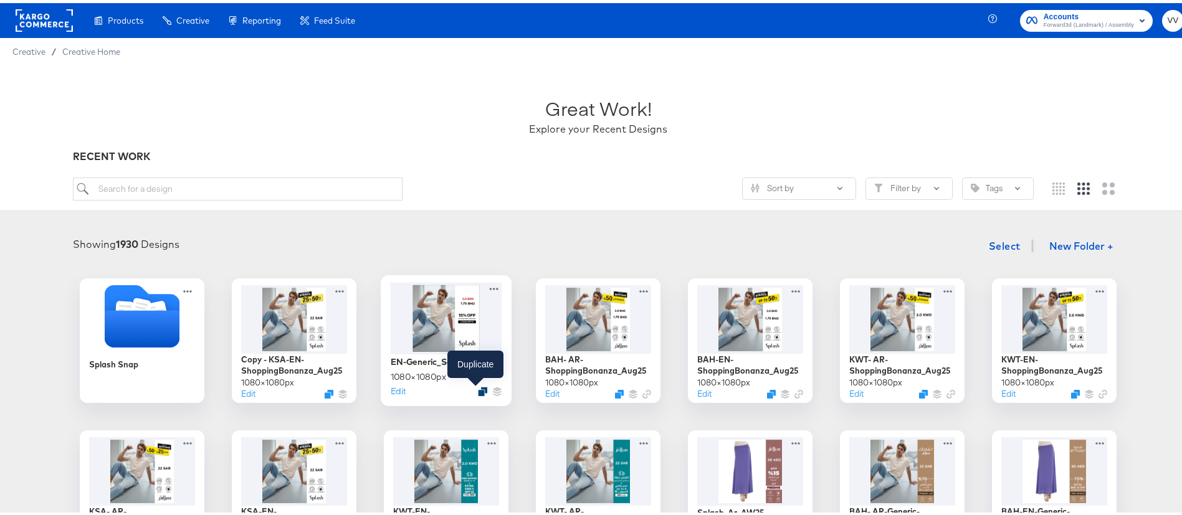
click at [478, 386] on icon "Duplicate" at bounding box center [482, 388] width 9 height 9
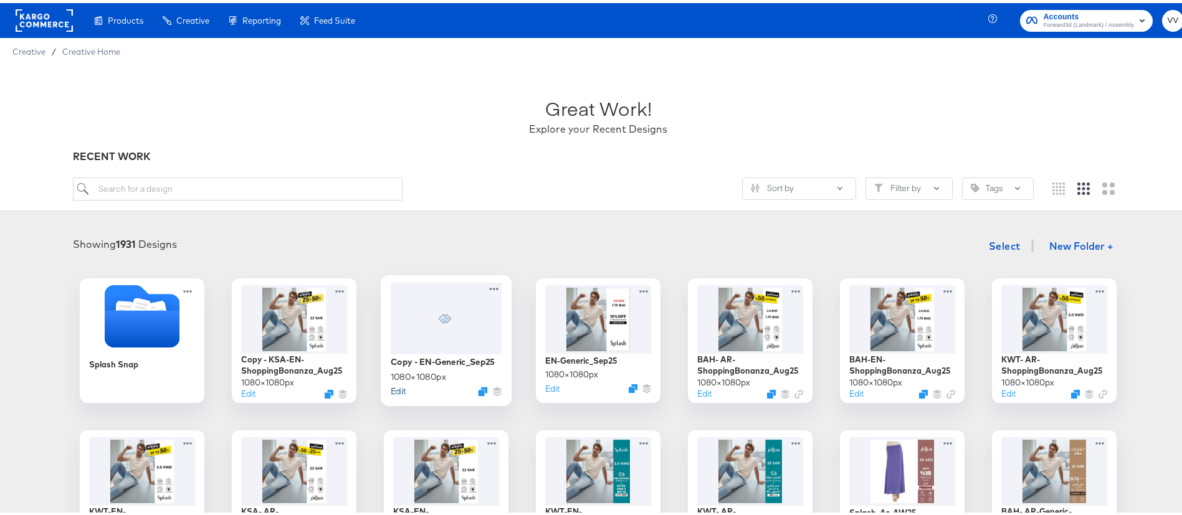
click at [397, 387] on button "Edit" at bounding box center [398, 388] width 15 height 12
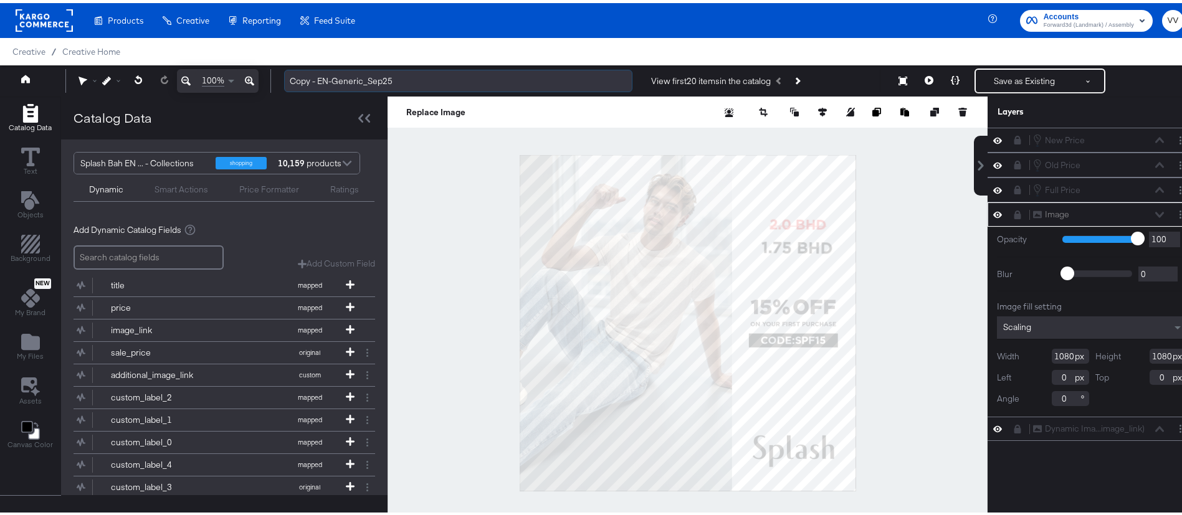
click at [318, 75] on input "Copy - EN-Generic_Sep25" at bounding box center [458, 78] width 348 height 23
click at [337, 79] on input "EN-Generic_Sep25" at bounding box center [458, 78] width 348 height 23
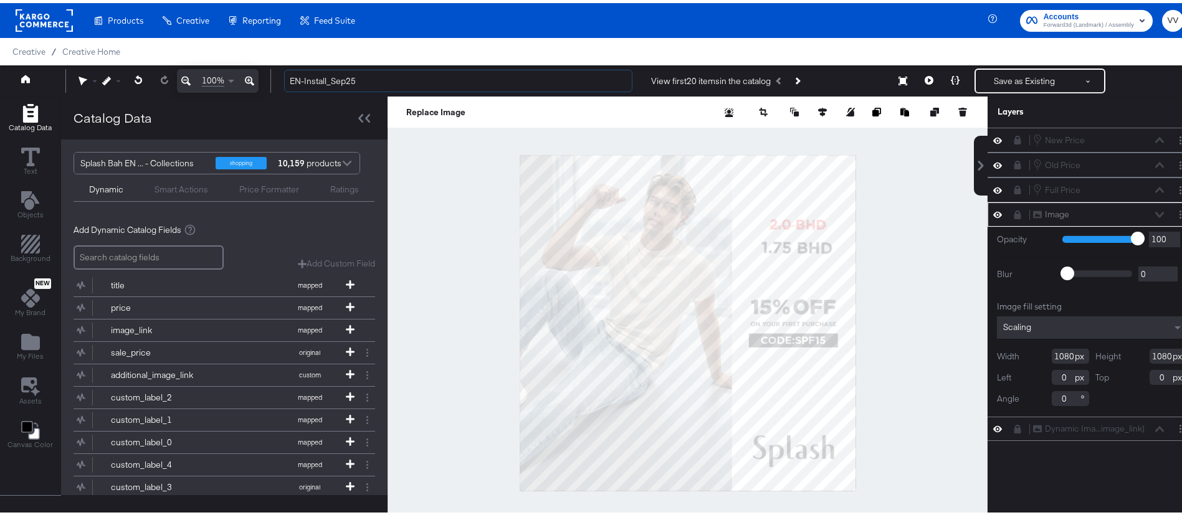
type input "EN-Install_Sep25"
click at [1013, 212] on button at bounding box center [1018, 212] width 10 height 10
click at [1013, 212] on button at bounding box center [1018, 212] width 10 height 12
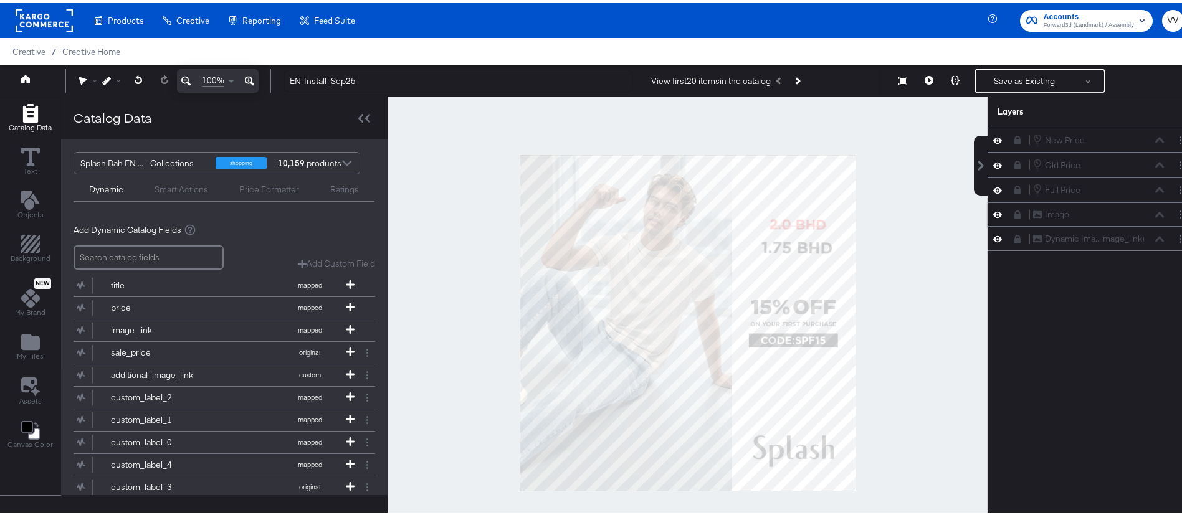
click at [1005, 219] on div "Image Image" at bounding box center [1092, 211] width 209 height 24
click at [1015, 214] on icon at bounding box center [1018, 212] width 7 height 9
click at [36, 335] on icon "Add Files" at bounding box center [30, 339] width 19 height 16
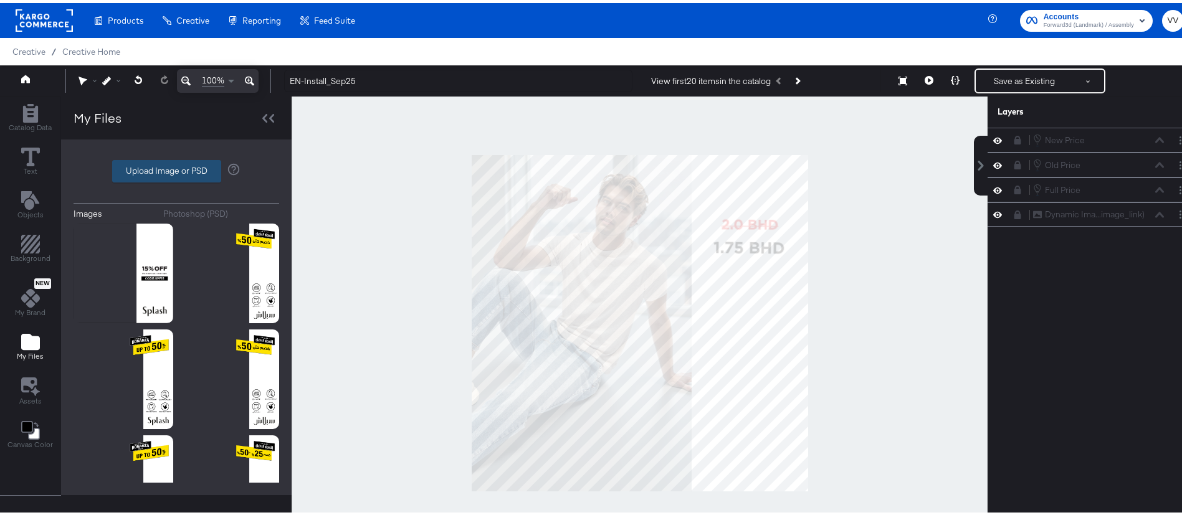
click at [185, 175] on label "Upload Image or PSD" at bounding box center [167, 168] width 108 height 21
click at [176, 168] on input "Upload Image or PSD" at bounding box center [176, 168] width 0 height 0
type input "C:\fakepath\DIT_Install_4Sep.png"
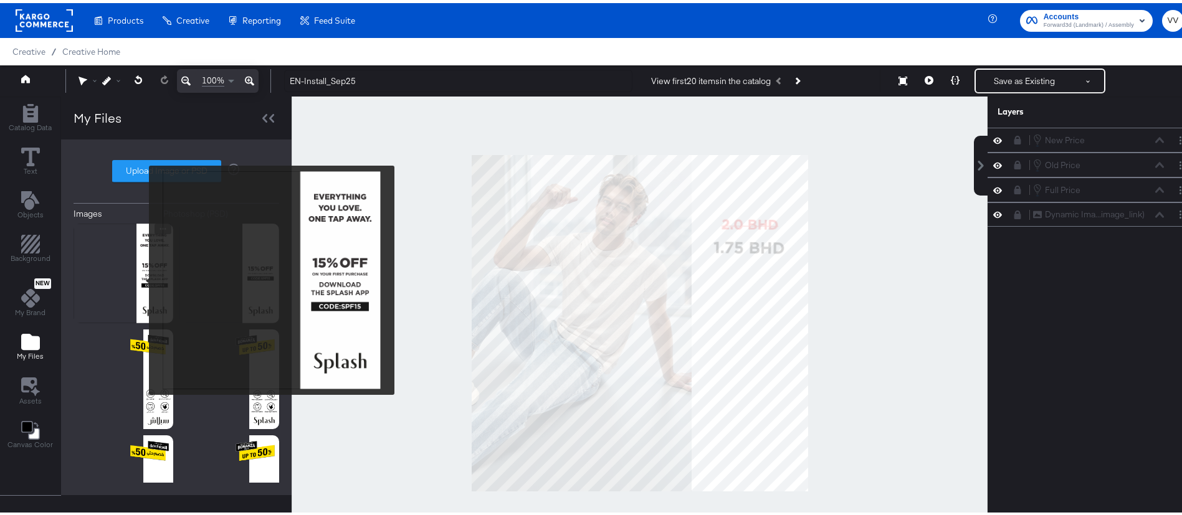
click at [141, 277] on img at bounding box center [124, 271] width 100 height 100
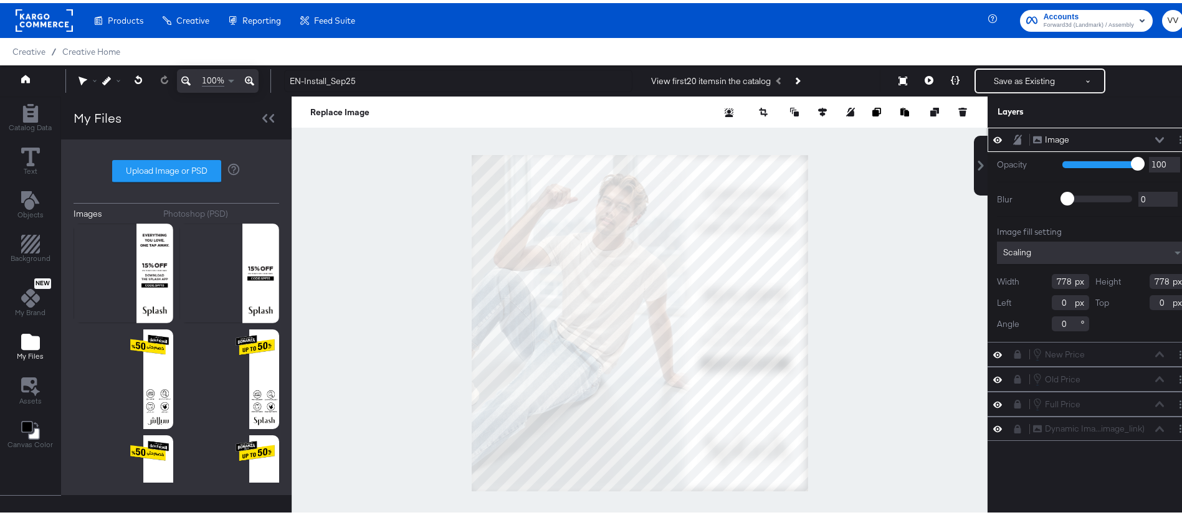
click at [808, 483] on div at bounding box center [640, 320] width 696 height 454
type input "1080"
click at [1013, 138] on icon at bounding box center [1017, 136] width 9 height 10
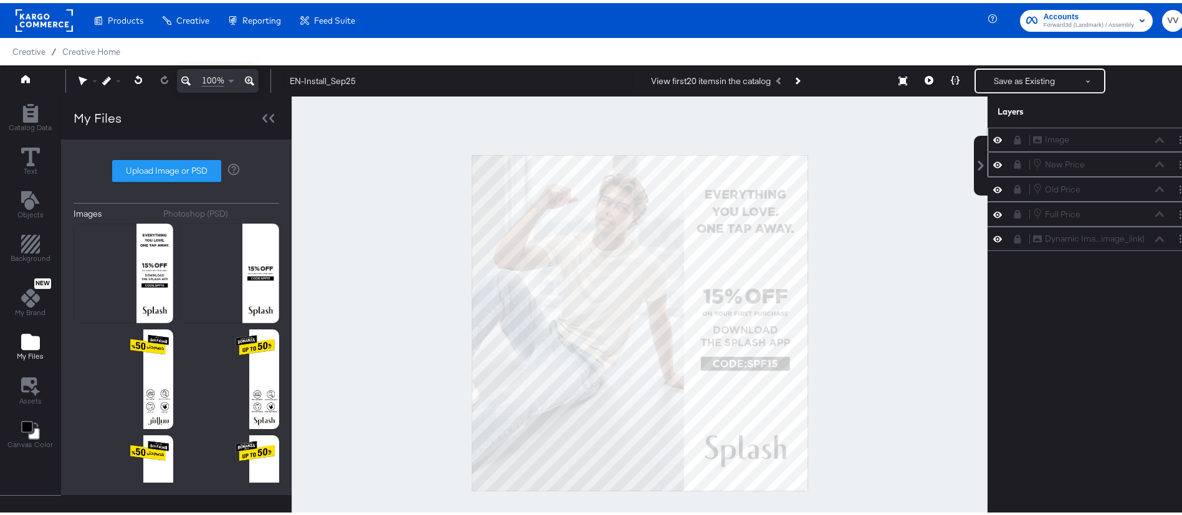
click at [1013, 159] on icon at bounding box center [1017, 161] width 9 height 9
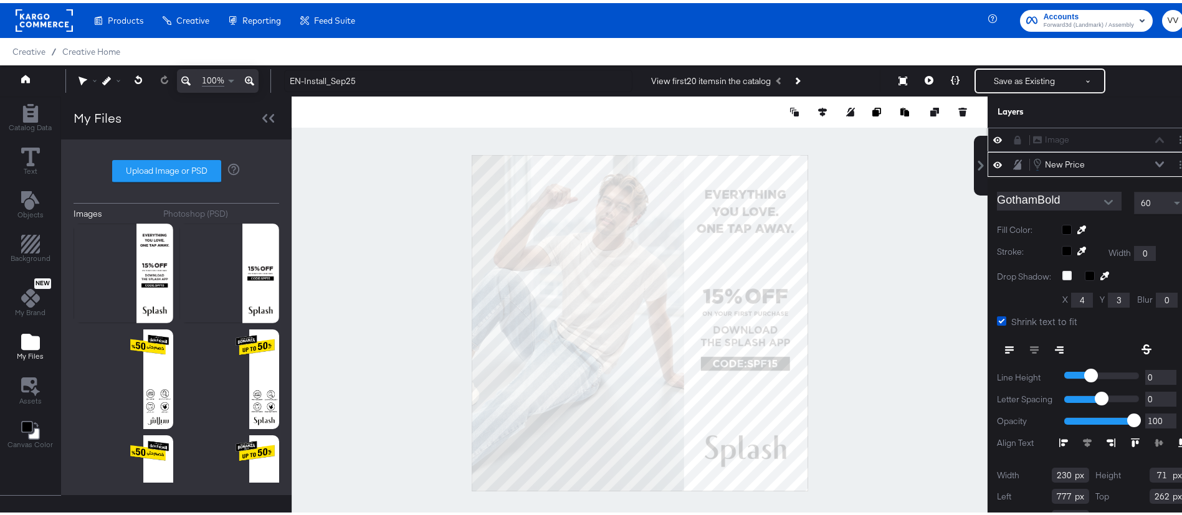
scroll to position [19, 0]
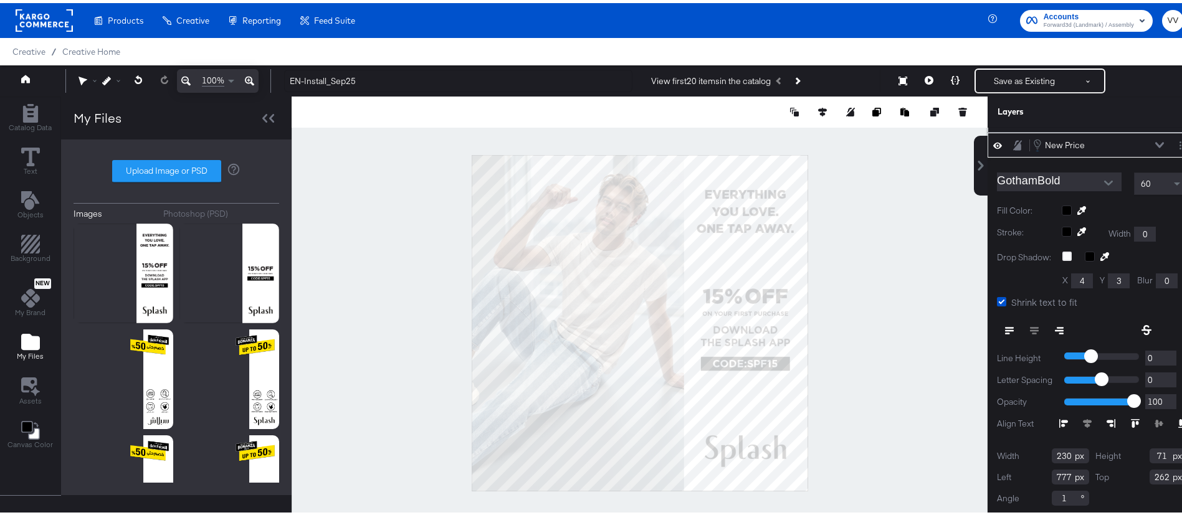
click at [1013, 144] on icon at bounding box center [1017, 142] width 9 height 10
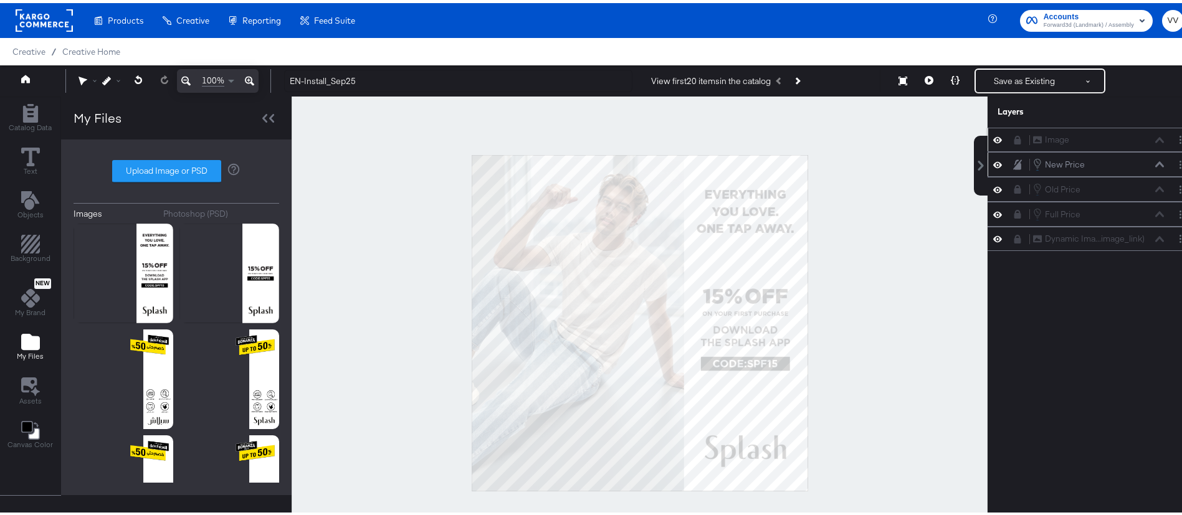
scroll to position [0, 0]
drag, startPoint x: 1033, startPoint y: 136, endPoint x: 1034, endPoint y: 249, distance: 113.4
click at [1034, 249] on div "Image Image" at bounding box center [1085, 243] width 132 height 13
click at [1015, 137] on icon at bounding box center [1018, 137] width 7 height 9
click at [1015, 133] on icon at bounding box center [1018, 137] width 7 height 9
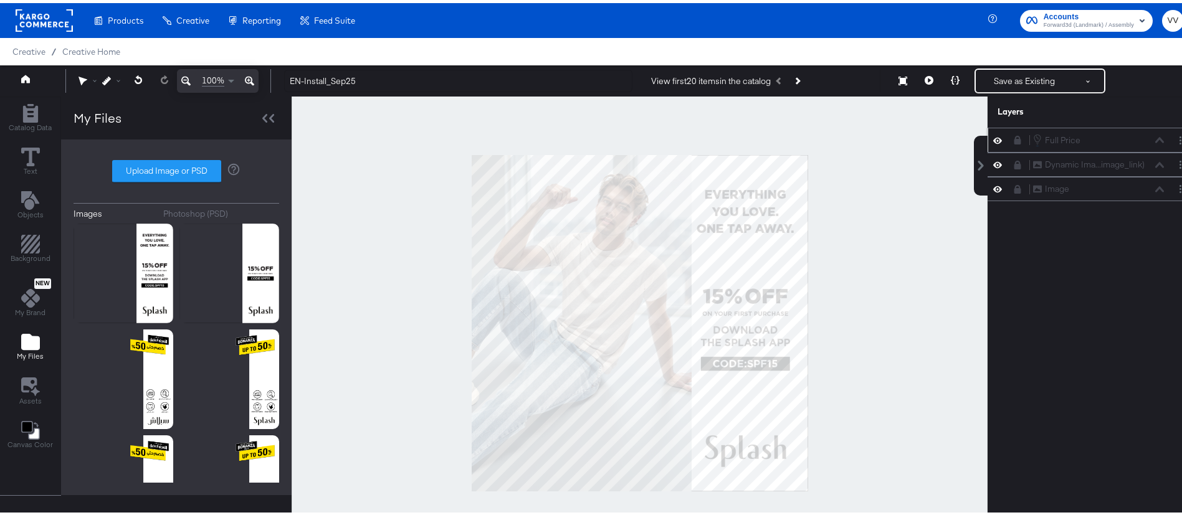
click at [1015, 136] on icon at bounding box center [1018, 137] width 7 height 9
click at [947, 196] on div at bounding box center [640, 320] width 696 height 454
click at [905, 224] on div at bounding box center [640, 320] width 696 height 454
click at [1015, 138] on icon at bounding box center [1018, 137] width 7 height 9
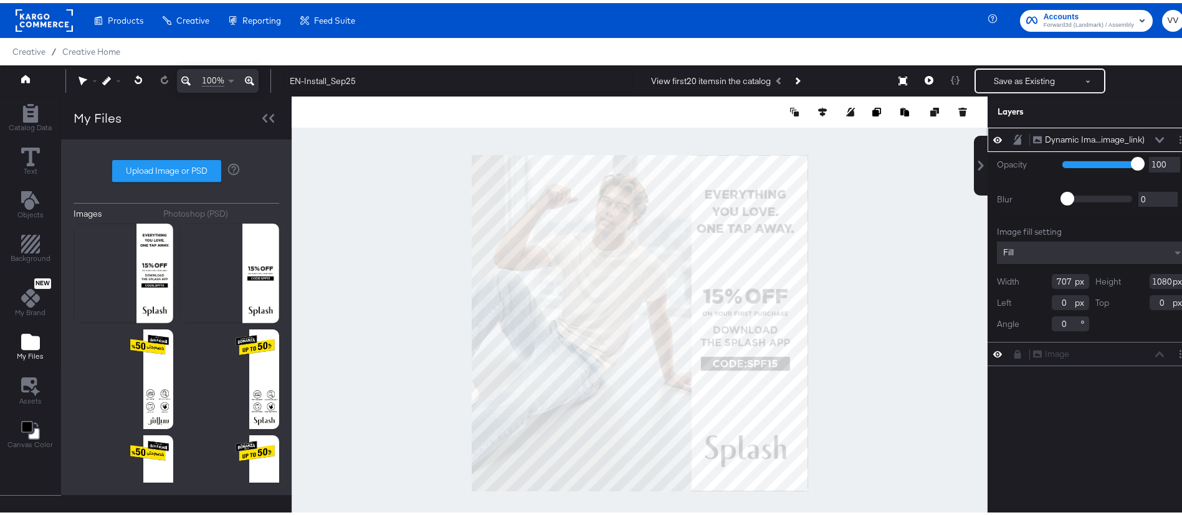
click at [1013, 138] on icon at bounding box center [1017, 136] width 9 height 10
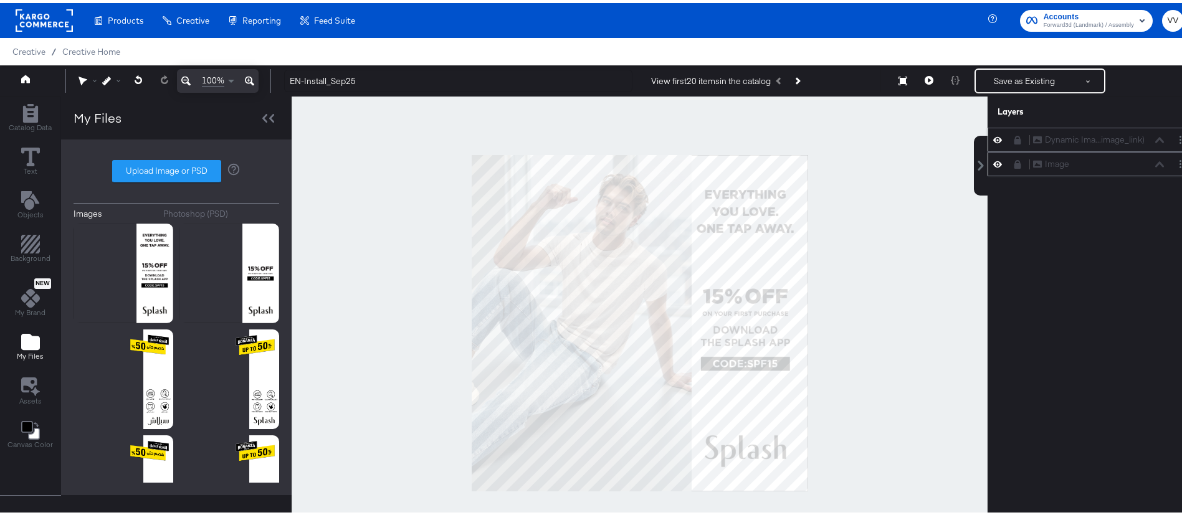
click at [1015, 163] on icon at bounding box center [1018, 161] width 7 height 9
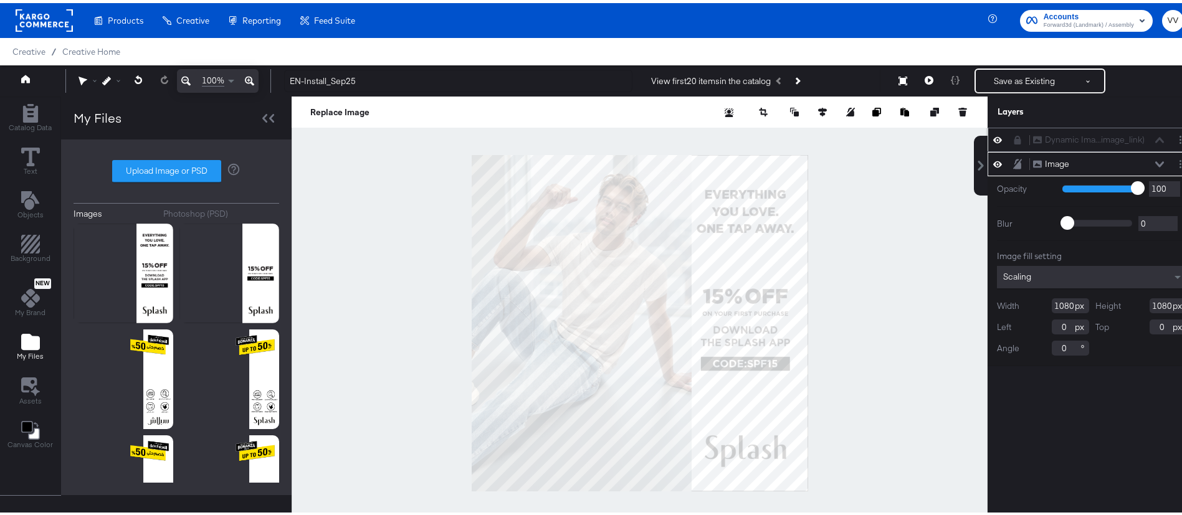
click at [1013, 163] on icon at bounding box center [1017, 161] width 9 height 10
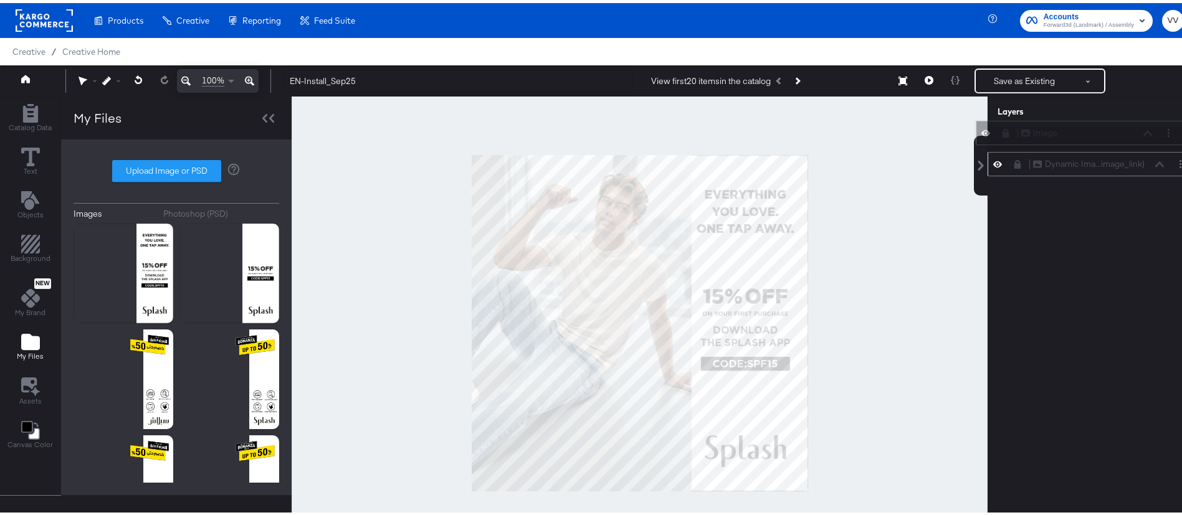
drag, startPoint x: 1031, startPoint y: 161, endPoint x: 1033, endPoint y: 127, distance: 34.4
click at [1033, 127] on div "Image Image" at bounding box center [1087, 129] width 132 height 13
click at [1015, 137] on icon at bounding box center [1018, 137] width 7 height 9
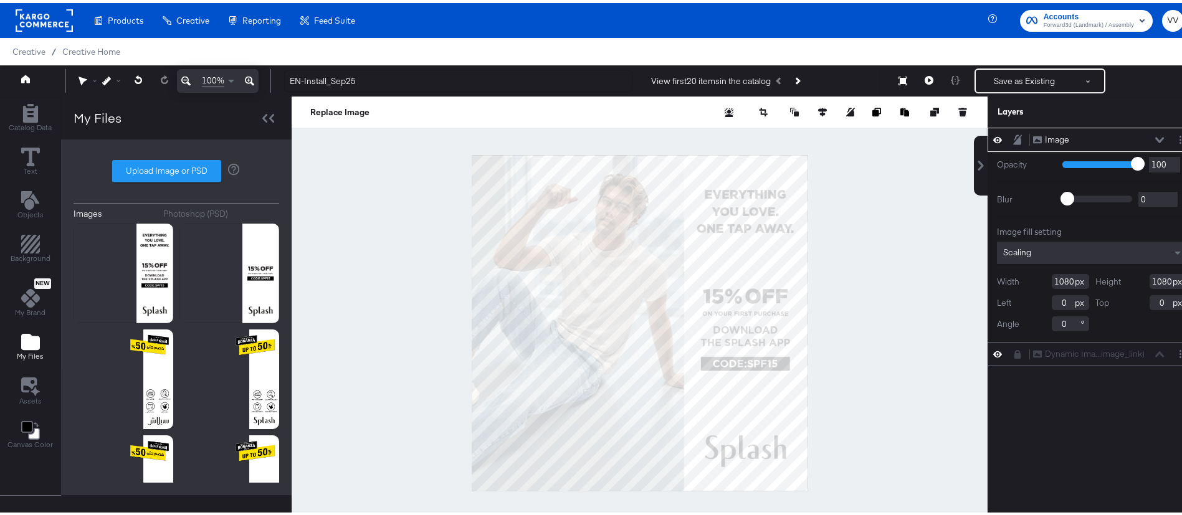
click at [1013, 137] on icon at bounding box center [1017, 136] width 9 height 10
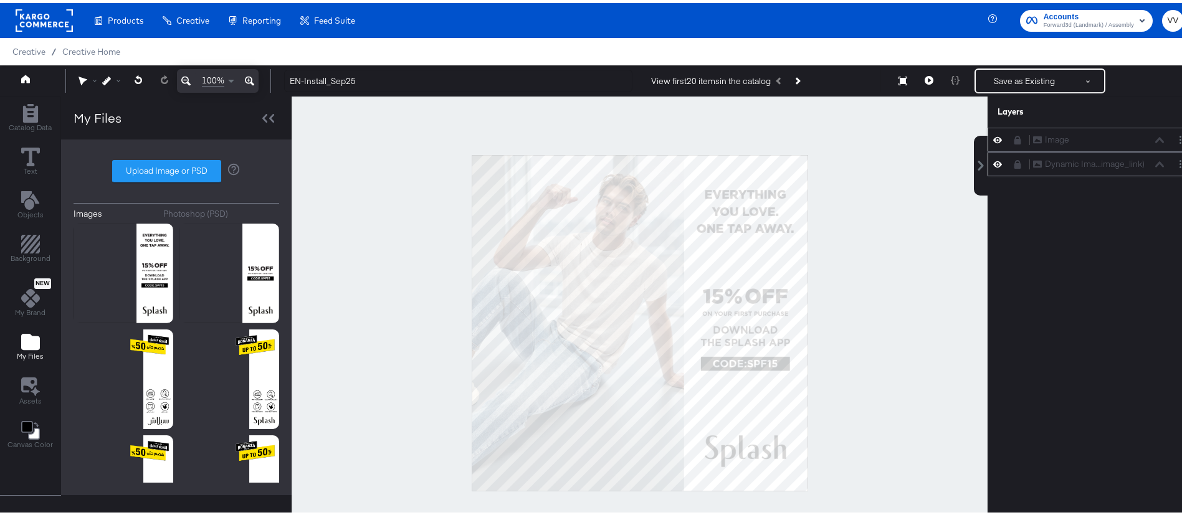
click at [1015, 158] on icon at bounding box center [1018, 161] width 7 height 9
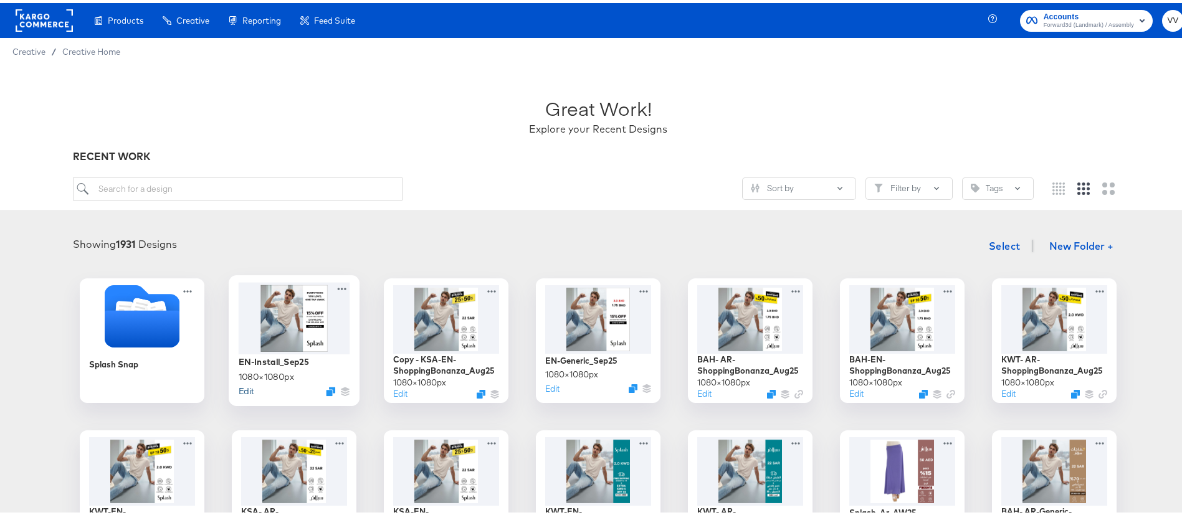
click at [246, 385] on button "Edit" at bounding box center [246, 388] width 15 height 12
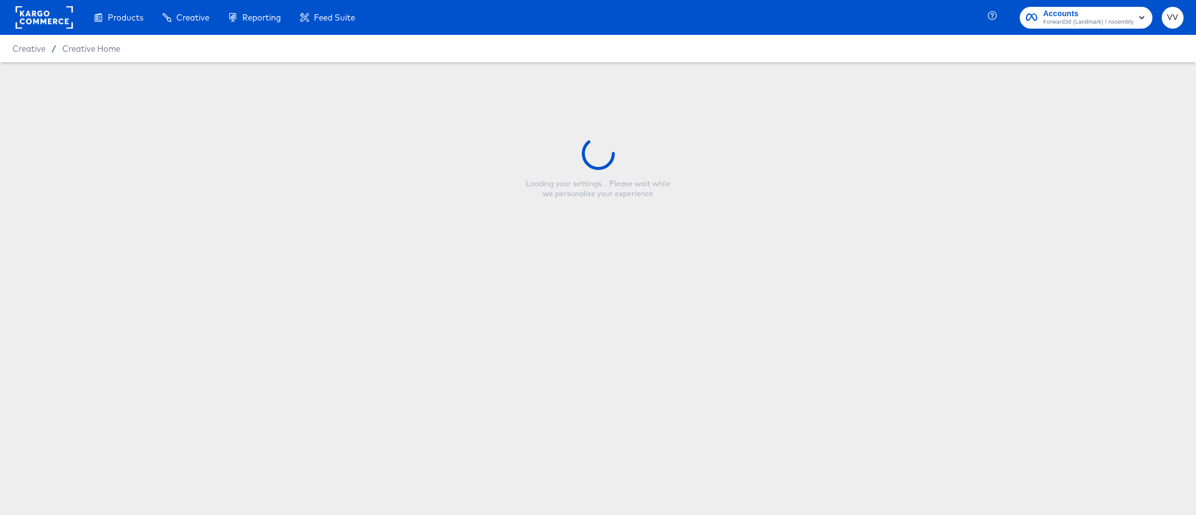
type input "EN-Install_Sep25"
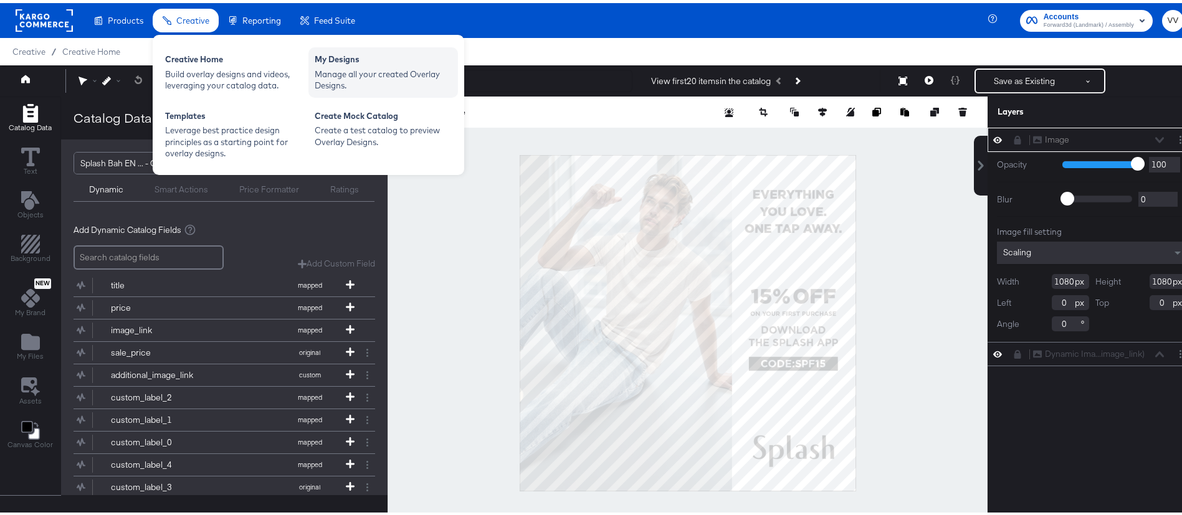
click at [324, 69] on div "Manage all your created Overlay Designs." at bounding box center [383, 76] width 137 height 23
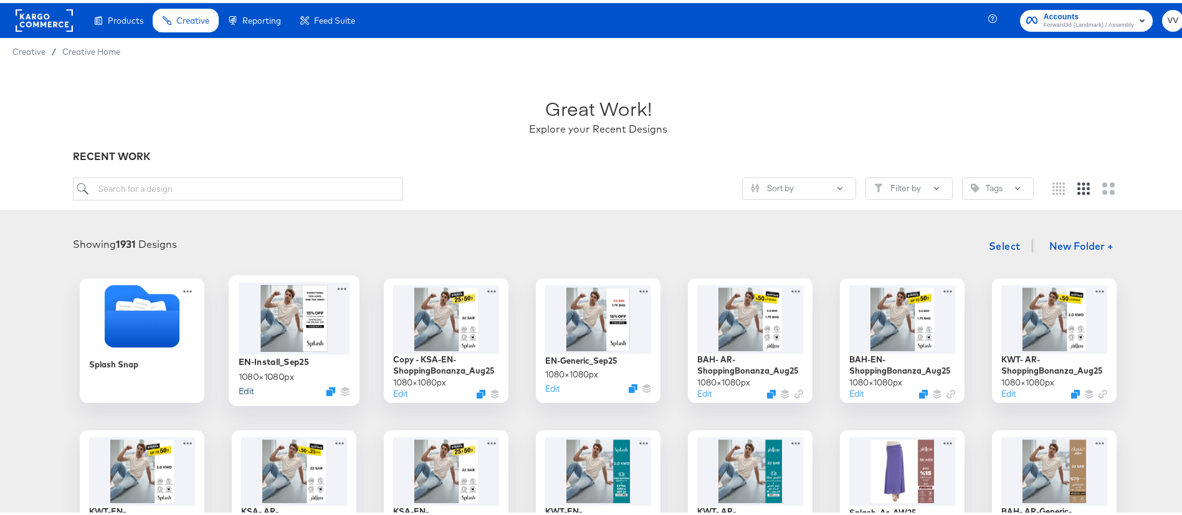
click at [239, 389] on button "Edit" at bounding box center [246, 388] width 15 height 12
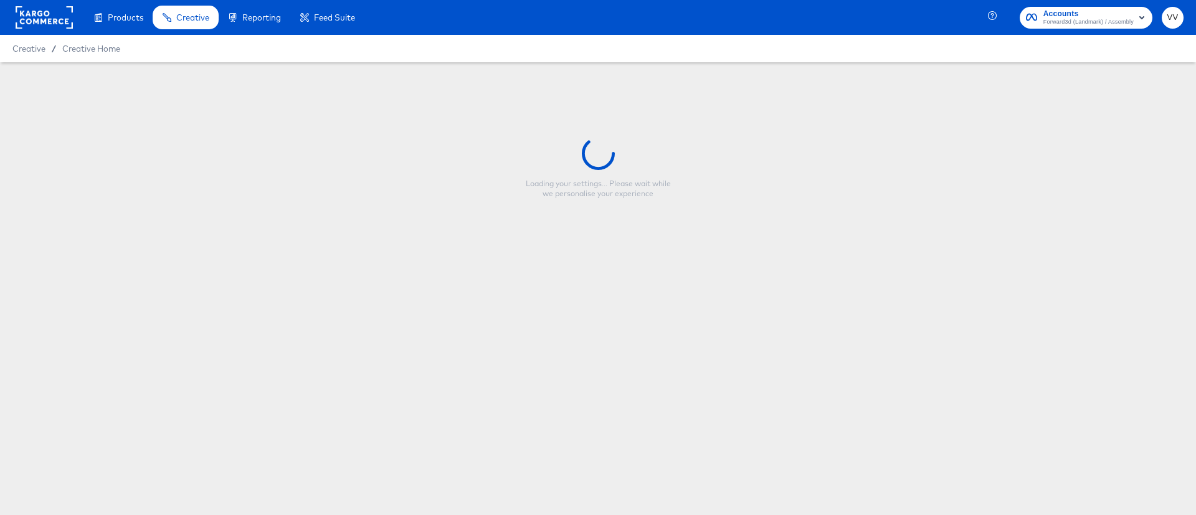
type input "EN-Install_Sep25"
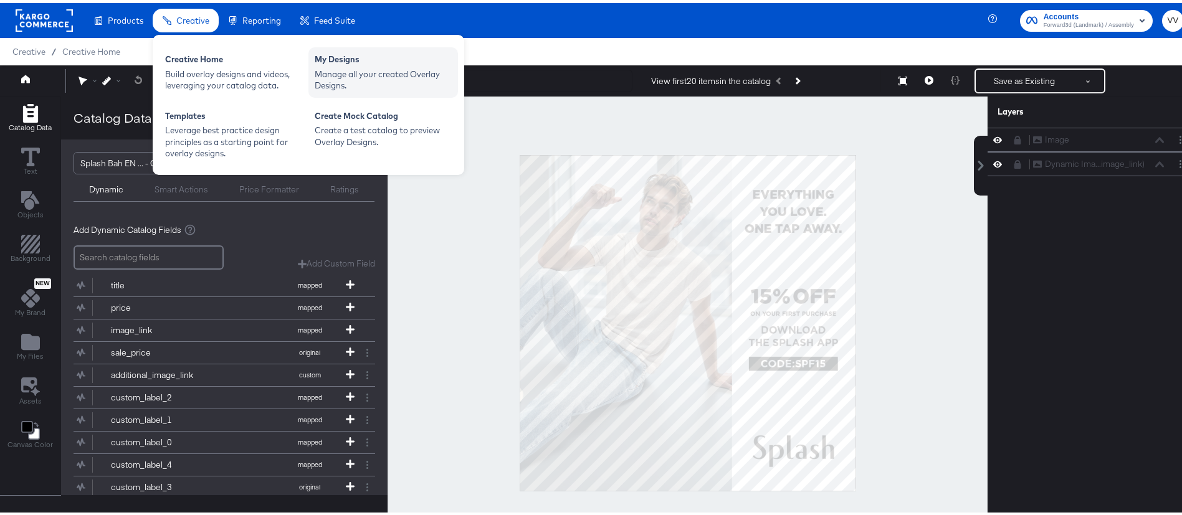
click at [341, 65] on div "Manage all your created Overlay Designs." at bounding box center [383, 76] width 137 height 23
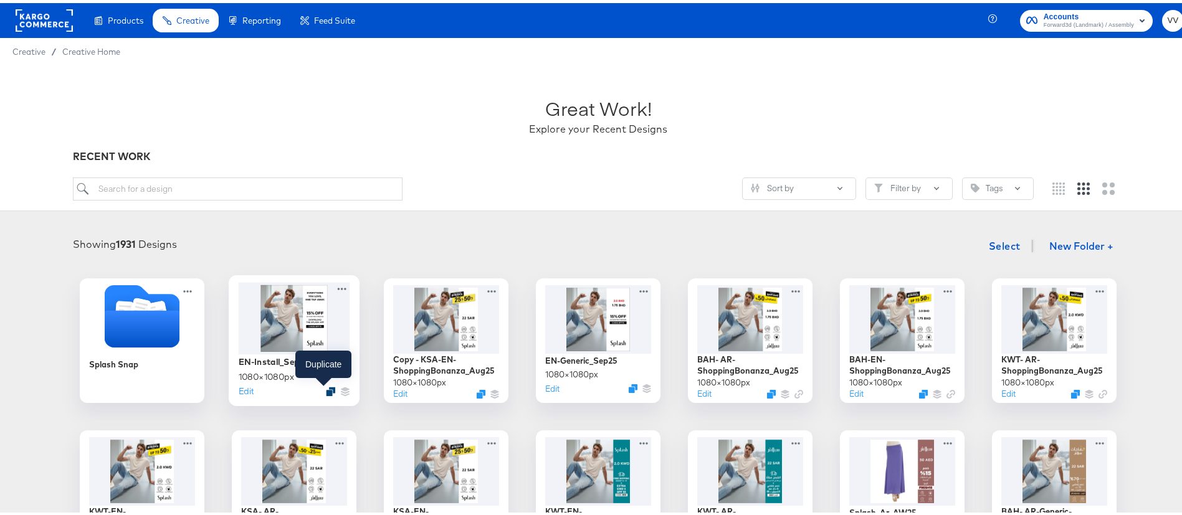
click at [326, 389] on icon "Duplicate" at bounding box center [330, 388] width 9 height 9
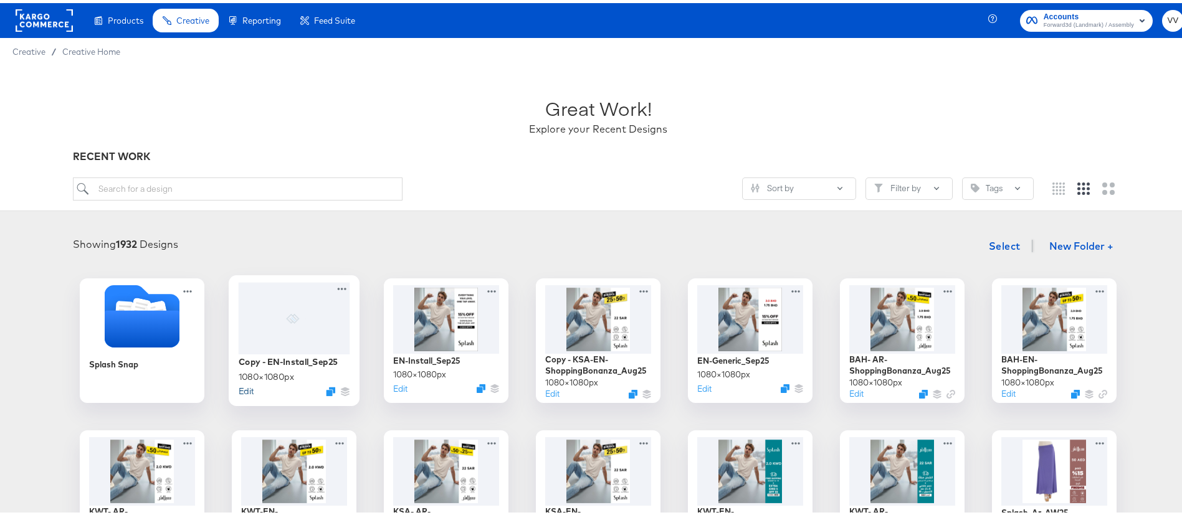
click at [244, 388] on button "Edit" at bounding box center [246, 388] width 15 height 12
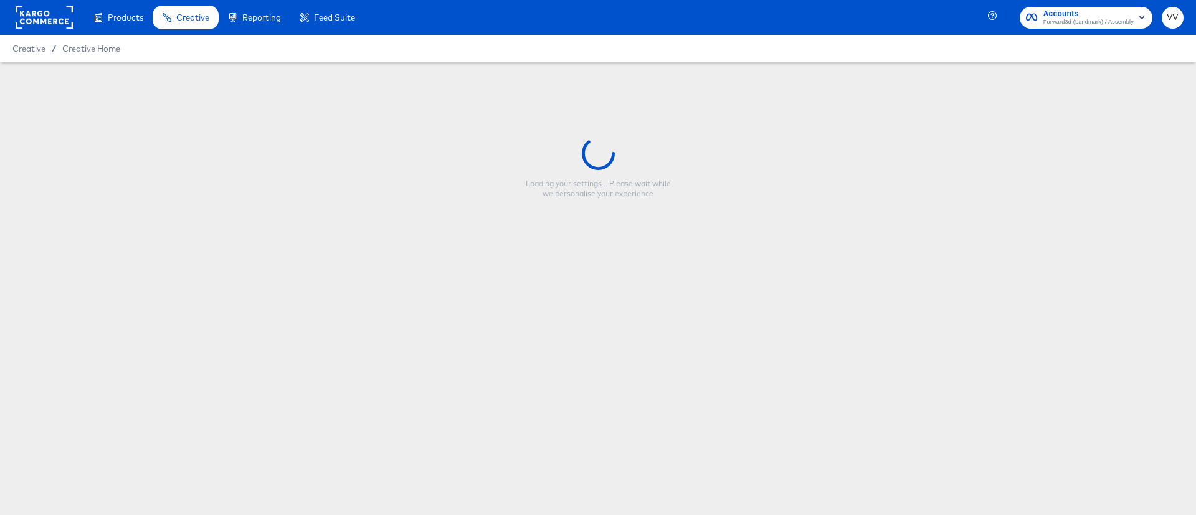
type input "Copy - EN-Install_Sep25"
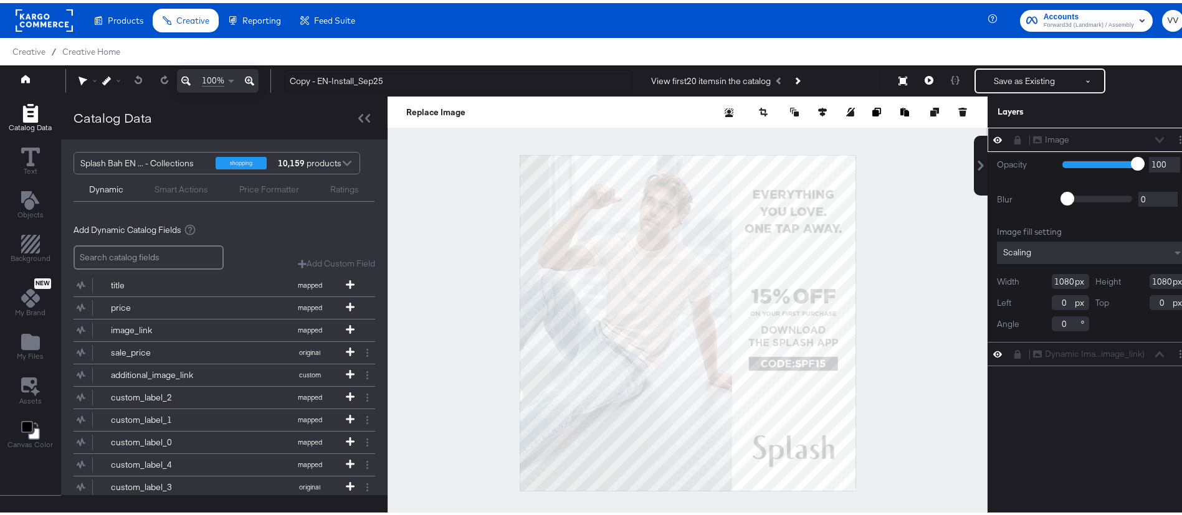
click at [1015, 137] on icon at bounding box center [1018, 137] width 7 height 9
click at [1013, 137] on icon at bounding box center [1017, 136] width 9 height 11
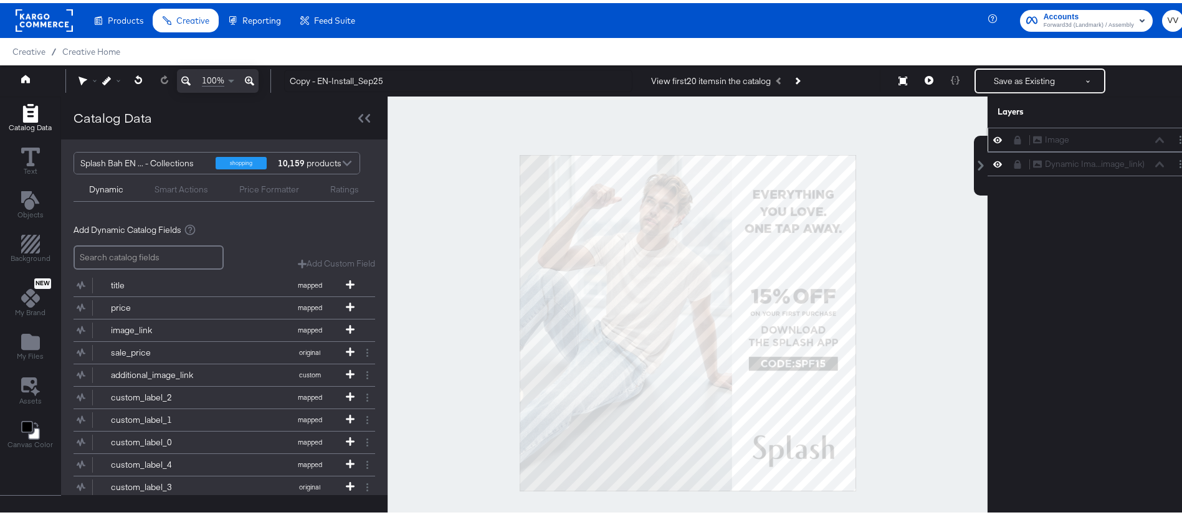
click at [1015, 137] on icon at bounding box center [1018, 137] width 7 height 9
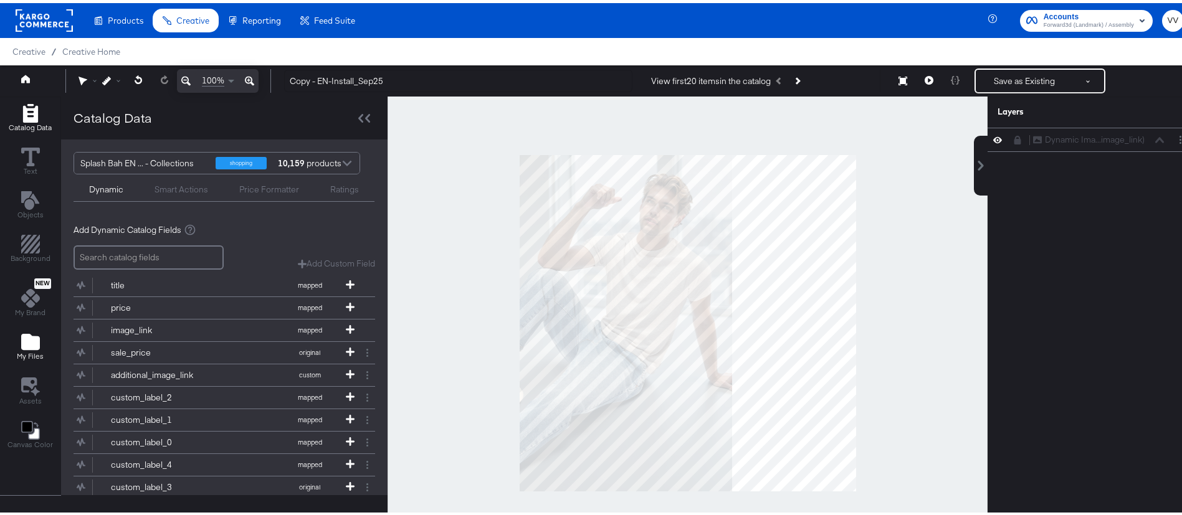
click at [33, 337] on icon "Add Files" at bounding box center [30, 339] width 19 height 16
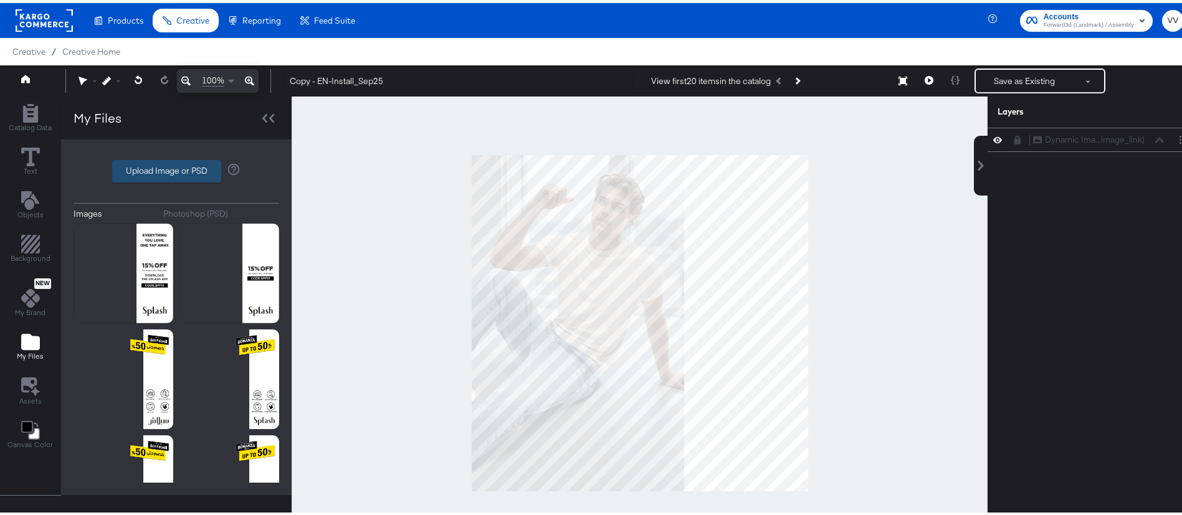
click at [185, 165] on label "Upload Image or PSD" at bounding box center [167, 168] width 108 height 21
click at [176, 168] on input "Upload Image or PSD" at bounding box center [176, 168] width 0 height 0
type input "C:\fakepath\DIT_NewIn_[DATE]png"
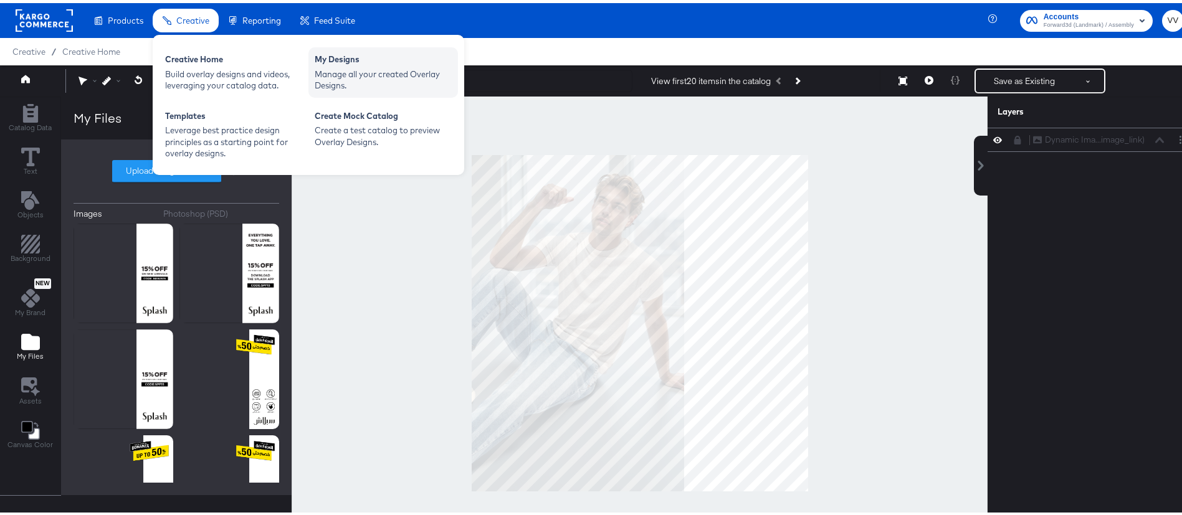
click at [343, 70] on div "Manage all your created Overlay Designs." at bounding box center [383, 76] width 137 height 23
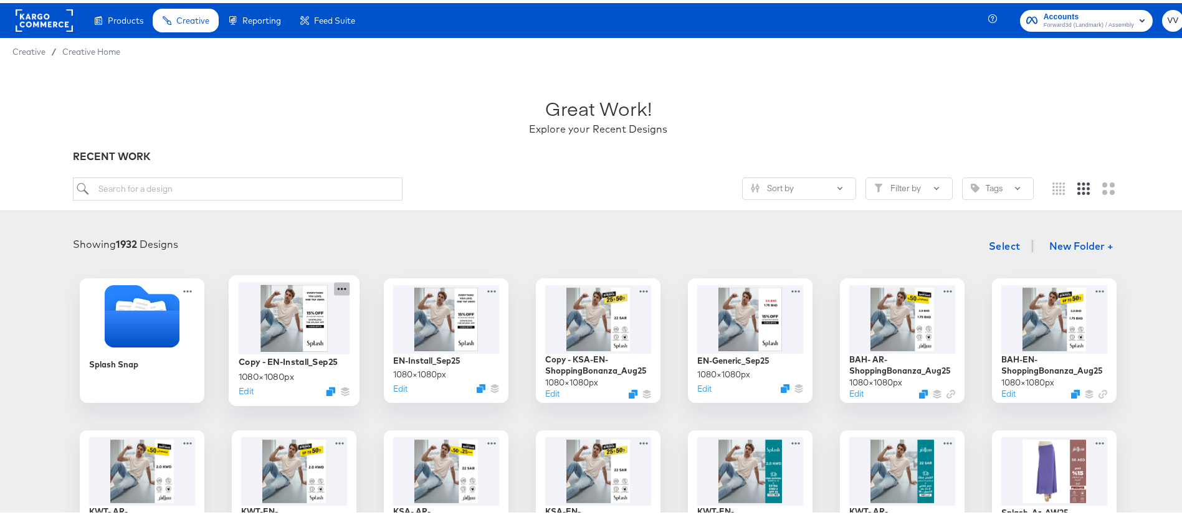
click at [338, 285] on icon at bounding box center [342, 286] width 9 height 2
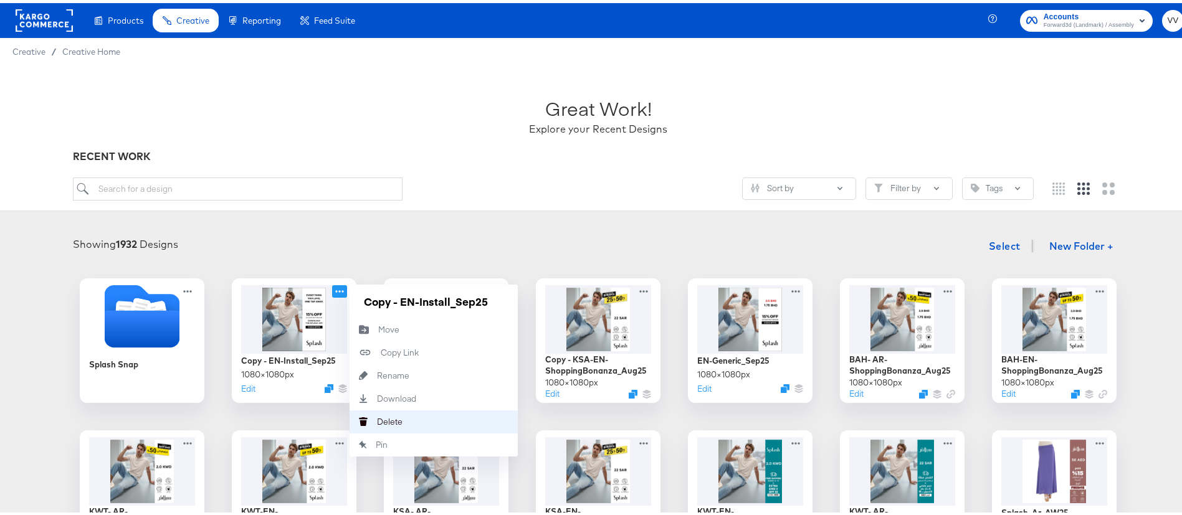
click at [377, 419] on div "[PERSON_NAME]" at bounding box center [377, 419] width 0 height 0
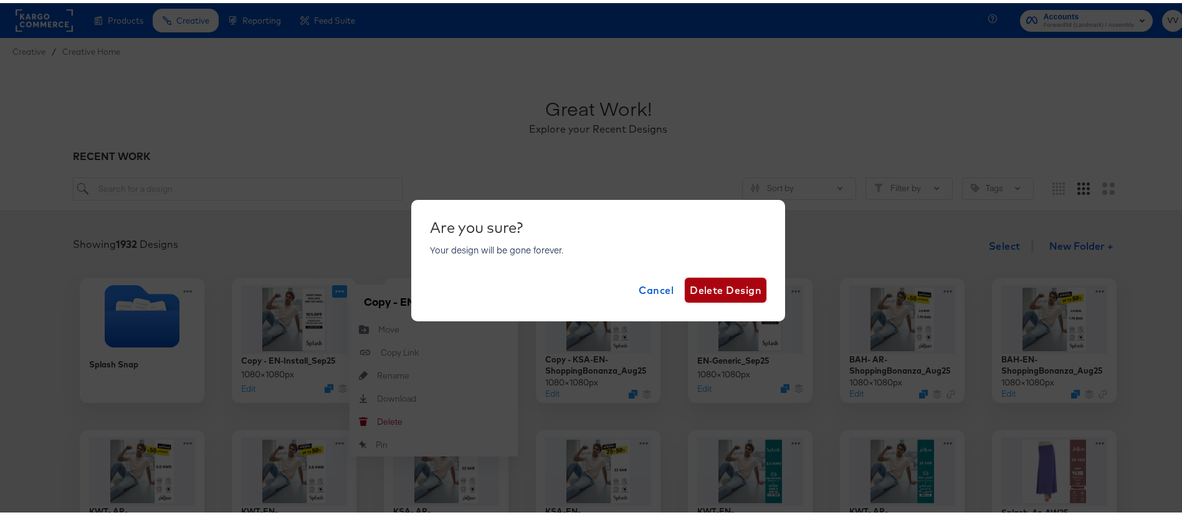
click at [715, 296] on button "Delete Design" at bounding box center [726, 287] width 82 height 25
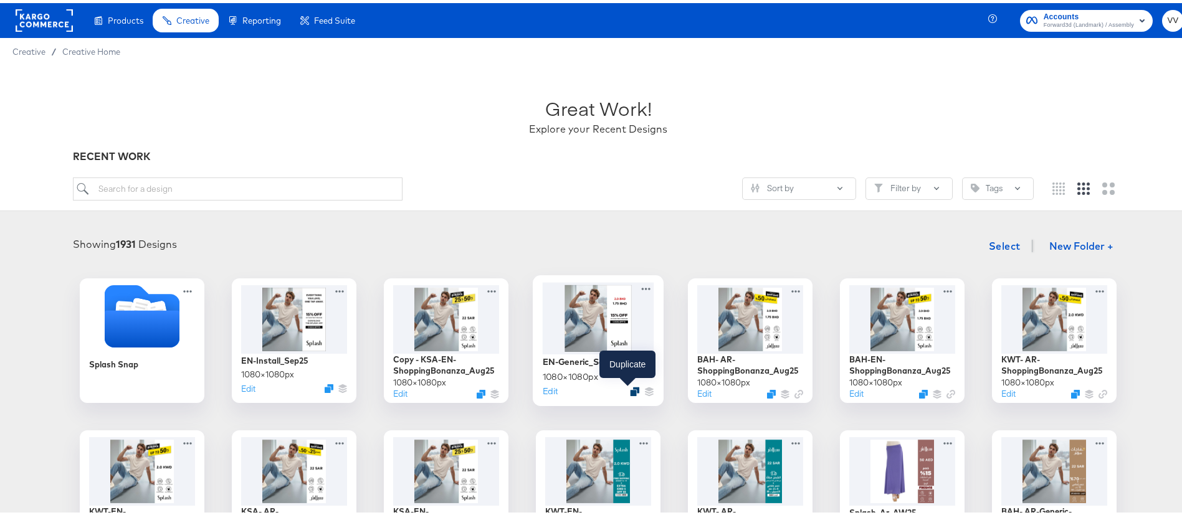
click at [630, 387] on icon "Duplicate" at bounding box center [634, 388] width 9 height 9
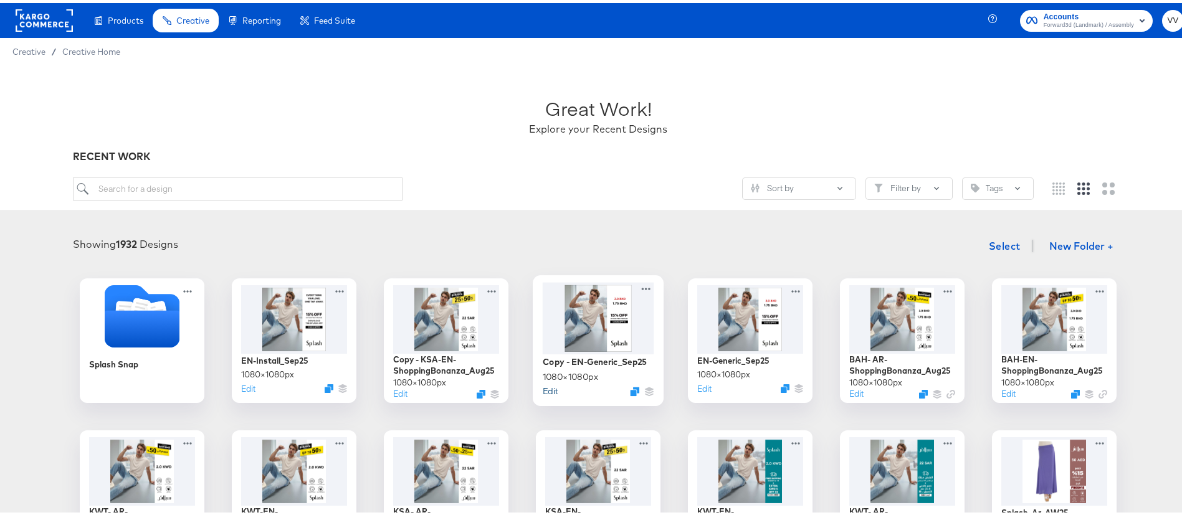
click at [543, 388] on button "Edit" at bounding box center [550, 388] width 15 height 12
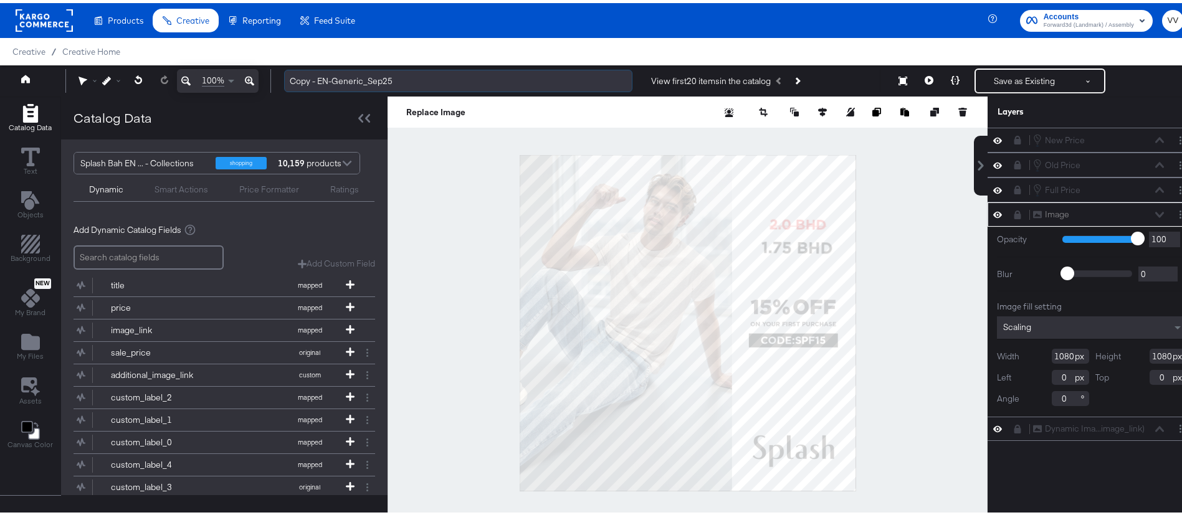
click at [317, 79] on input "Copy - EN-Generic_Sep25" at bounding box center [458, 78] width 348 height 23
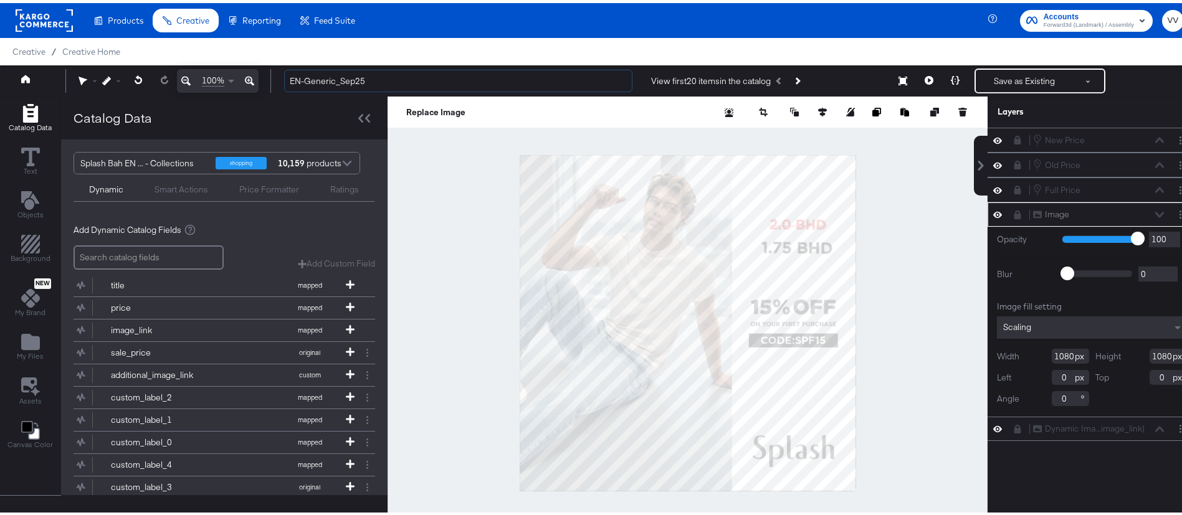
type input "EN-Generic_Sep25"
click at [1013, 213] on div at bounding box center [1021, 212] width 17 height 10
click at [1015, 211] on icon at bounding box center [1018, 212] width 7 height 9
click at [1013, 211] on icon at bounding box center [1017, 211] width 9 height 11
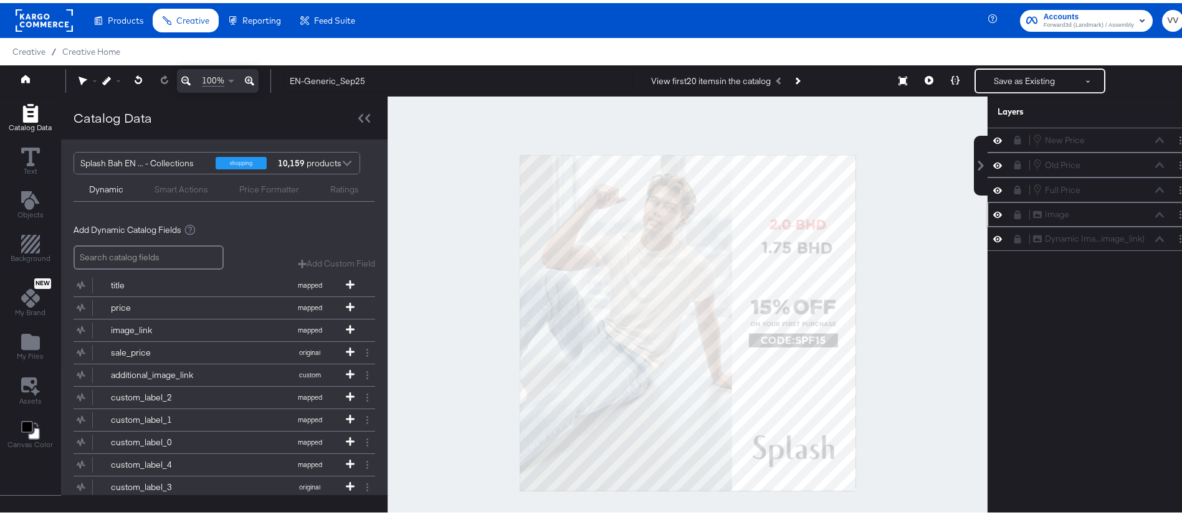
click at [1015, 211] on icon at bounding box center [1018, 212] width 7 height 9
click at [27, 343] on icon "Add Files" at bounding box center [30, 339] width 19 height 16
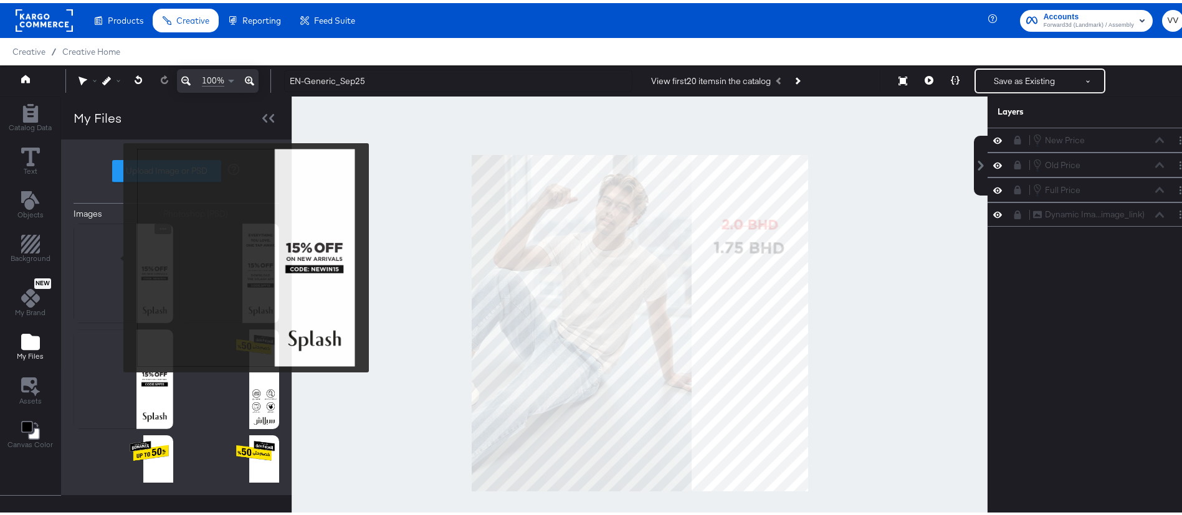
click at [115, 255] on img at bounding box center [124, 271] width 100 height 100
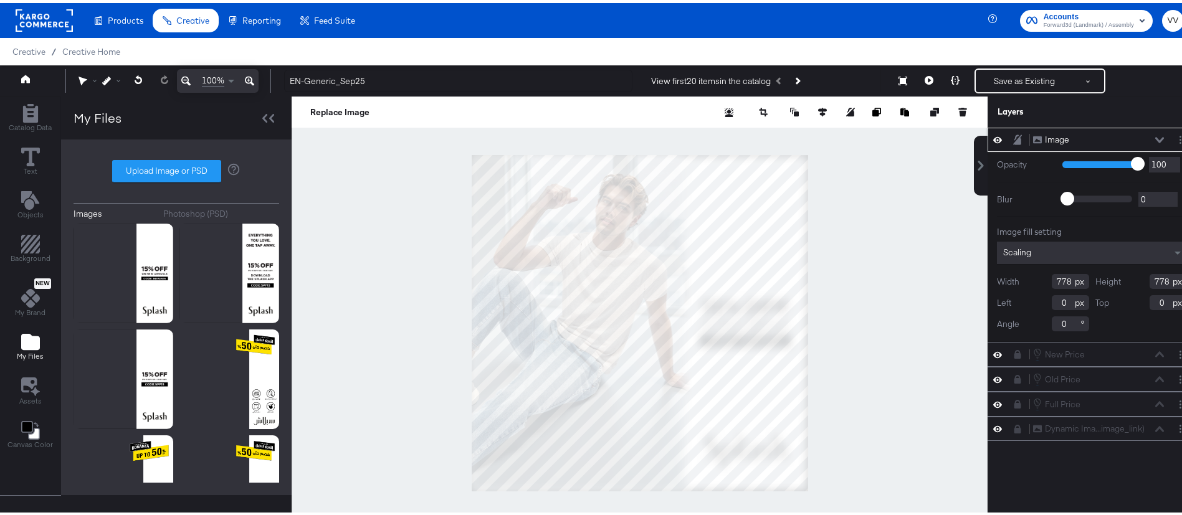
click at [804, 485] on div at bounding box center [640, 320] width 696 height 454
type input "1080"
click at [1013, 136] on icon at bounding box center [1017, 136] width 9 height 11
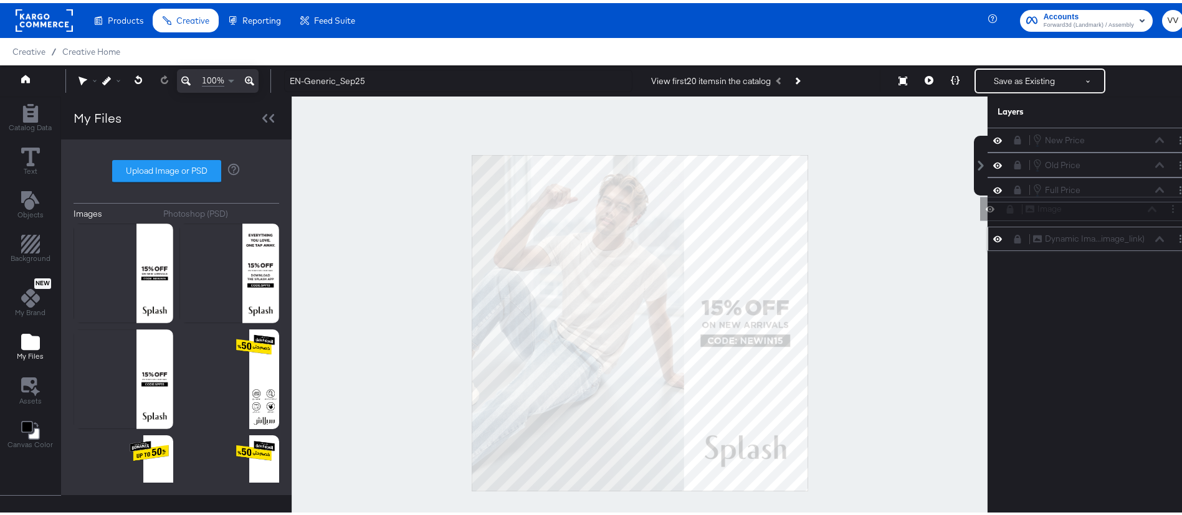
drag, startPoint x: 1022, startPoint y: 136, endPoint x: 1032, endPoint y: 231, distance: 95.2
click at [1032, 231] on div "Image Image New Price New Price Old Price Old Price Full Price Full Price Dynam…" at bounding box center [1092, 186] width 209 height 123
drag, startPoint x: 1013, startPoint y: 213, endPoint x: 1023, endPoint y: 258, distance: 45.8
click at [1023, 258] on div "New Price New Price Old Price Old Price Full Price Full Price Image Image Dynam…" at bounding box center [1084, 326] width 224 height 403
drag, startPoint x: 1048, startPoint y: 238, endPoint x: 1049, endPoint y: 214, distance: 24.3
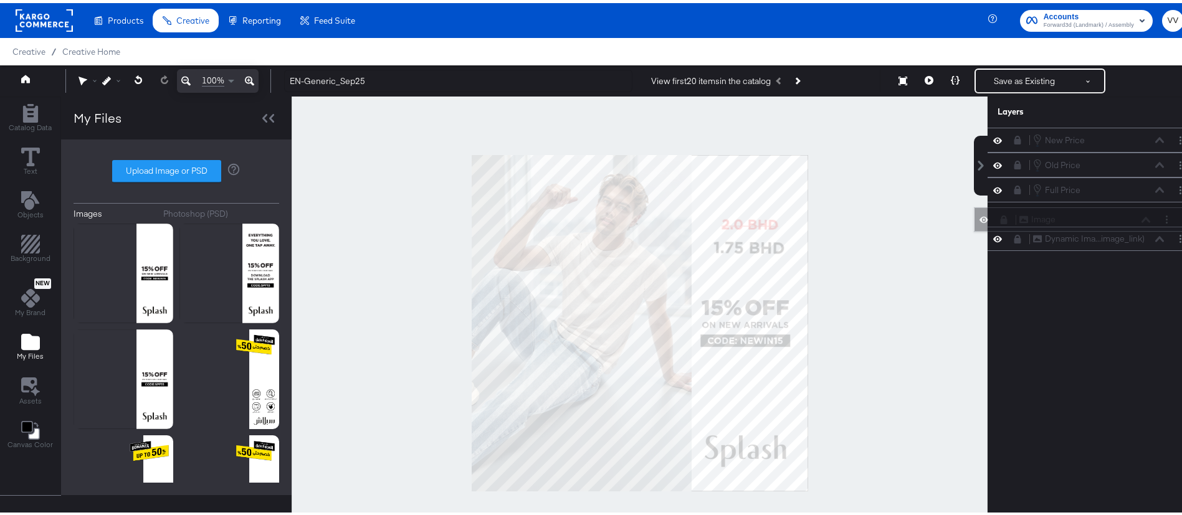
click at [1049, 214] on div "Image Image" at bounding box center [1085, 216] width 132 height 13
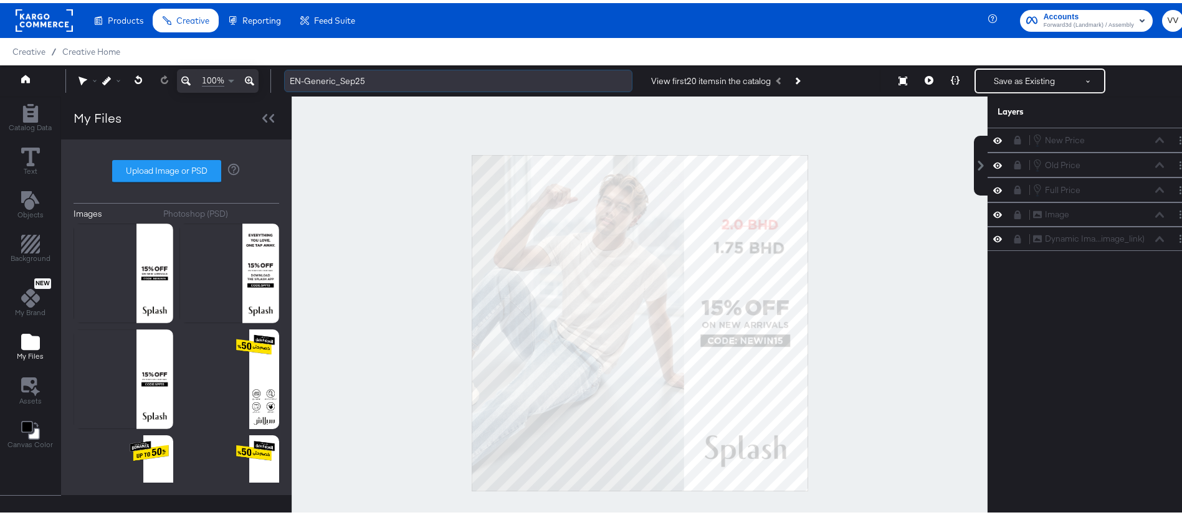
click at [335, 77] on input "EN-Generic_Sep25" at bounding box center [458, 78] width 348 height 23
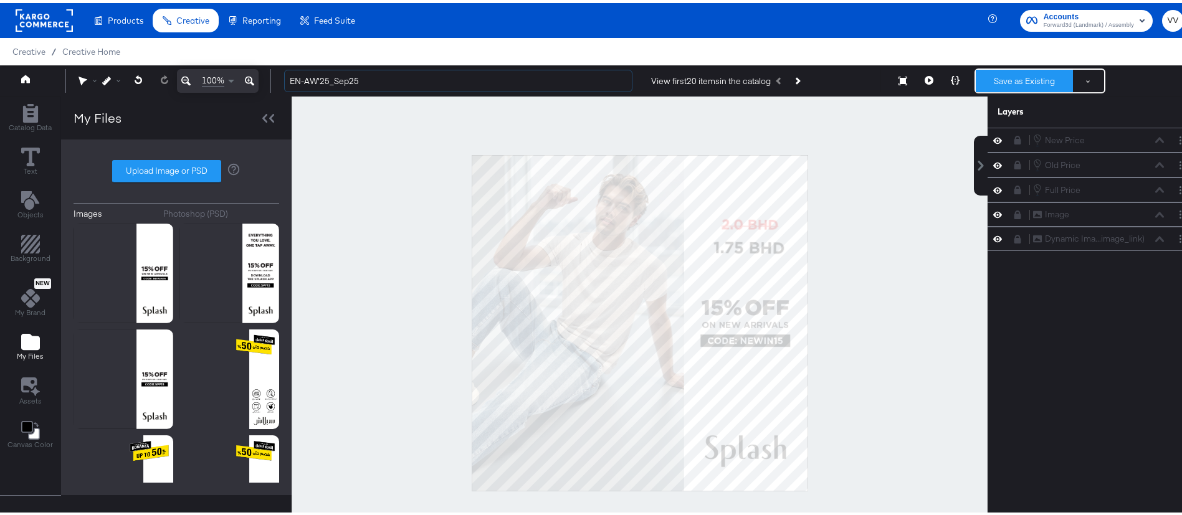
type input "EN-AW'25_Sep25"
click at [1025, 75] on button "Save as Existing" at bounding box center [1024, 78] width 97 height 22
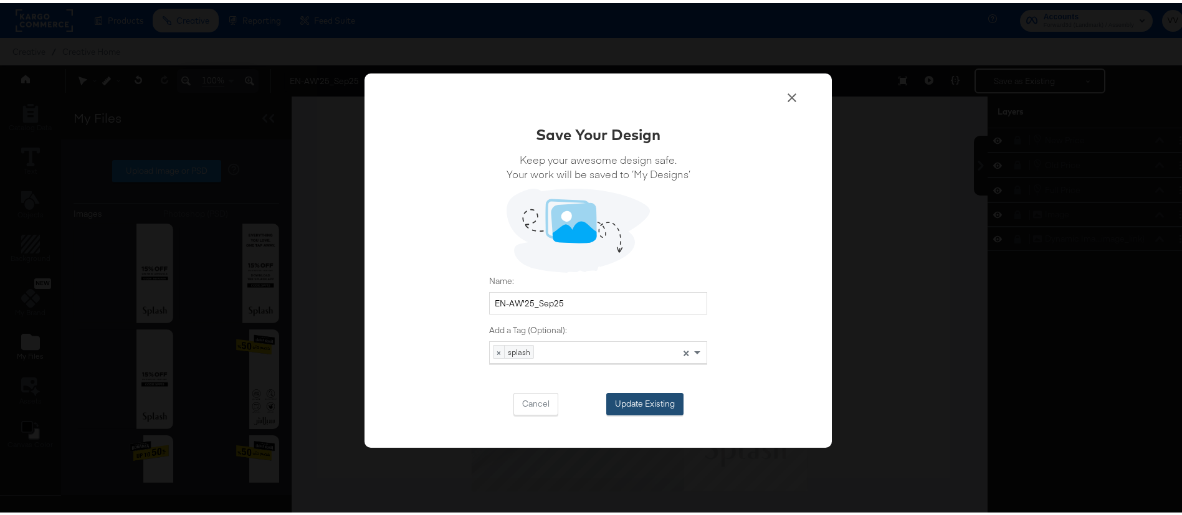
click at [665, 402] on button "Update Existing" at bounding box center [644, 401] width 77 height 22
